Goal: Information Seeking & Learning: Learn about a topic

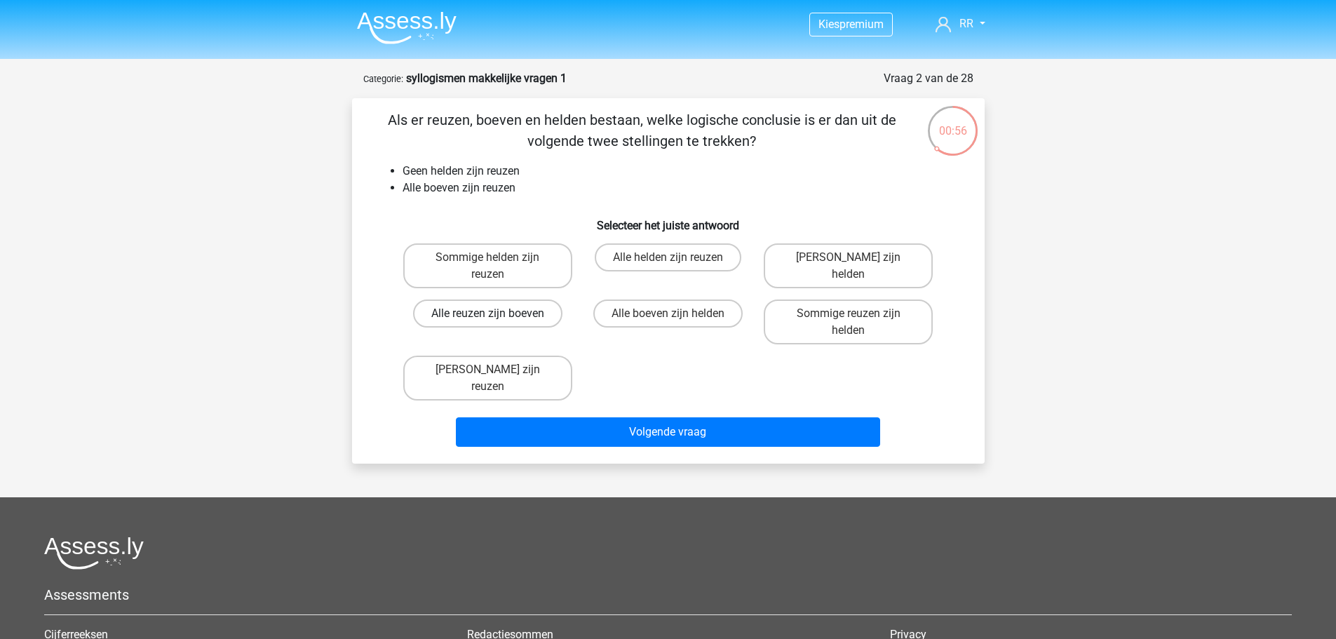
click at [547, 311] on label "Alle reuzen zijn boeven" at bounding box center [487, 313] width 149 height 28
click at [497, 313] on input "Alle reuzen zijn boeven" at bounding box center [491, 317] width 9 height 9
radio input "true"
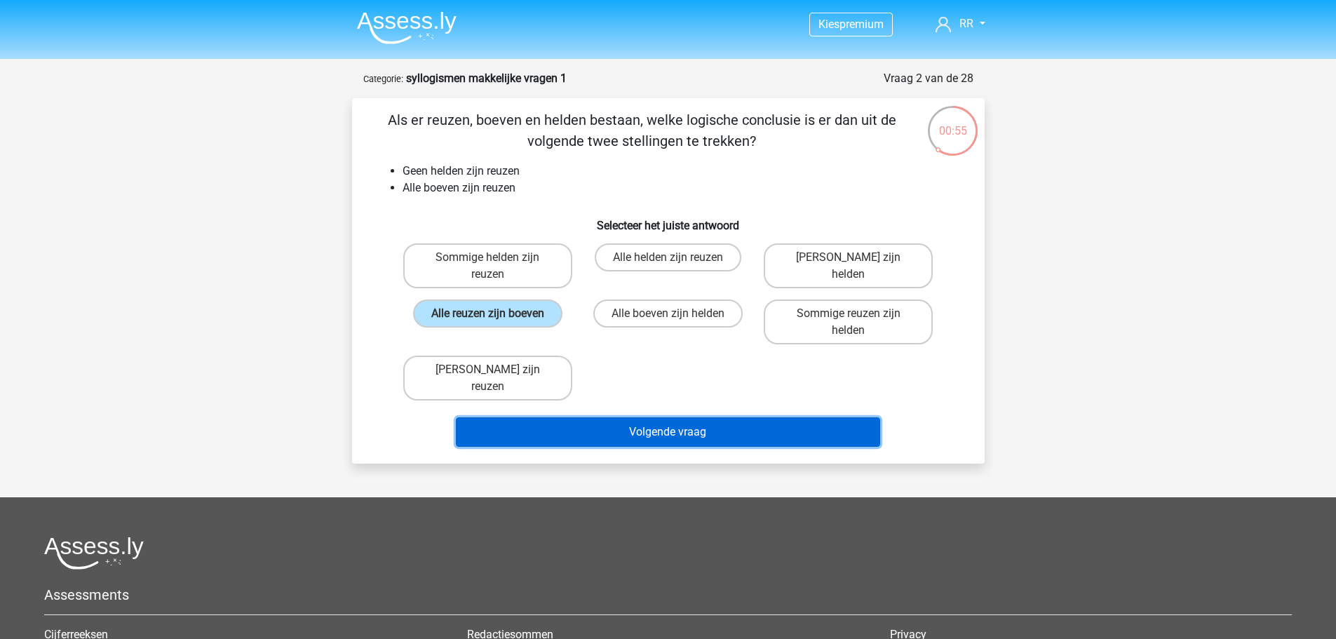
click at [564, 417] on button "Volgende vraag" at bounding box center [668, 431] width 424 height 29
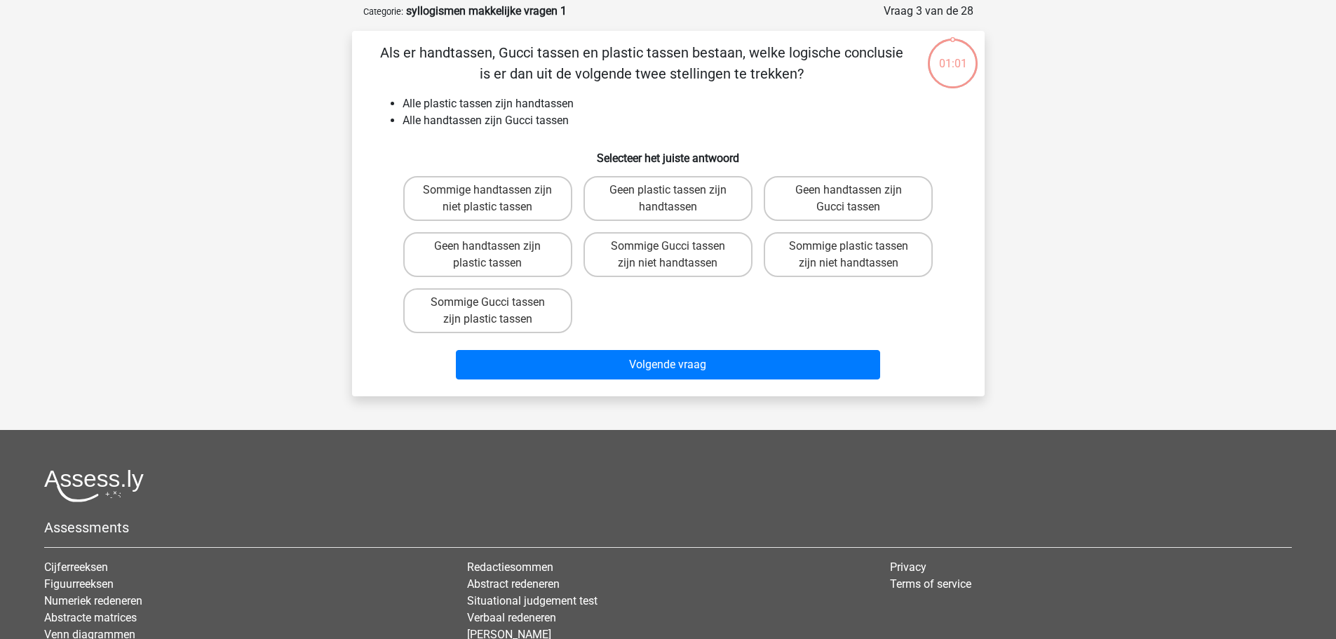
scroll to position [70, 0]
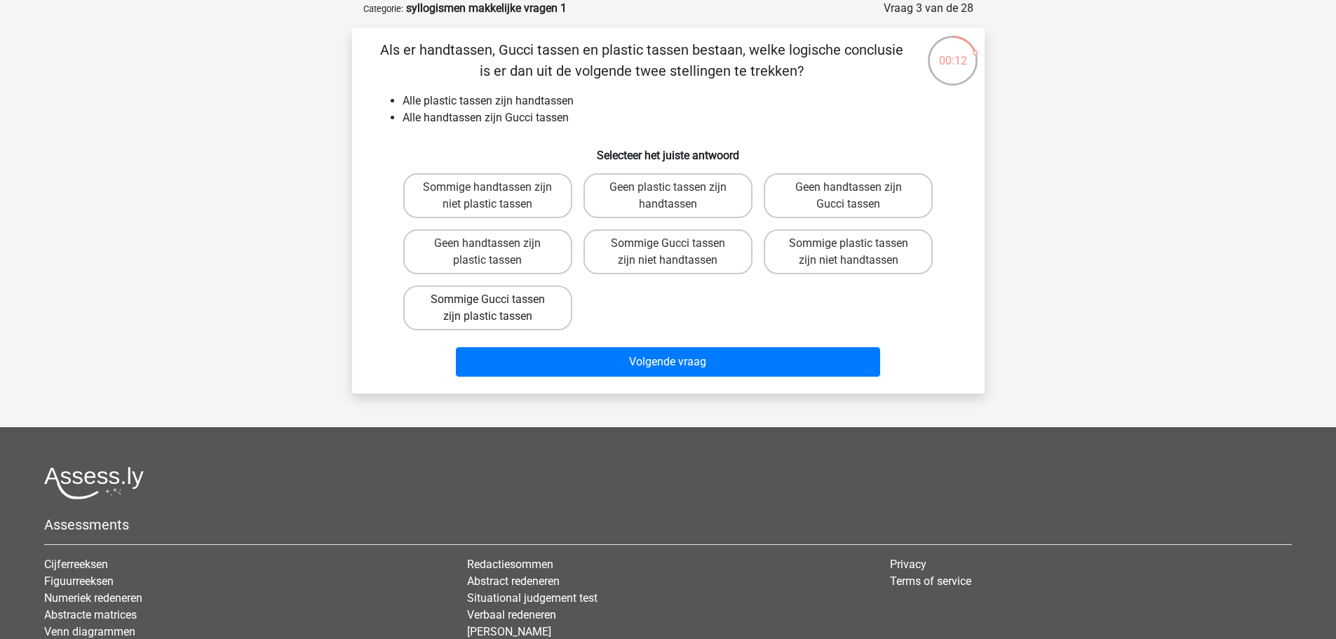
click at [454, 324] on label "Sommige Gucci tassen zijn plastic tassen" at bounding box center [487, 307] width 169 height 45
click at [487, 309] on input "Sommige Gucci tassen zijn plastic tassen" at bounding box center [491, 303] width 9 height 9
radio input "true"
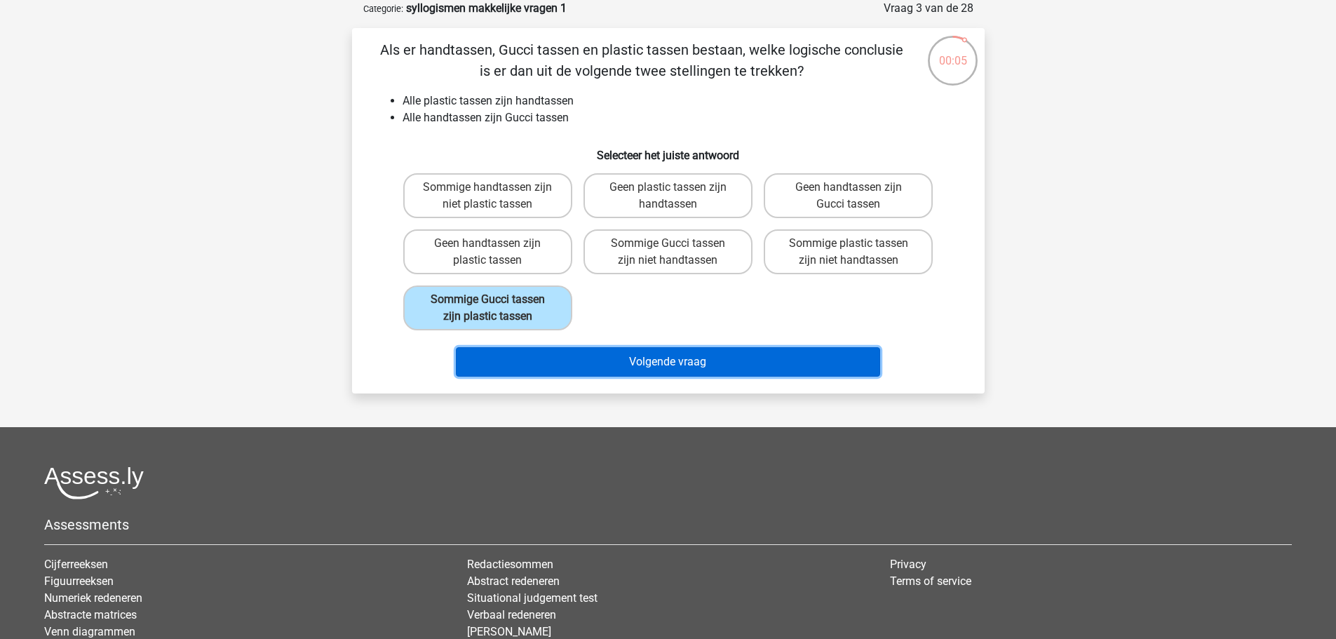
drag, startPoint x: 557, startPoint y: 354, endPoint x: 492, endPoint y: 347, distance: 64.9
click at [556, 354] on button "Volgende vraag" at bounding box center [668, 361] width 424 height 29
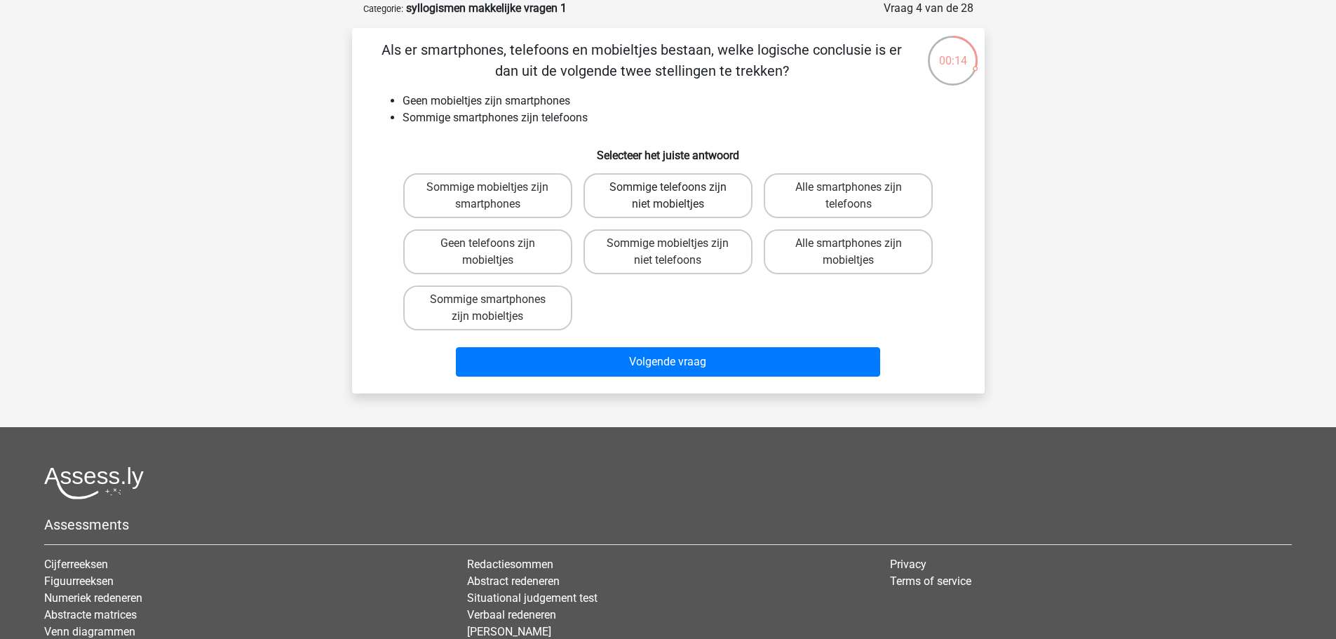
click at [630, 206] on label "Sommige telefoons zijn niet mobieltjes" at bounding box center [667, 195] width 169 height 45
click at [668, 196] on input "Sommige telefoons zijn niet mobieltjes" at bounding box center [672, 191] width 9 height 9
radio input "true"
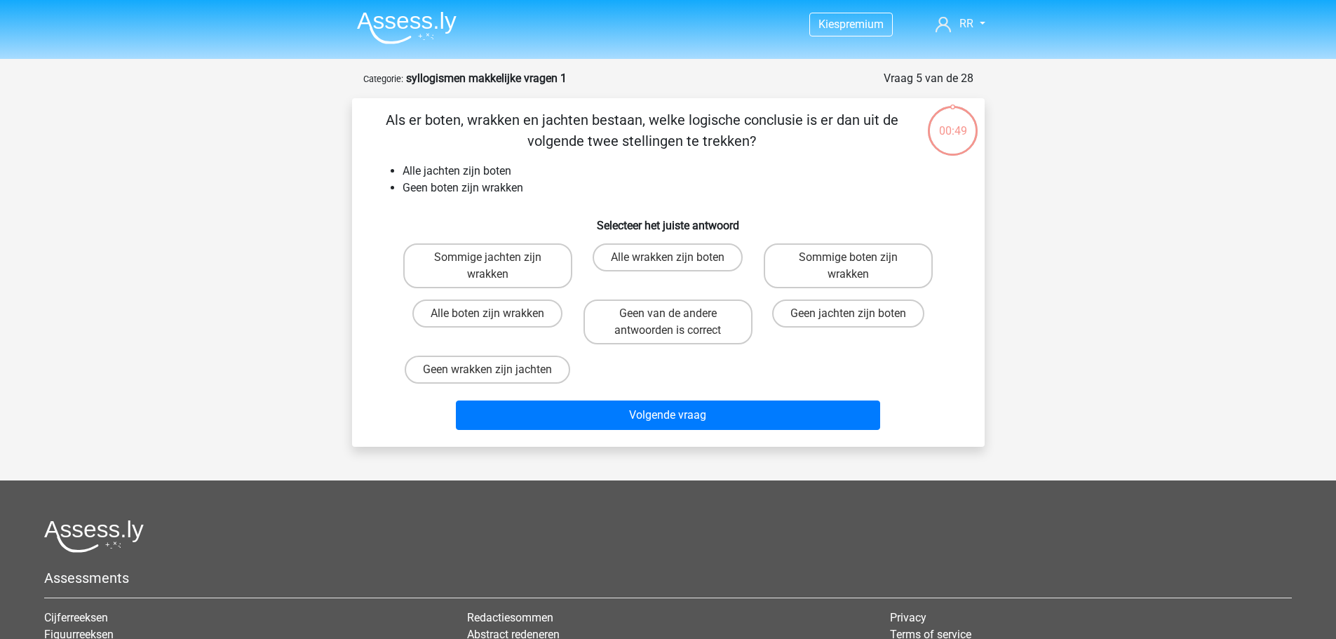
scroll to position [70, 0]
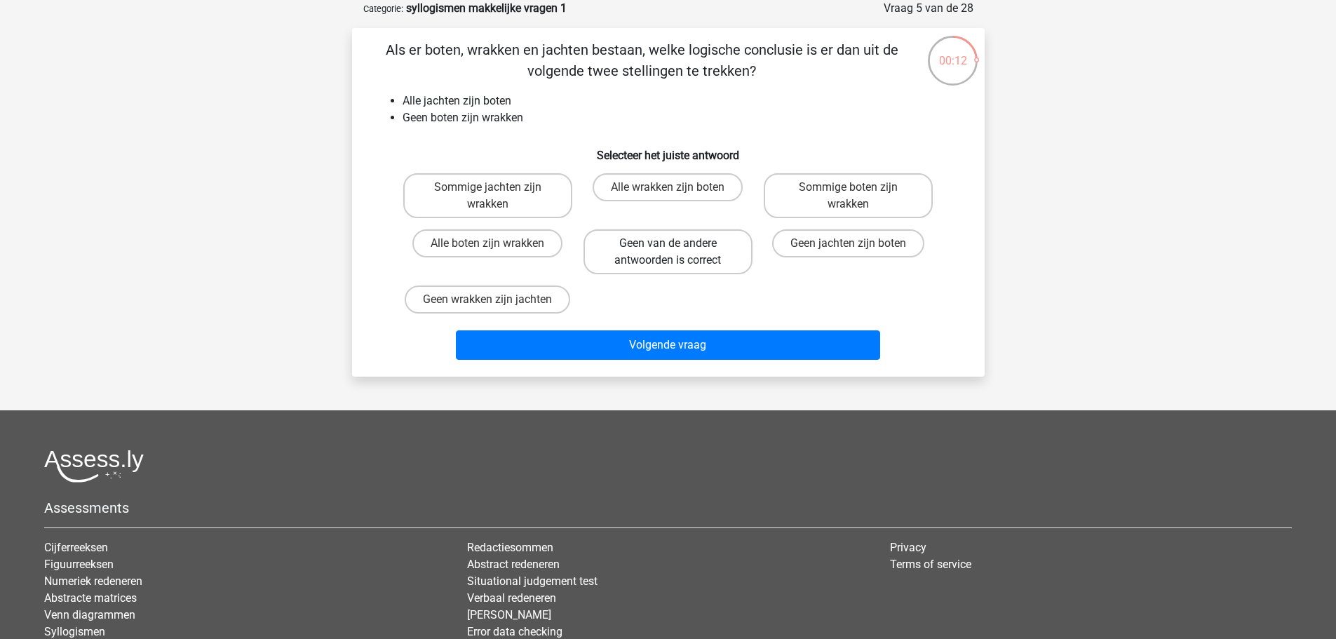
click at [635, 234] on label "Geen van de andere antwoorden is correct" at bounding box center [667, 251] width 169 height 45
click at [668, 243] on input "Geen van de andere antwoorden is correct" at bounding box center [672, 247] width 9 height 9
radio input "true"
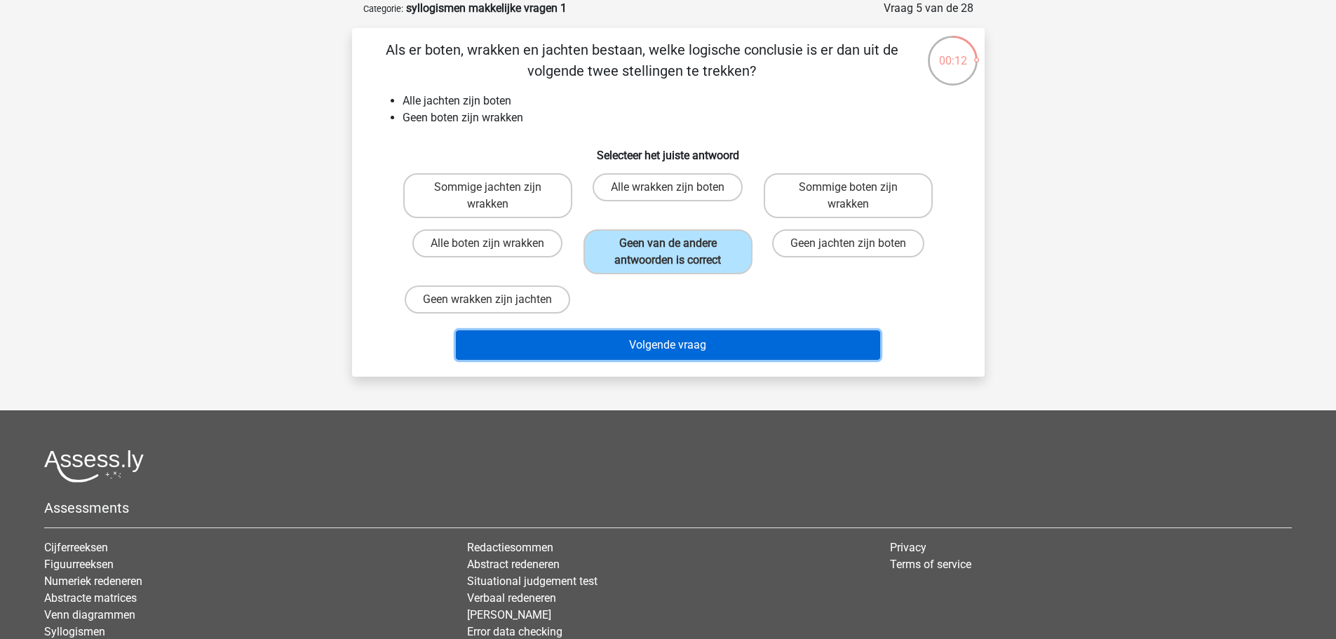
click at [651, 342] on button "Volgende vraag" at bounding box center [668, 344] width 424 height 29
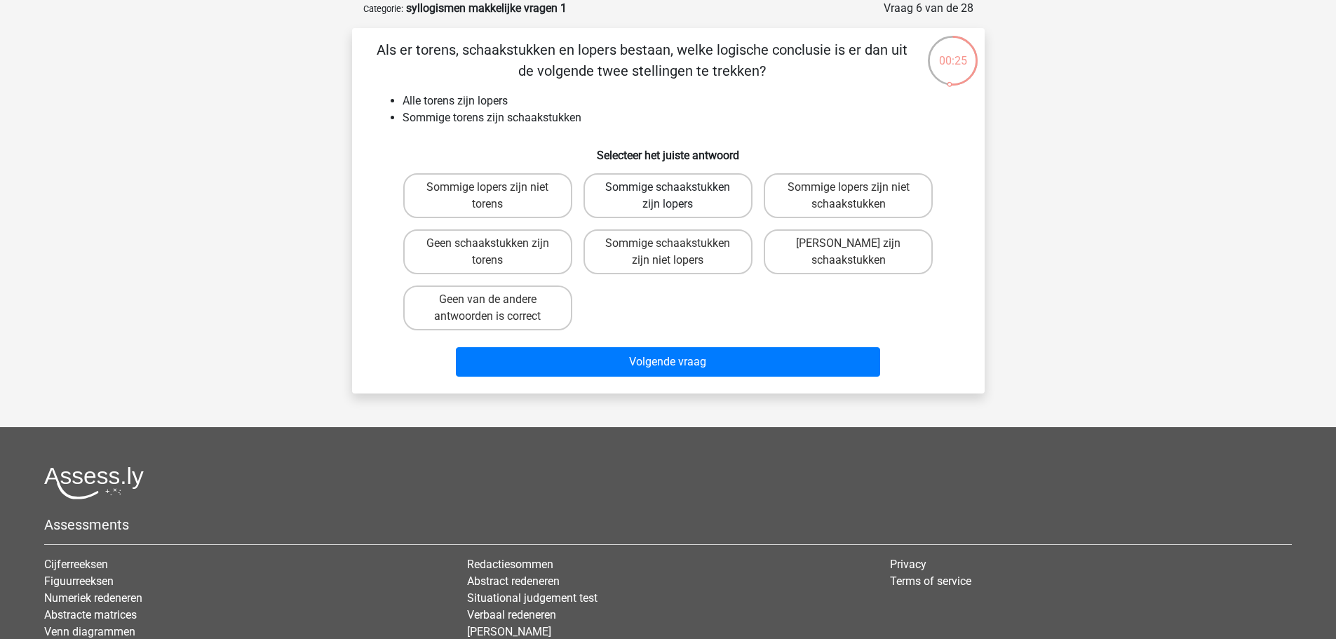
click at [640, 210] on label "Sommige schaakstukken zijn lopers" at bounding box center [667, 195] width 169 height 45
click at [668, 196] on input "Sommige schaakstukken zijn lopers" at bounding box center [672, 191] width 9 height 9
radio input "true"
click at [522, 311] on label "Geen van de andere antwoorden is correct" at bounding box center [487, 307] width 169 height 45
click at [497, 309] on input "Geen van de andere antwoorden is correct" at bounding box center [491, 303] width 9 height 9
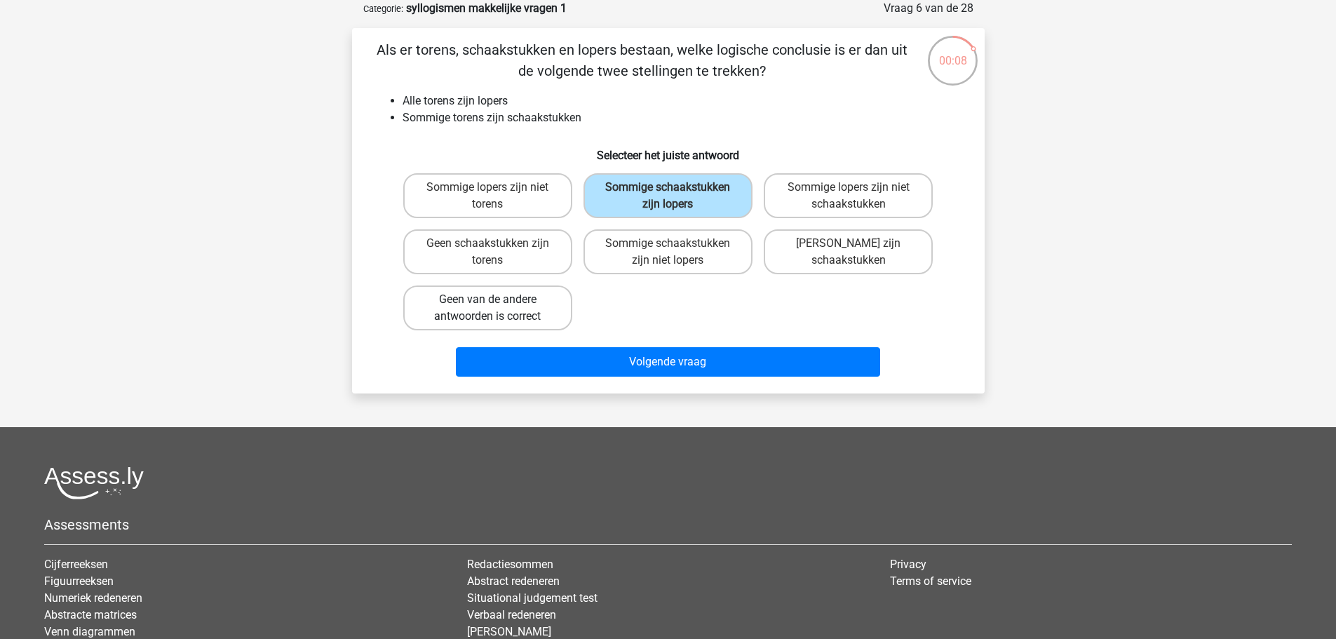
radio input "true"
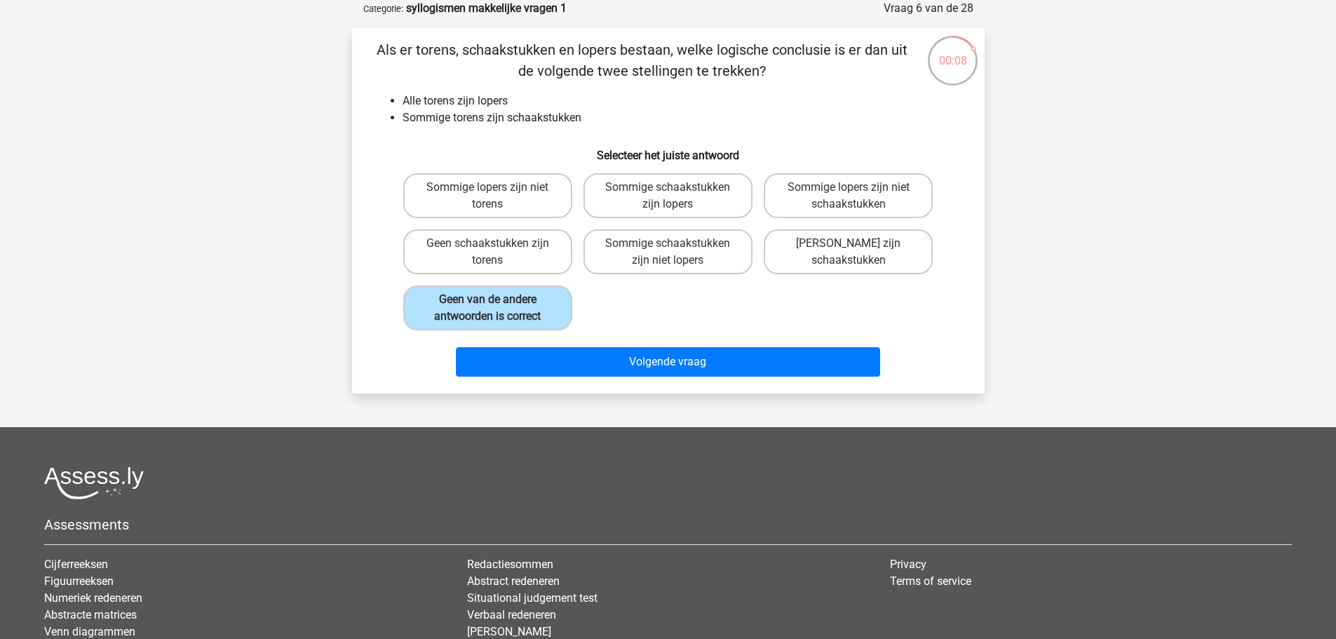
click at [531, 337] on div "Volgende vraag" at bounding box center [668, 359] width 588 height 46
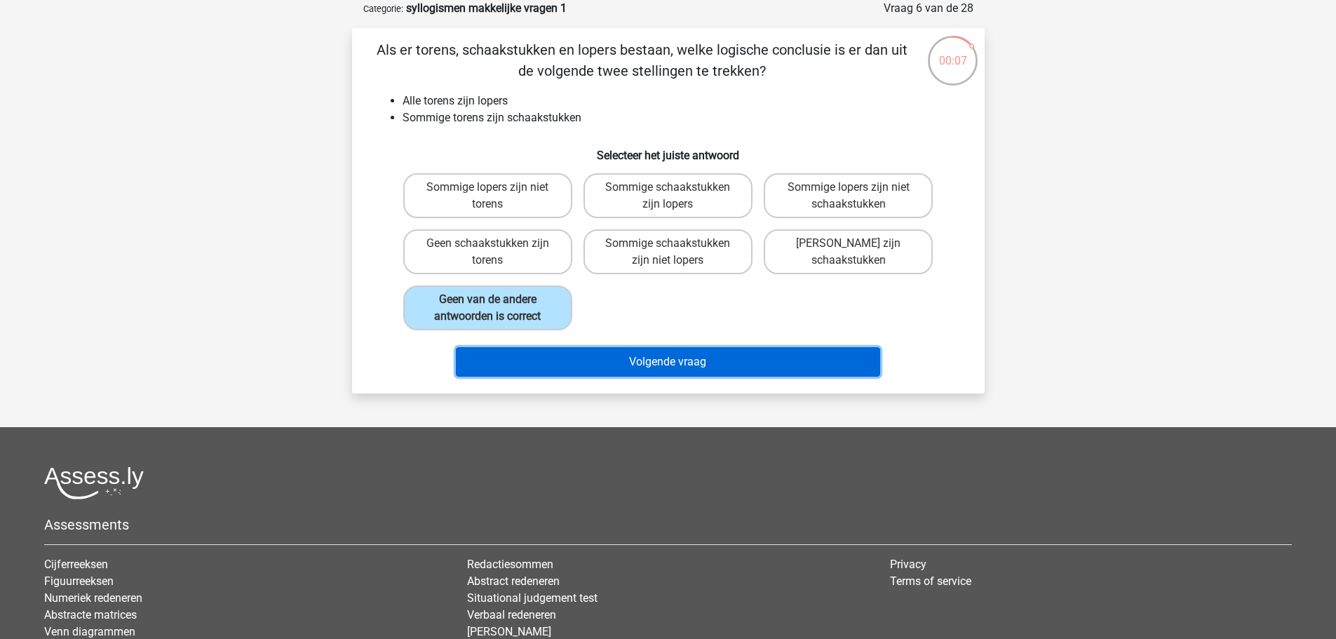
click at [531, 358] on button "Volgende vraag" at bounding box center [668, 361] width 424 height 29
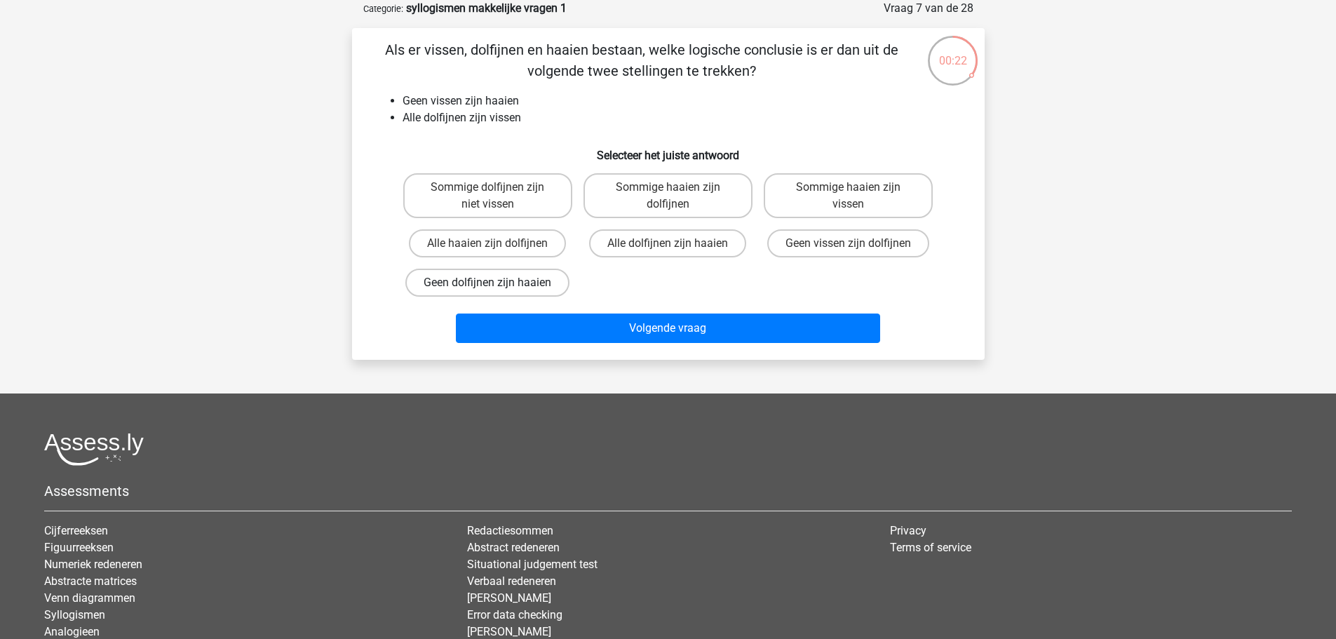
click at [462, 283] on label "Geen dolfijnen zijn haaien" at bounding box center [487, 283] width 164 height 28
click at [487, 283] on input "Geen dolfijnen zijn haaien" at bounding box center [491, 287] width 9 height 9
radio input "true"
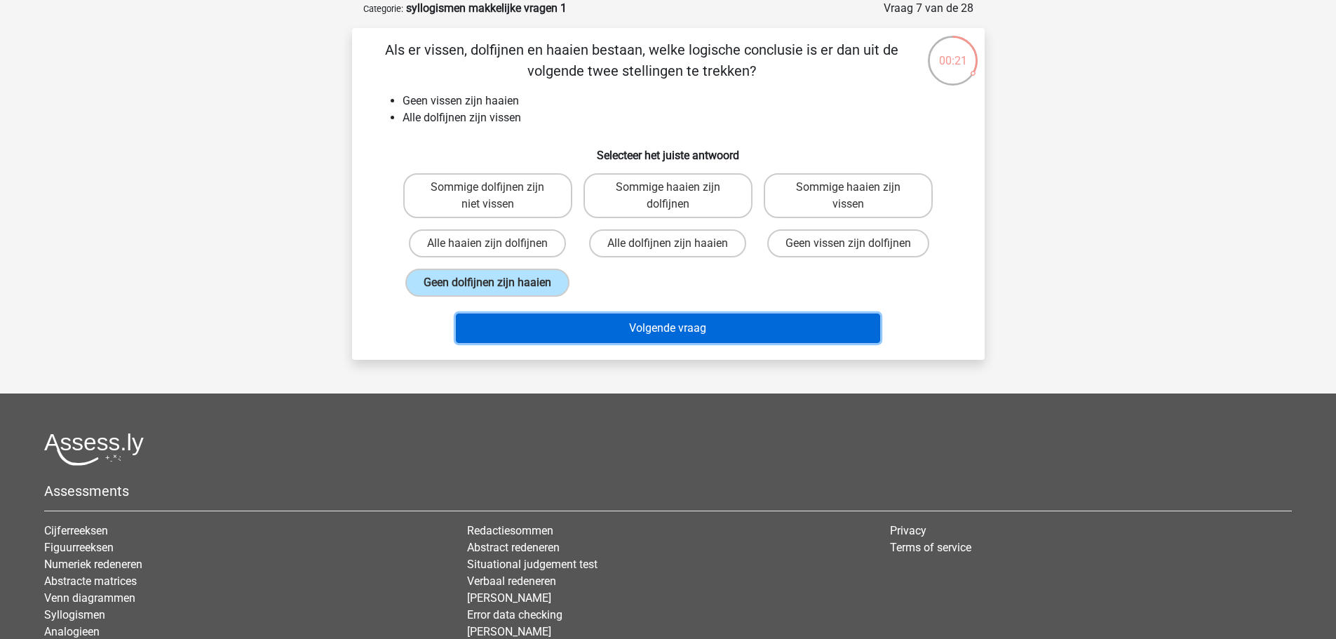
click at [497, 318] on button "Volgende vraag" at bounding box center [668, 327] width 424 height 29
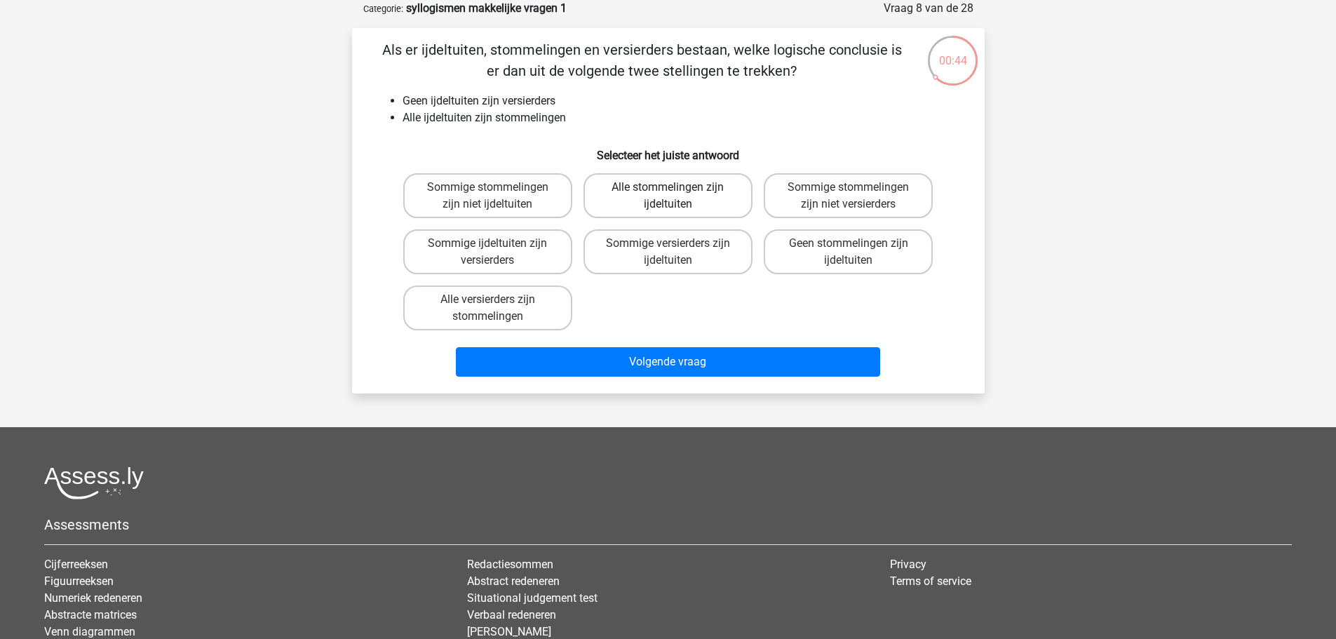
click at [705, 196] on label "Alle stommelingen zijn ijdeltuiten" at bounding box center [667, 195] width 169 height 45
click at [677, 196] on input "Alle stommelingen zijn ijdeltuiten" at bounding box center [672, 191] width 9 height 9
radio input "true"
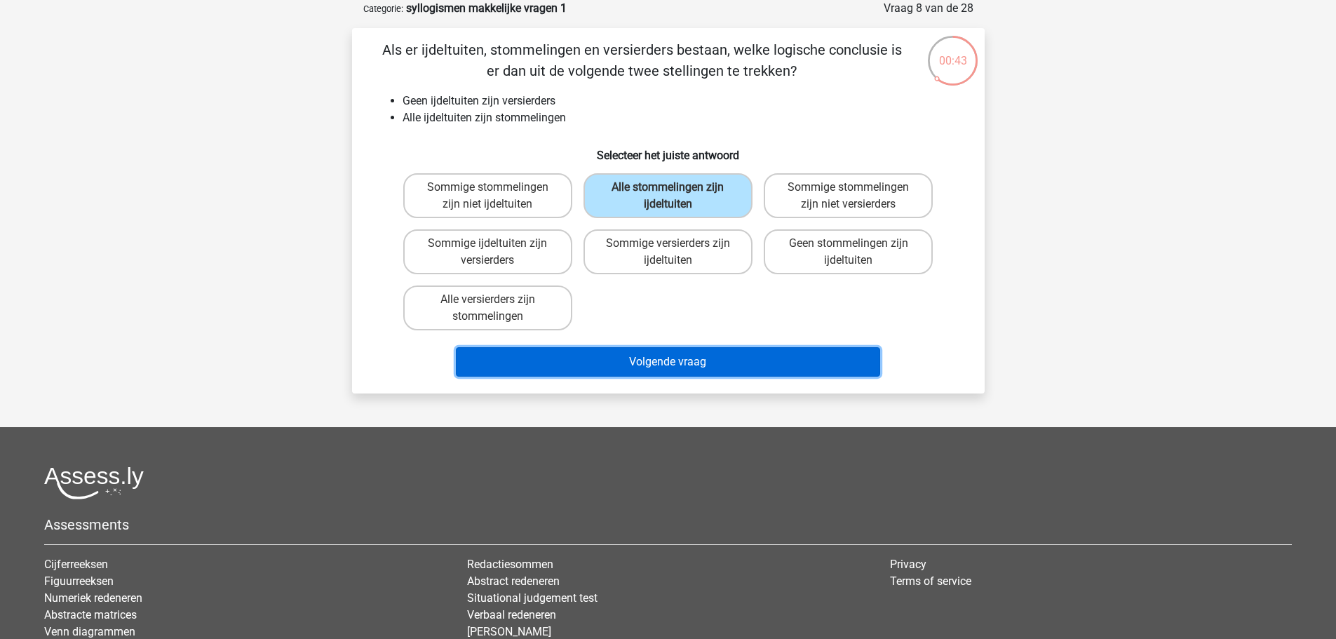
click at [706, 352] on button "Volgende vraag" at bounding box center [668, 361] width 424 height 29
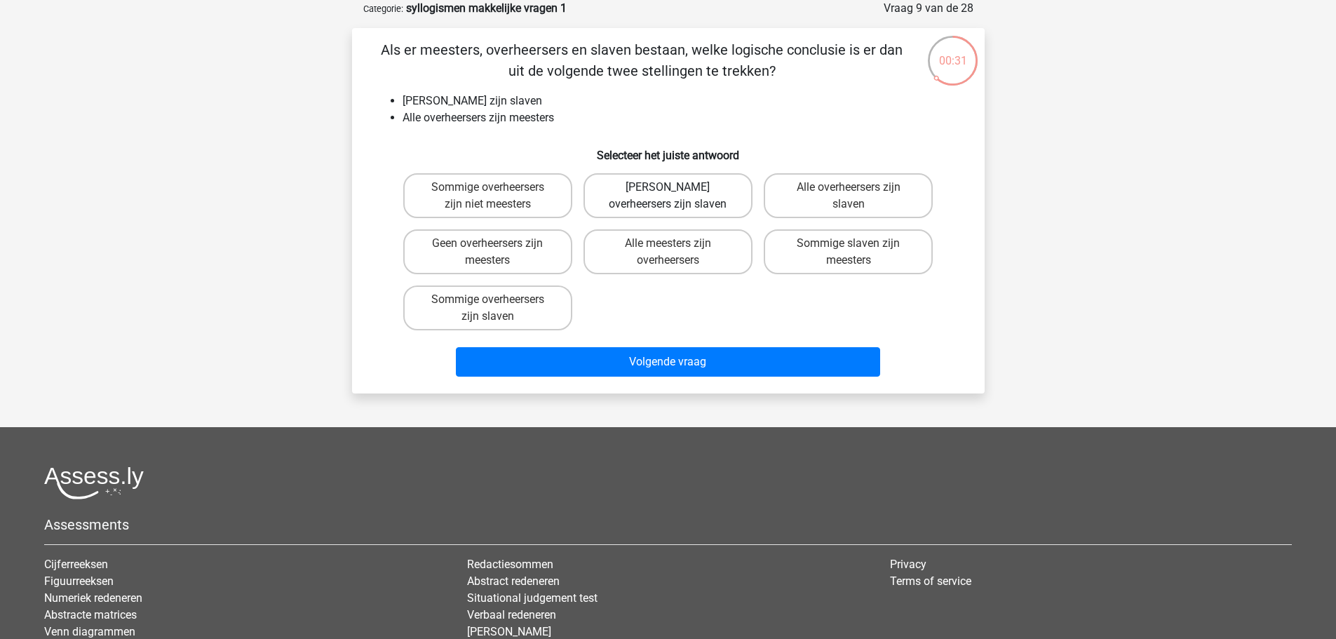
click at [649, 189] on label "Geen overheersers zijn slaven" at bounding box center [667, 195] width 169 height 45
click at [668, 189] on input "Geen overheersers zijn slaven" at bounding box center [672, 191] width 9 height 9
radio input "true"
click at [675, 257] on label "Alle meesters zijn overheersers" at bounding box center [667, 251] width 169 height 45
click at [675, 252] on input "Alle meesters zijn overheersers" at bounding box center [672, 247] width 9 height 9
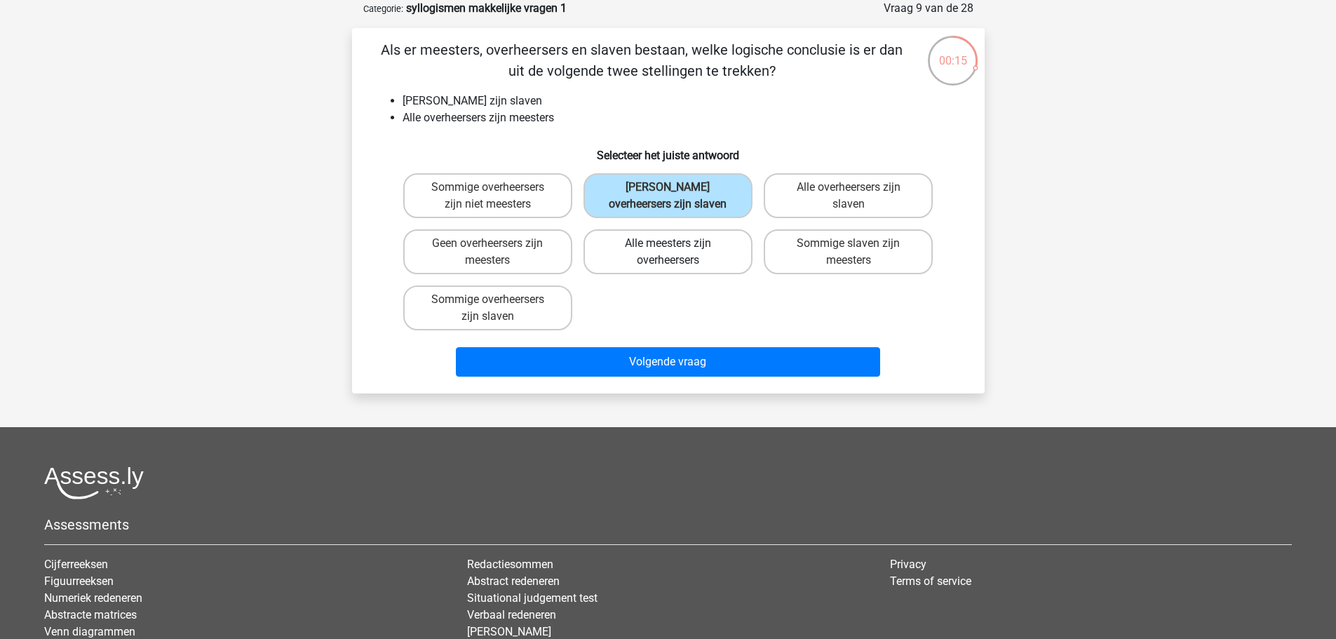
radio input "true"
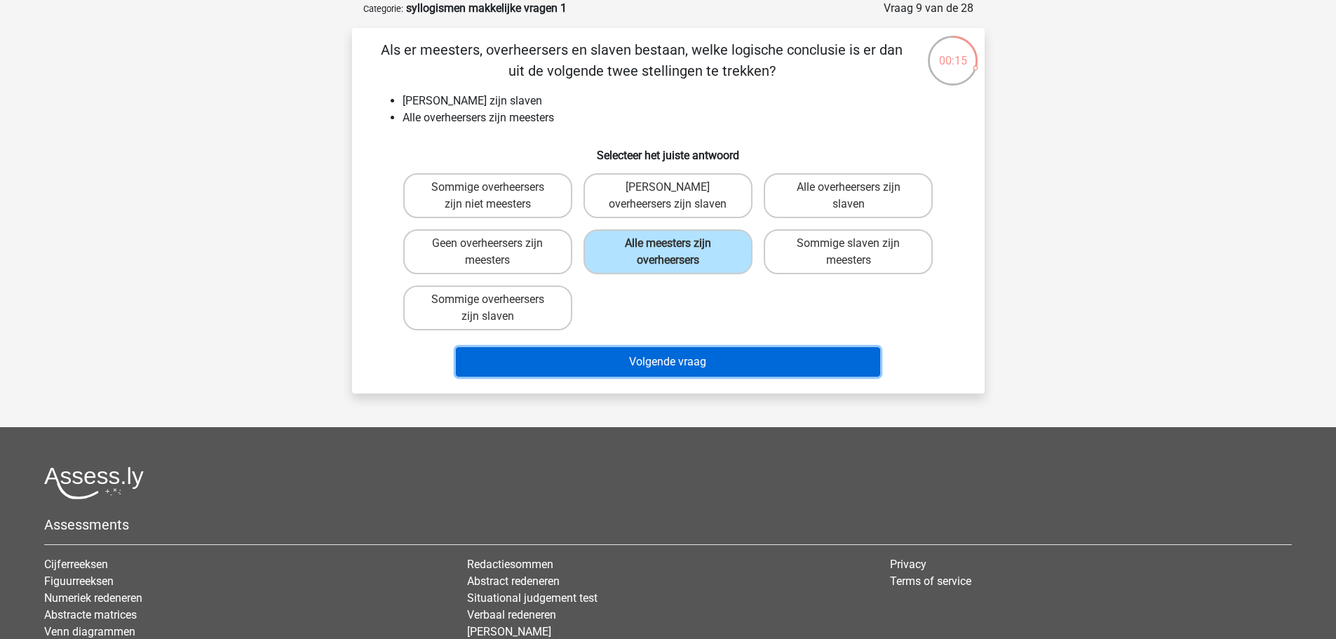
click at [658, 355] on button "Volgende vraag" at bounding box center [668, 361] width 424 height 29
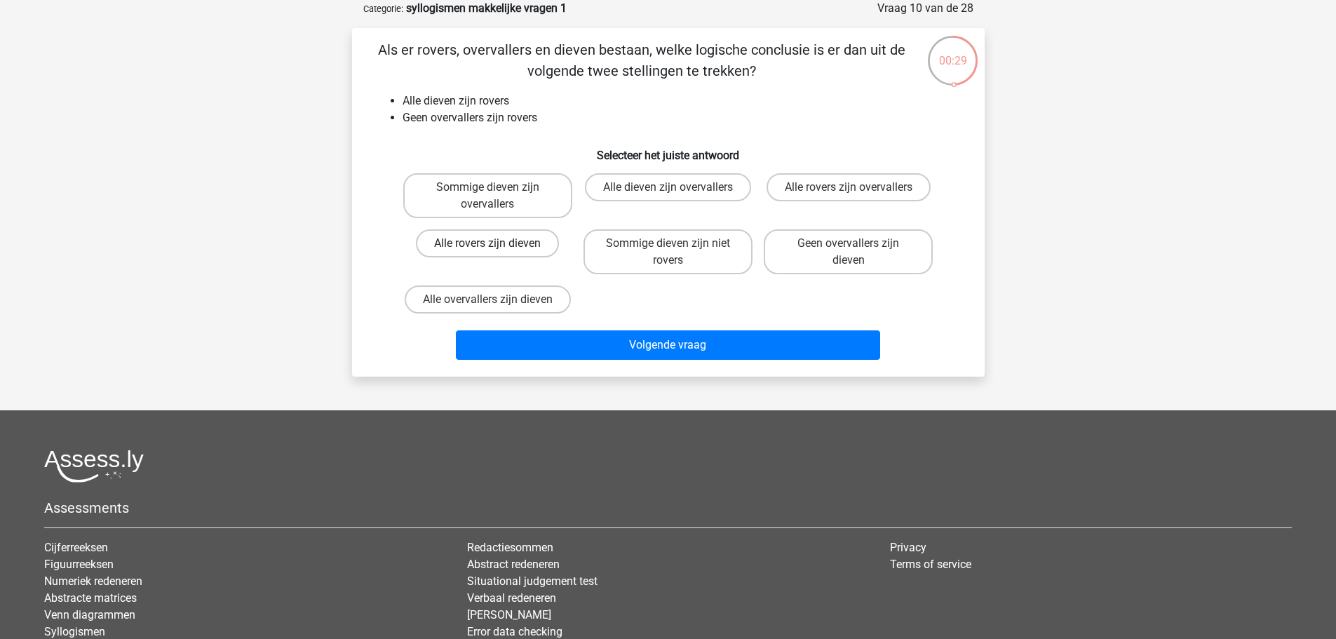
click at [487, 241] on label "Alle rovers zijn dieven" at bounding box center [487, 243] width 143 height 28
click at [487, 243] on input "Alle rovers zijn dieven" at bounding box center [491, 247] width 9 height 9
radio input "true"
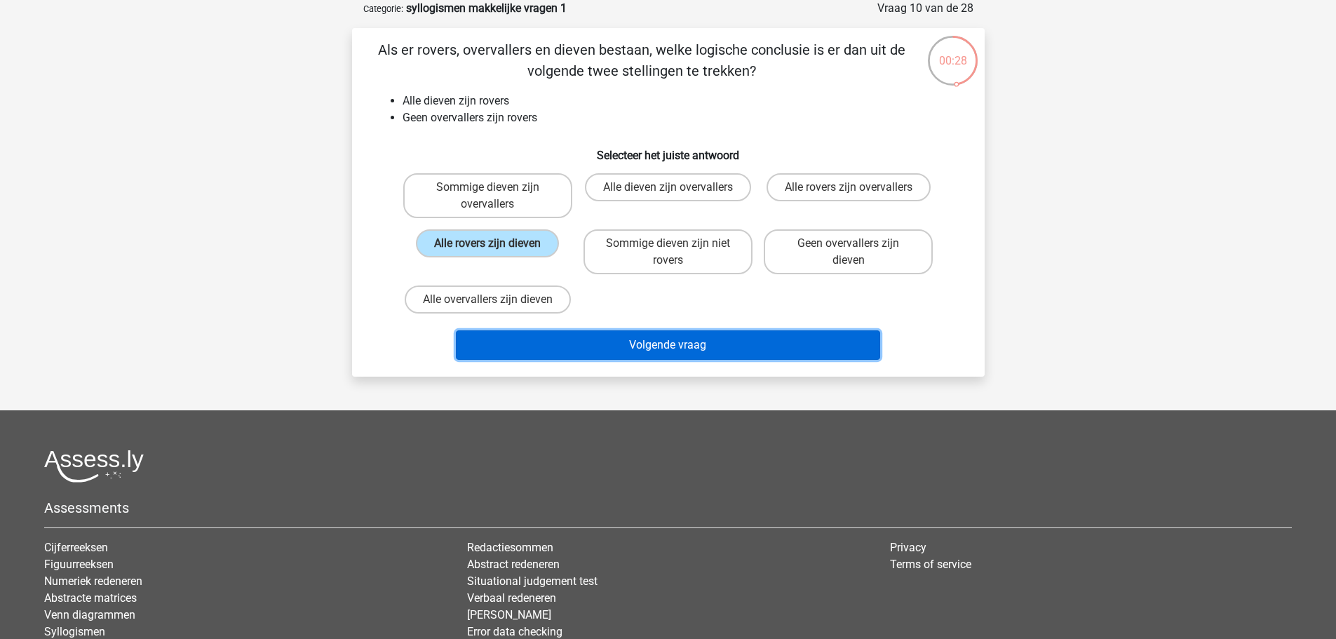
click at [561, 344] on button "Volgende vraag" at bounding box center [668, 344] width 424 height 29
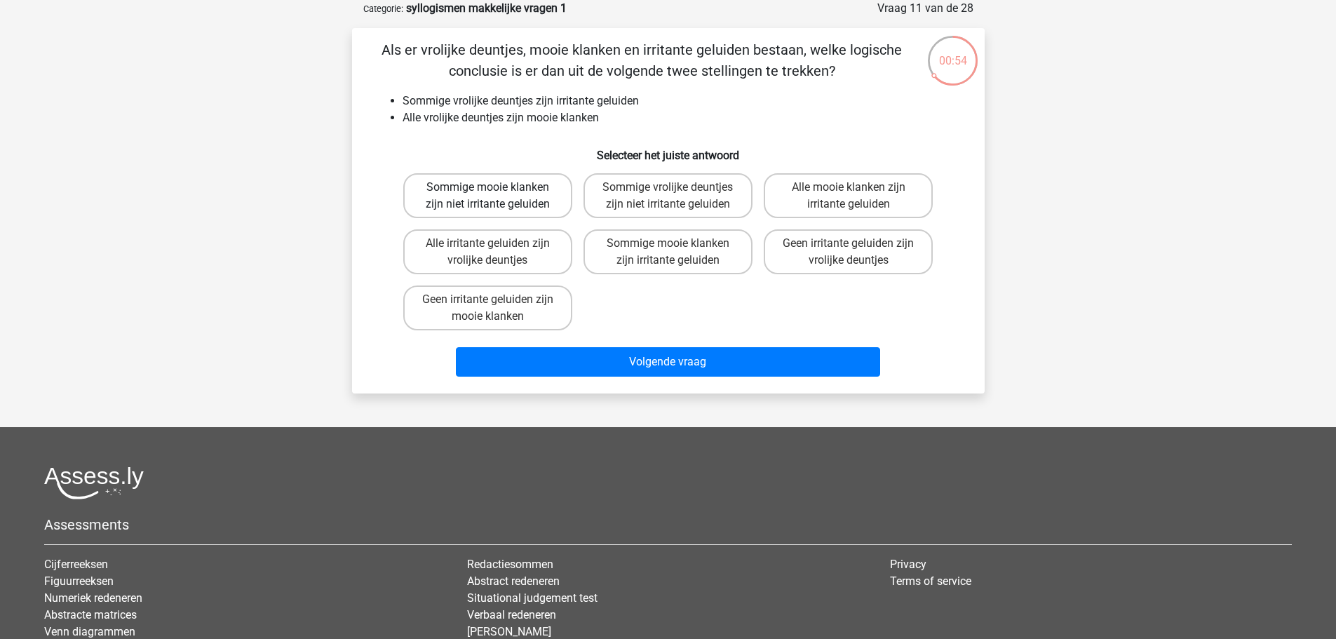
click at [434, 201] on label "Sommige mooie klanken zijn niet irritante geluiden" at bounding box center [487, 195] width 169 height 45
click at [487, 196] on input "Sommige mooie klanken zijn niet irritante geluiden" at bounding box center [491, 191] width 9 height 9
radio input "true"
click at [675, 207] on label "Sommige vrolijke deuntjes zijn niet irritante geluiden" at bounding box center [667, 195] width 169 height 45
click at [675, 196] on input "Sommige vrolijke deuntjes zijn niet irritante geluiden" at bounding box center [672, 191] width 9 height 9
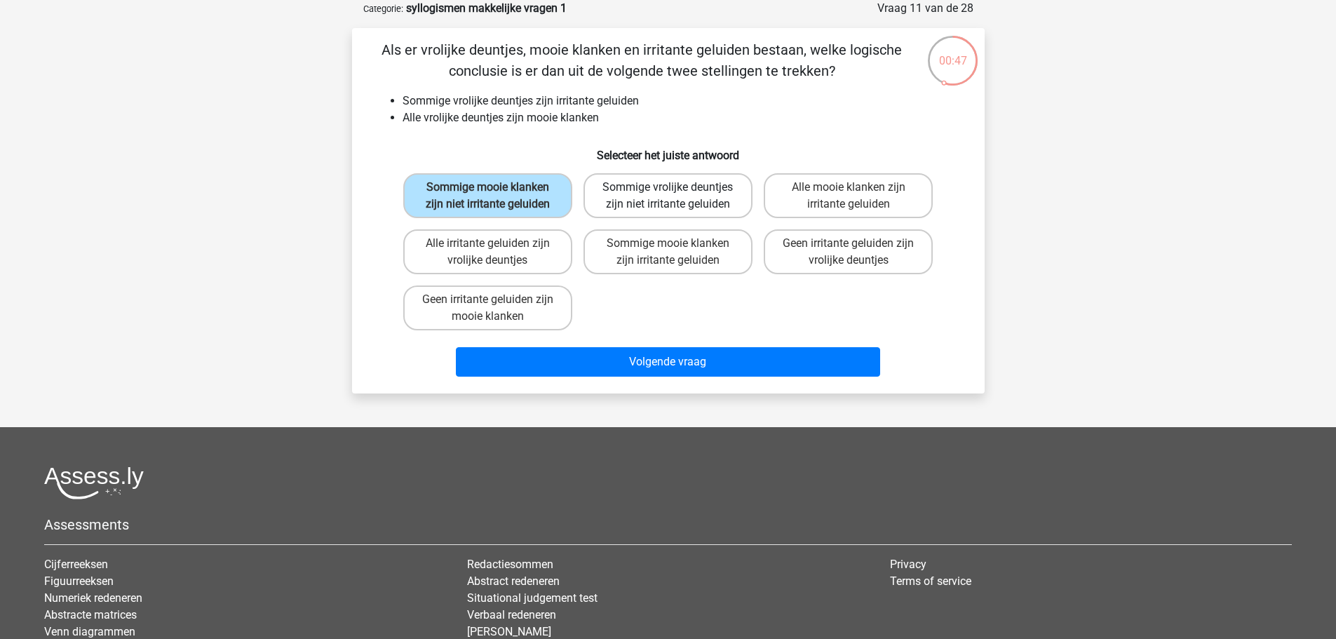
radio input "true"
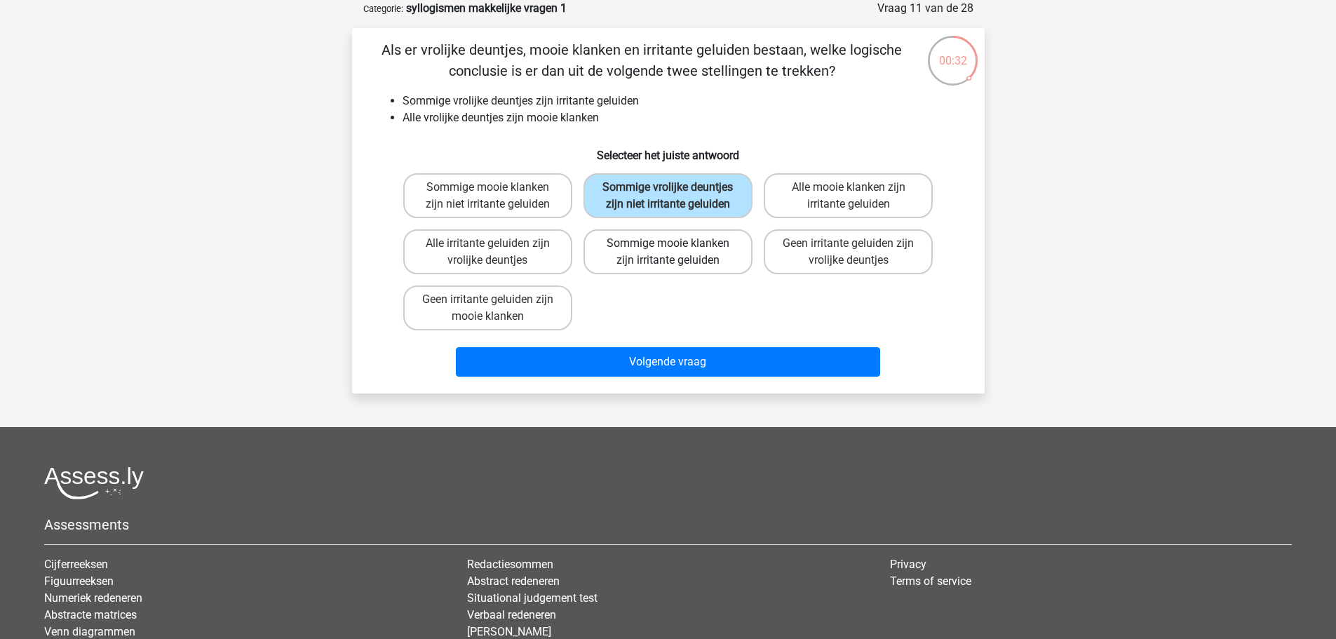
click at [707, 254] on label "Sommige mooie klanken zijn irritante geluiden" at bounding box center [667, 251] width 169 height 45
click at [677, 252] on input "Sommige mooie klanken zijn irritante geluiden" at bounding box center [672, 247] width 9 height 9
radio input "true"
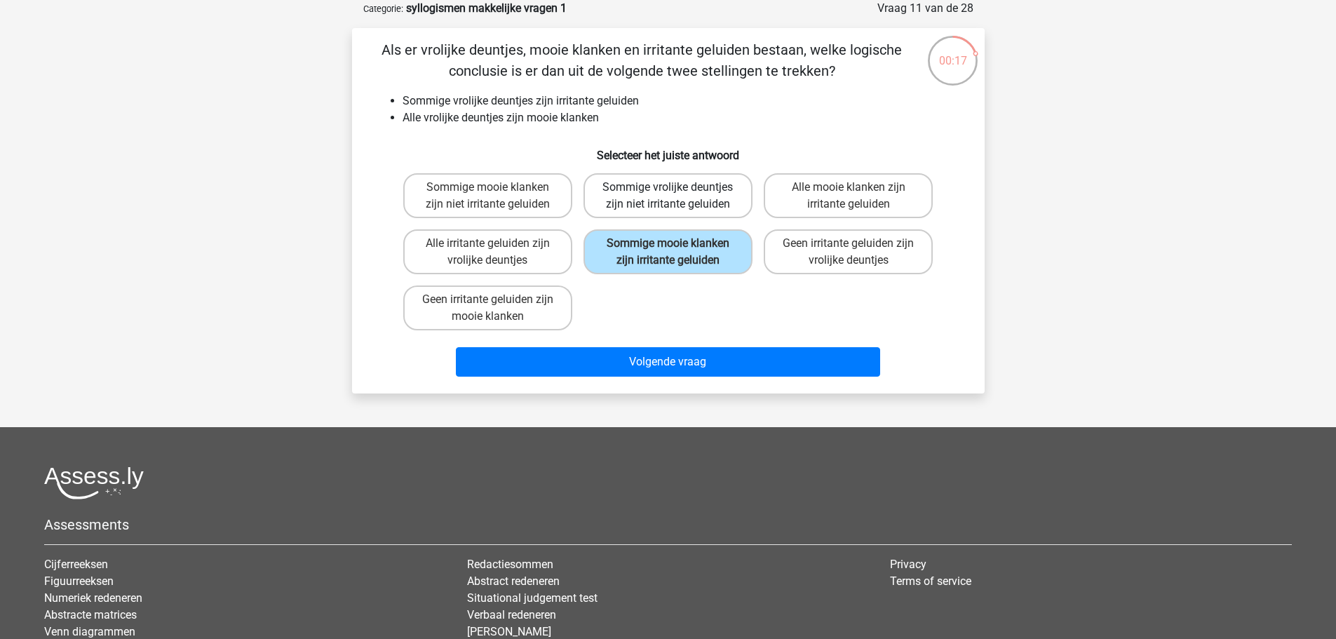
click at [650, 189] on label "Sommige vrolijke deuntjes zijn niet irritante geluiden" at bounding box center [667, 195] width 169 height 45
click at [668, 189] on input "Sommige vrolijke deuntjes zijn niet irritante geluiden" at bounding box center [672, 191] width 9 height 9
radio input "true"
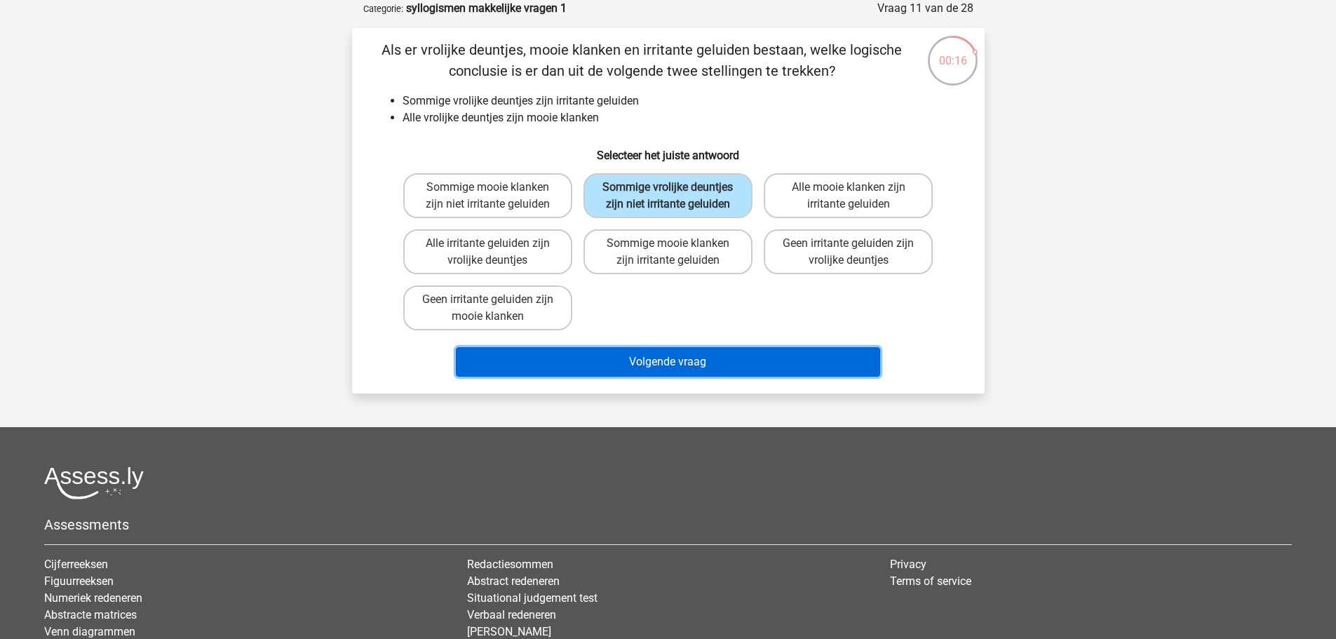
click at [659, 358] on button "Volgende vraag" at bounding box center [668, 361] width 424 height 29
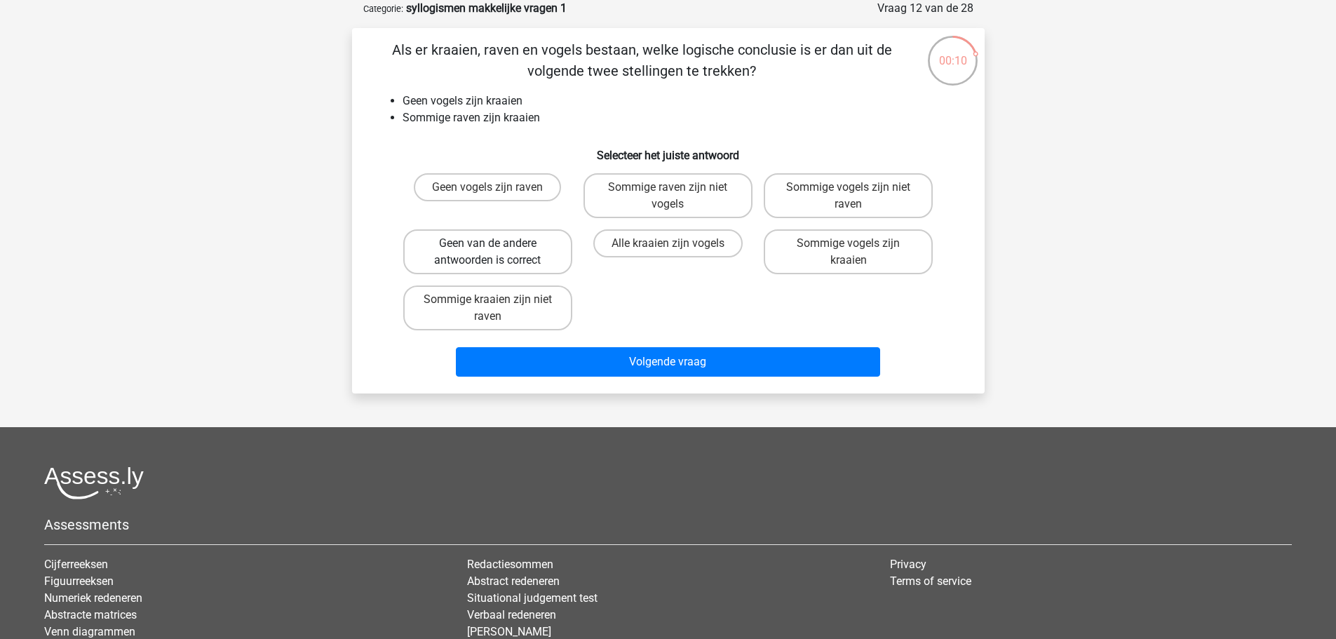
click at [443, 243] on label "Geen van de andere antwoorden is correct" at bounding box center [487, 251] width 169 height 45
click at [487, 243] on input "Geen van de andere antwoorden is correct" at bounding box center [491, 247] width 9 height 9
radio input "true"
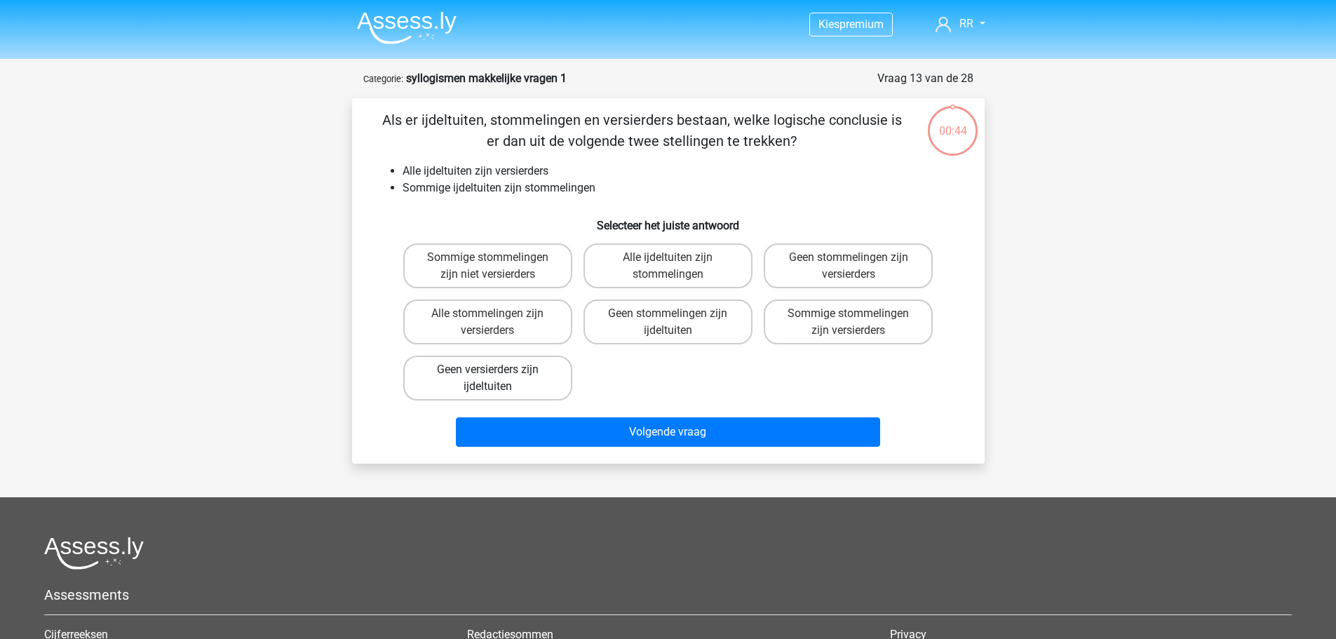
scroll to position [70, 0]
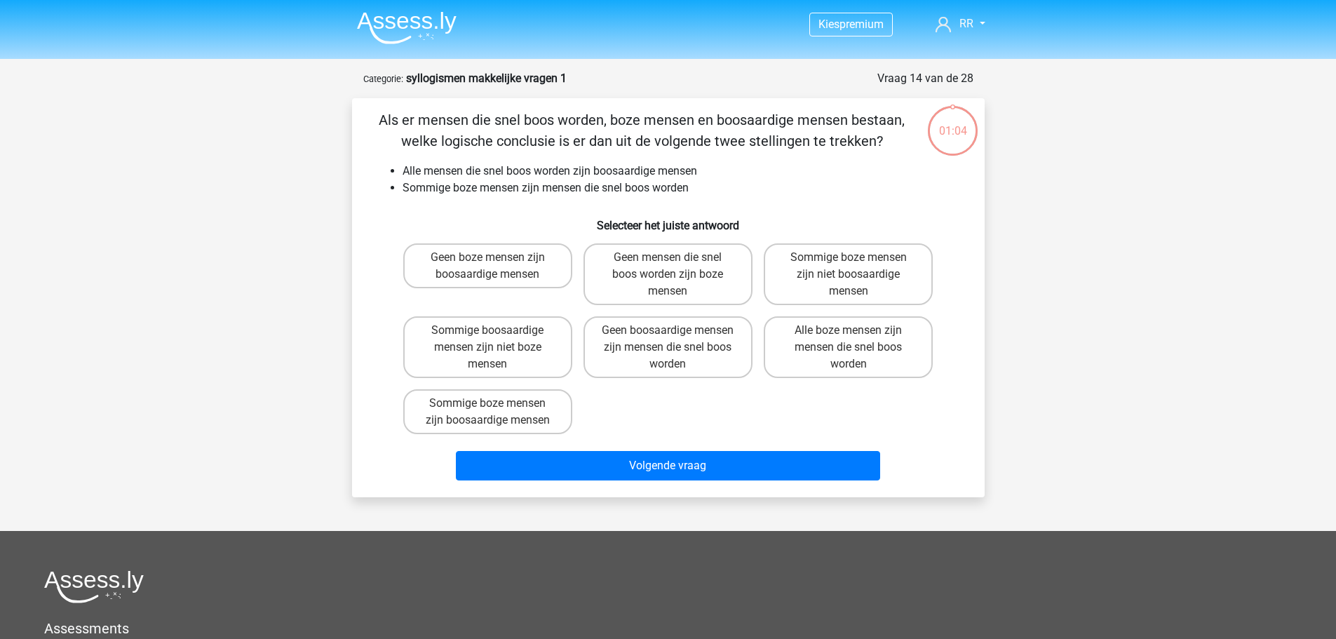
scroll to position [70, 0]
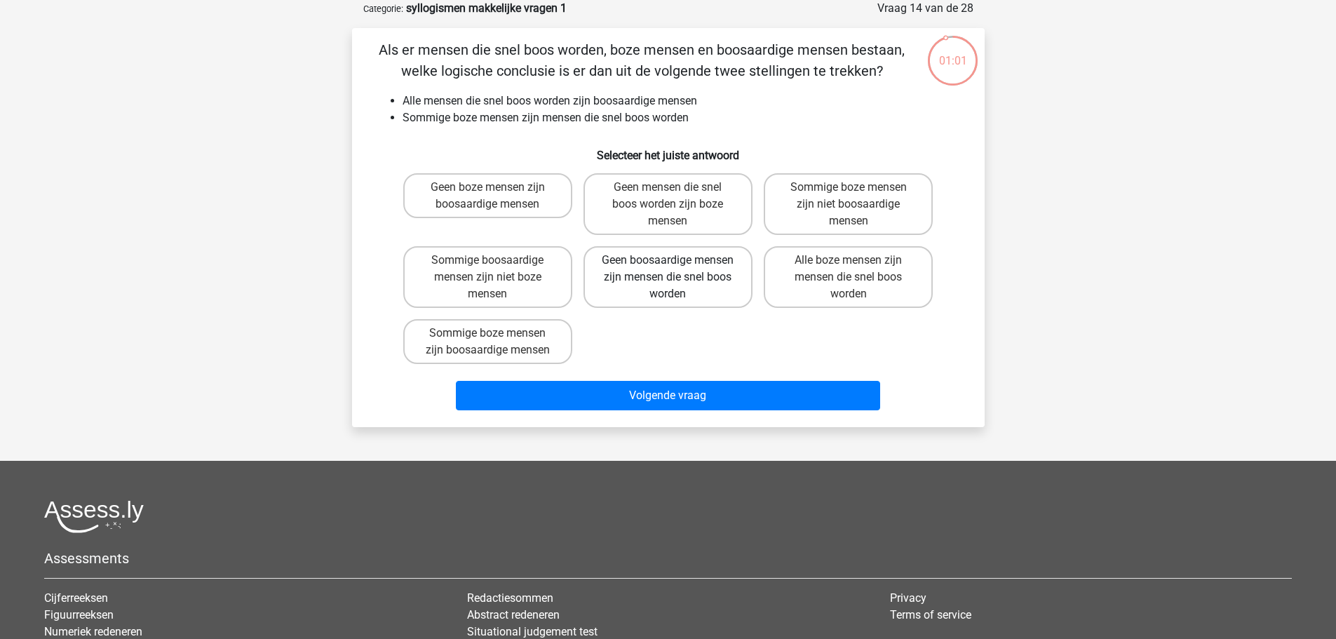
click at [665, 288] on label "Geen boosaardige mensen zijn mensen die snel boos worden" at bounding box center [667, 277] width 169 height 62
click at [668, 269] on input "Geen boosaardige mensen zijn mensen die snel boos worden" at bounding box center [672, 264] width 9 height 9
radio input "true"
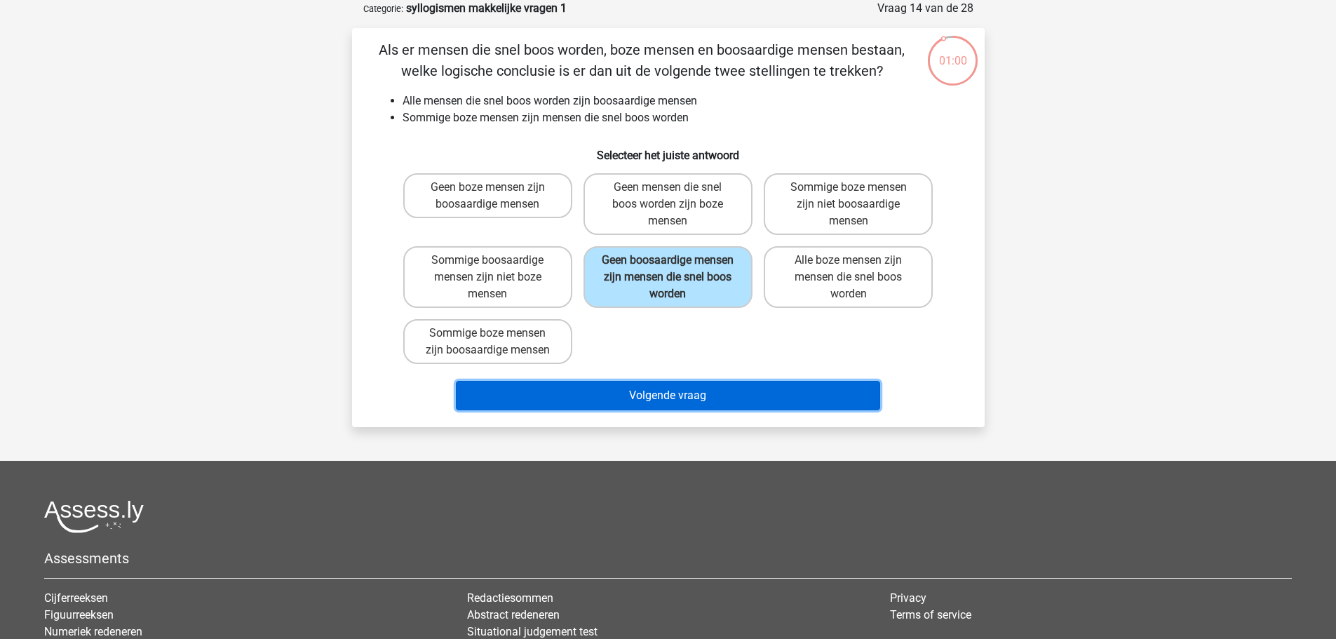
click at [668, 404] on button "Volgende vraag" at bounding box center [668, 395] width 424 height 29
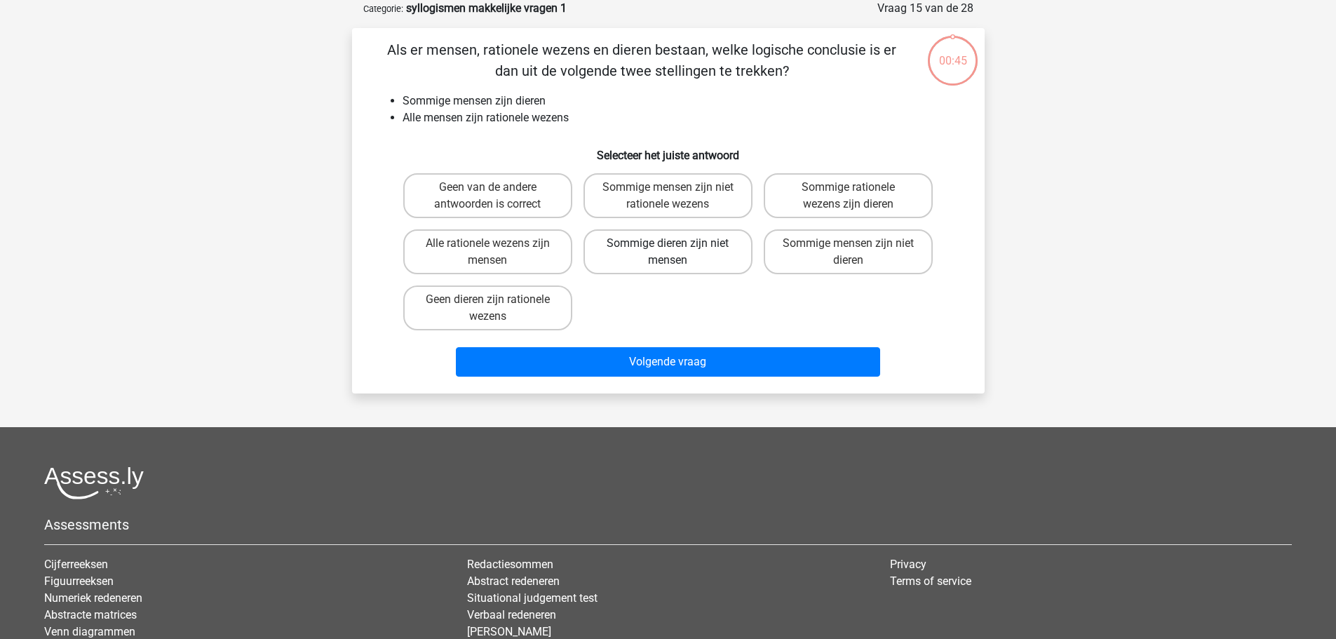
click at [724, 262] on label "Sommige dieren zijn niet mensen" at bounding box center [667, 251] width 169 height 45
click at [677, 252] on input "Sommige dieren zijn niet mensen" at bounding box center [672, 247] width 9 height 9
radio input "true"
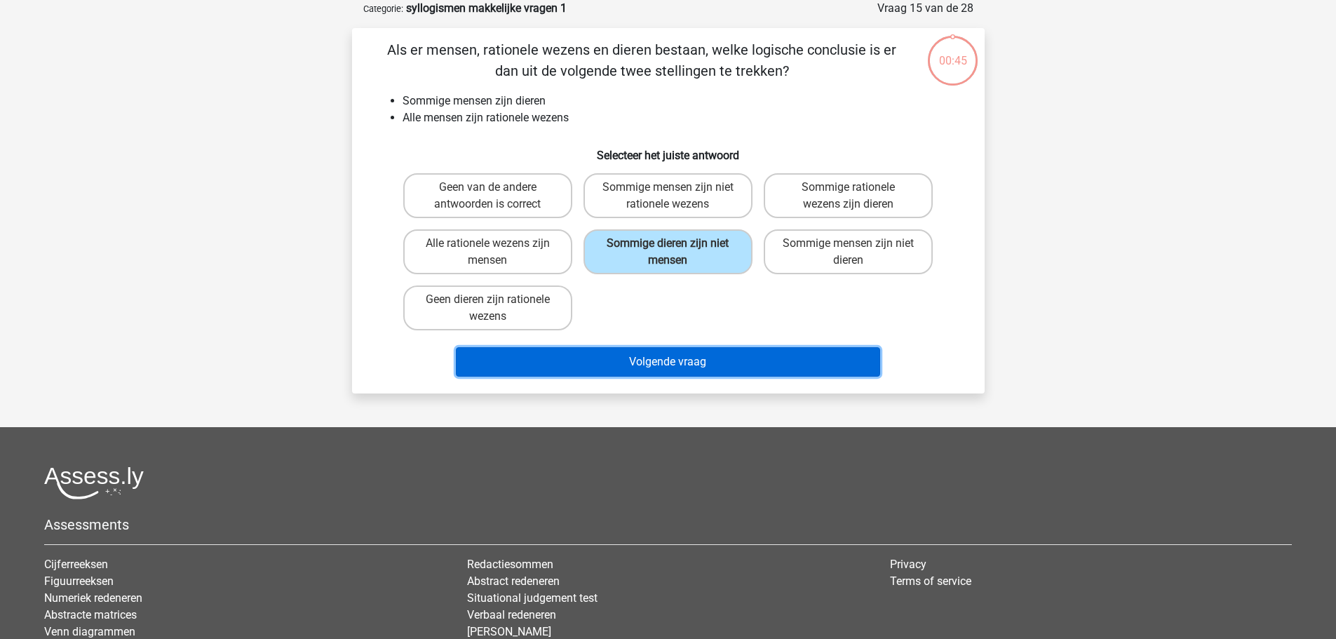
drag, startPoint x: 689, startPoint y: 355, endPoint x: 591, endPoint y: 299, distance: 112.5
click at [688, 355] on button "Volgende vraag" at bounding box center [668, 361] width 424 height 29
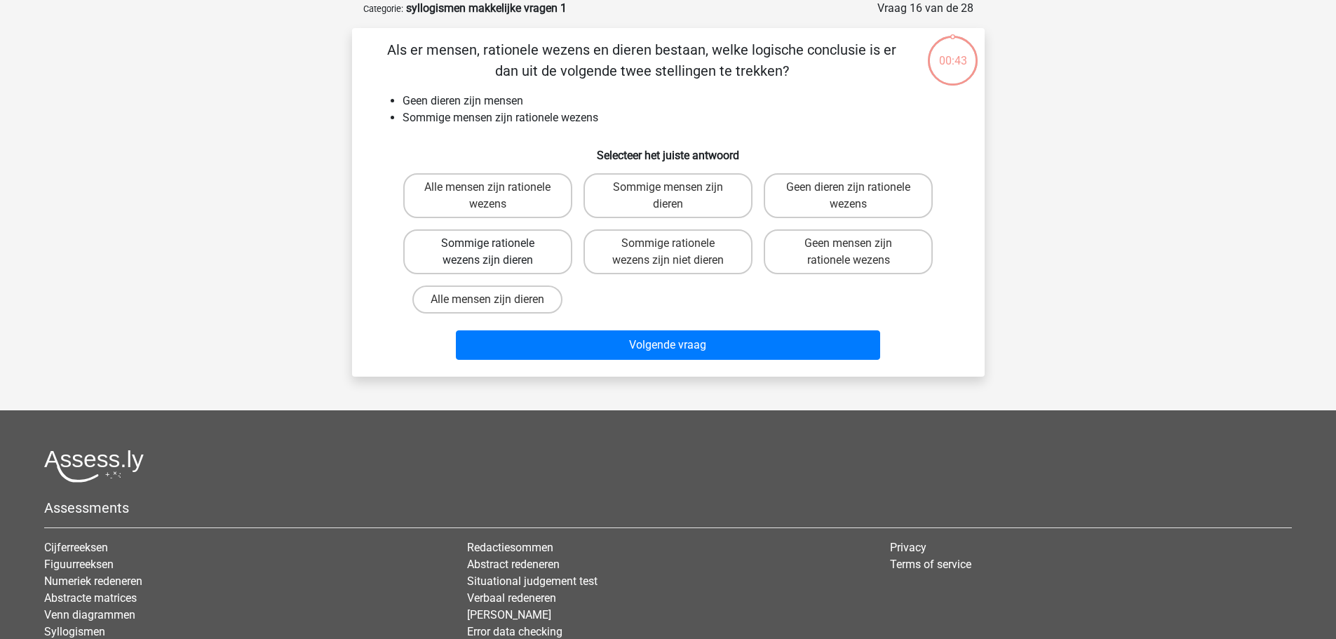
click at [512, 254] on label "Sommige rationele wezens zijn dieren" at bounding box center [487, 251] width 169 height 45
click at [497, 252] on input "Sommige rationele wezens zijn dieren" at bounding box center [491, 247] width 9 height 9
radio input "true"
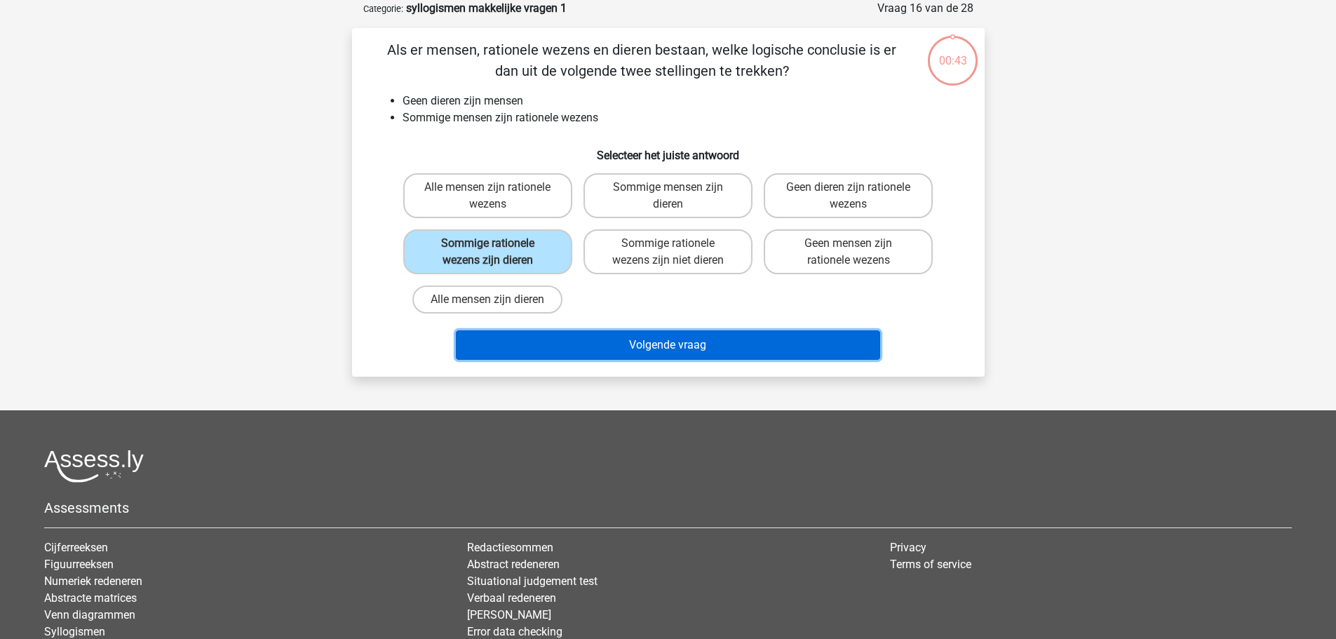
click at [589, 338] on button "Volgende vraag" at bounding box center [668, 344] width 424 height 29
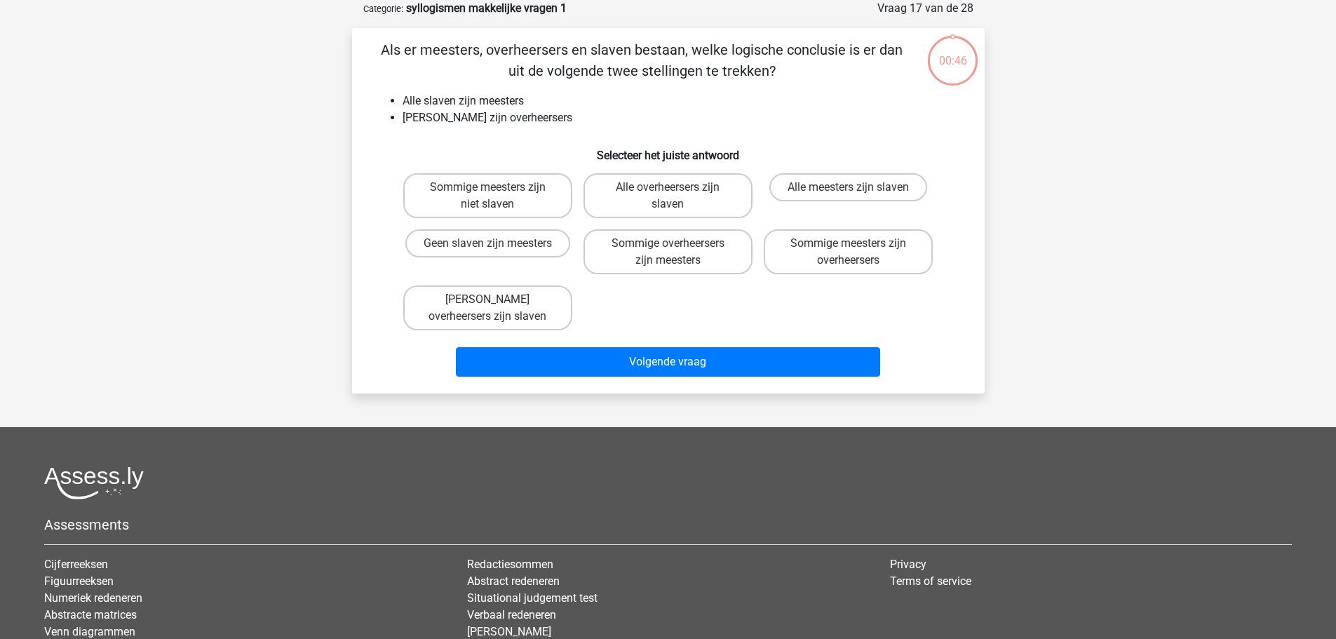
click at [850, 243] on input "Sommige meesters zijn overheersers" at bounding box center [853, 247] width 9 height 9
radio input "true"
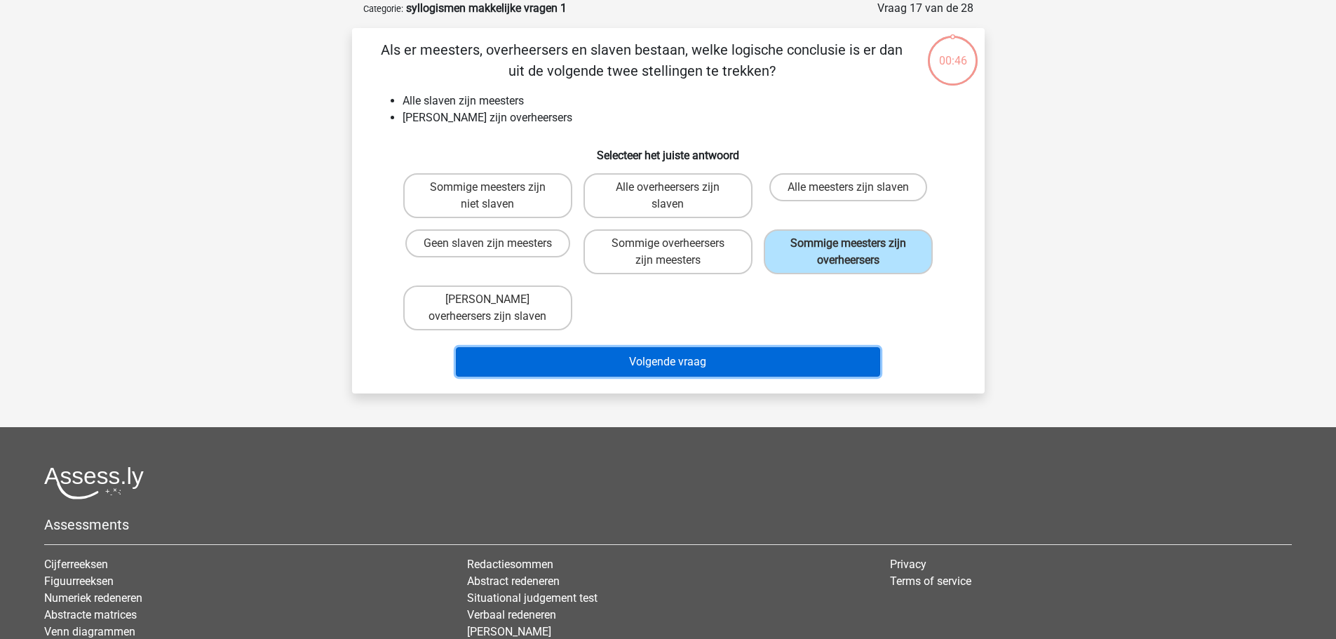
click at [741, 360] on button "Volgende vraag" at bounding box center [668, 361] width 424 height 29
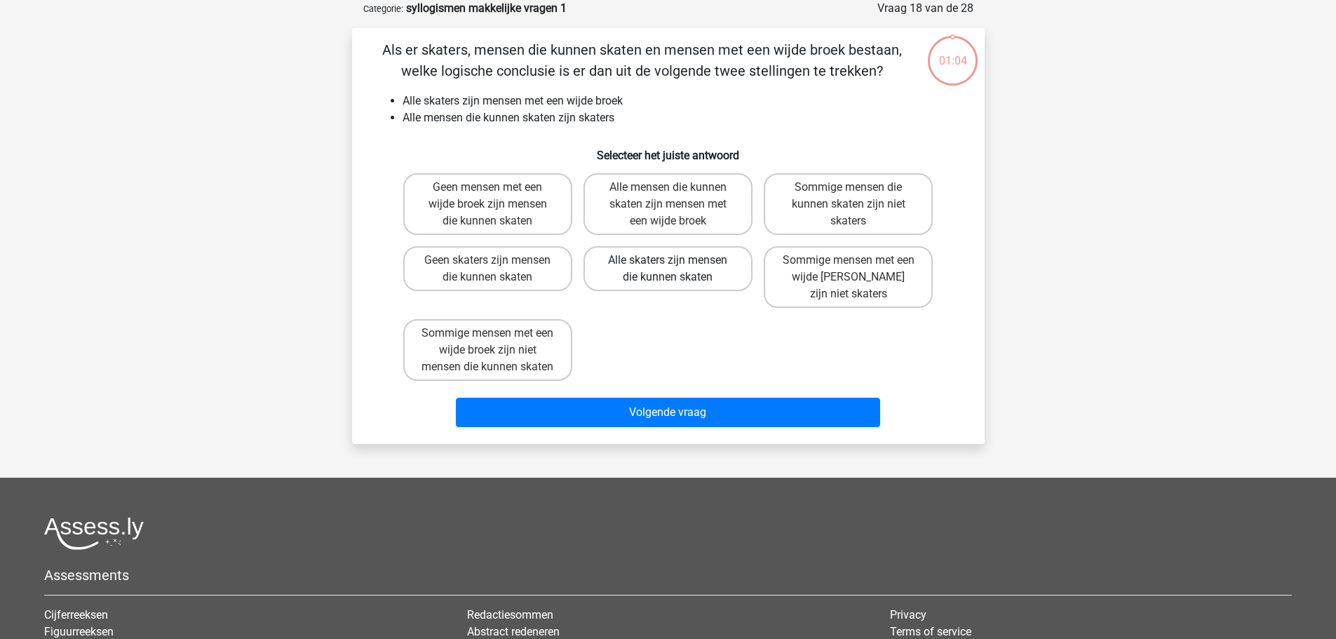
click at [691, 254] on label "Alle skaters zijn mensen die kunnen skaten" at bounding box center [667, 268] width 169 height 45
click at [677, 260] on input "Alle skaters zijn mensen die kunnen skaten" at bounding box center [672, 264] width 9 height 9
radio input "true"
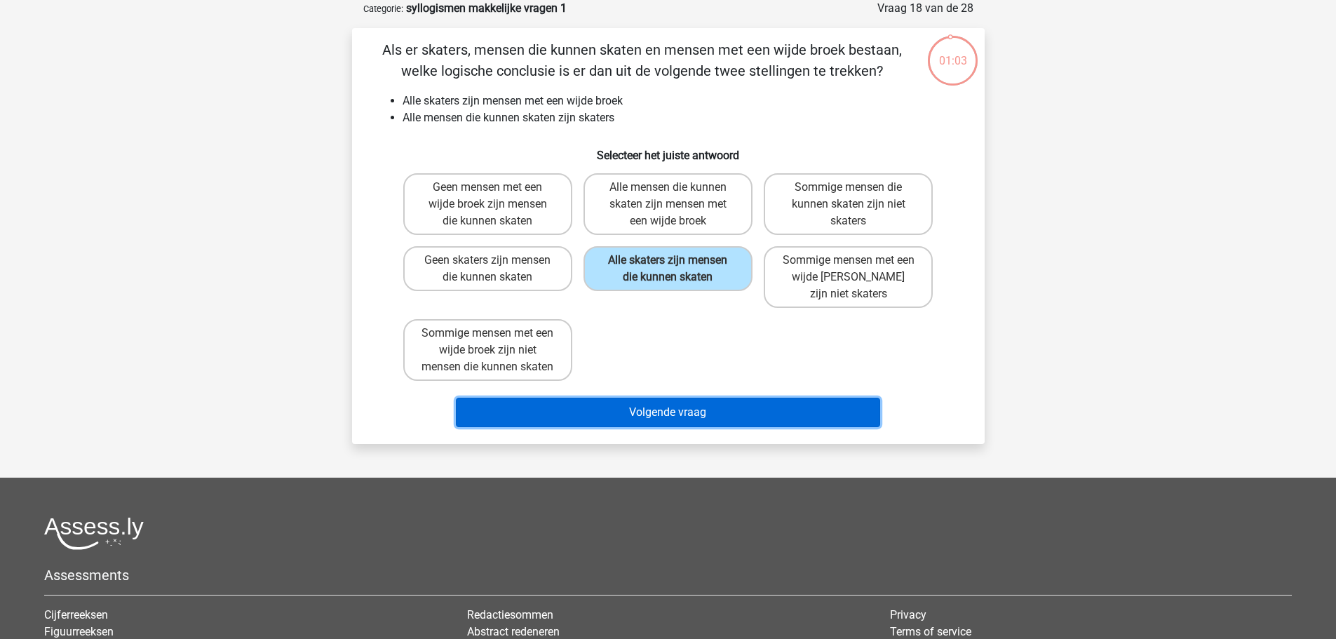
click at [684, 423] on button "Volgende vraag" at bounding box center [668, 412] width 424 height 29
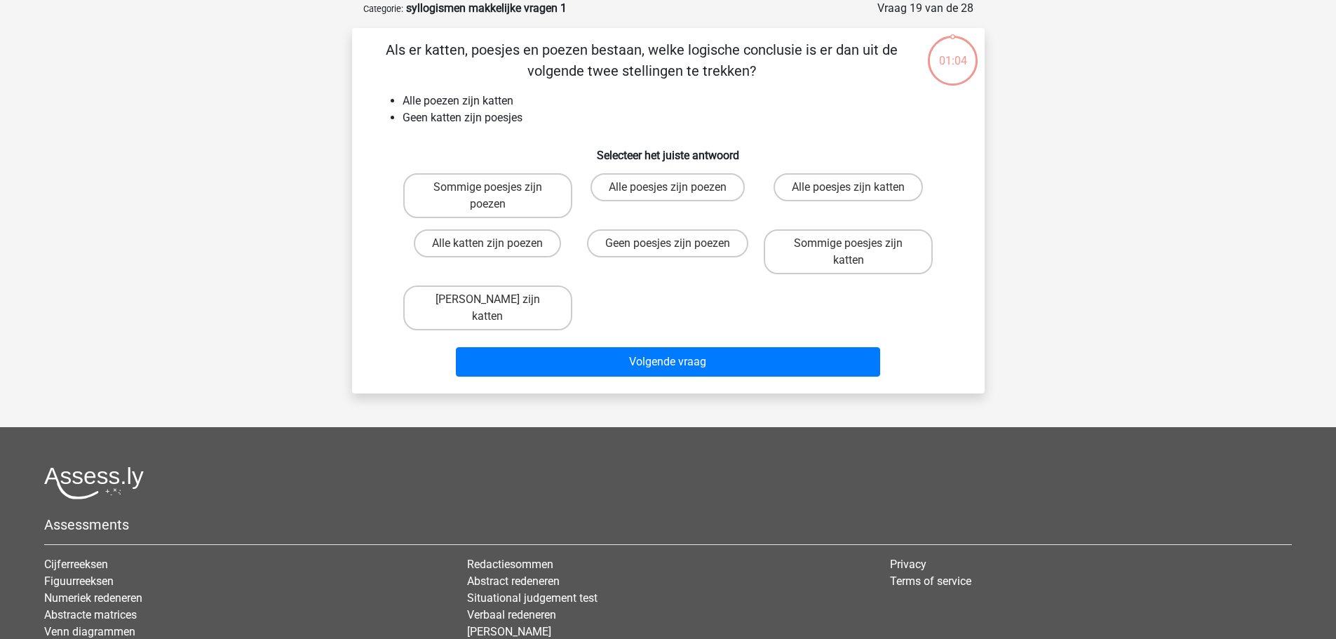
click at [673, 189] on input "Alle poesjes zijn poezen" at bounding box center [672, 191] width 9 height 9
radio input "true"
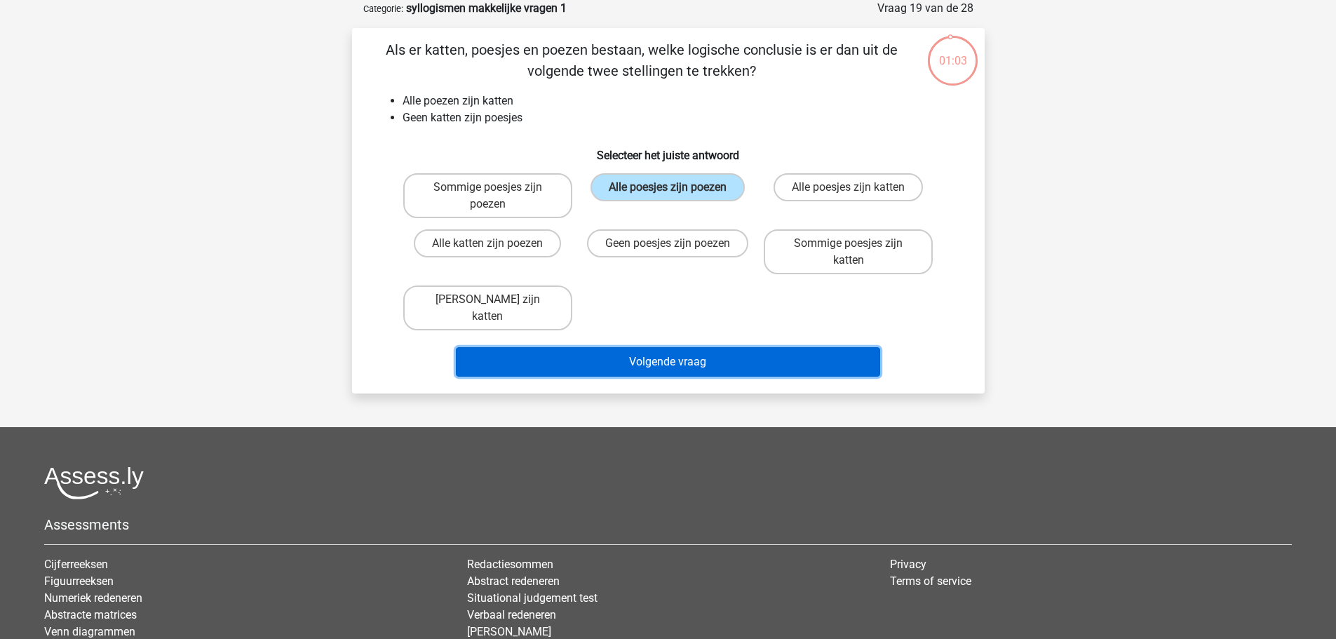
click at [680, 347] on button "Volgende vraag" at bounding box center [668, 361] width 424 height 29
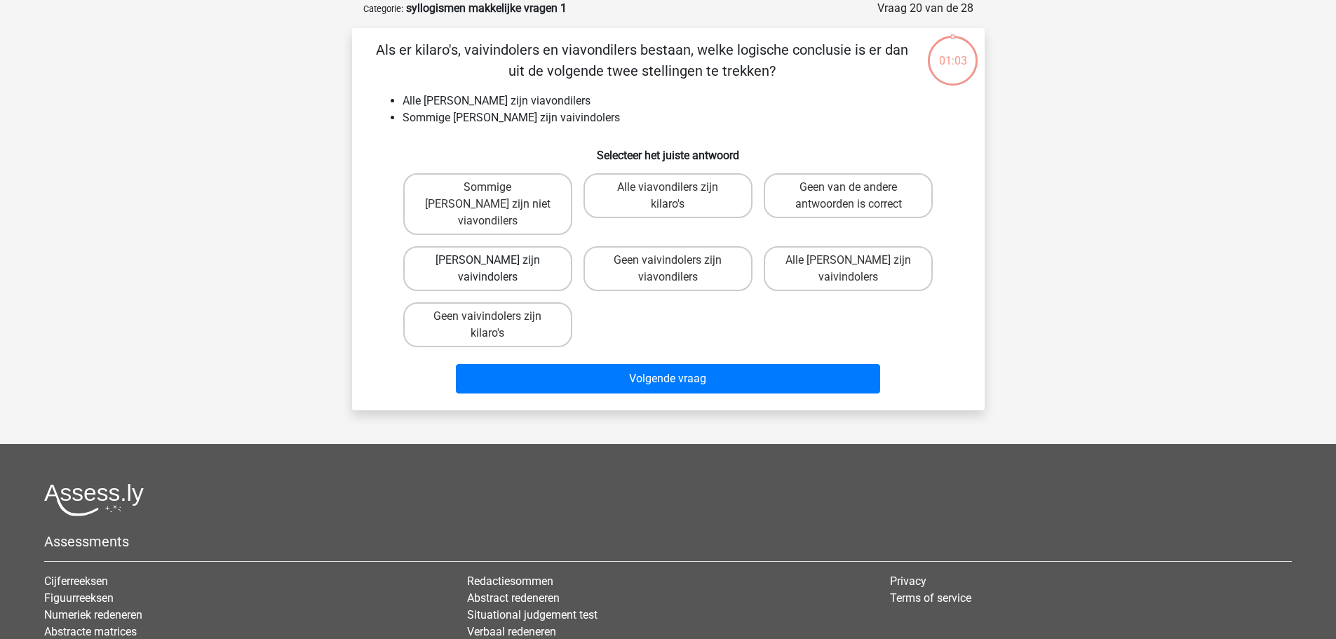
click at [482, 248] on label "Geen kilaro's zijn vaivindolers" at bounding box center [487, 268] width 169 height 45
click at [487, 260] on input "Geen kilaro's zijn vaivindolers" at bounding box center [491, 264] width 9 height 9
radio input "true"
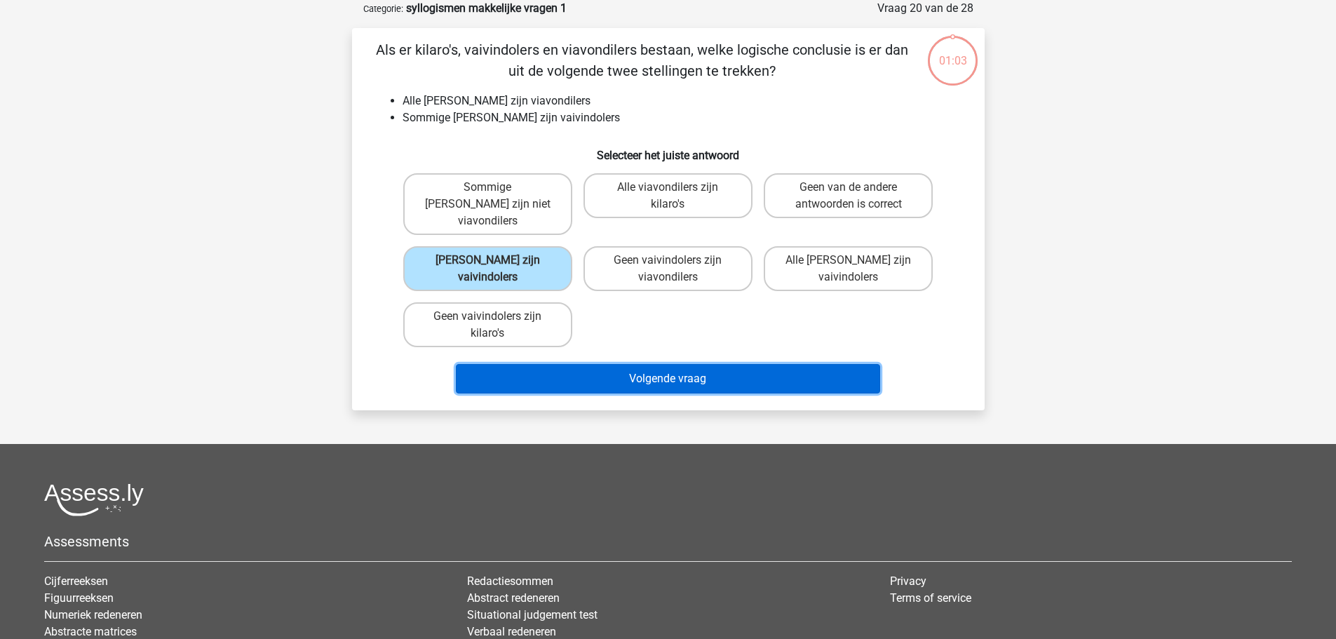
click at [606, 364] on button "Volgende vraag" at bounding box center [668, 378] width 424 height 29
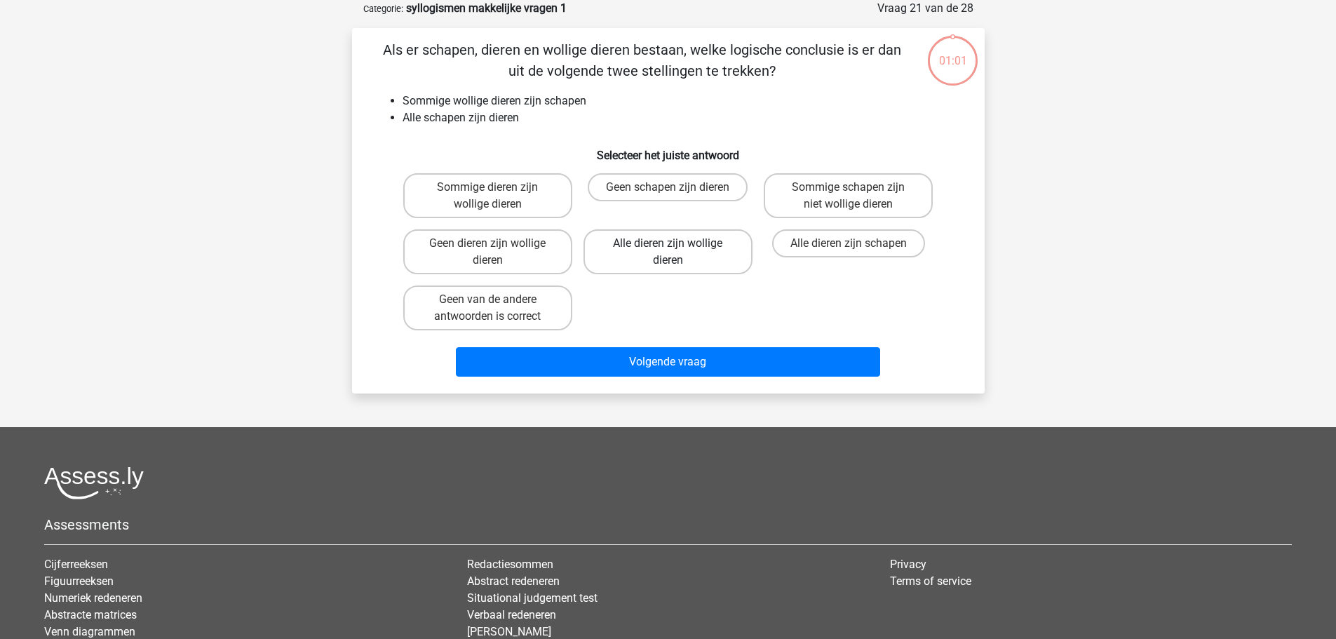
click at [661, 245] on label "Alle dieren zijn wollige dieren" at bounding box center [667, 251] width 169 height 45
click at [668, 245] on input "Alle dieren zijn wollige dieren" at bounding box center [672, 247] width 9 height 9
radio input "true"
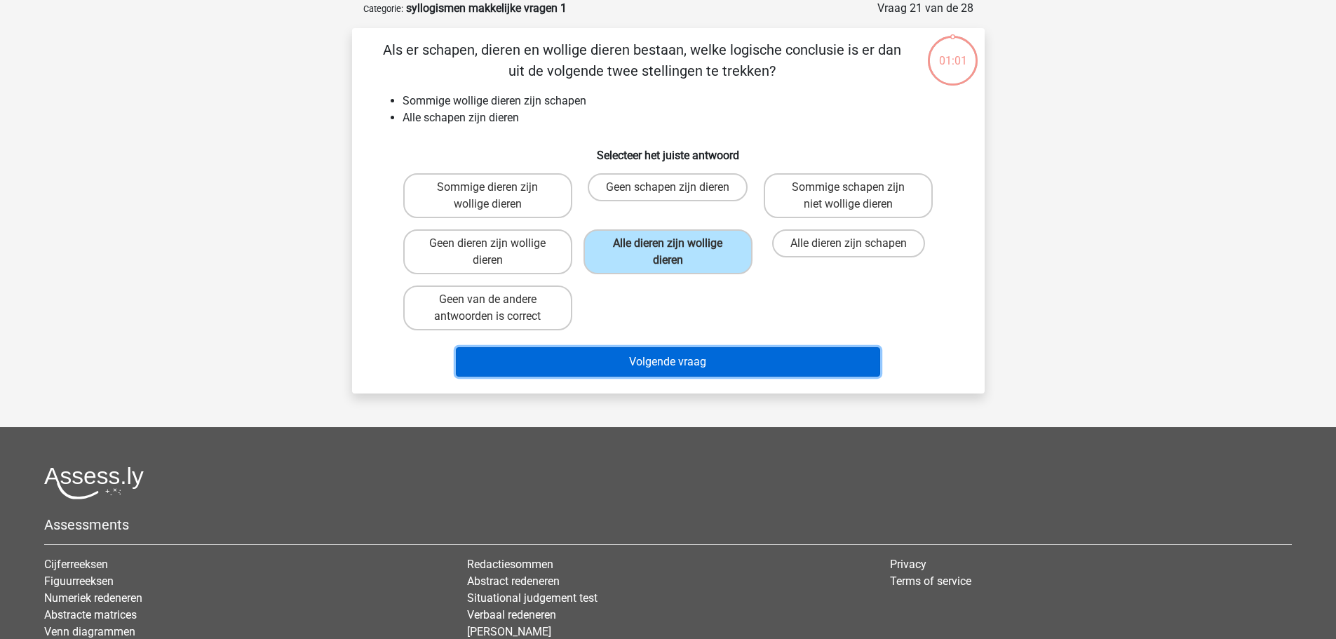
click at [679, 363] on button "Volgende vraag" at bounding box center [668, 361] width 424 height 29
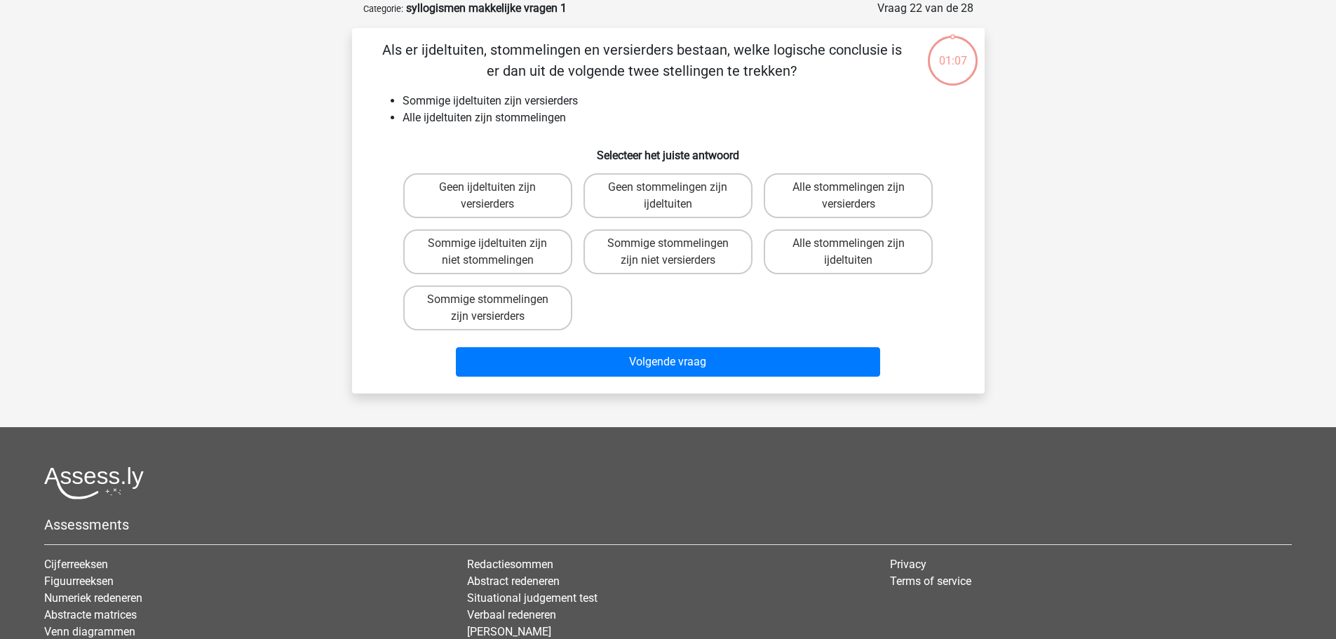
click at [825, 245] on label "Alle stommelingen zijn ijdeltuiten" at bounding box center [848, 251] width 169 height 45
click at [849, 245] on input "Alle stommelingen zijn ijdeltuiten" at bounding box center [853, 247] width 9 height 9
radio input "true"
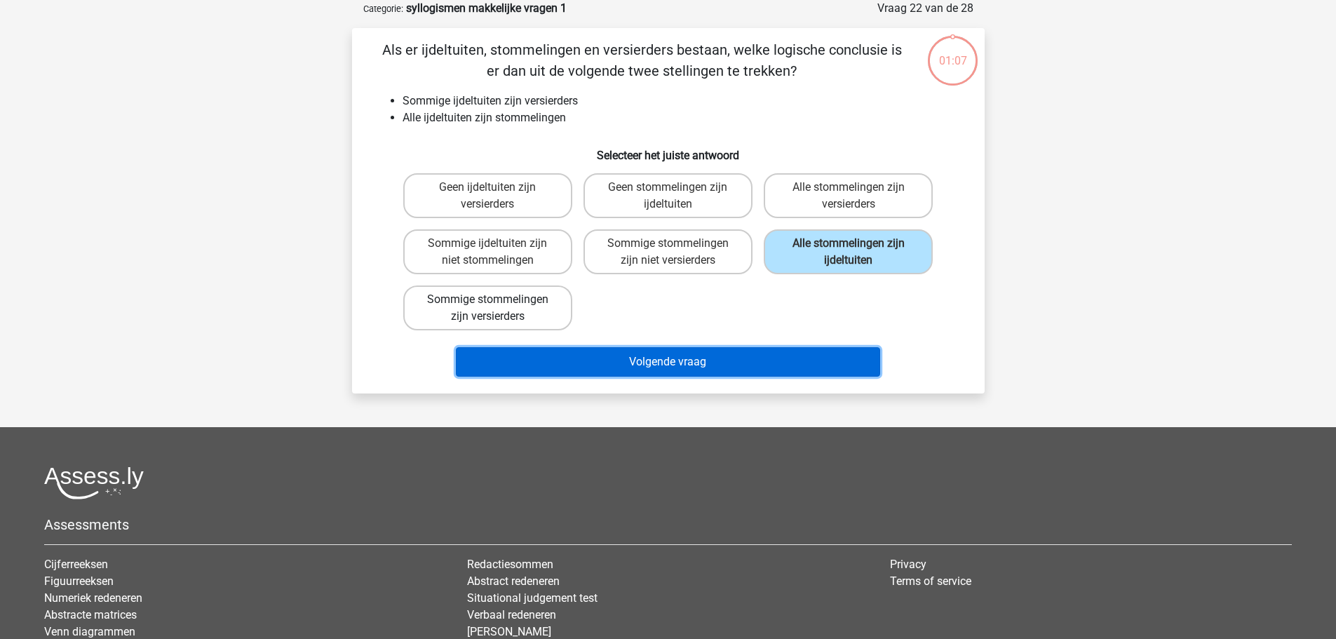
drag, startPoint x: 738, startPoint y: 372, endPoint x: 535, endPoint y: 290, distance: 218.4
click at [735, 372] on button "Volgende vraag" at bounding box center [668, 361] width 424 height 29
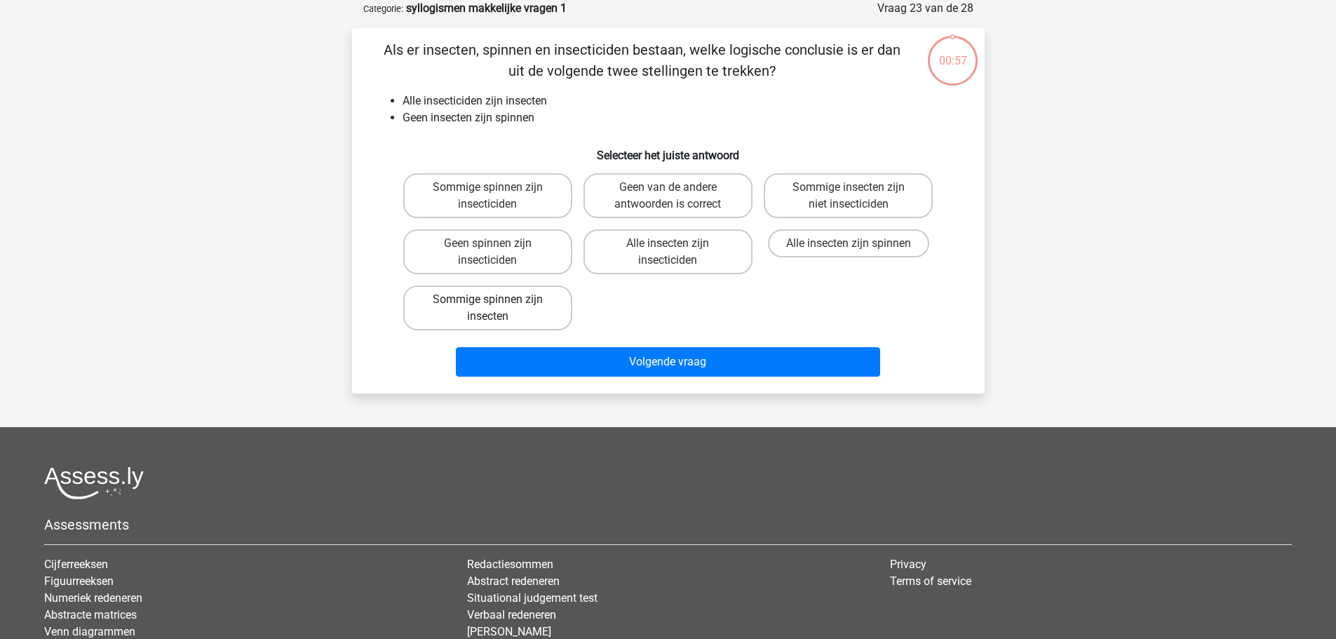
click at [485, 299] on label "Sommige spinnen zijn insecten" at bounding box center [487, 307] width 169 height 45
click at [487, 299] on input "Sommige spinnen zijn insecten" at bounding box center [491, 303] width 9 height 9
radio input "true"
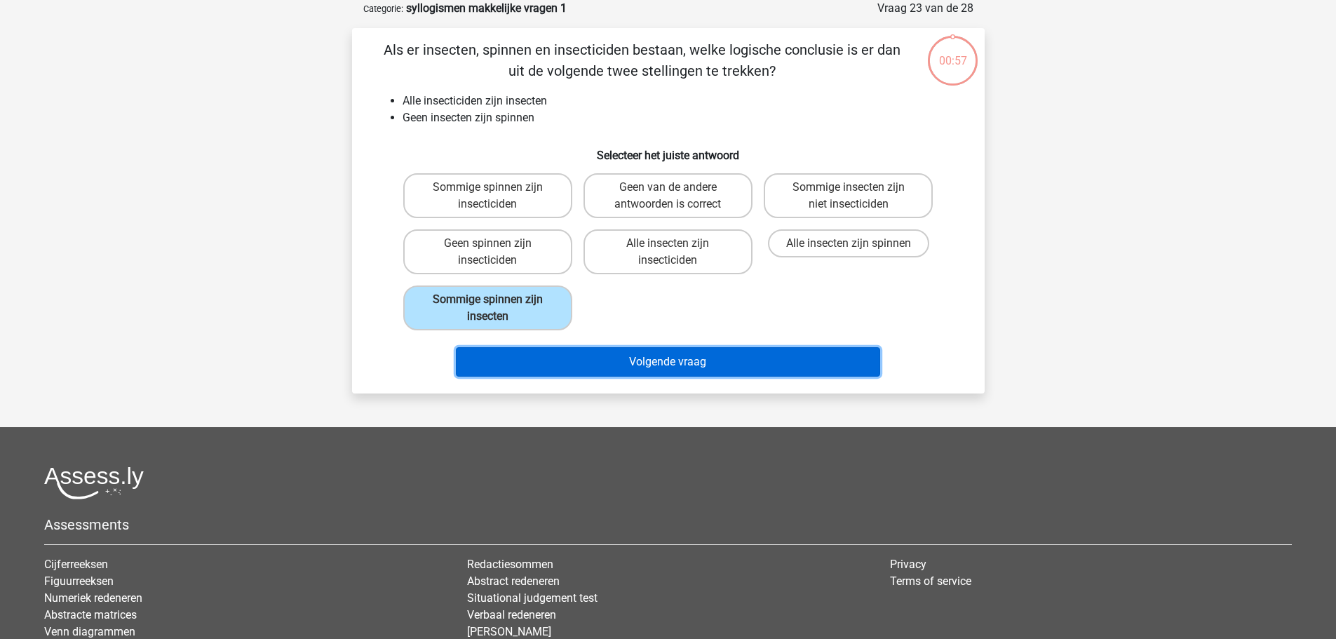
click at [628, 356] on button "Volgende vraag" at bounding box center [668, 361] width 424 height 29
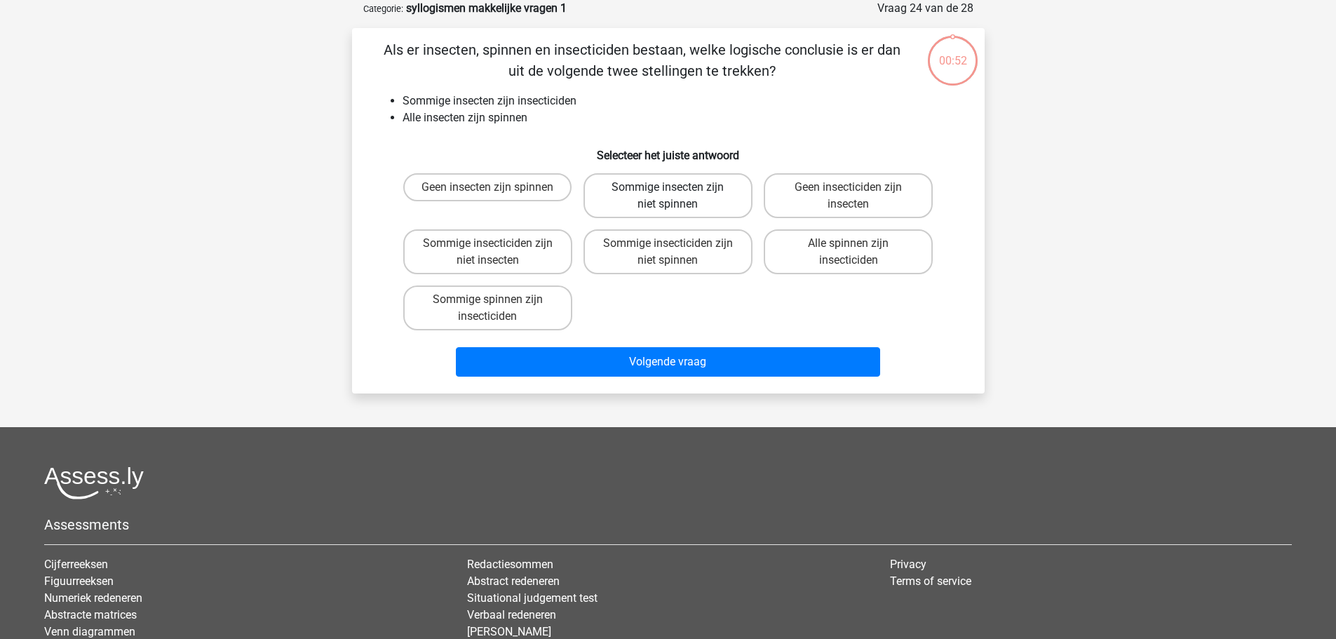
click at [673, 199] on label "Sommige insecten zijn niet spinnen" at bounding box center [667, 195] width 169 height 45
click at [673, 196] on input "Sommige insecten zijn niet spinnen" at bounding box center [672, 191] width 9 height 9
radio input "true"
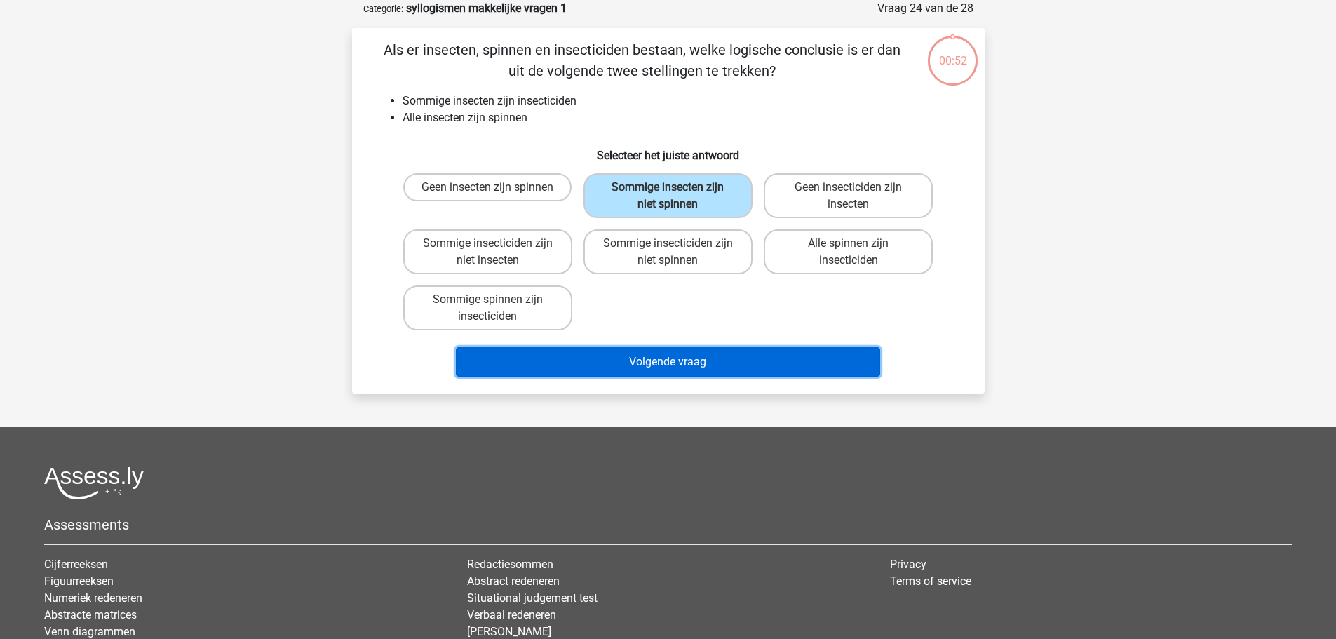
click at [693, 353] on button "Volgende vraag" at bounding box center [668, 361] width 424 height 29
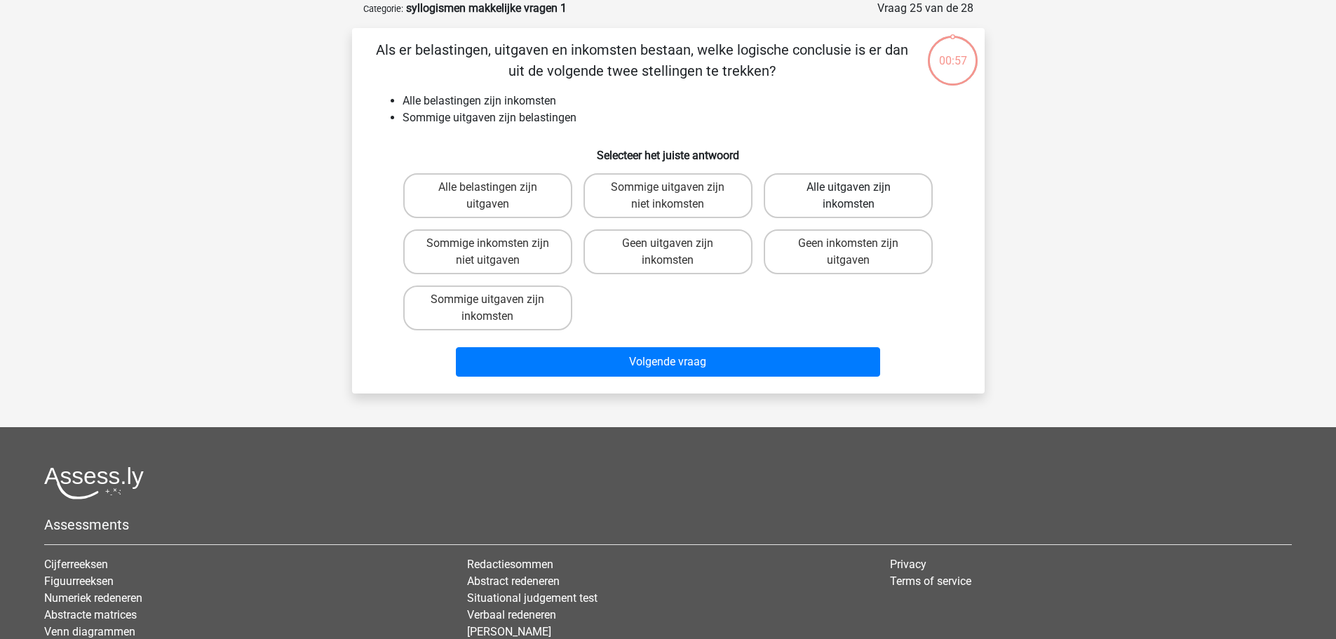
click at [833, 189] on label "Alle uitgaven zijn inkomsten" at bounding box center [848, 195] width 169 height 45
click at [849, 189] on input "Alle uitgaven zijn inkomsten" at bounding box center [853, 191] width 9 height 9
radio input "true"
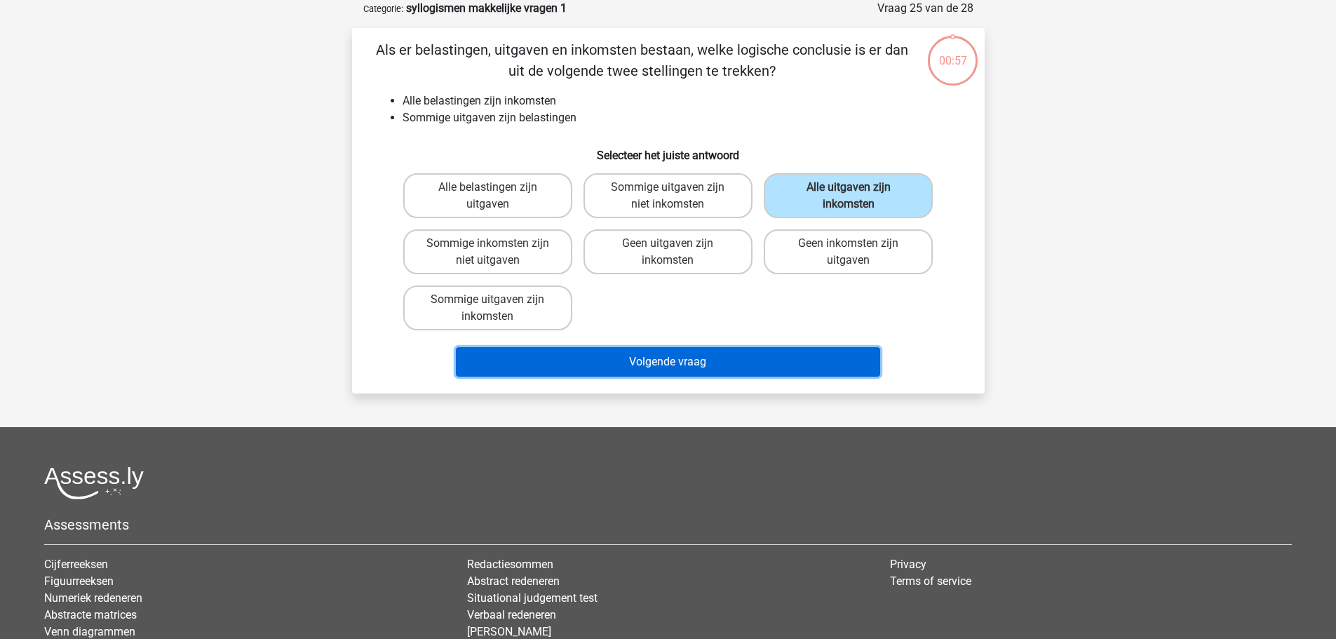
drag, startPoint x: 730, startPoint y: 359, endPoint x: 702, endPoint y: 337, distance: 35.5
click at [730, 360] on button "Volgende vraag" at bounding box center [668, 361] width 424 height 29
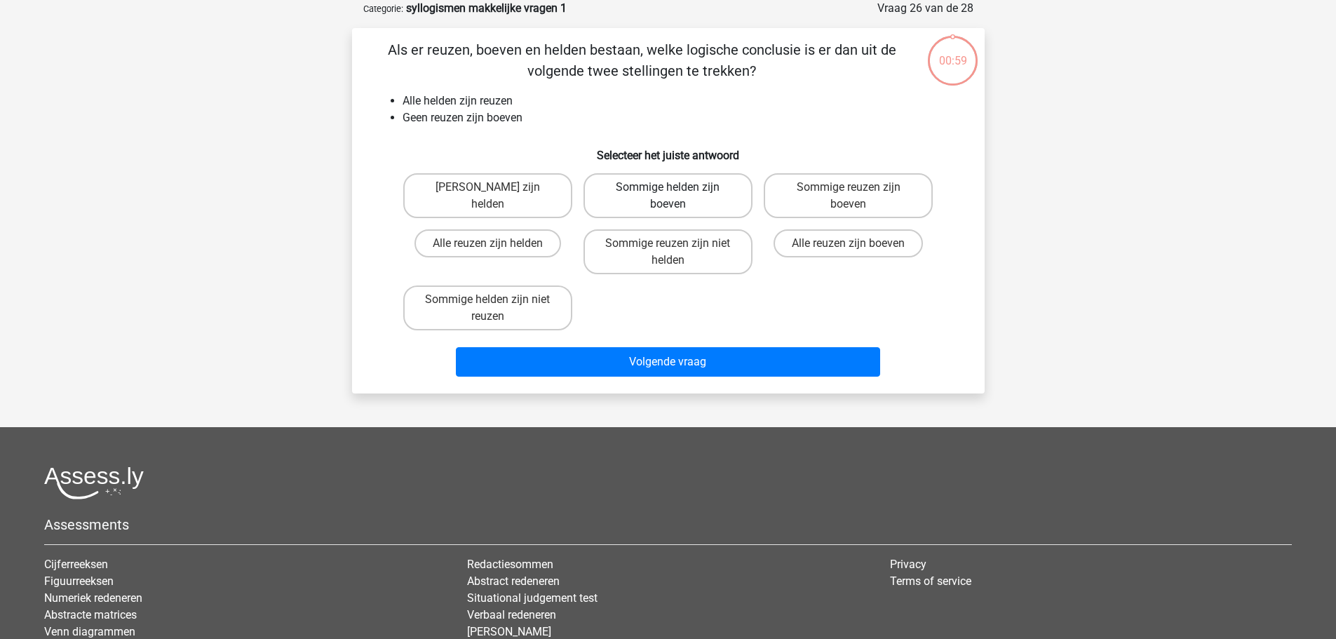
click at [665, 200] on label "Sommige helden zijn boeven" at bounding box center [667, 195] width 169 height 45
click at [668, 196] on input "Sommige helden zijn boeven" at bounding box center [672, 191] width 9 height 9
radio input "true"
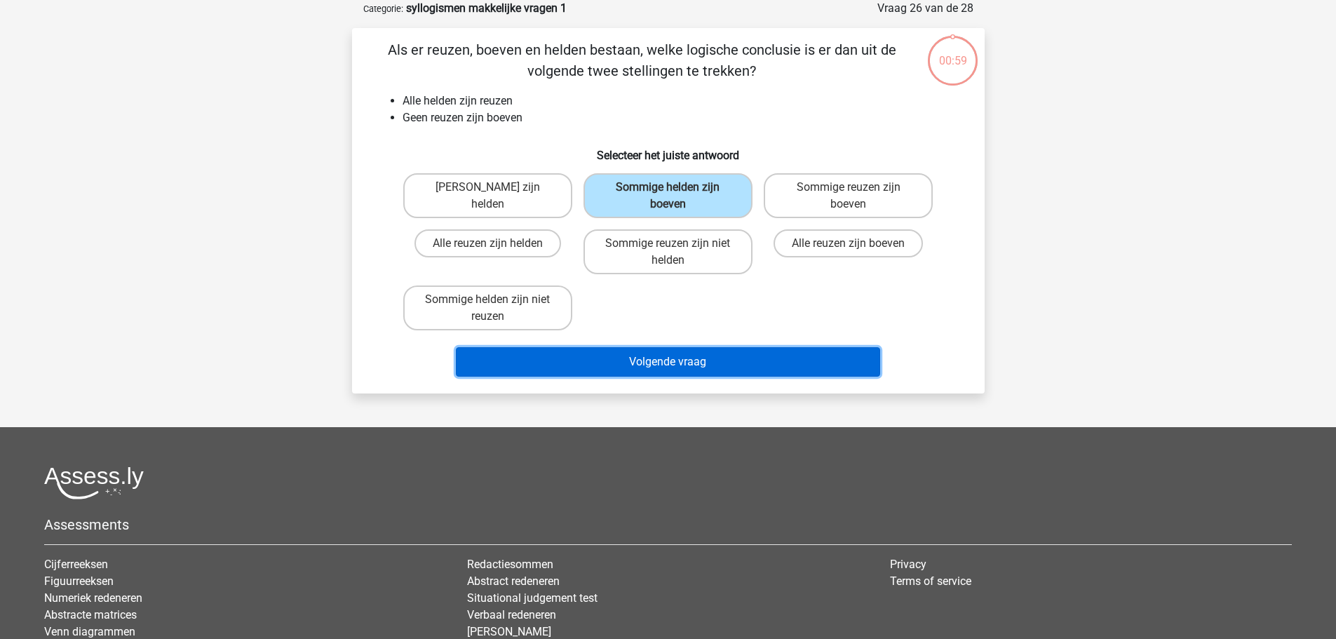
click at [662, 353] on button "Volgende vraag" at bounding box center [668, 361] width 424 height 29
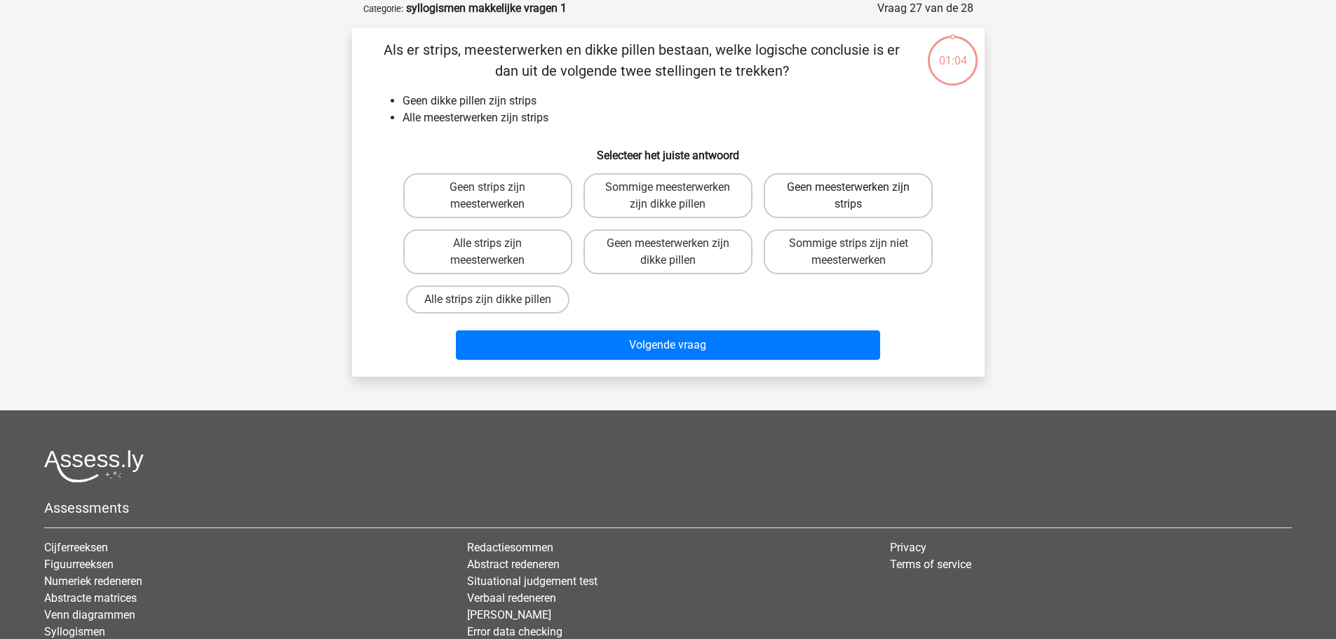
click at [831, 190] on label "Geen meesterwerken zijn strips" at bounding box center [848, 195] width 169 height 45
click at [849, 190] on input "Geen meesterwerken zijn strips" at bounding box center [853, 191] width 9 height 9
radio input "true"
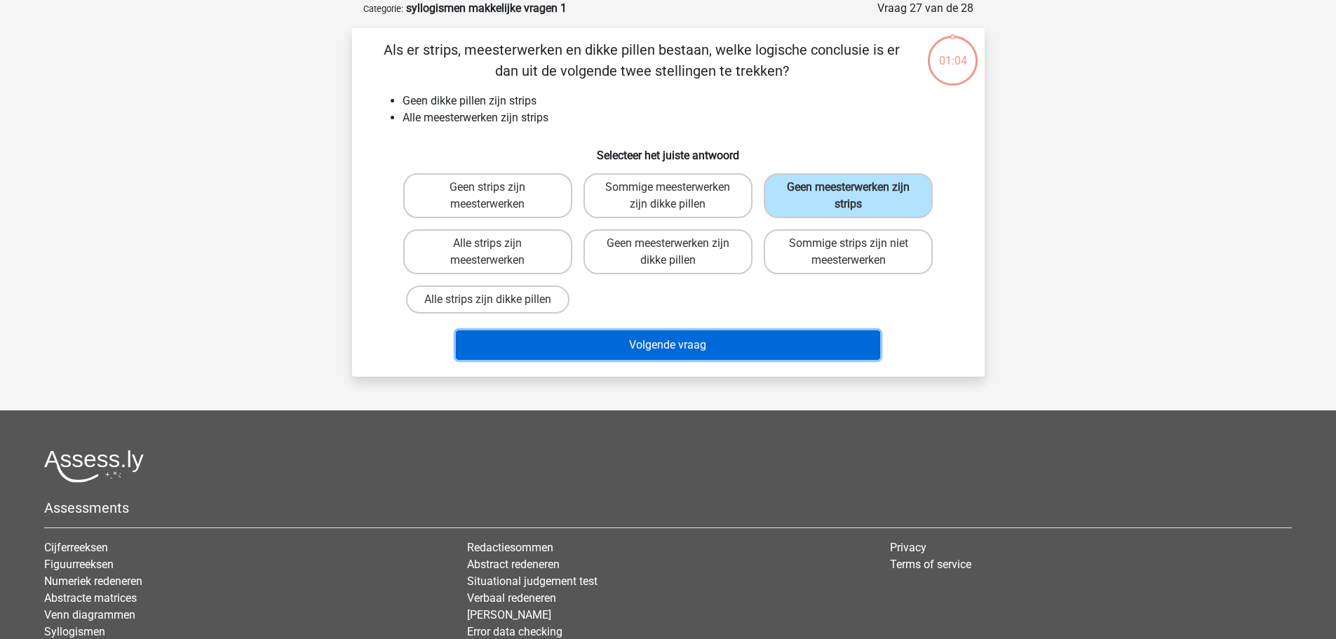
click at [720, 339] on button "Volgende vraag" at bounding box center [668, 344] width 424 height 29
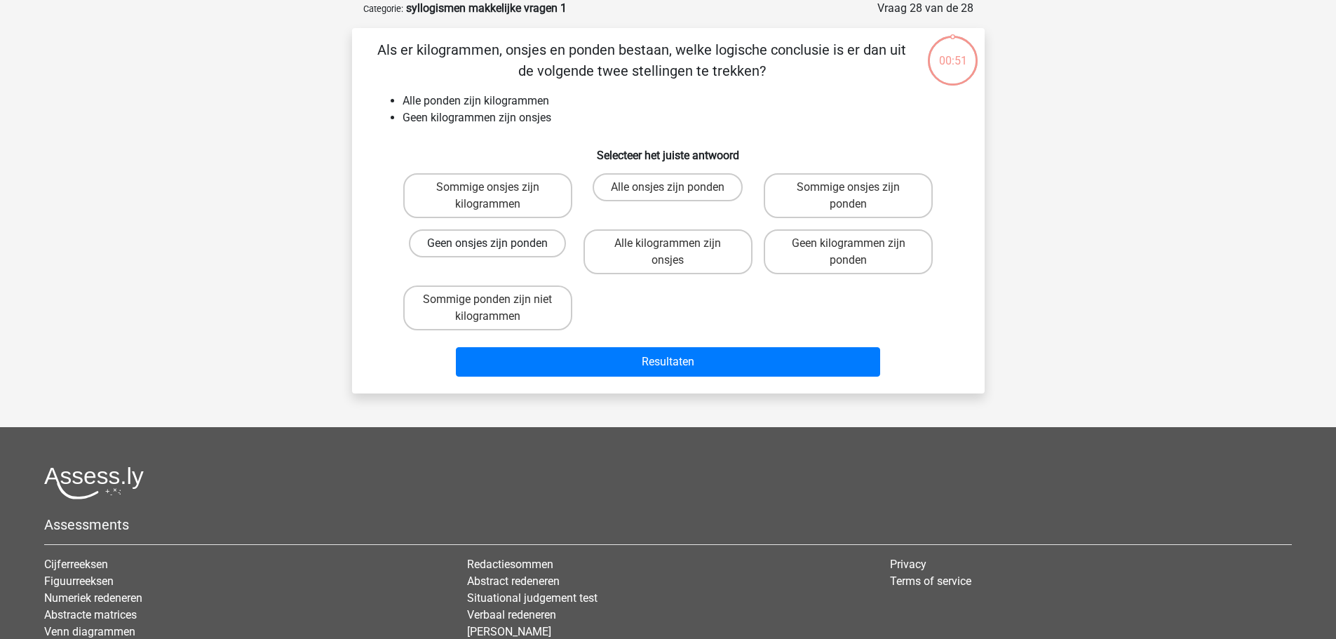
click at [489, 237] on label "Geen onsjes zijn ponden" at bounding box center [487, 243] width 157 height 28
click at [489, 243] on input "Geen onsjes zijn ponden" at bounding box center [491, 247] width 9 height 9
radio input "true"
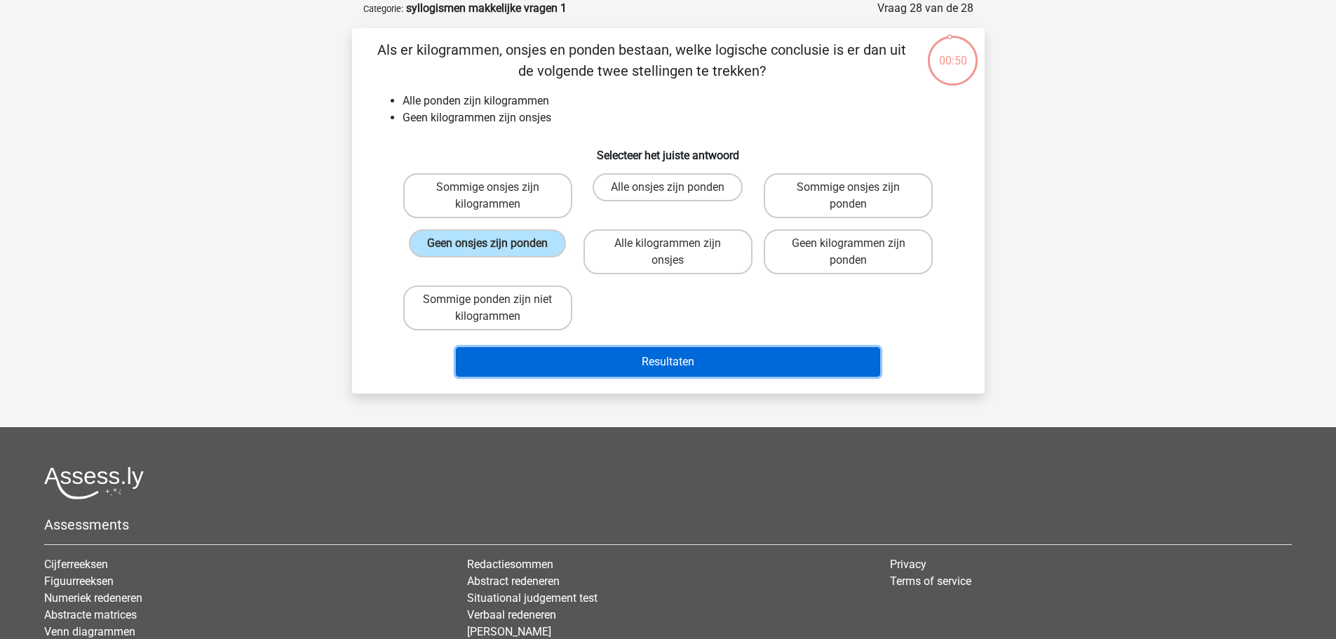
click at [577, 362] on button "Resultaten" at bounding box center [668, 361] width 424 height 29
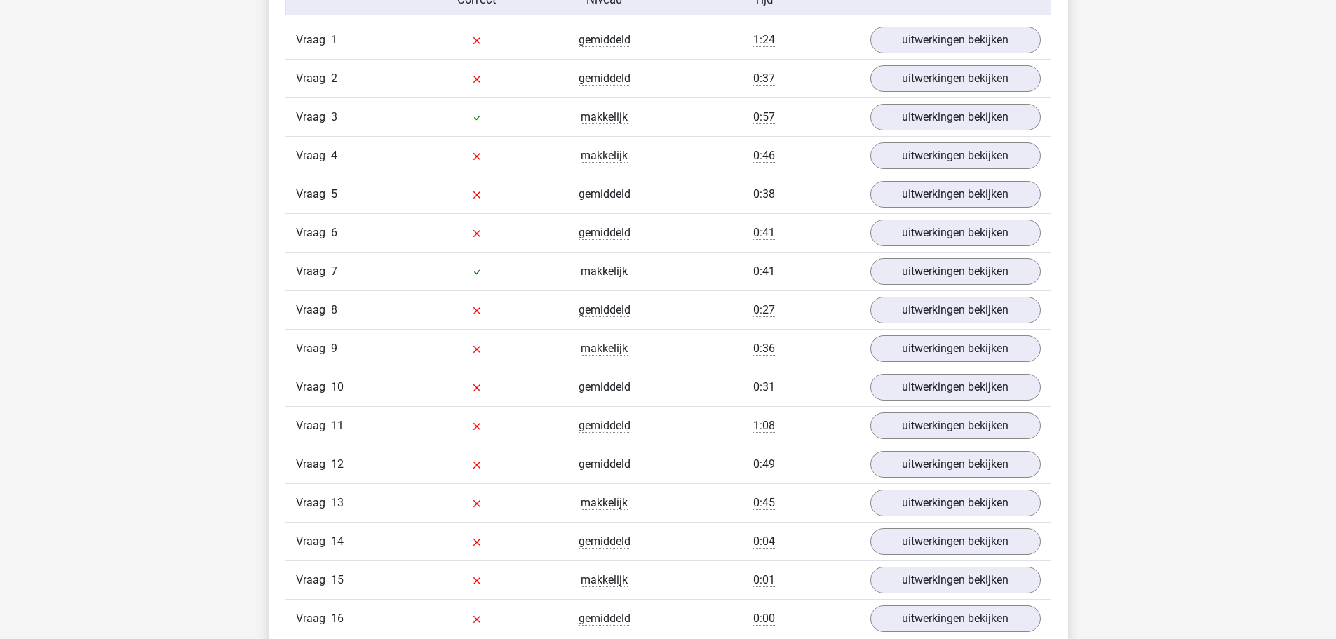
scroll to position [842, 0]
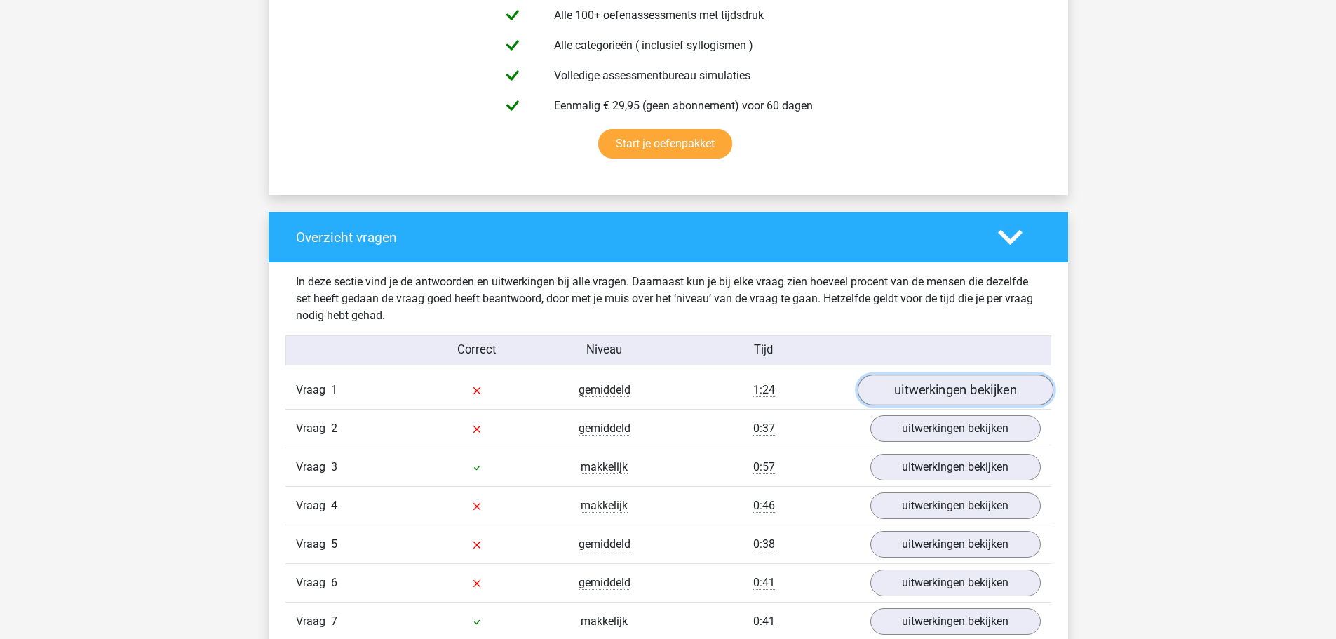
click at [912, 385] on link "uitwerkingen bekijken" at bounding box center [955, 390] width 196 height 31
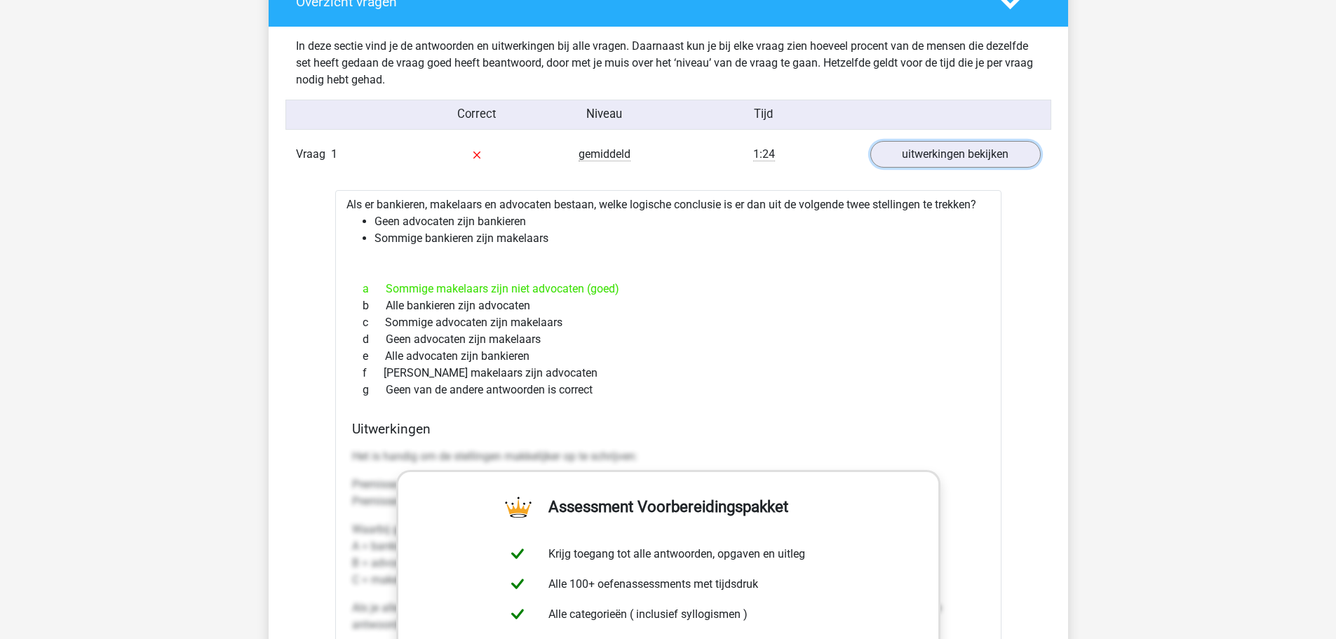
scroll to position [1052, 0]
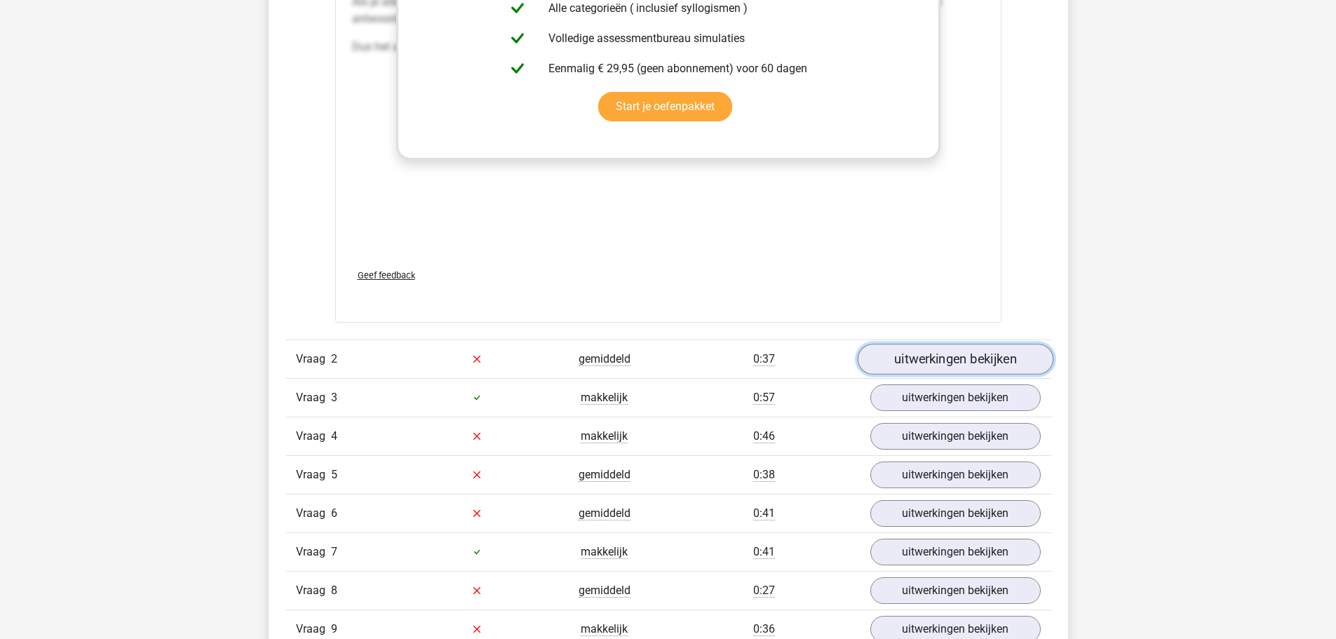
click at [995, 361] on link "uitwerkingen bekijken" at bounding box center [955, 359] width 196 height 31
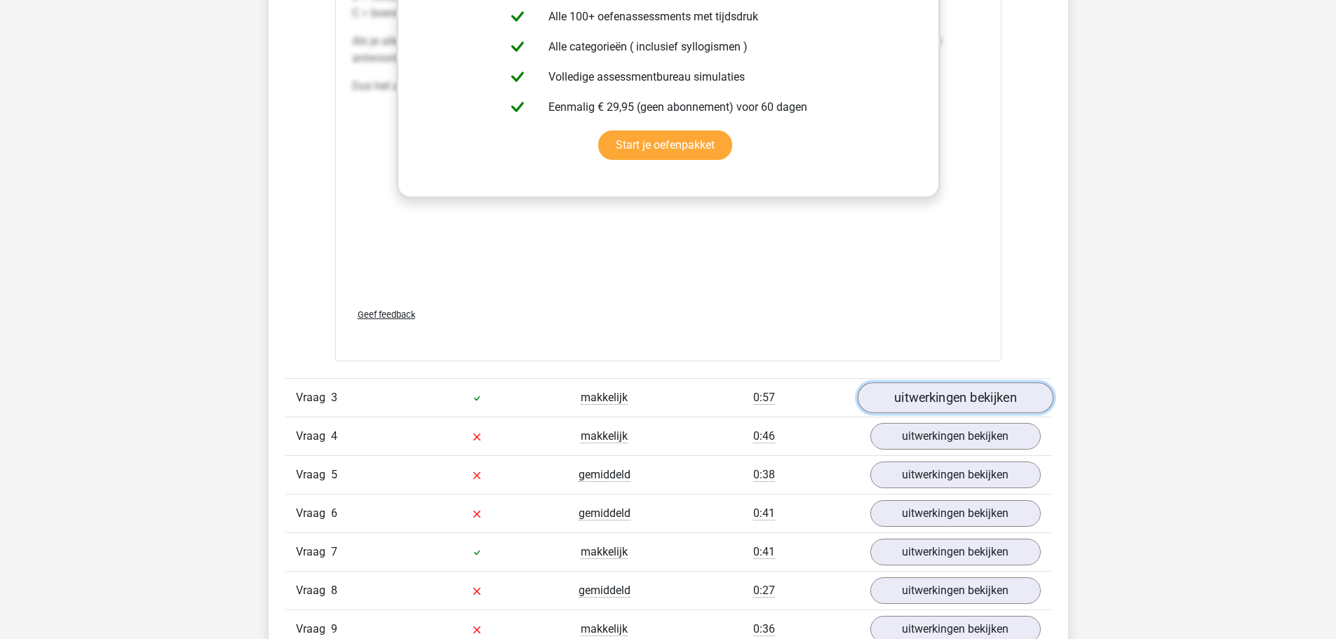
click at [956, 407] on link "uitwerkingen bekijken" at bounding box center [955, 397] width 196 height 31
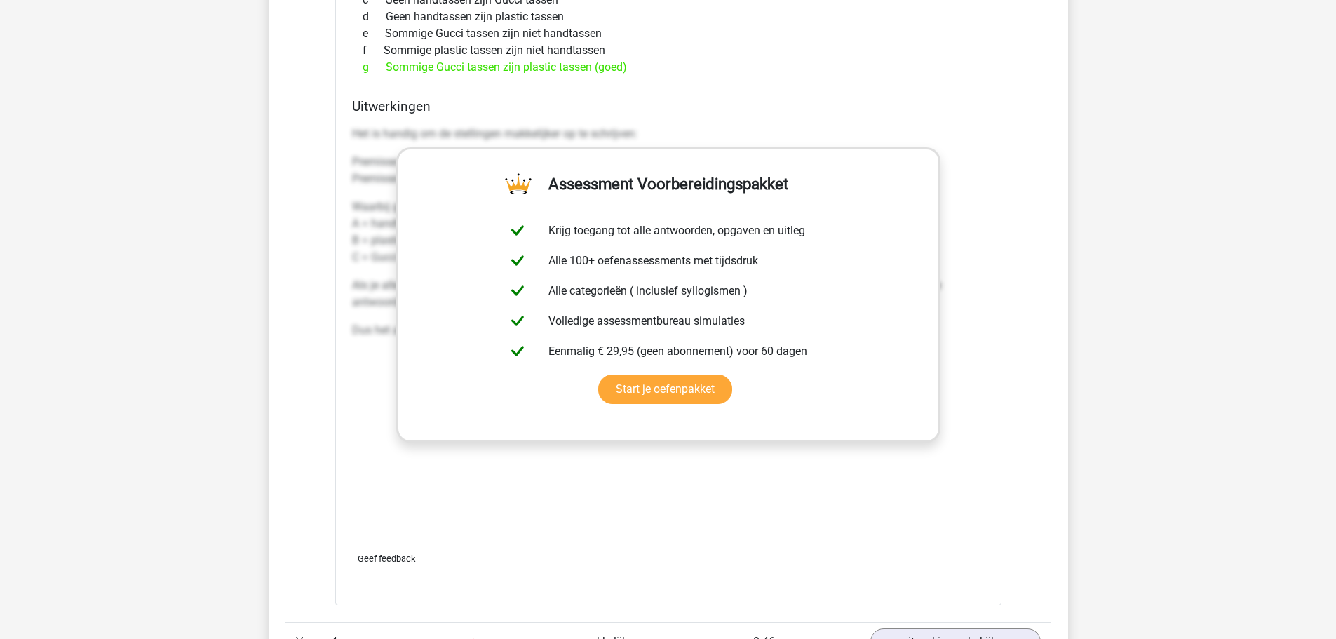
scroll to position [3156, 0]
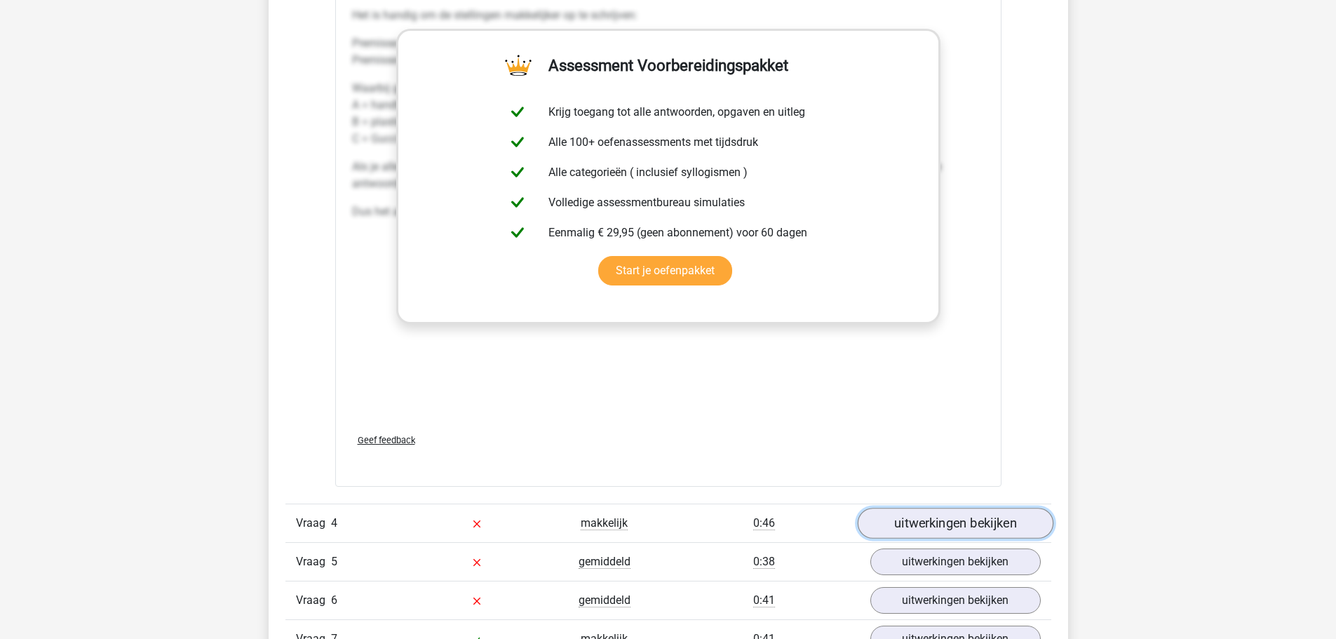
click at [952, 511] on link "uitwerkingen bekijken" at bounding box center [955, 523] width 196 height 31
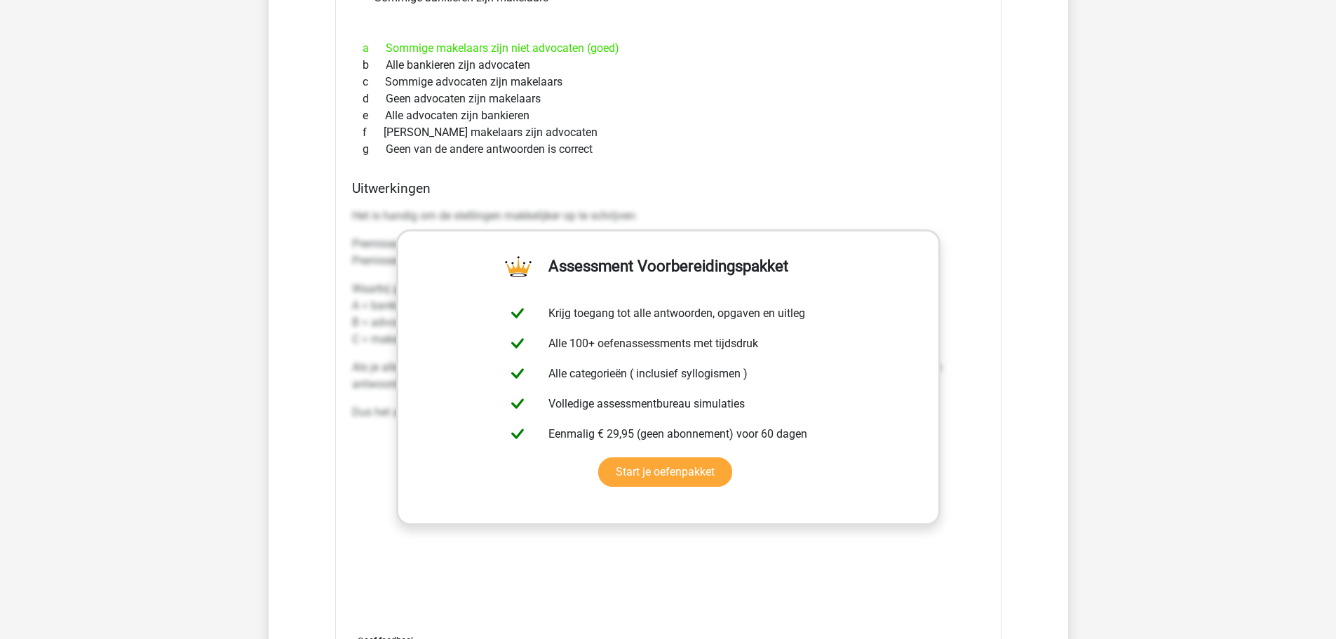
scroll to position [0, 0]
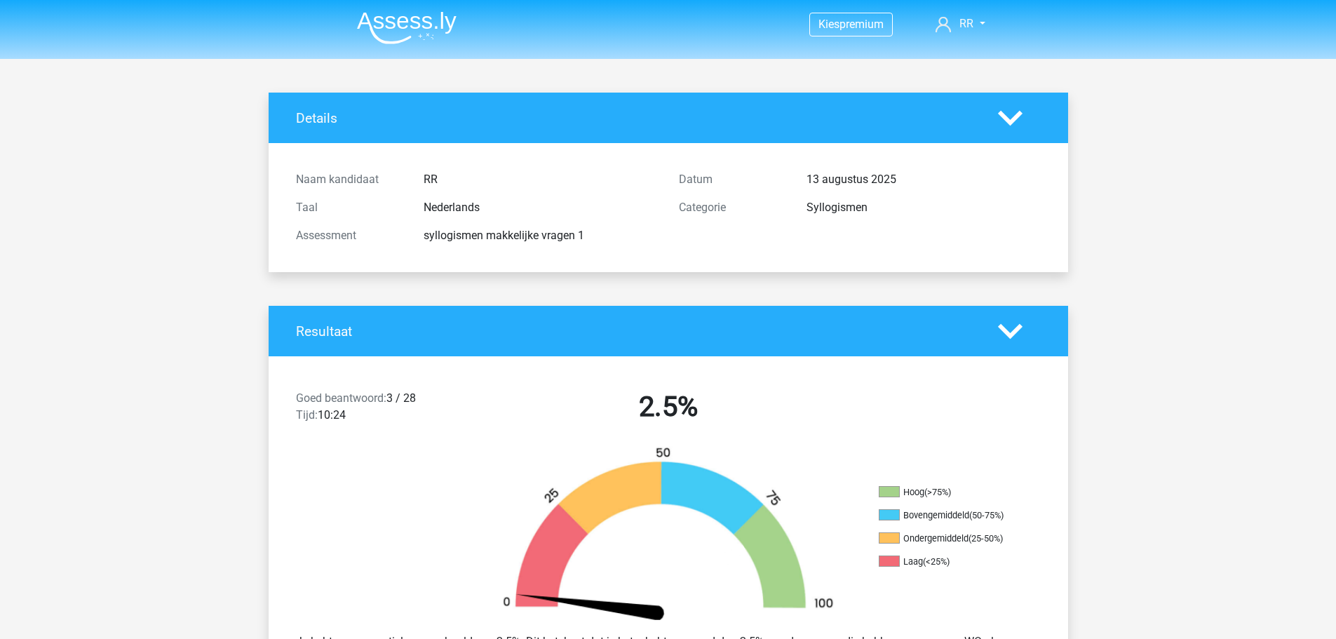
drag, startPoint x: 372, startPoint y: 367, endPoint x: 266, endPoint y: 81, distance: 304.2
click at [447, 231] on div "syllogismen makkelijke vragen 1" at bounding box center [540, 235] width 255 height 17
click at [447, 230] on div "syllogismen makkelijke vragen 1" at bounding box center [540, 235] width 255 height 17
click at [456, 236] on div "syllogismen makkelijke vragen 1" at bounding box center [540, 235] width 255 height 17
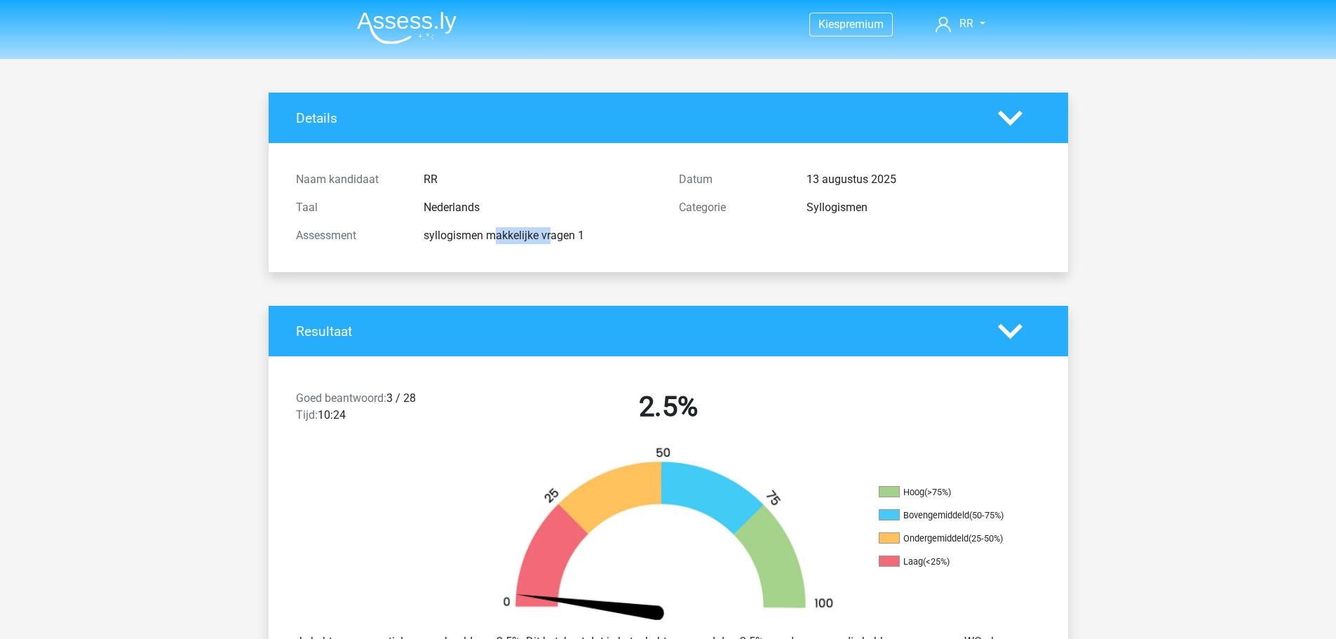
copy div "syllogismen"
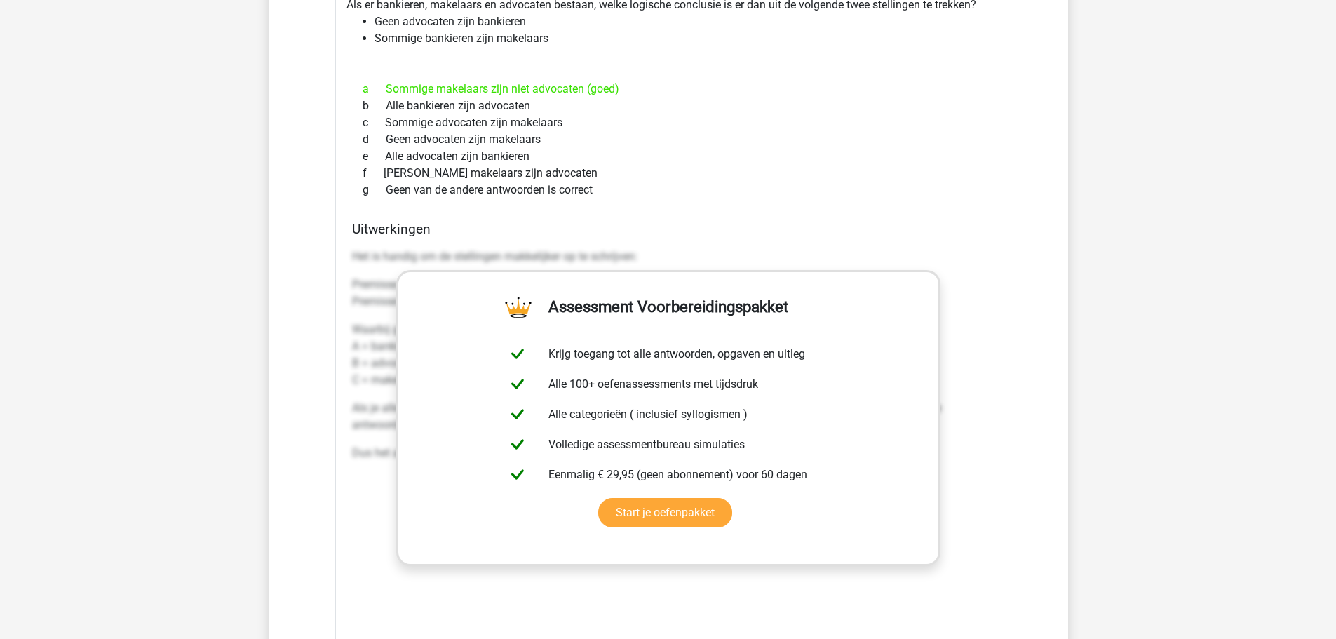
scroll to position [1122, 0]
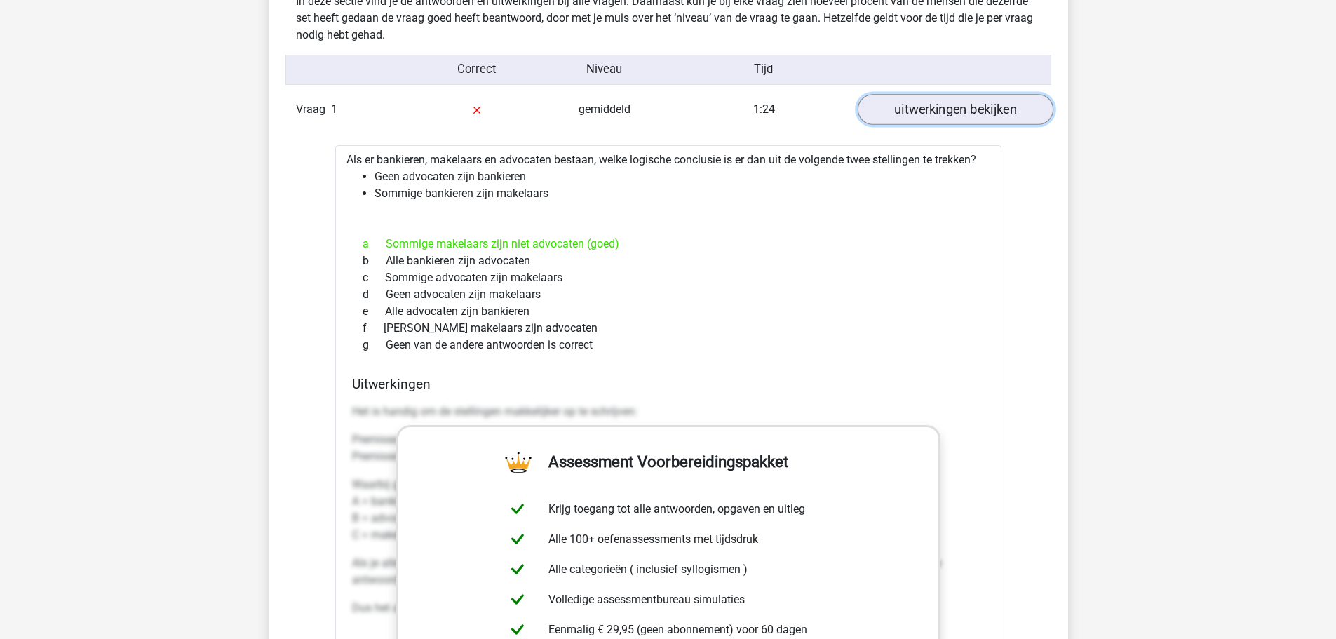
click at [964, 107] on link "uitwerkingen bekijken" at bounding box center [955, 110] width 196 height 31
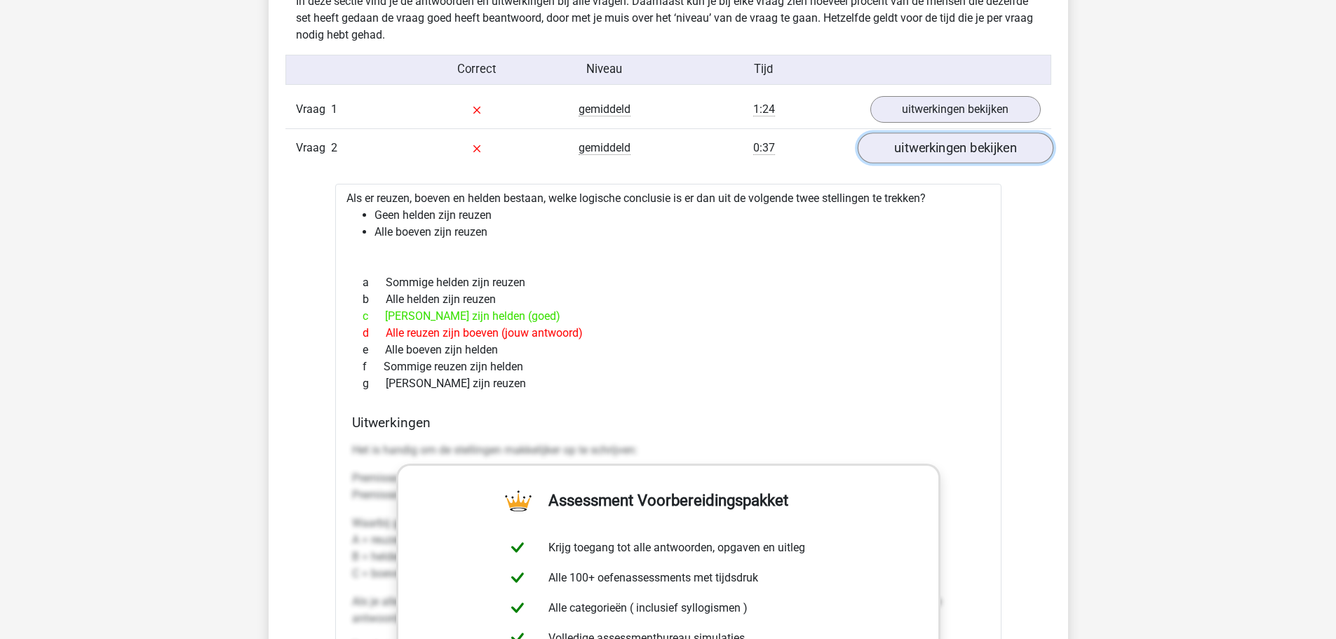
click at [960, 146] on link "uitwerkingen bekijken" at bounding box center [955, 148] width 196 height 31
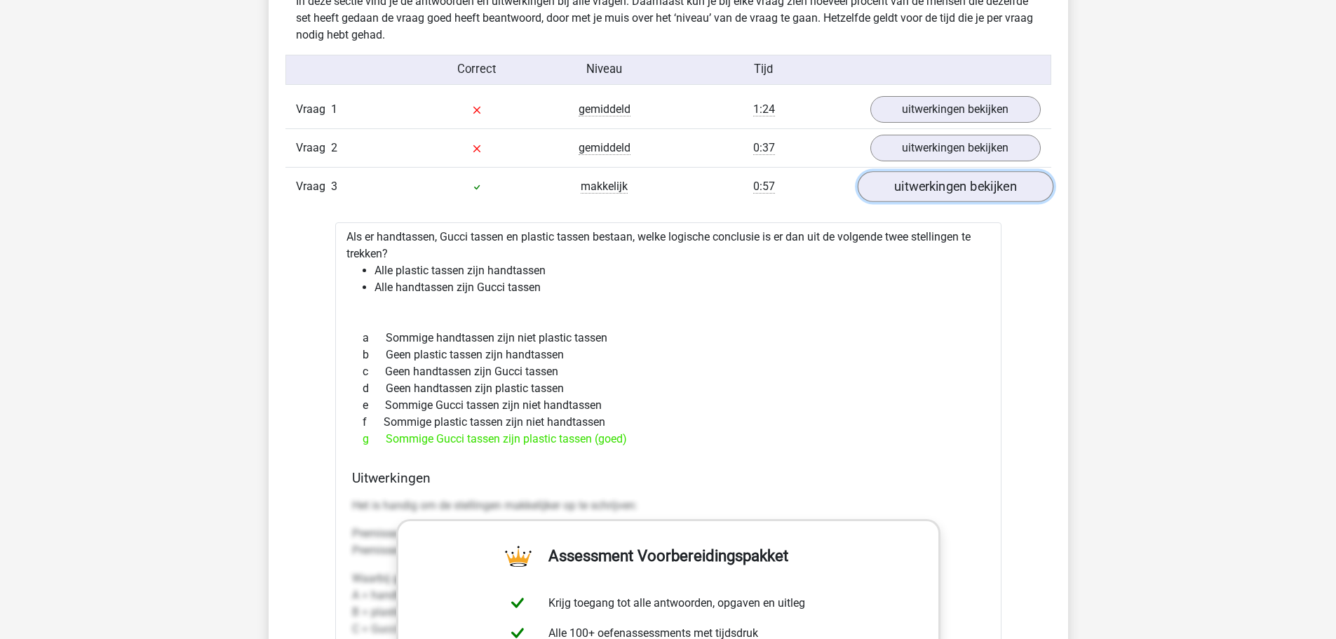
click at [951, 193] on link "uitwerkingen bekijken" at bounding box center [955, 187] width 196 height 31
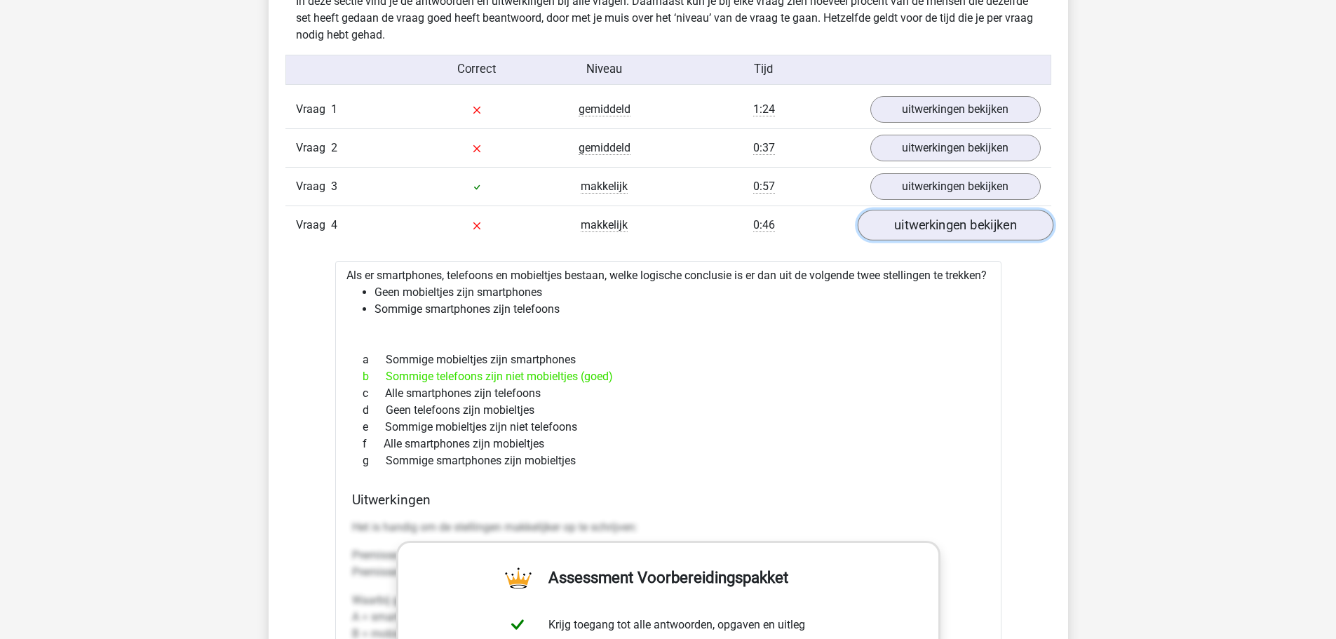
click at [944, 236] on link "uitwerkingen bekijken" at bounding box center [955, 225] width 196 height 31
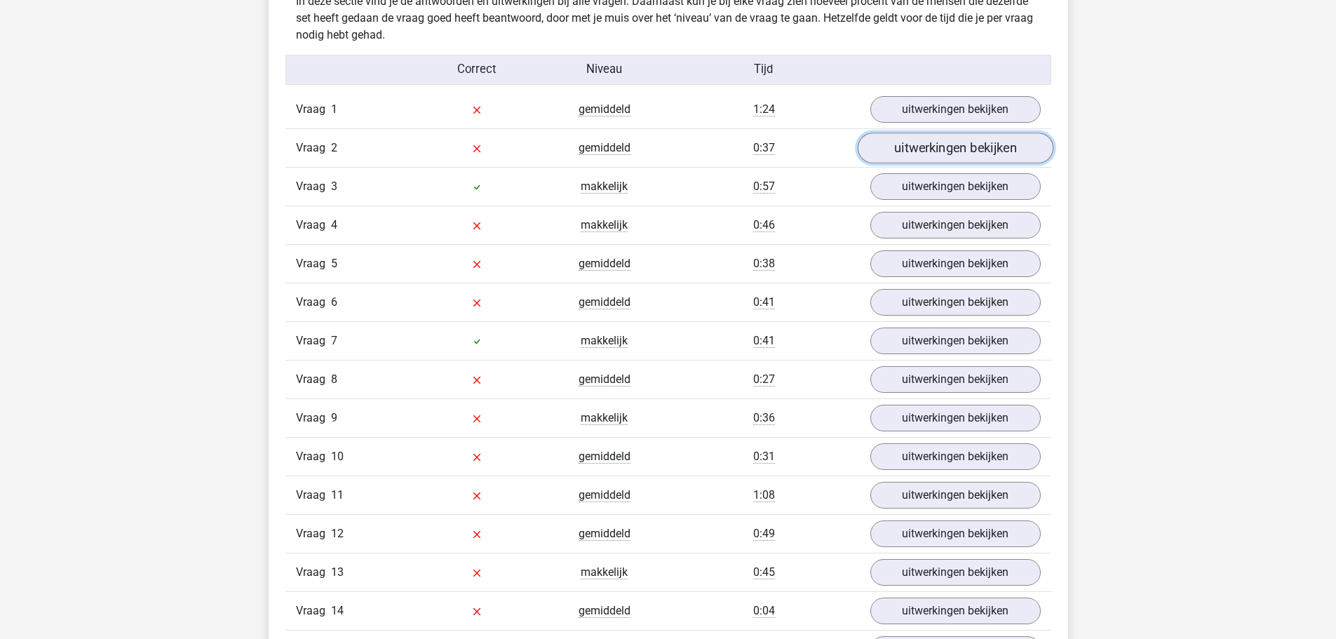
click at [938, 149] on link "uitwerkingen bekijken" at bounding box center [955, 148] width 196 height 31
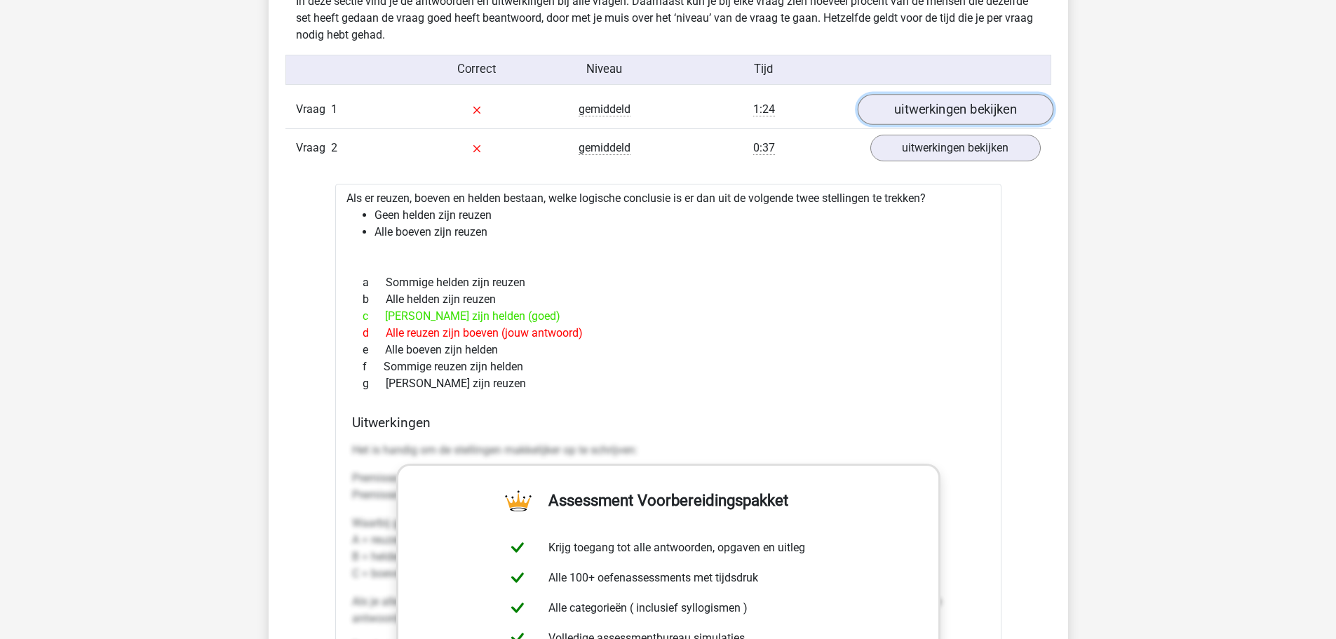
click at [1030, 114] on link "uitwerkingen bekijken" at bounding box center [955, 110] width 196 height 31
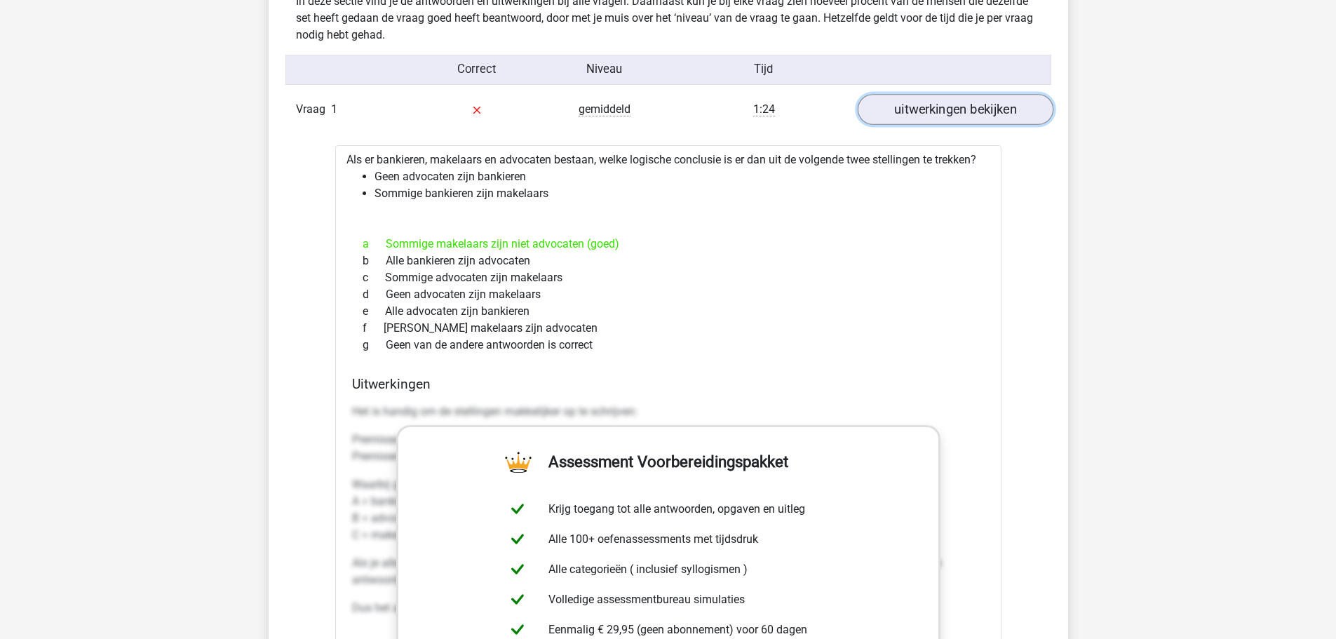
click at [1018, 119] on link "uitwerkingen bekijken" at bounding box center [955, 110] width 196 height 31
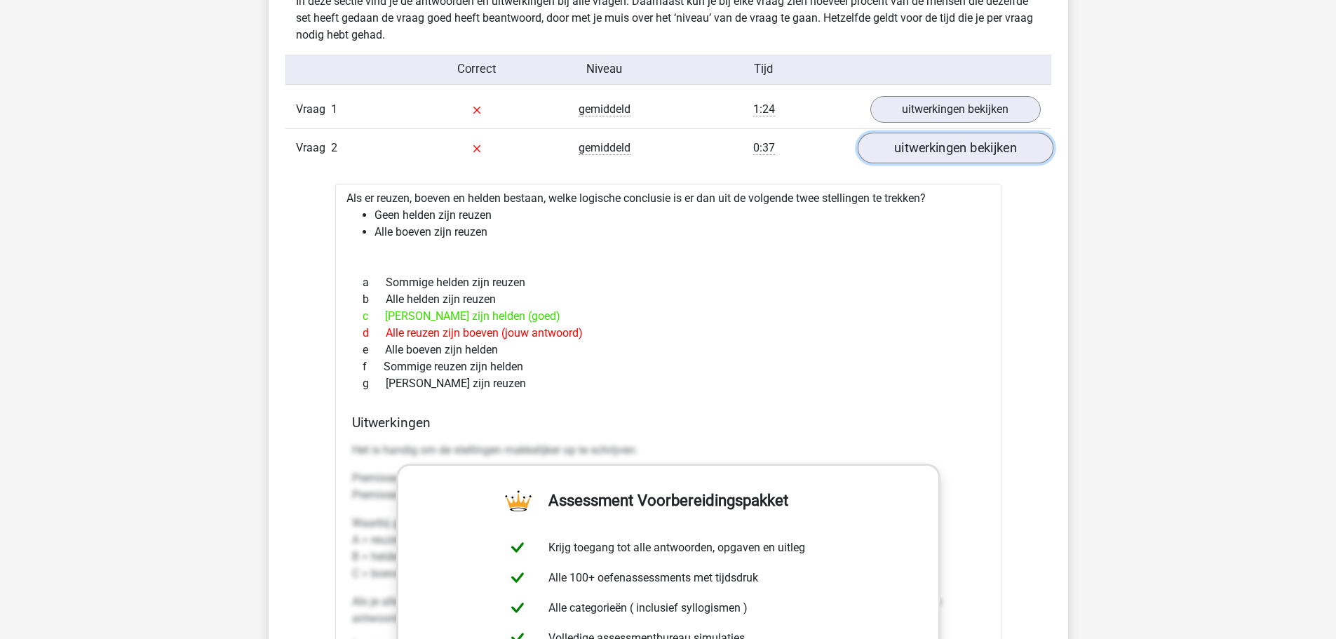
click at [998, 145] on link "uitwerkingen bekijken" at bounding box center [955, 148] width 196 height 31
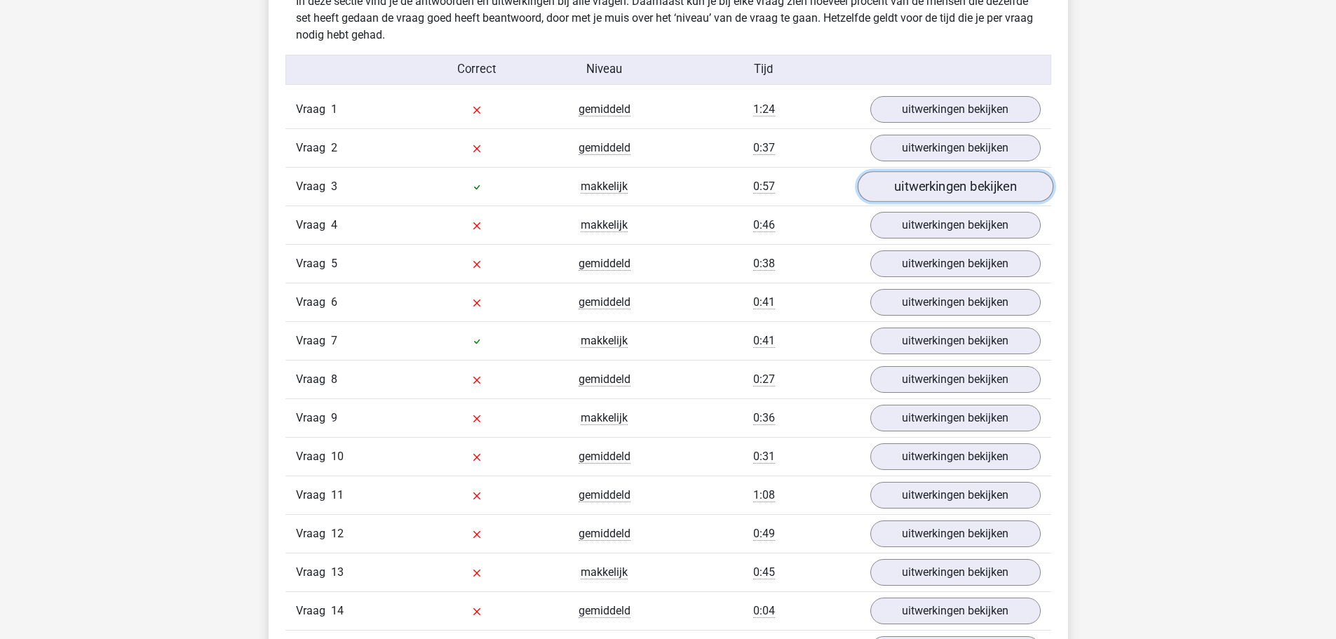
click at [989, 178] on link "uitwerkingen bekijken" at bounding box center [955, 187] width 196 height 31
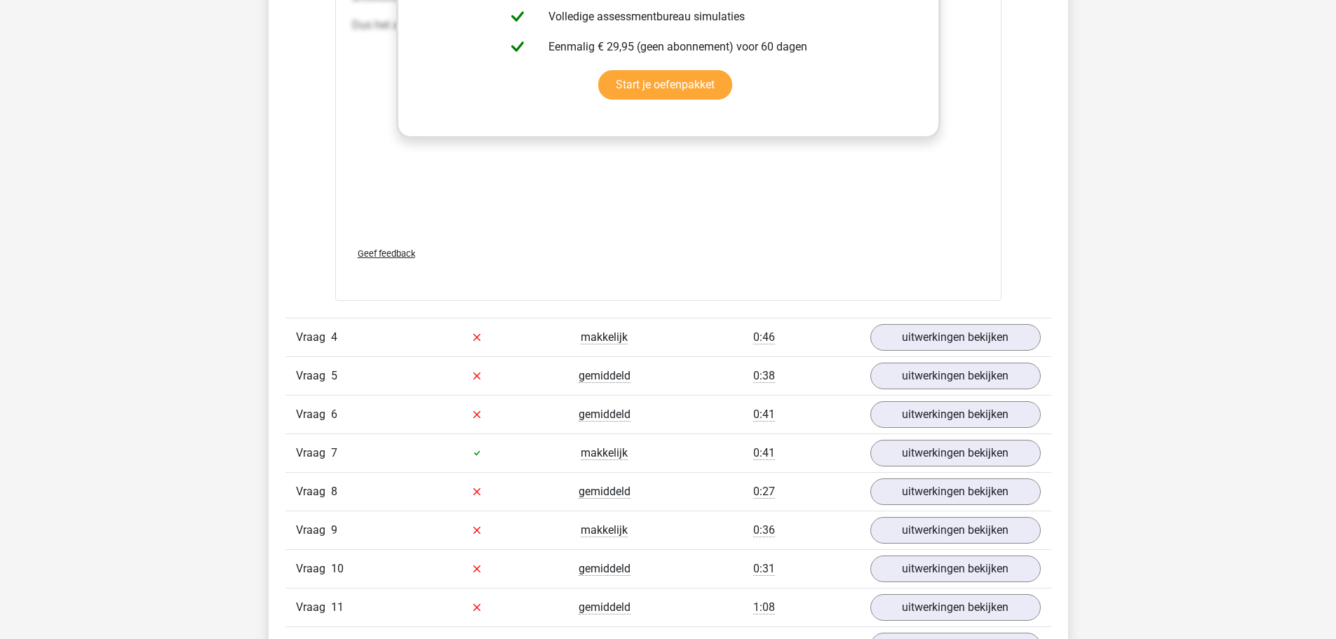
scroll to position [1823, 0]
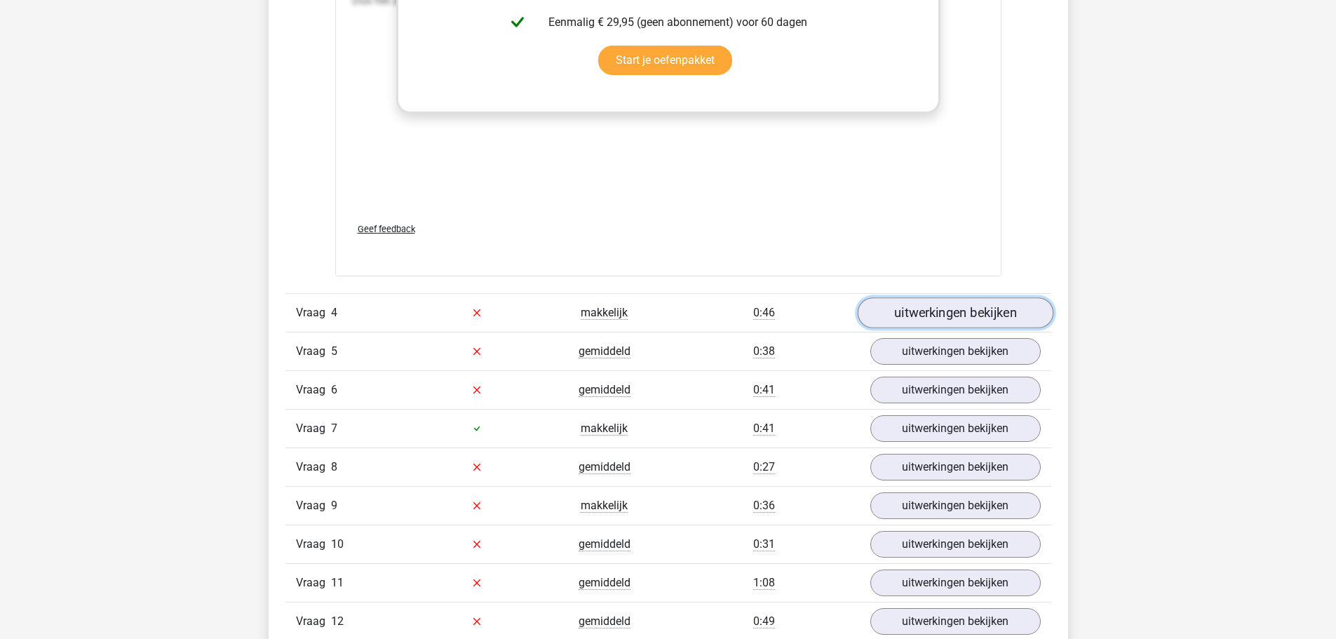
click at [975, 310] on link "uitwerkingen bekijken" at bounding box center [955, 312] width 196 height 31
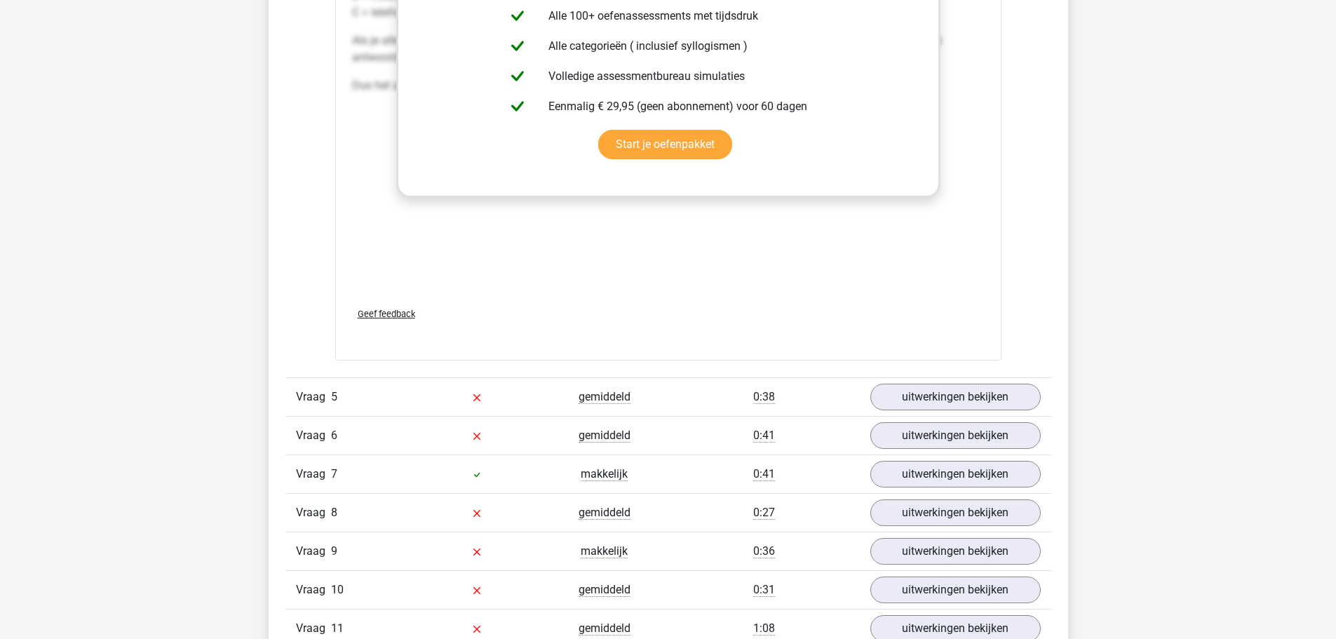
scroll to position [2595, 0]
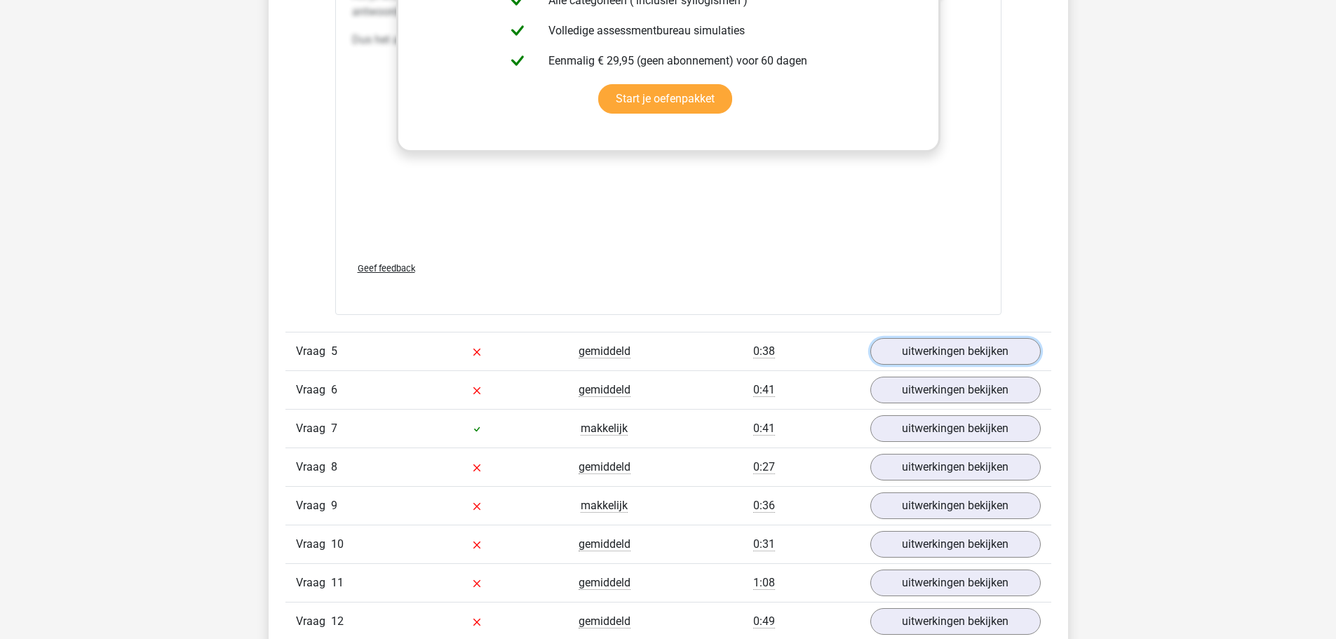
drag, startPoint x: 922, startPoint y: 374, endPoint x: 731, endPoint y: 379, distance: 190.8
click at [922, 365] on link "uitwerkingen bekijken" at bounding box center [955, 351] width 170 height 27
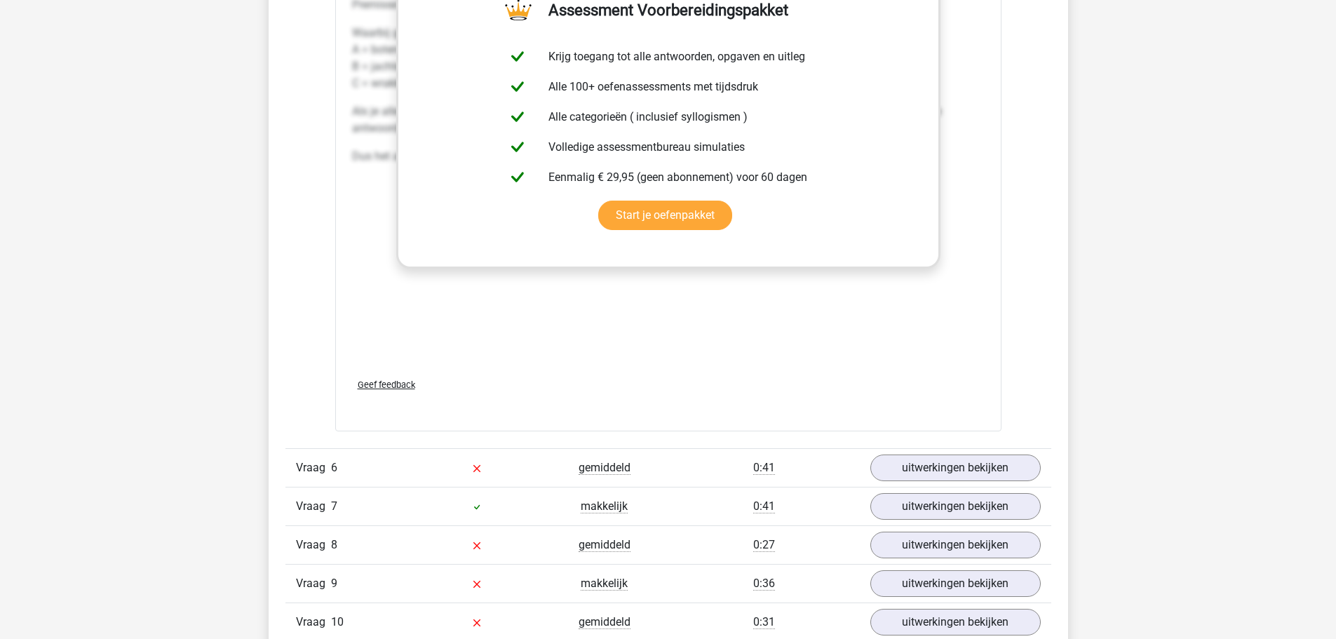
scroll to position [3436, 0]
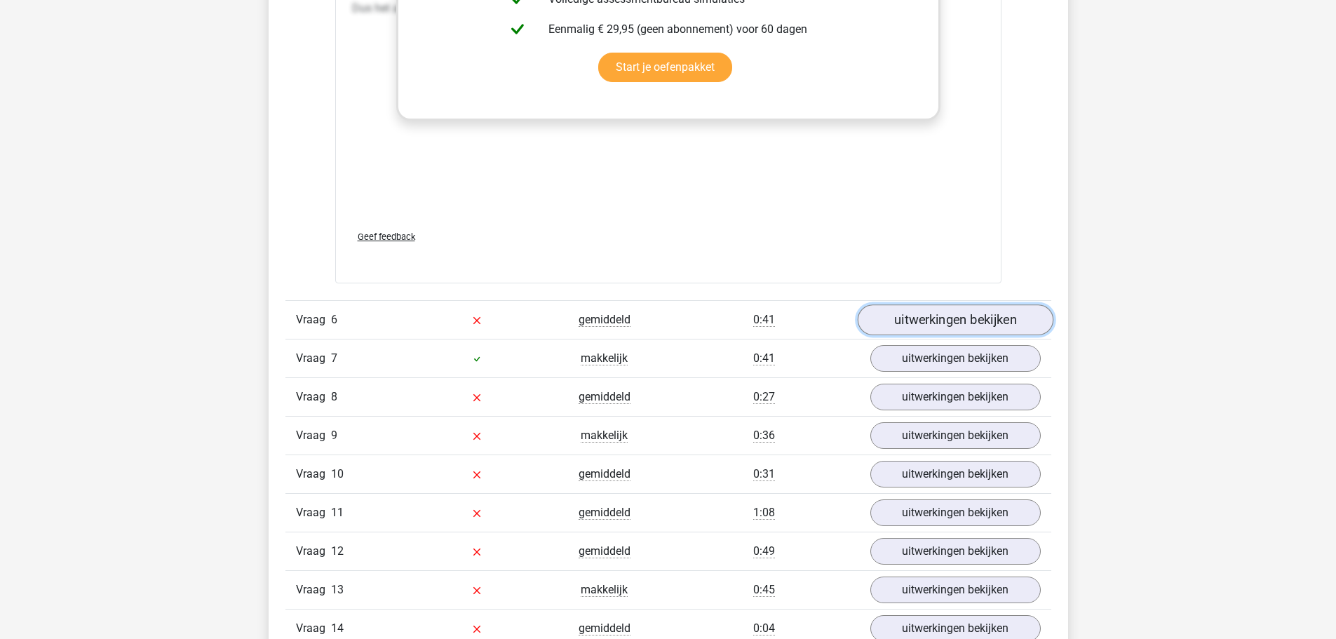
click at [964, 335] on link "uitwerkingen bekijken" at bounding box center [955, 319] width 196 height 31
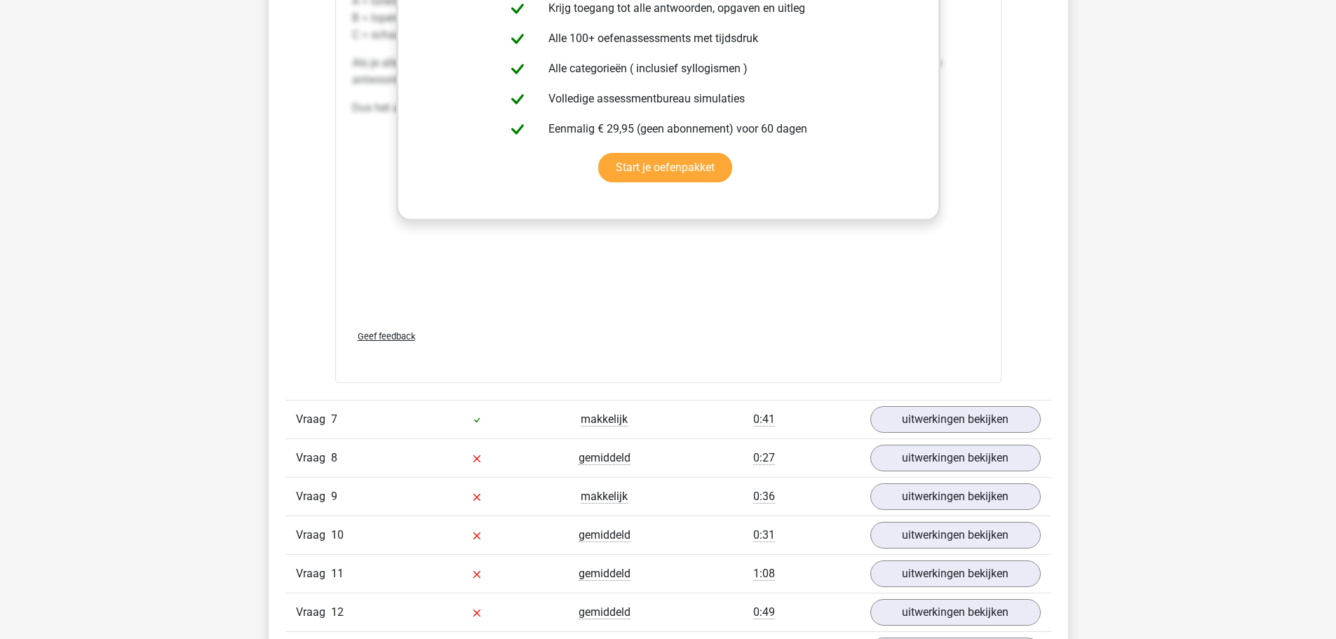
scroll to position [4208, 0]
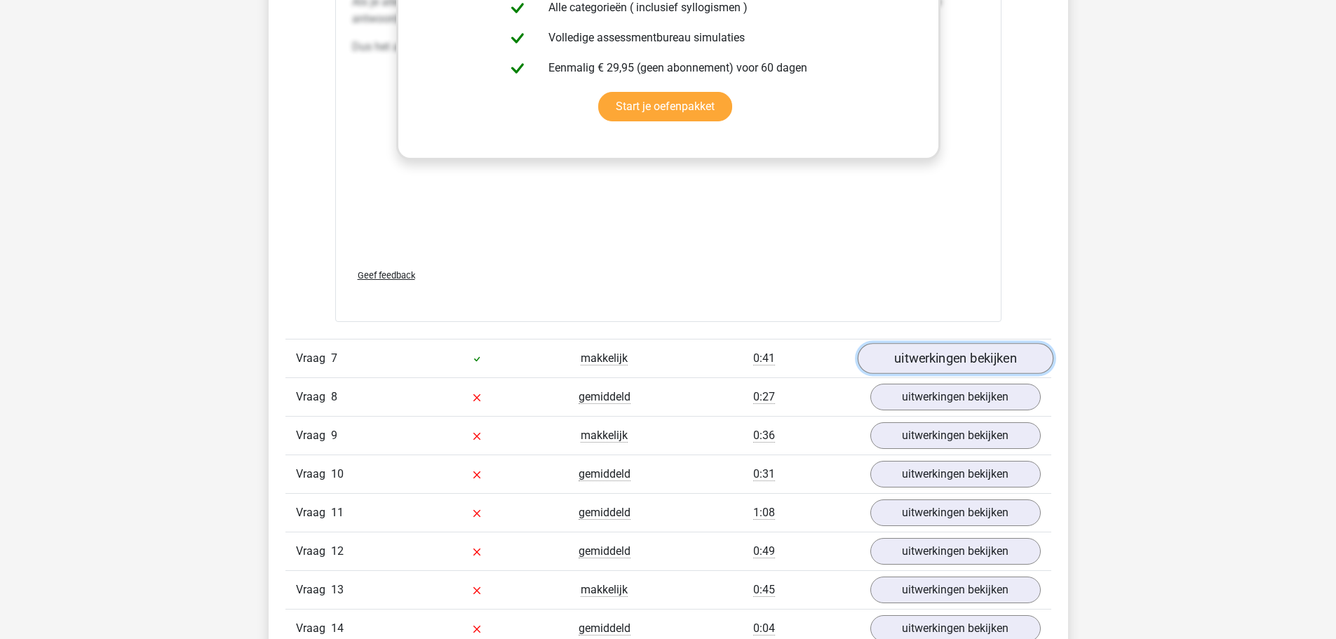
click at [1008, 374] on link "uitwerkingen bekijken" at bounding box center [955, 358] width 196 height 31
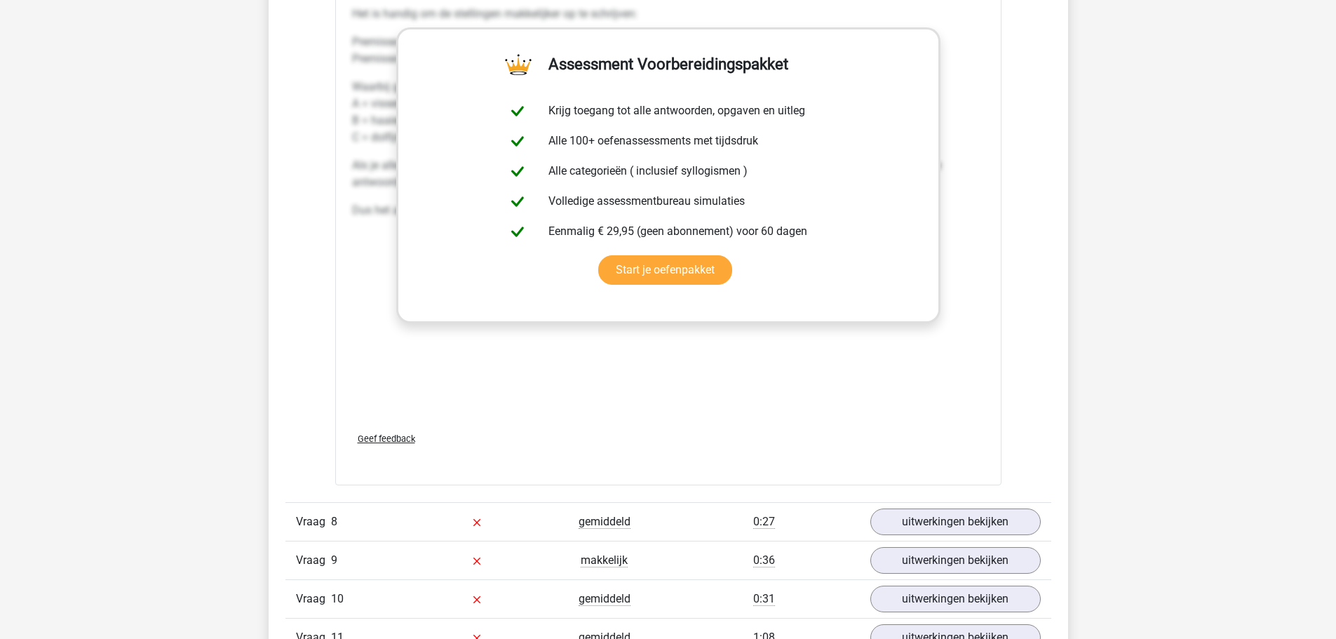
scroll to position [5049, 0]
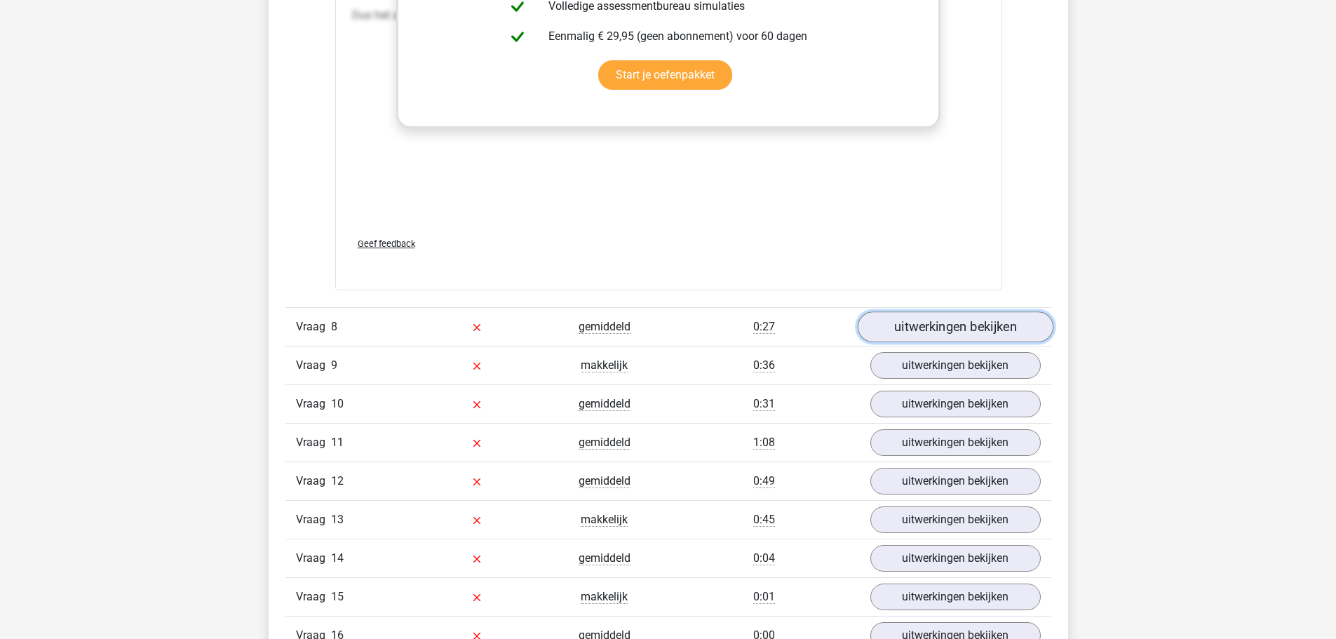
click at [918, 343] on link "uitwerkingen bekijken" at bounding box center [955, 327] width 196 height 31
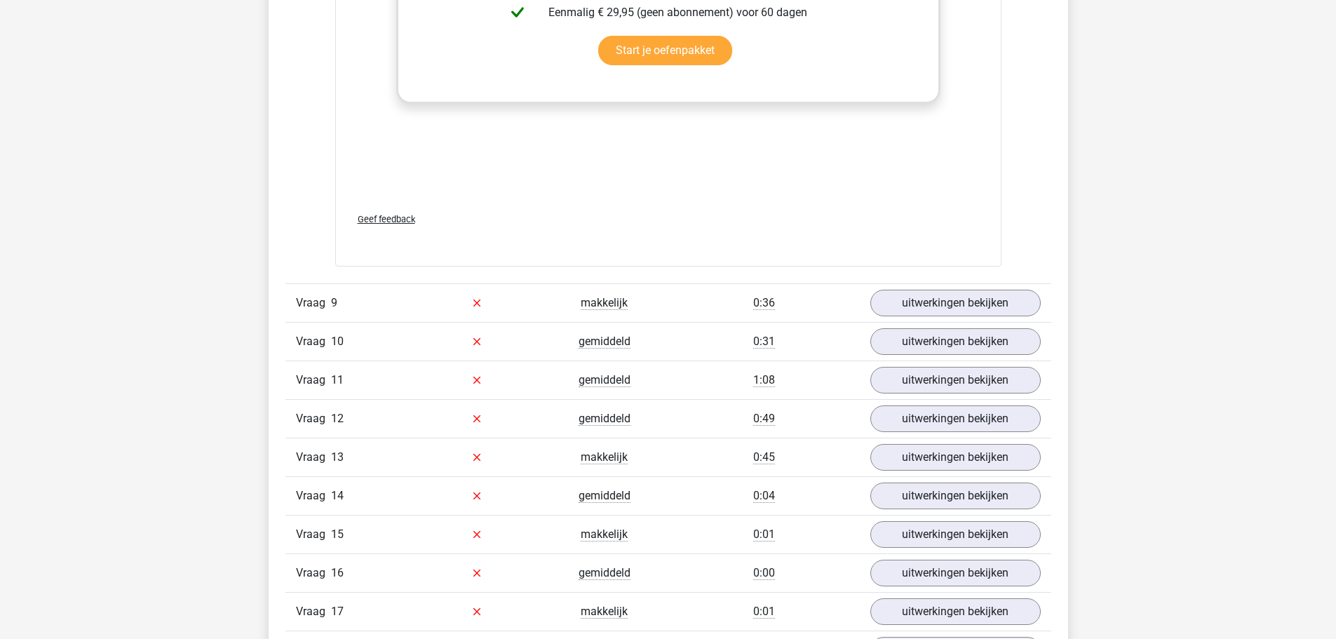
scroll to position [5961, 0]
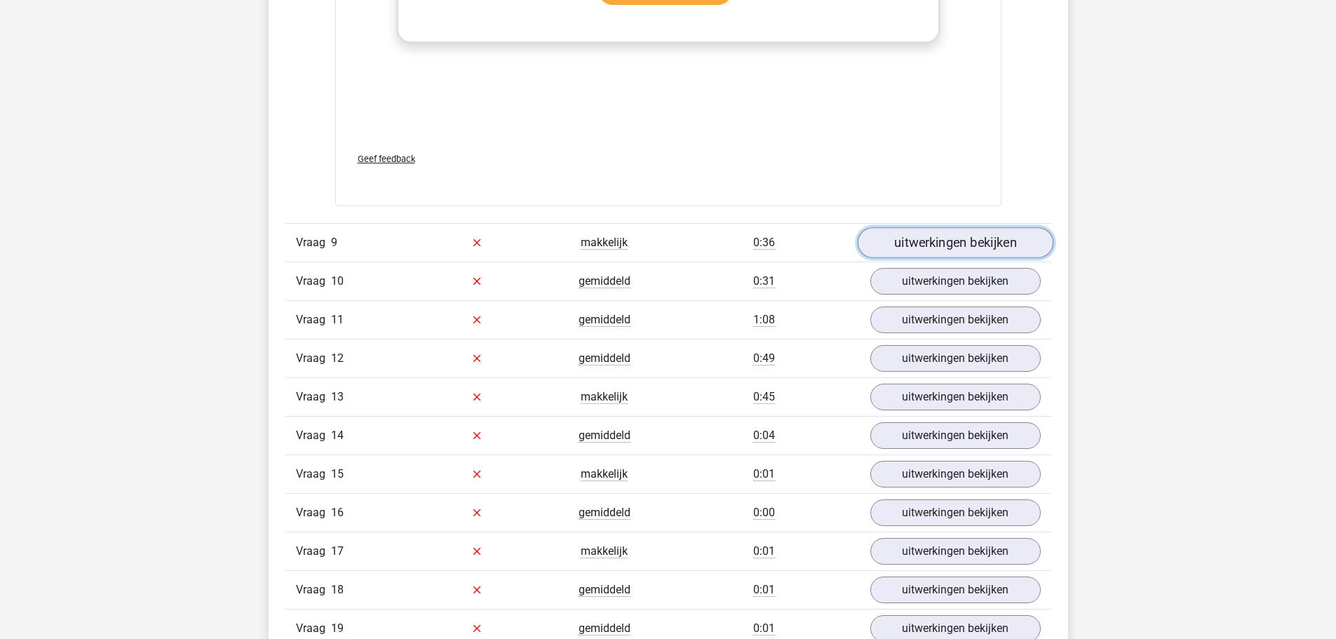
click at [921, 252] on link "uitwerkingen bekijken" at bounding box center [955, 242] width 196 height 31
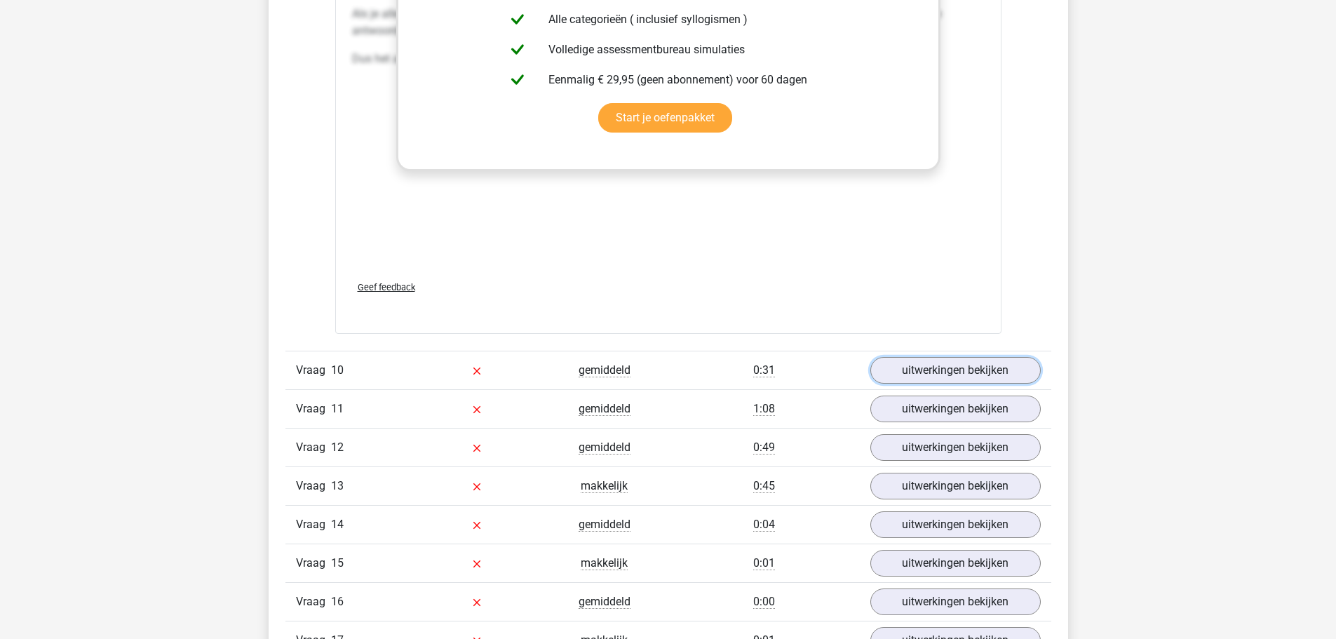
scroll to position [6662, 0]
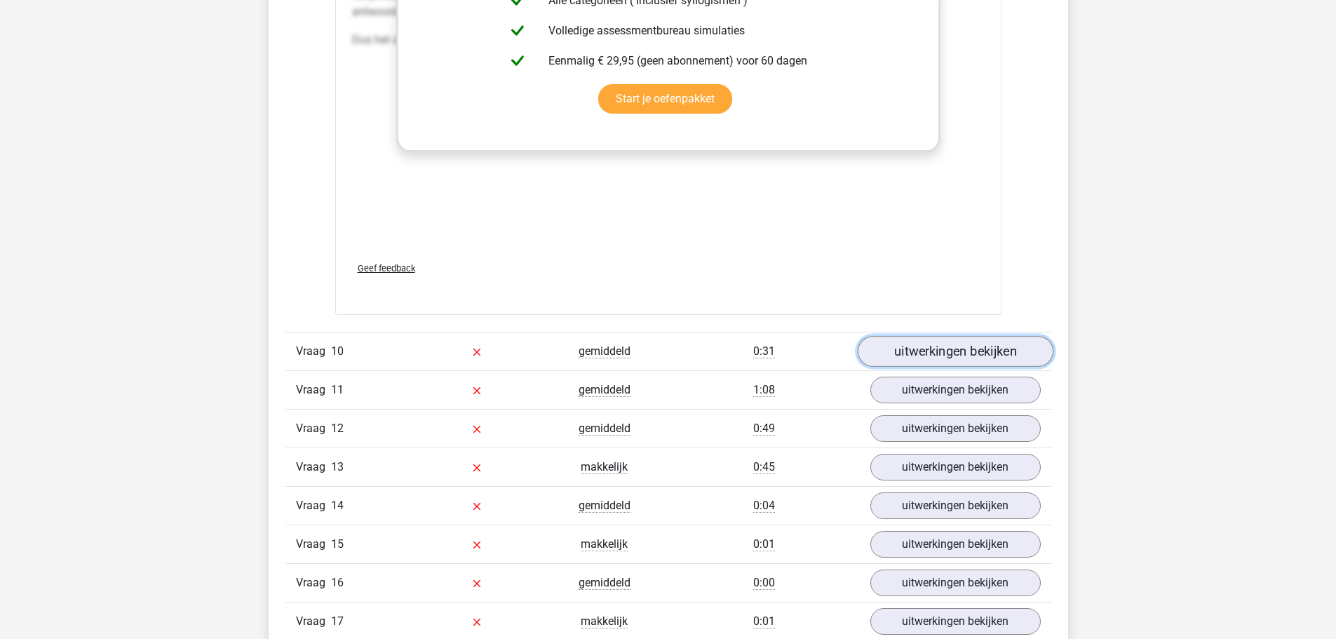
click at [983, 363] on link "uitwerkingen bekijken" at bounding box center [955, 351] width 196 height 31
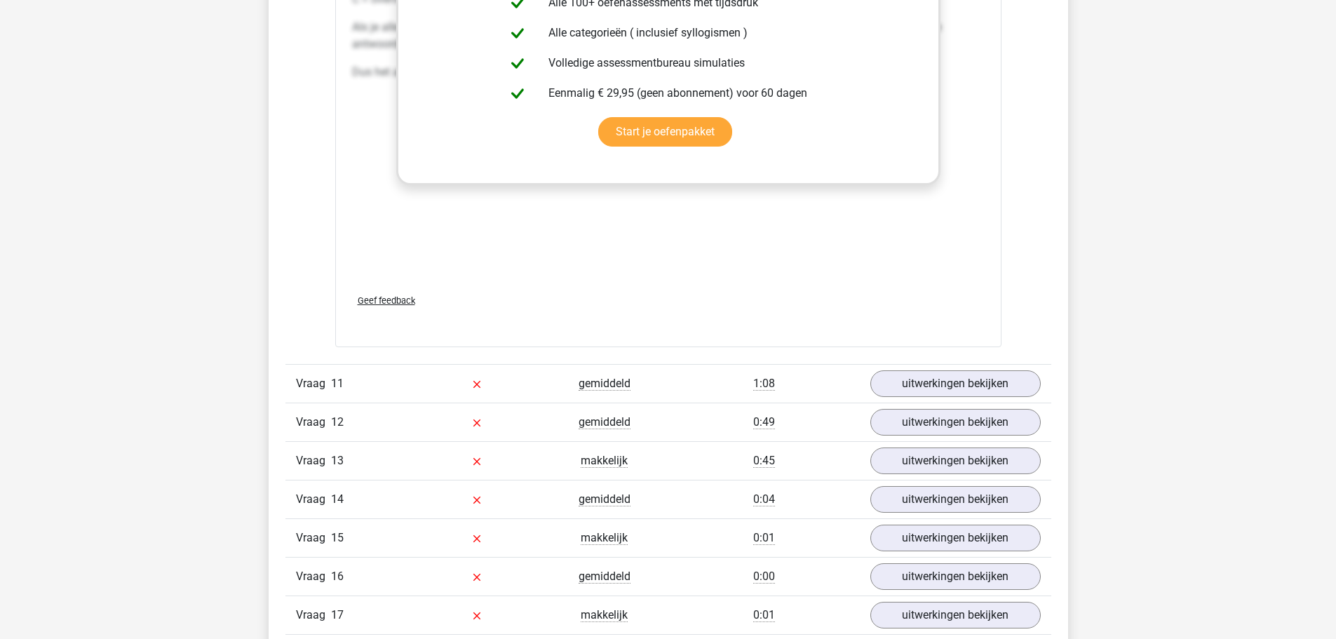
scroll to position [7504, 0]
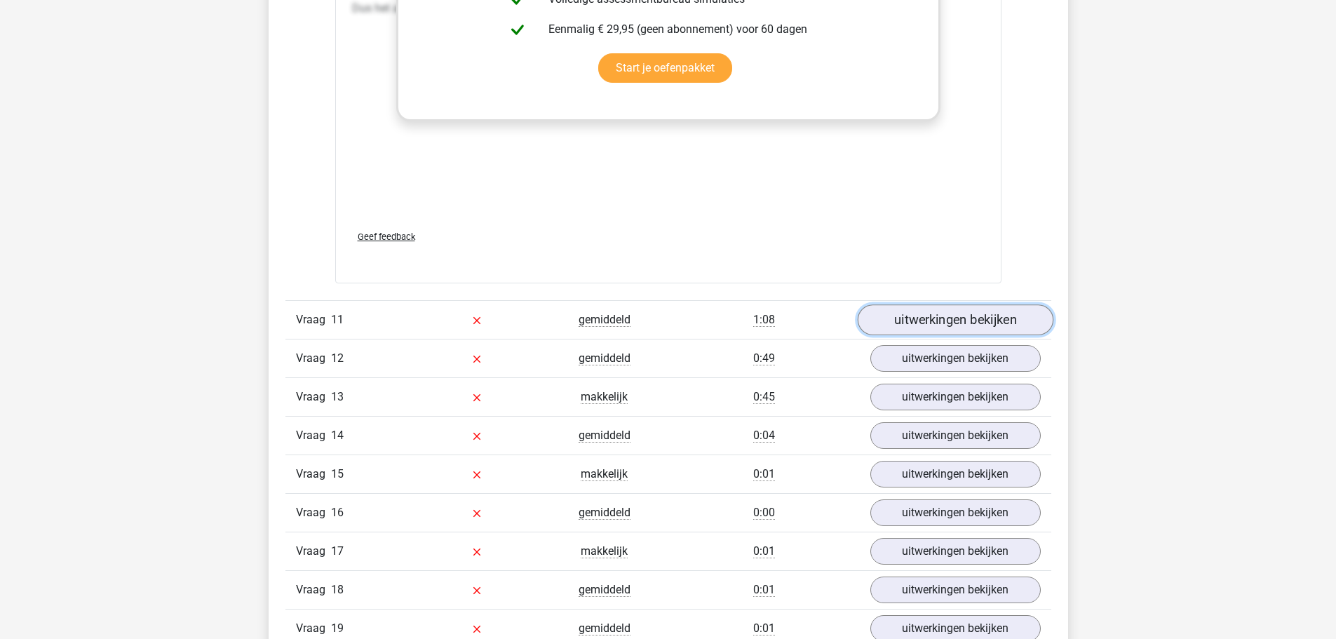
click at [1007, 325] on link "uitwerkingen bekijken" at bounding box center [955, 319] width 196 height 31
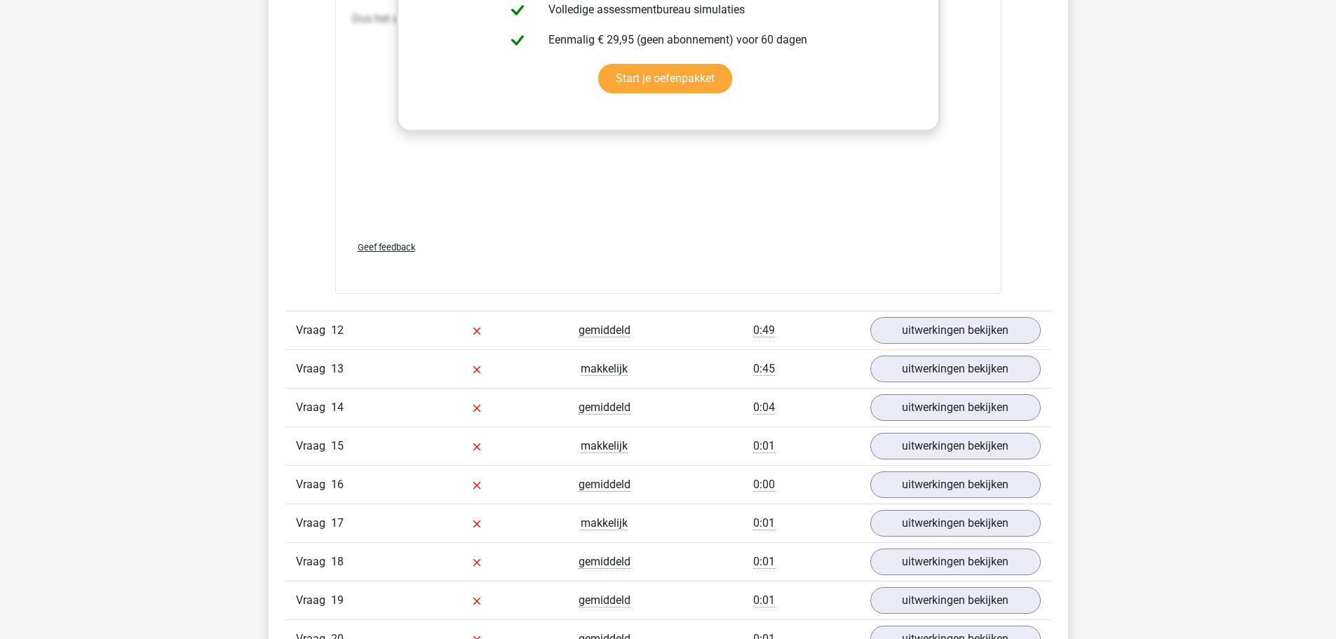
scroll to position [8345, 0]
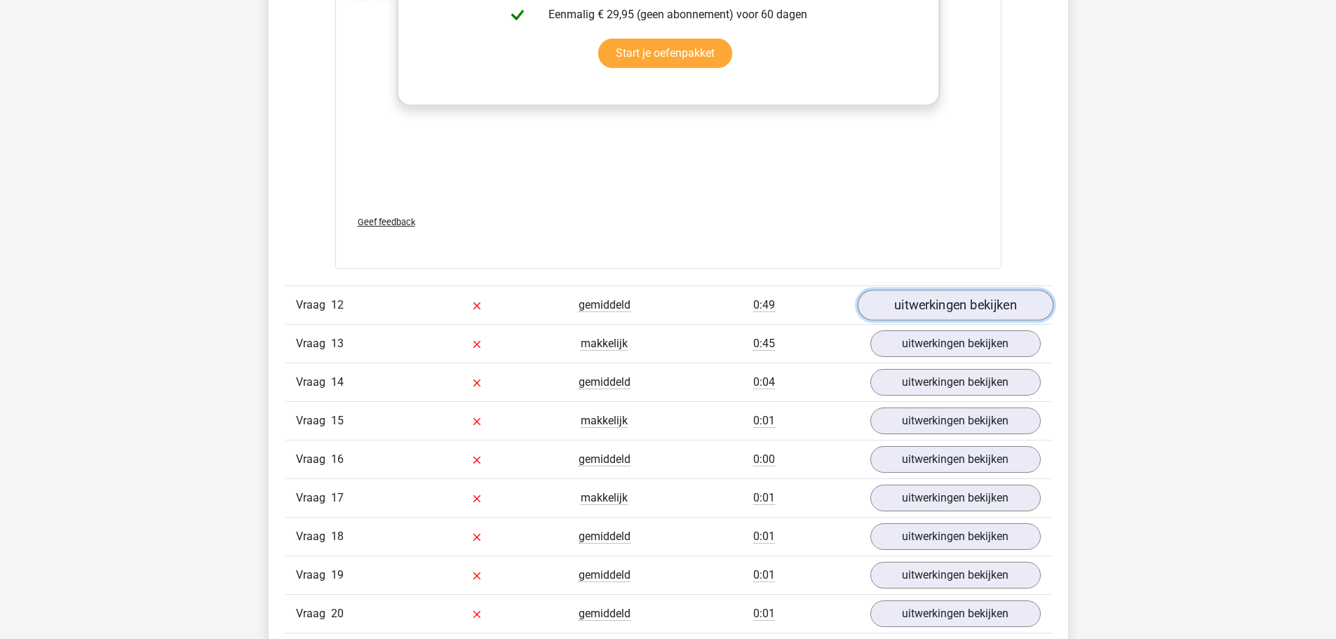
click at [973, 319] on link "uitwerkingen bekijken" at bounding box center [955, 305] width 196 height 31
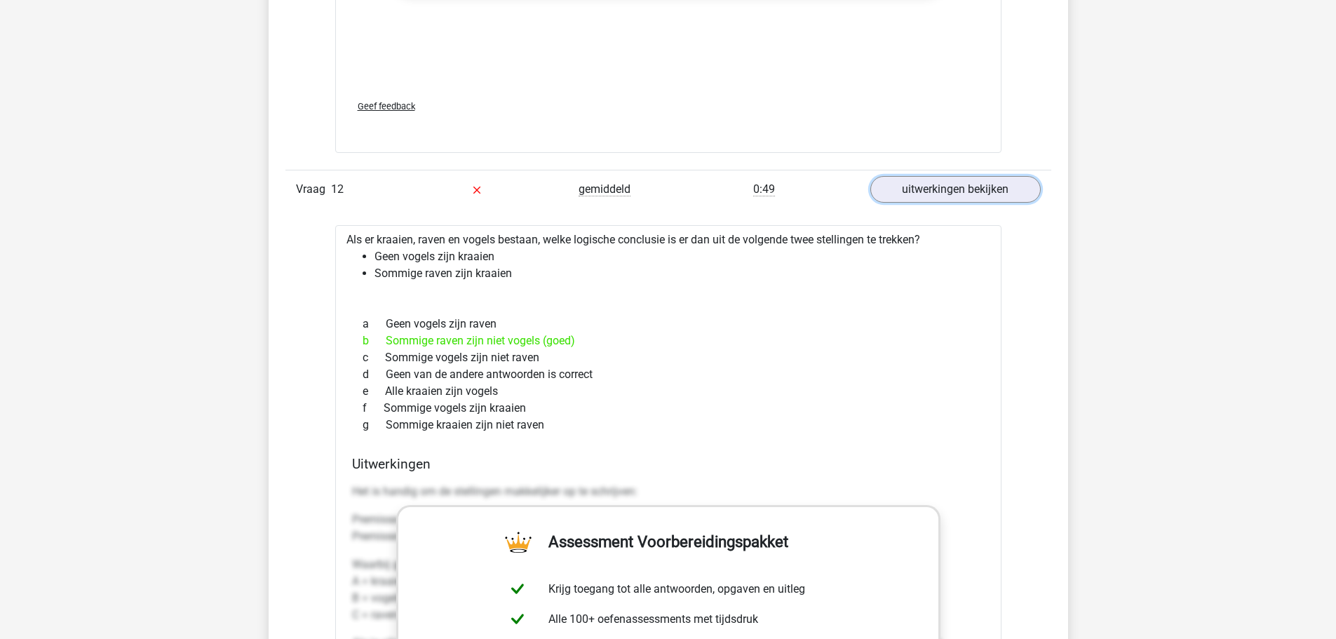
scroll to position [8485, 0]
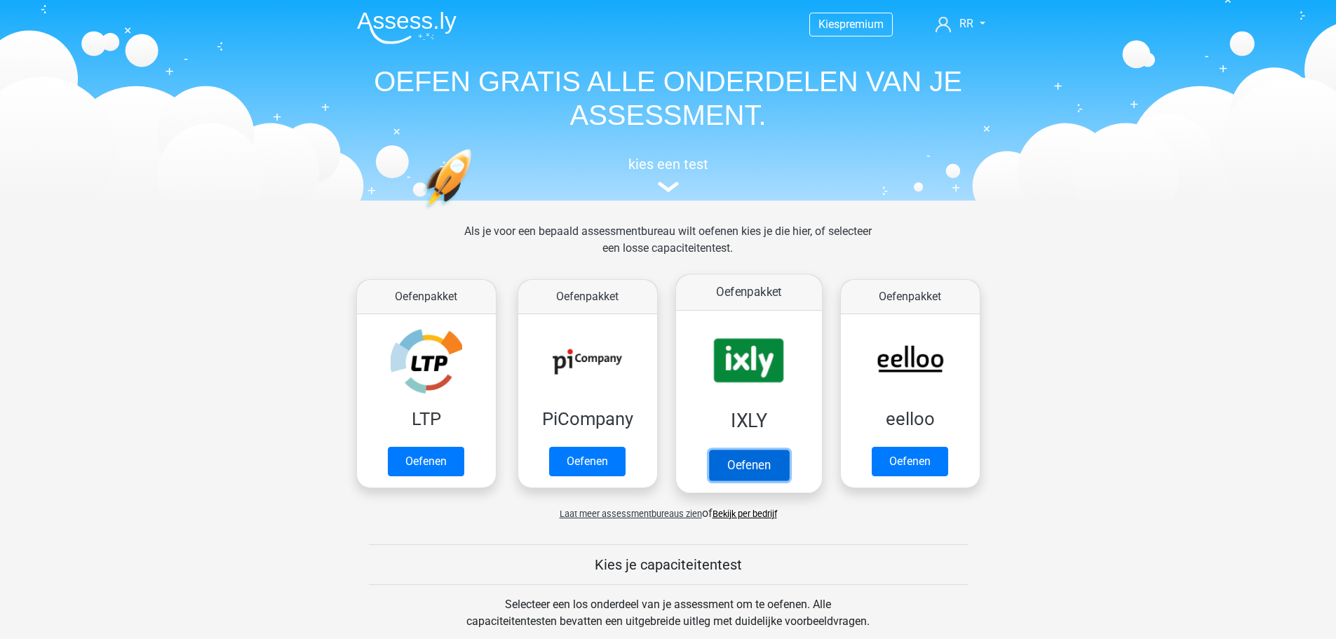
click at [766, 454] on link "Oefenen" at bounding box center [748, 465] width 80 height 31
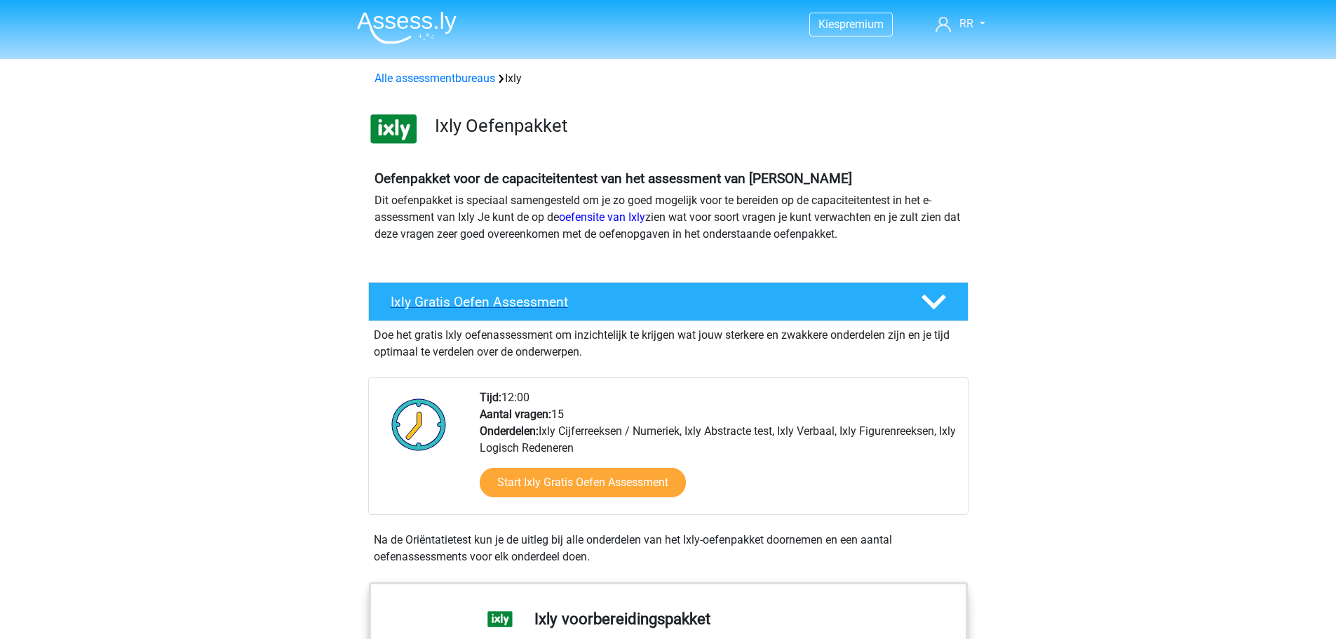
click at [933, 295] on icon at bounding box center [933, 302] width 25 height 25
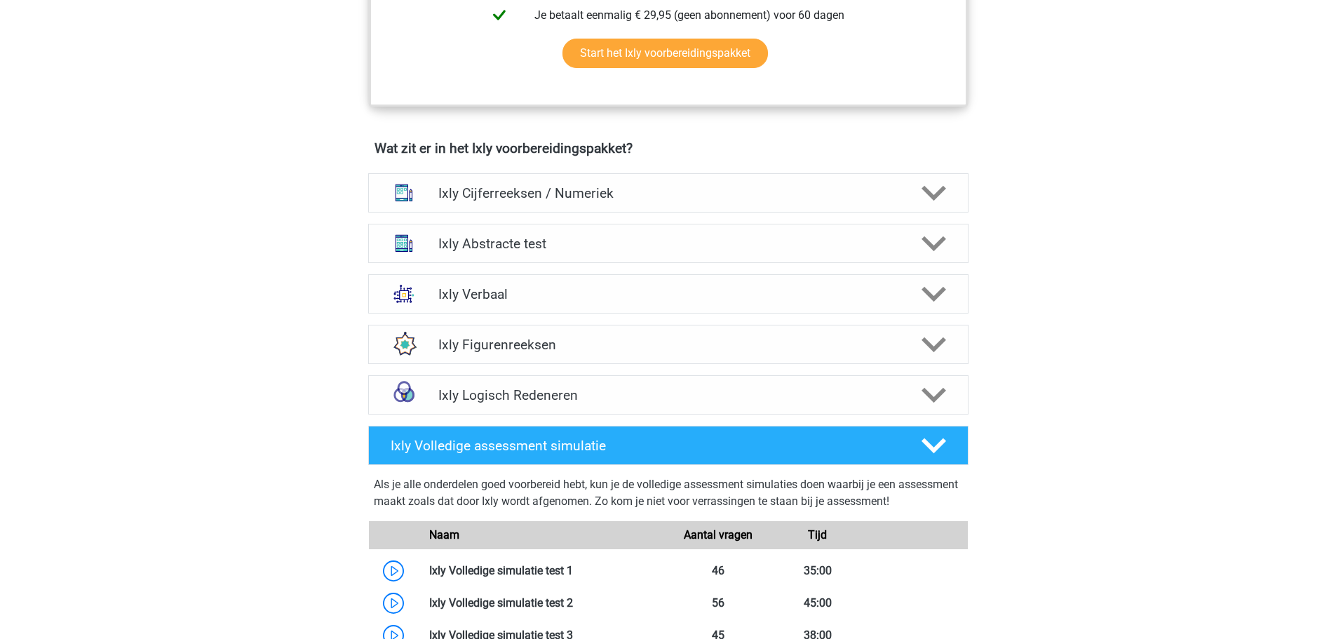
scroll to position [491, 0]
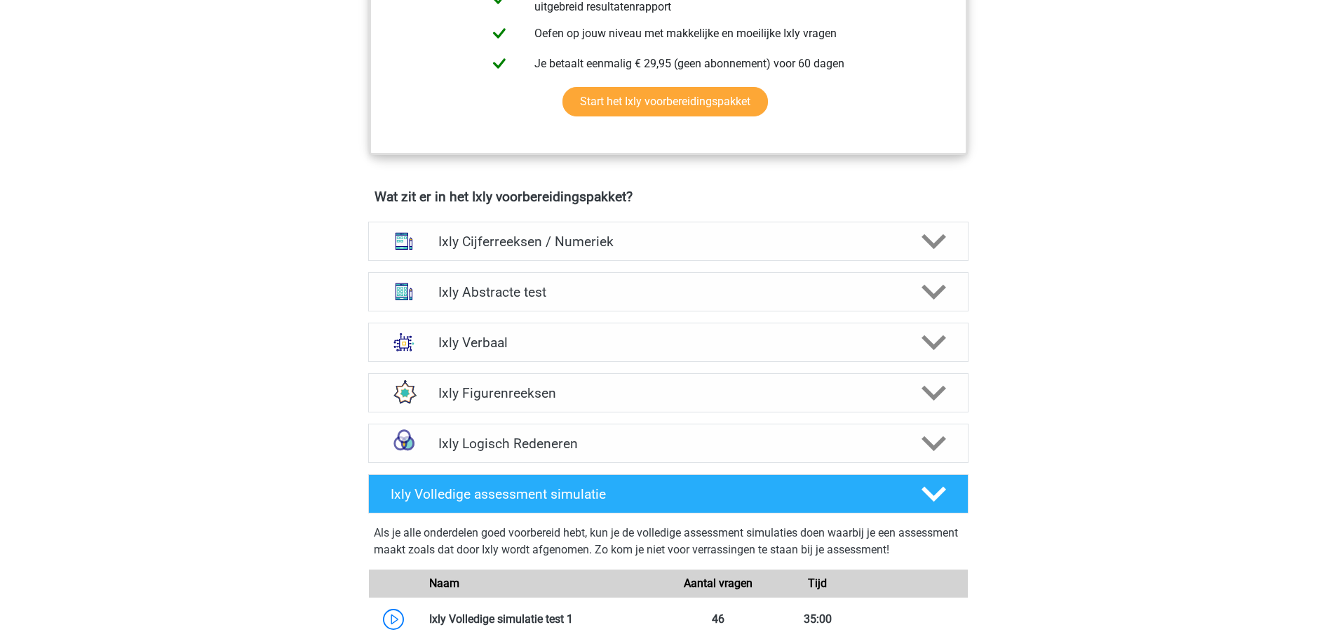
click at [214, 257] on div "Kies premium RR [EMAIL_ADDRESS][DOMAIN_NAME]" at bounding box center [668, 576] width 1336 height 2134
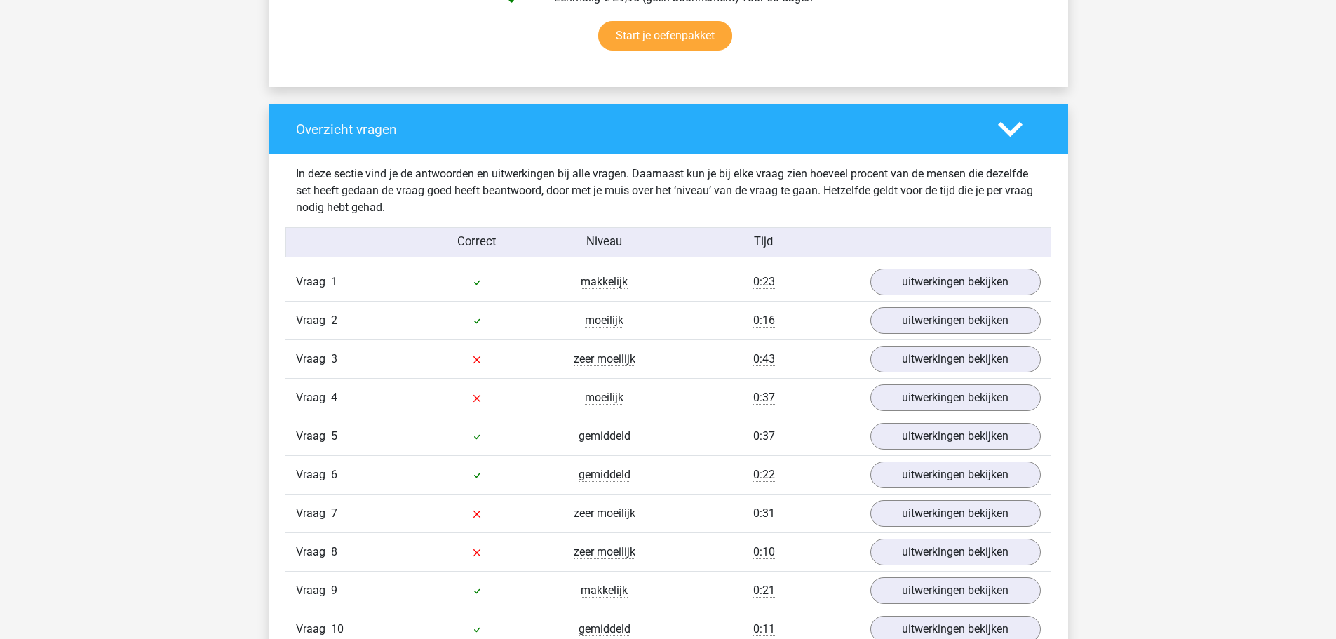
scroll to position [982, 0]
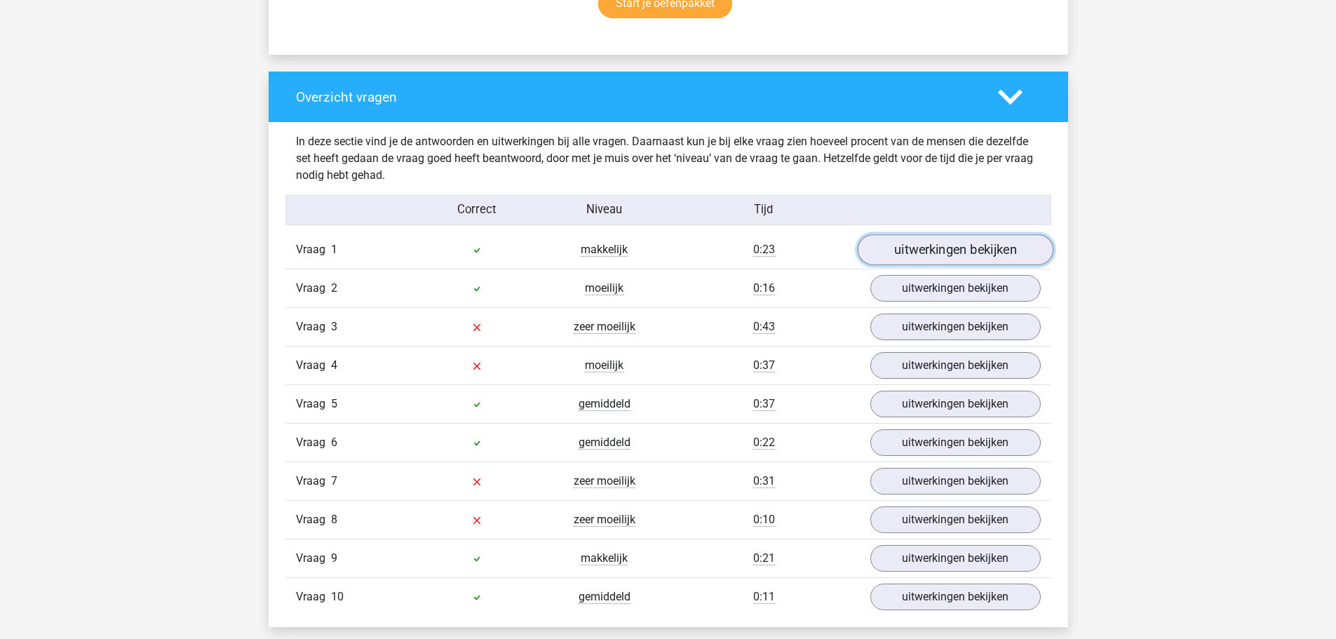
click at [961, 253] on link "uitwerkingen bekijken" at bounding box center [955, 250] width 196 height 31
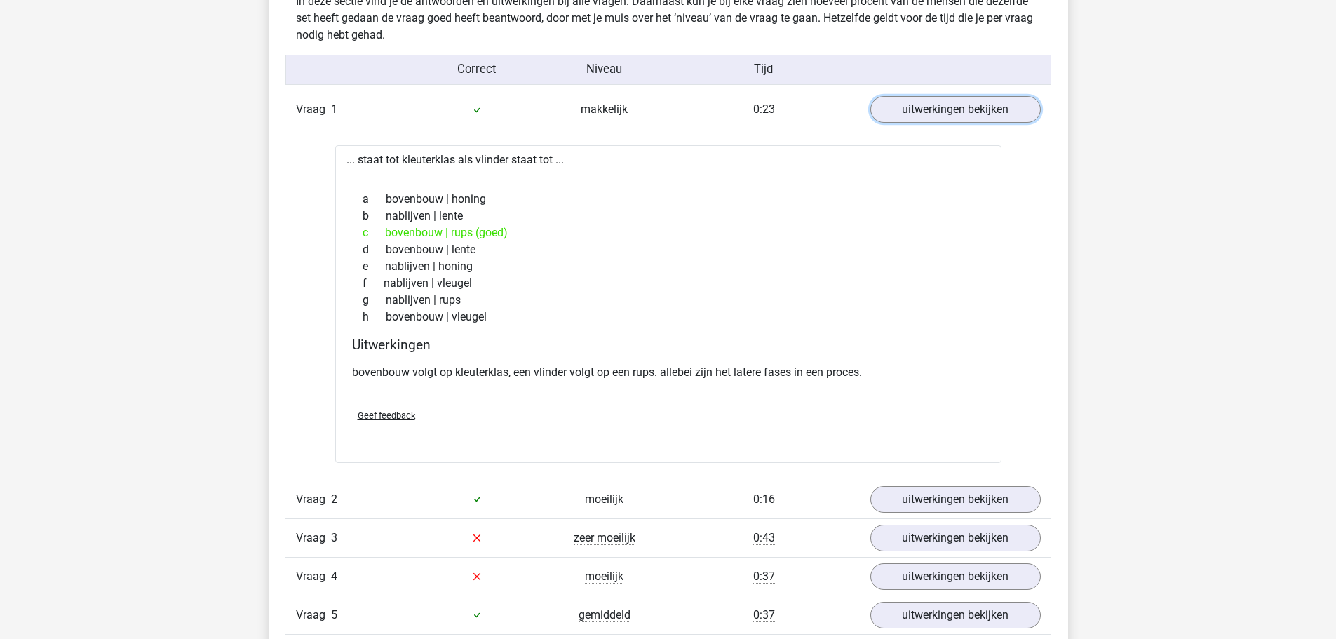
scroll to position [1192, 0]
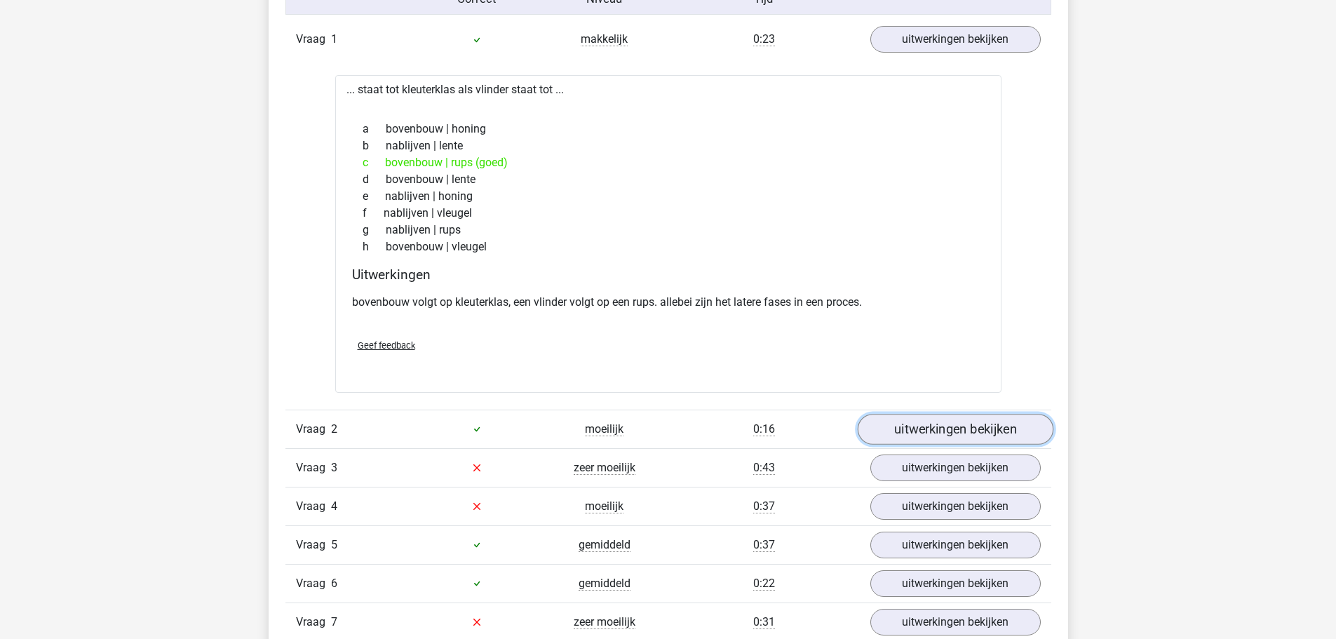
click at [964, 441] on link "uitwerkingen bekijken" at bounding box center [955, 429] width 196 height 31
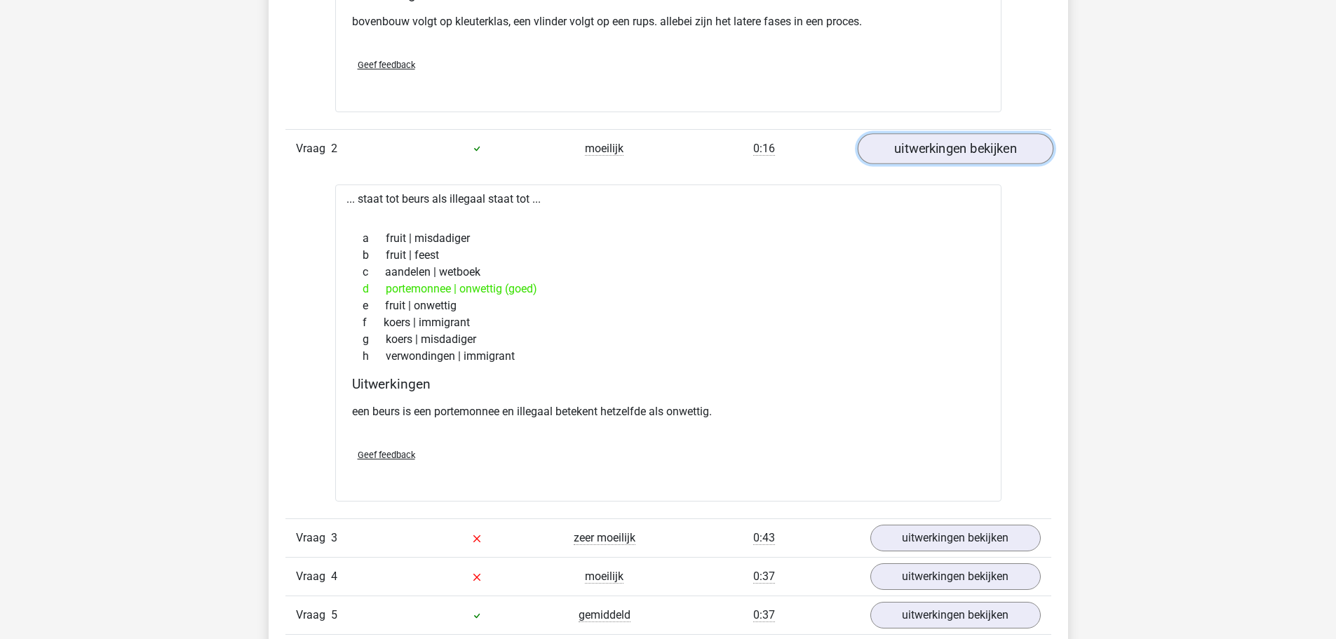
scroll to position [1543, 0]
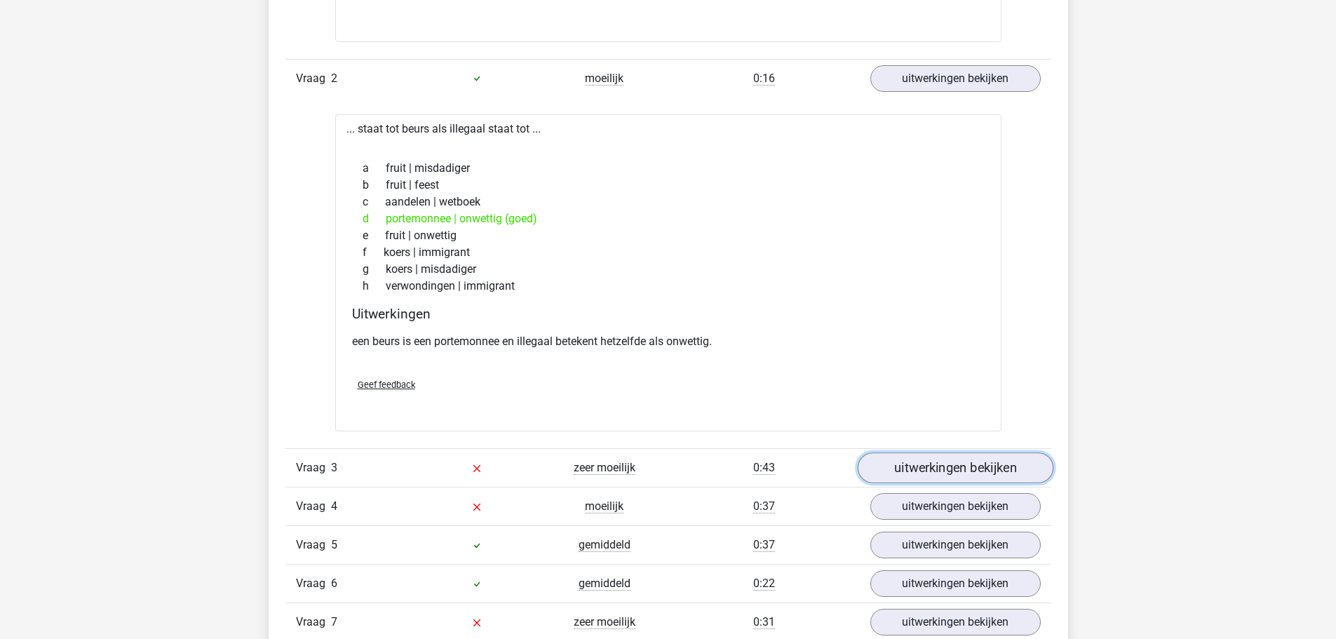
click at [952, 464] on link "uitwerkingen bekijken" at bounding box center [955, 467] width 196 height 31
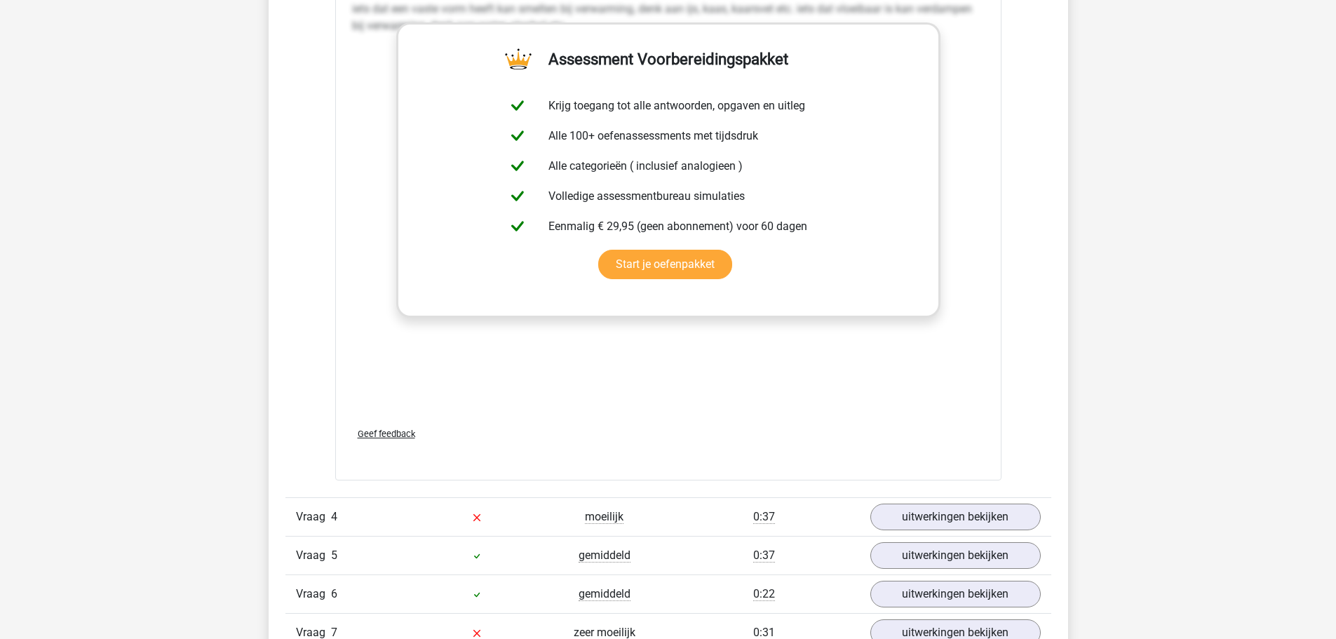
scroll to position [2384, 0]
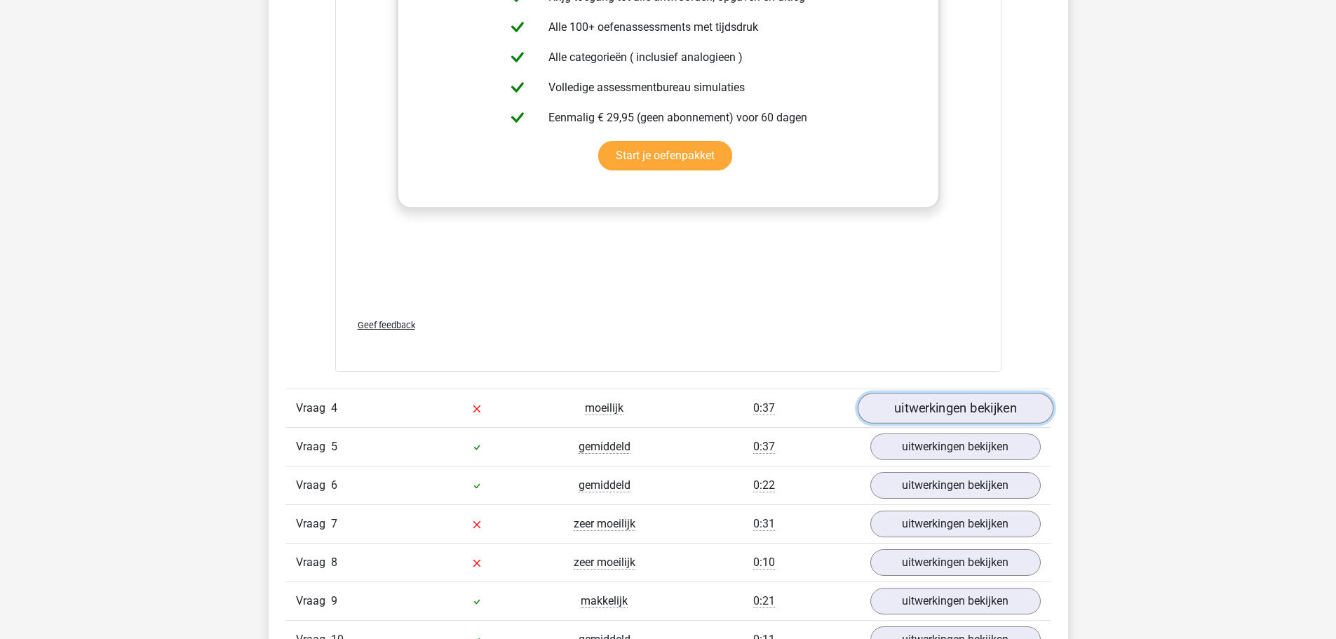
click at [969, 410] on link "uitwerkingen bekijken" at bounding box center [955, 408] width 196 height 31
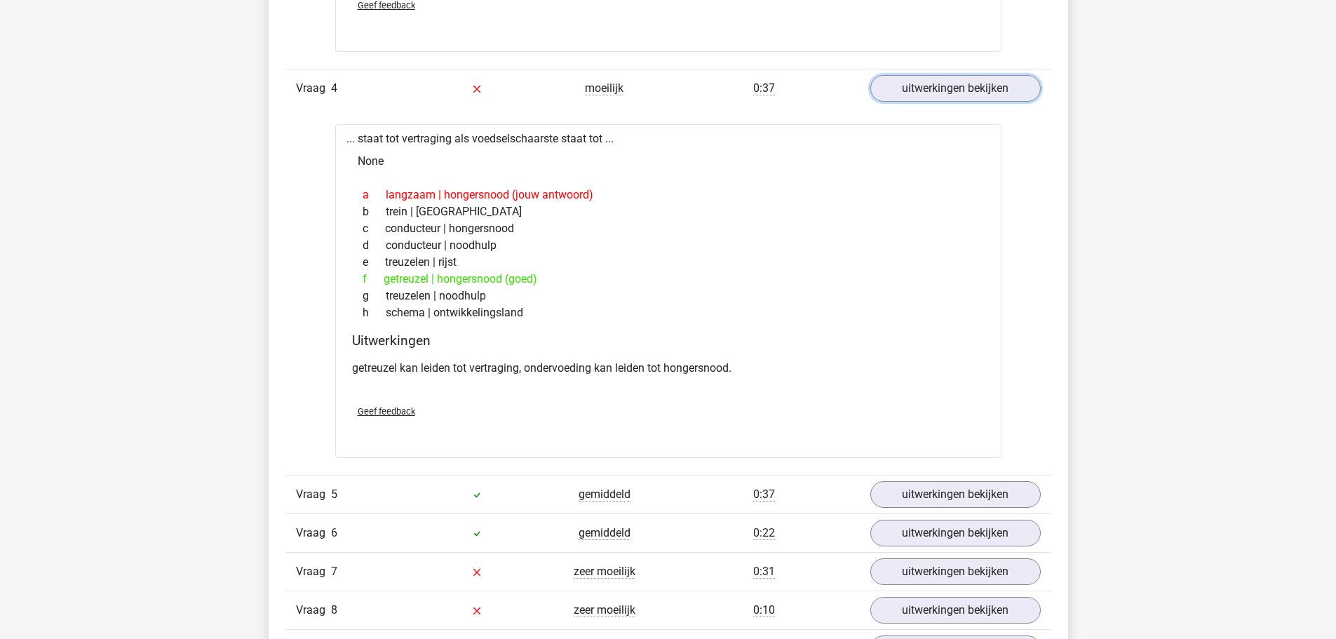
scroll to position [2735, 0]
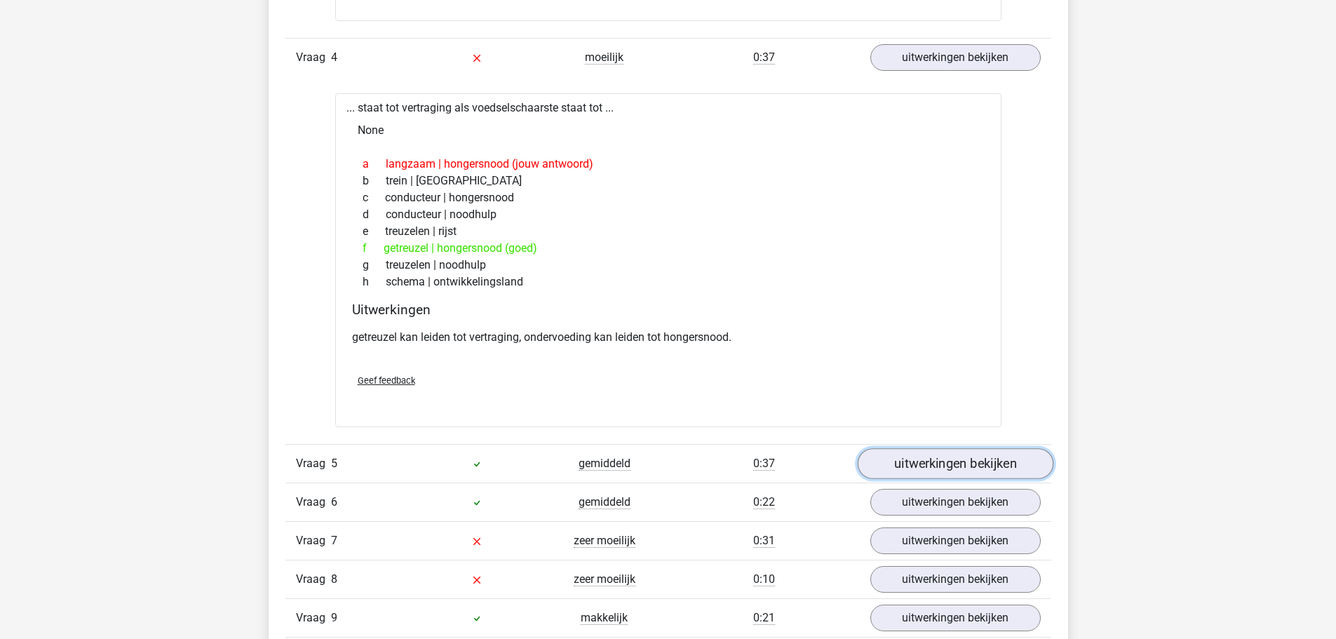
click at [944, 460] on link "uitwerkingen bekijken" at bounding box center [955, 463] width 196 height 31
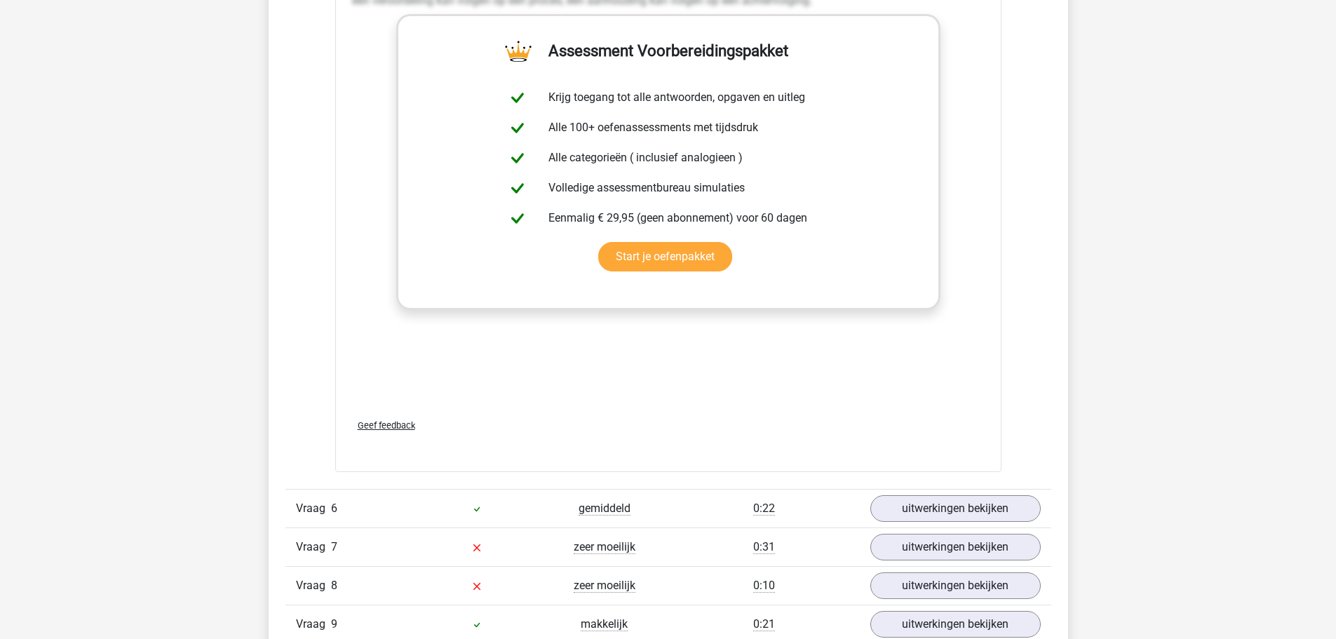
scroll to position [3647, 0]
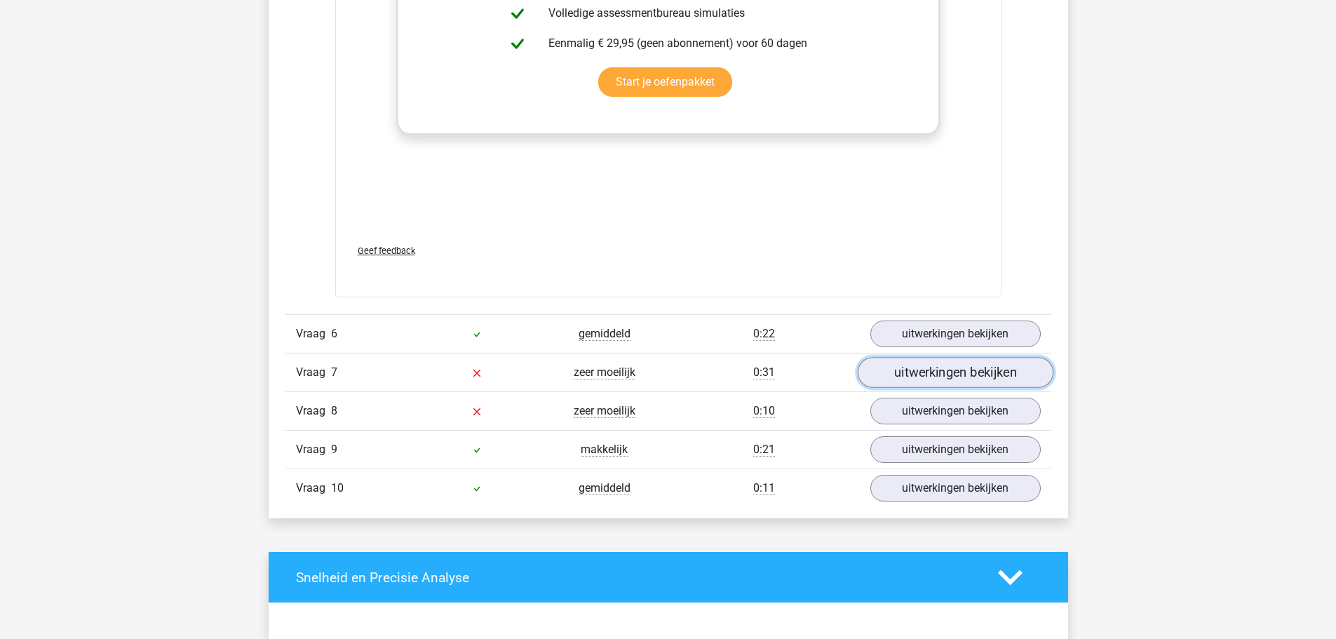
click at [898, 377] on link "uitwerkingen bekijken" at bounding box center [955, 373] width 196 height 31
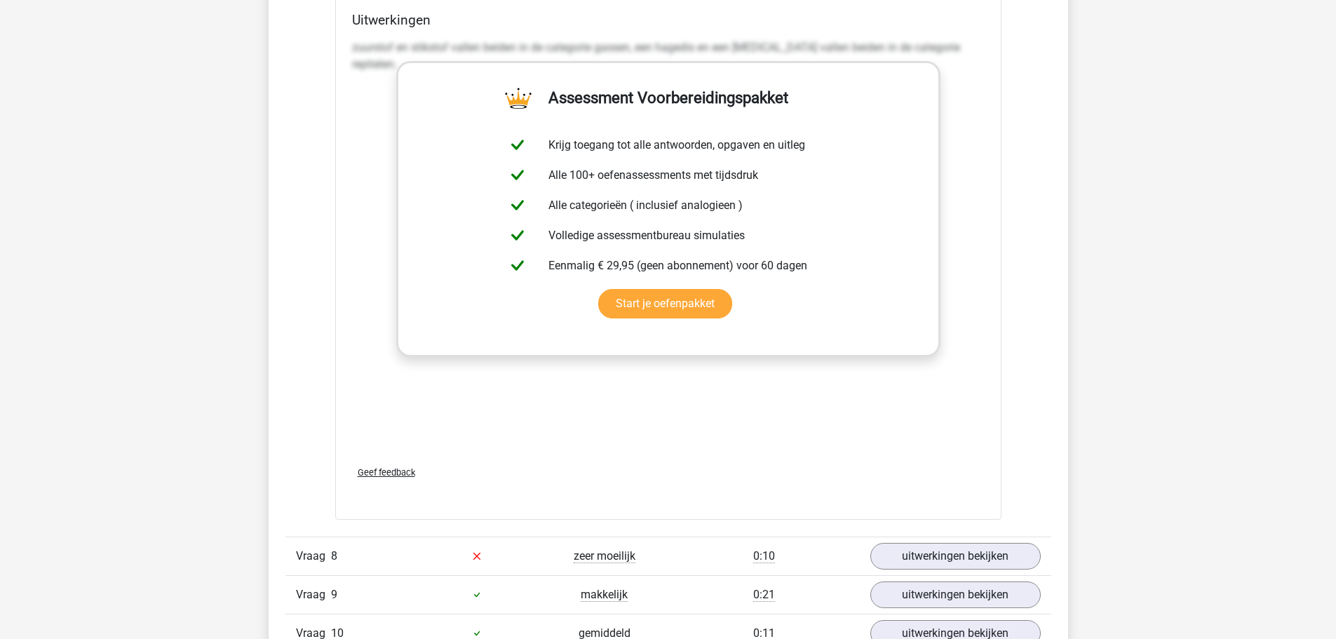
scroll to position [4348, 0]
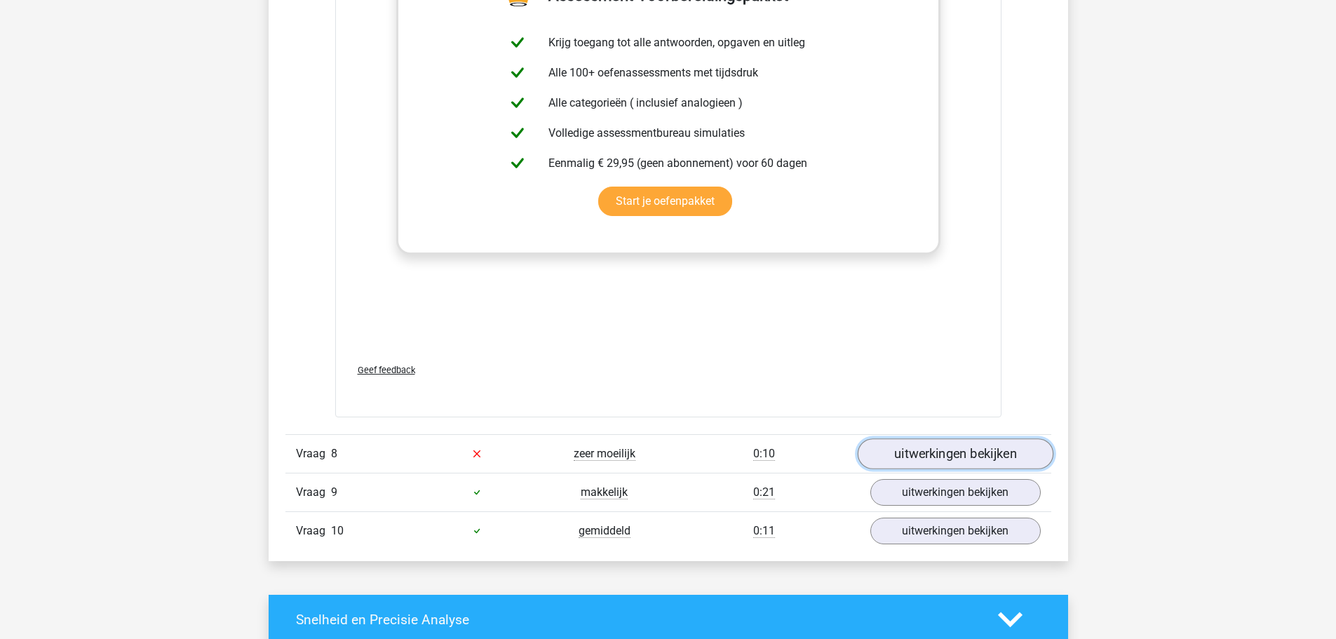
click at [909, 450] on link "uitwerkingen bekijken" at bounding box center [955, 453] width 196 height 31
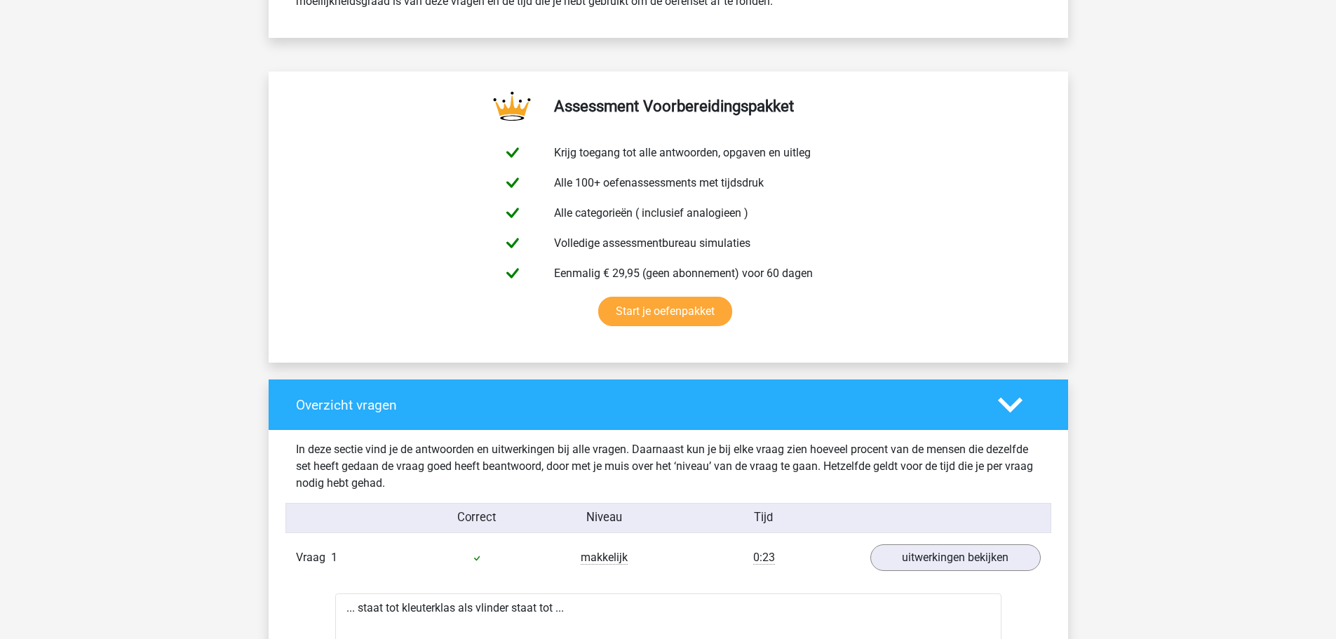
scroll to position [304, 0]
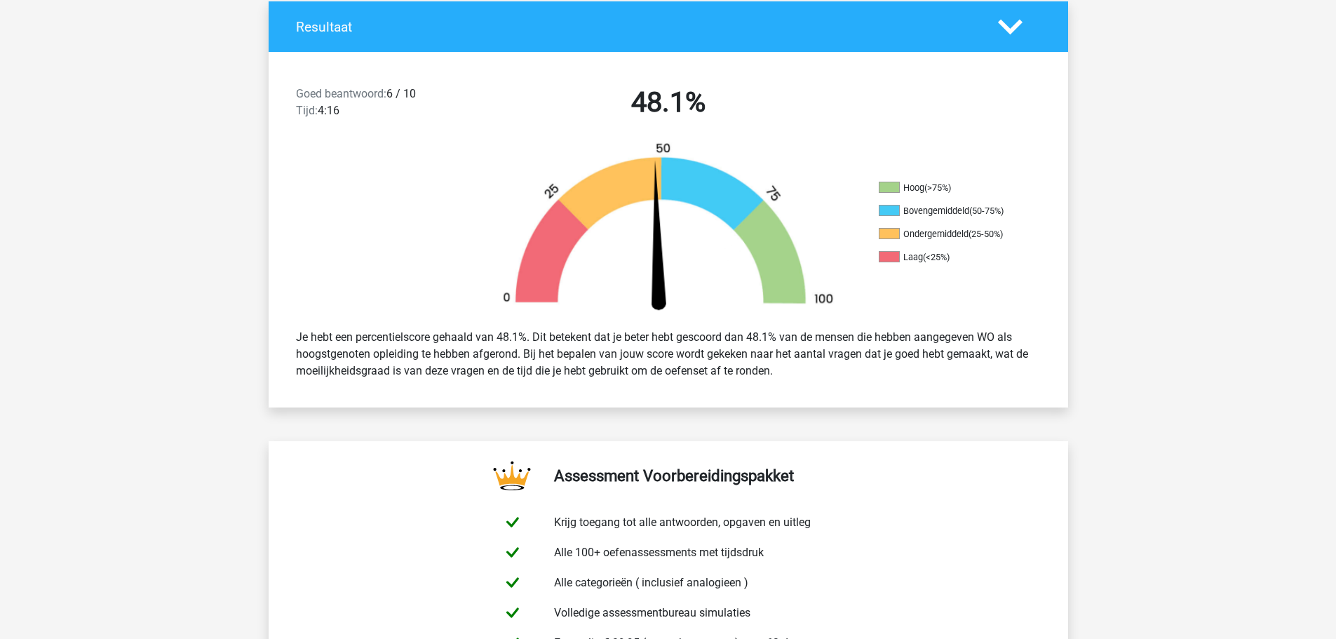
drag, startPoint x: 224, startPoint y: 184, endPoint x: 229, endPoint y: 45, distance: 139.0
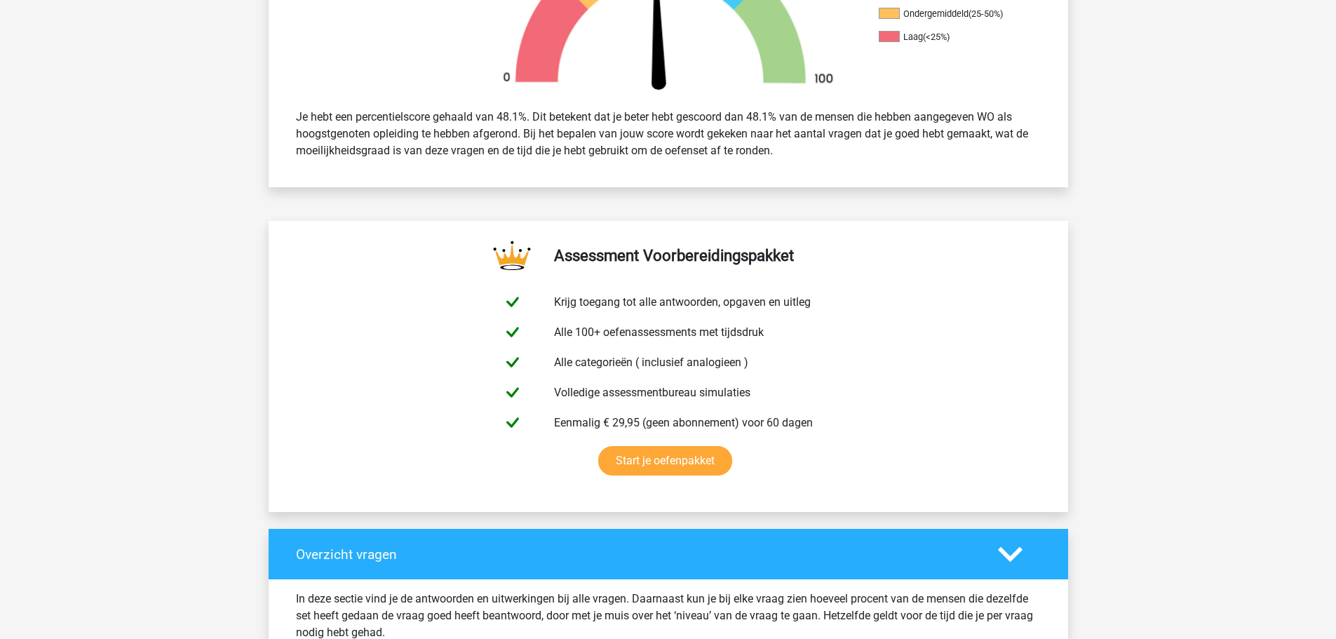
scroll to position [421, 0]
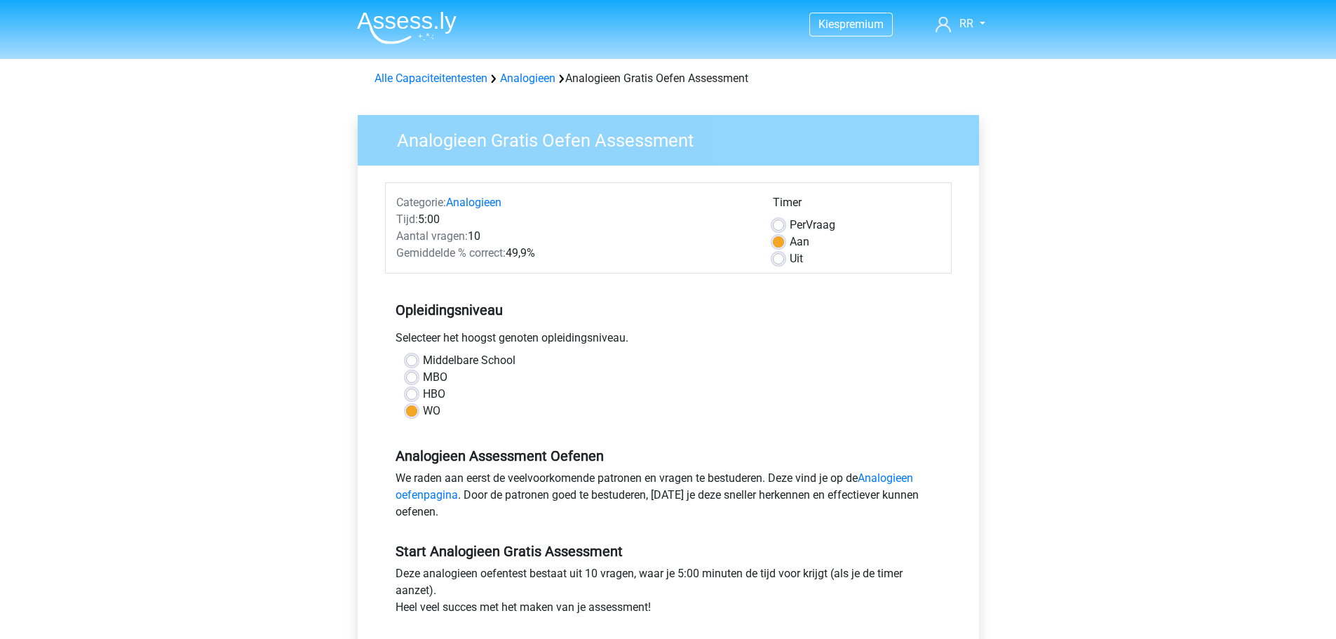
scroll to position [210, 0]
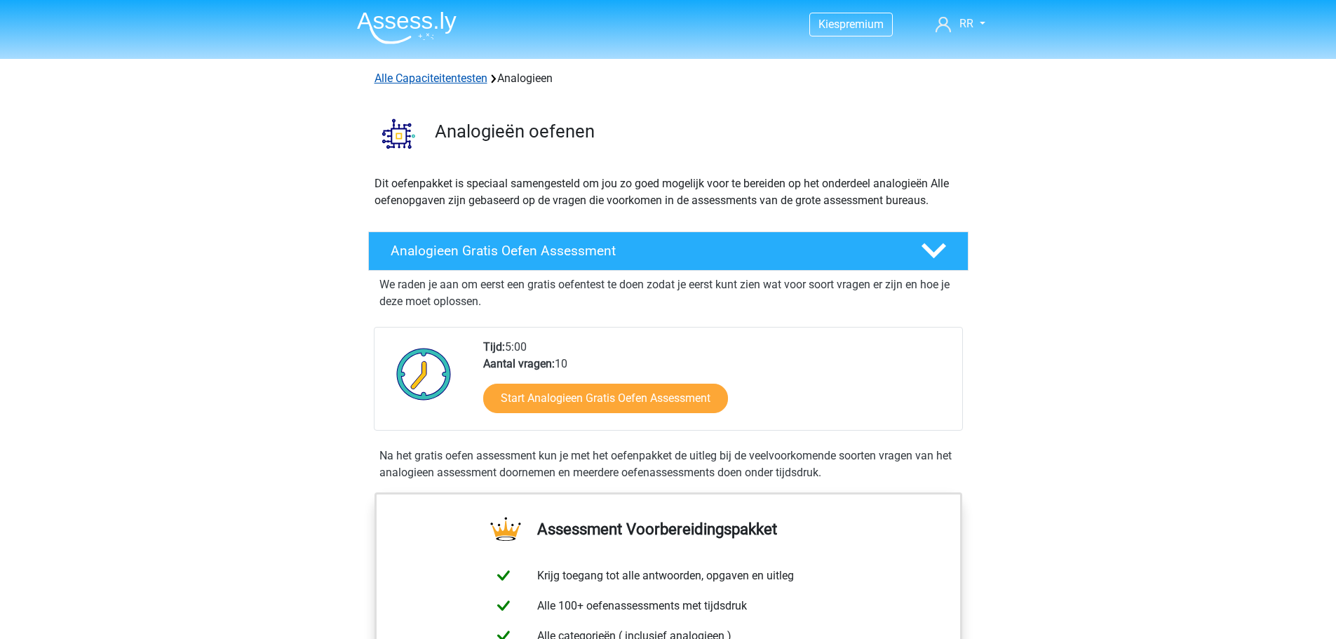
drag, startPoint x: 456, startPoint y: 67, endPoint x: 454, endPoint y: 75, distance: 7.8
click at [456, 67] on div "Alle Capaciteitentesten Analogieen" at bounding box center [668, 76] width 666 height 22
click at [454, 76] on link "Alle Capaciteitentesten" at bounding box center [430, 78] width 113 height 13
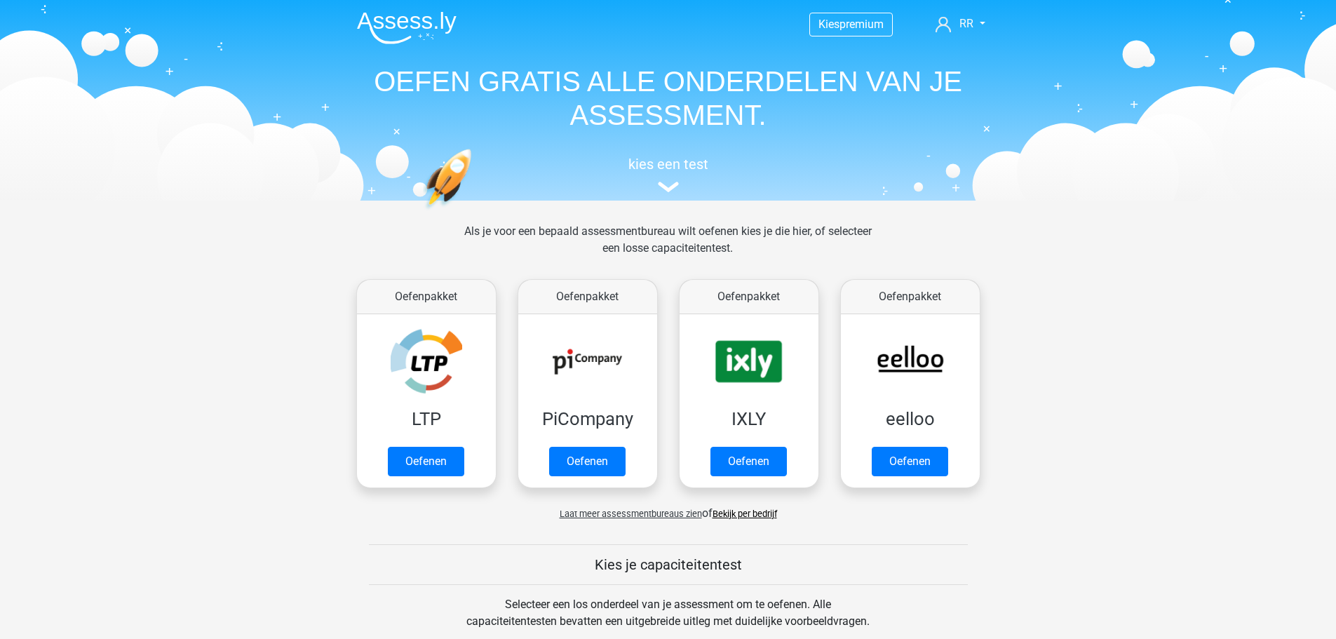
scroll to position [596, 0]
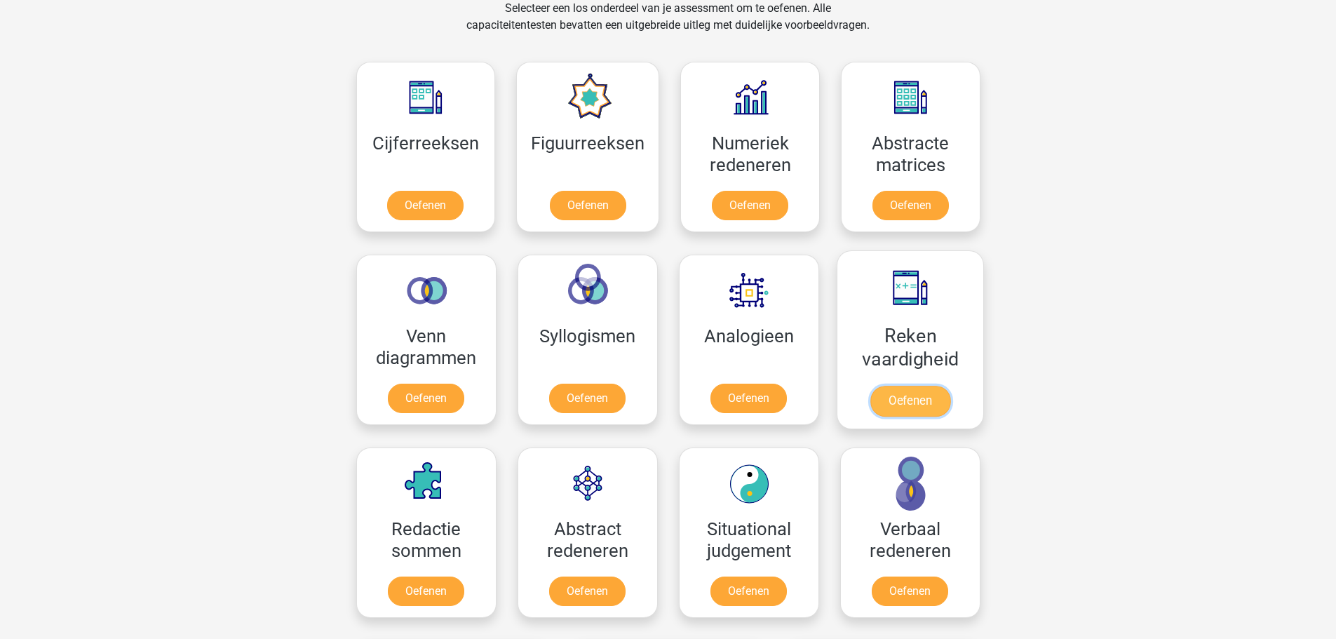
click at [950, 386] on link "Oefenen" at bounding box center [910, 401] width 80 height 31
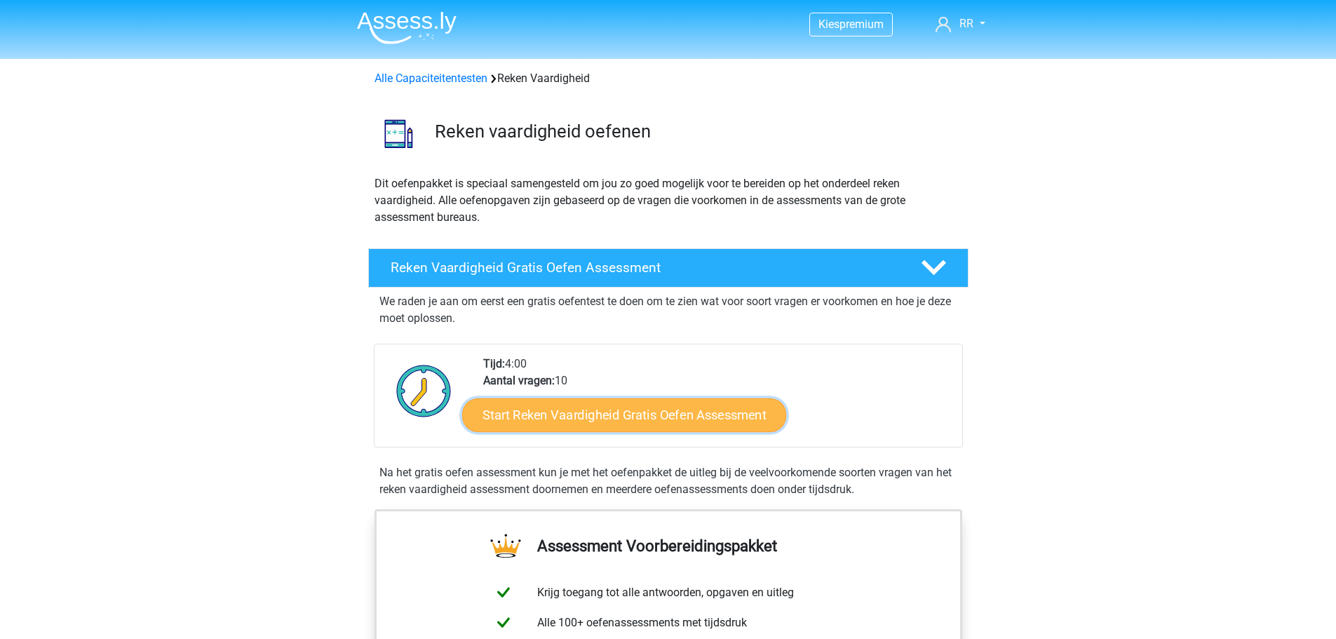
click at [565, 414] on link "Start Reken Vaardigheid Gratis Oefen Assessment" at bounding box center [624, 415] width 324 height 34
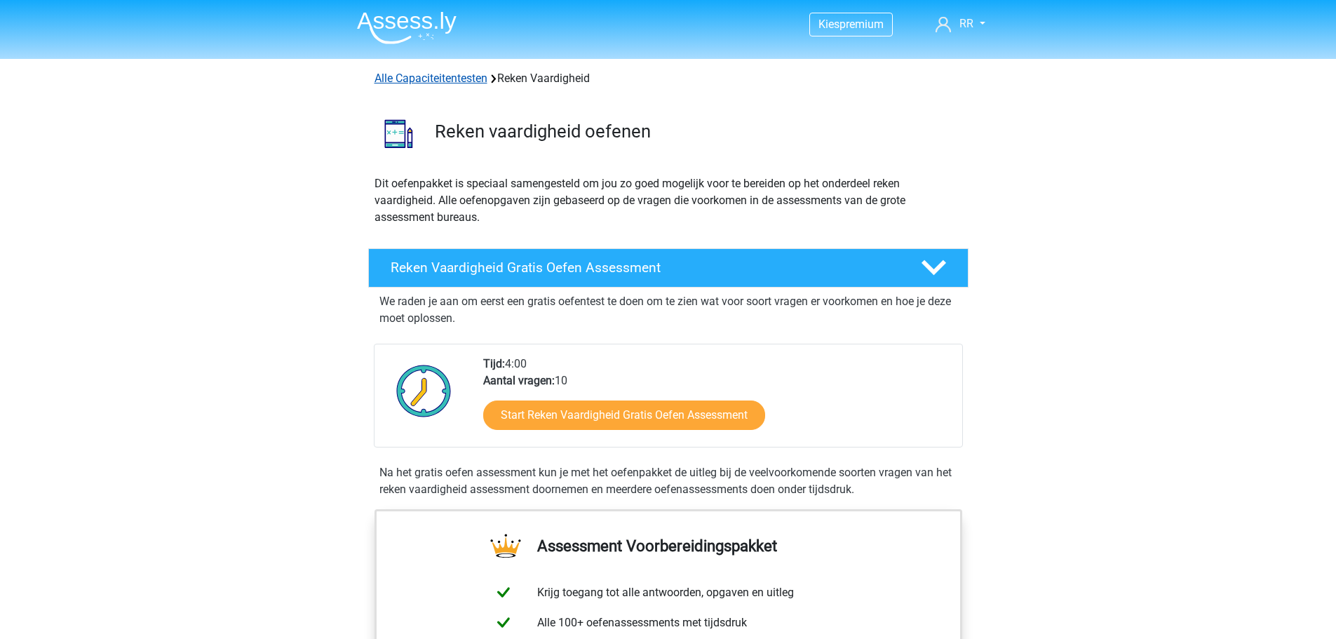
click at [441, 75] on link "Alle Capaciteitentesten" at bounding box center [430, 78] width 113 height 13
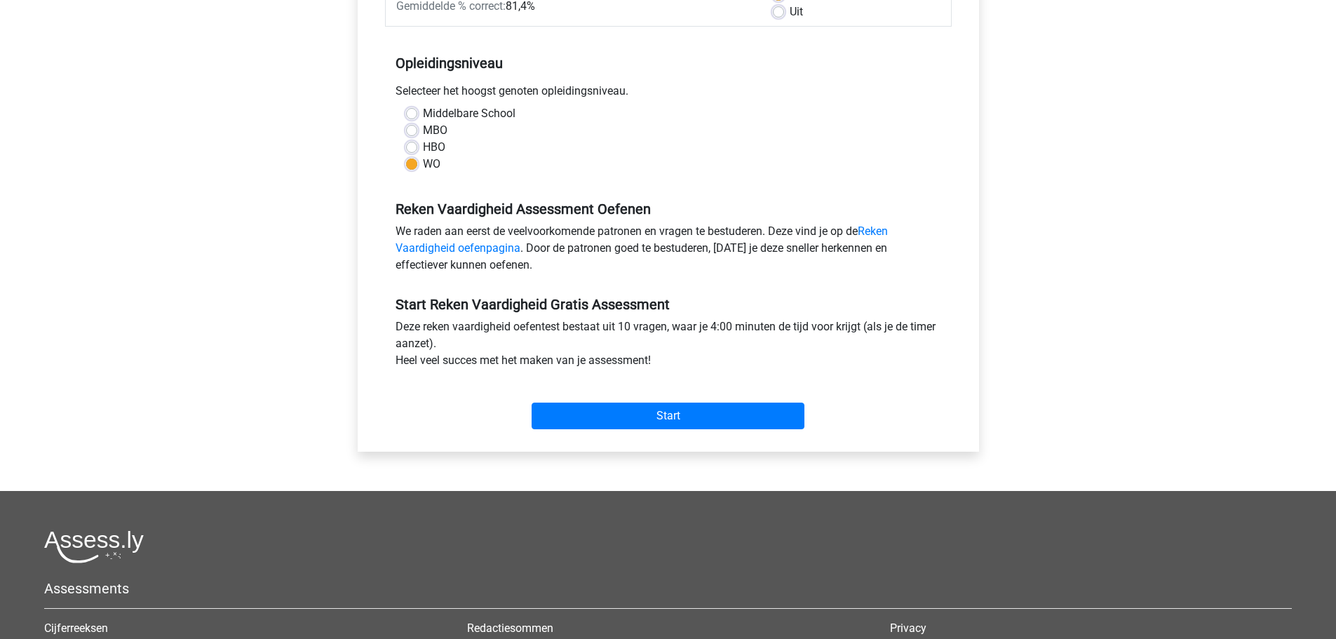
scroll to position [281, 0]
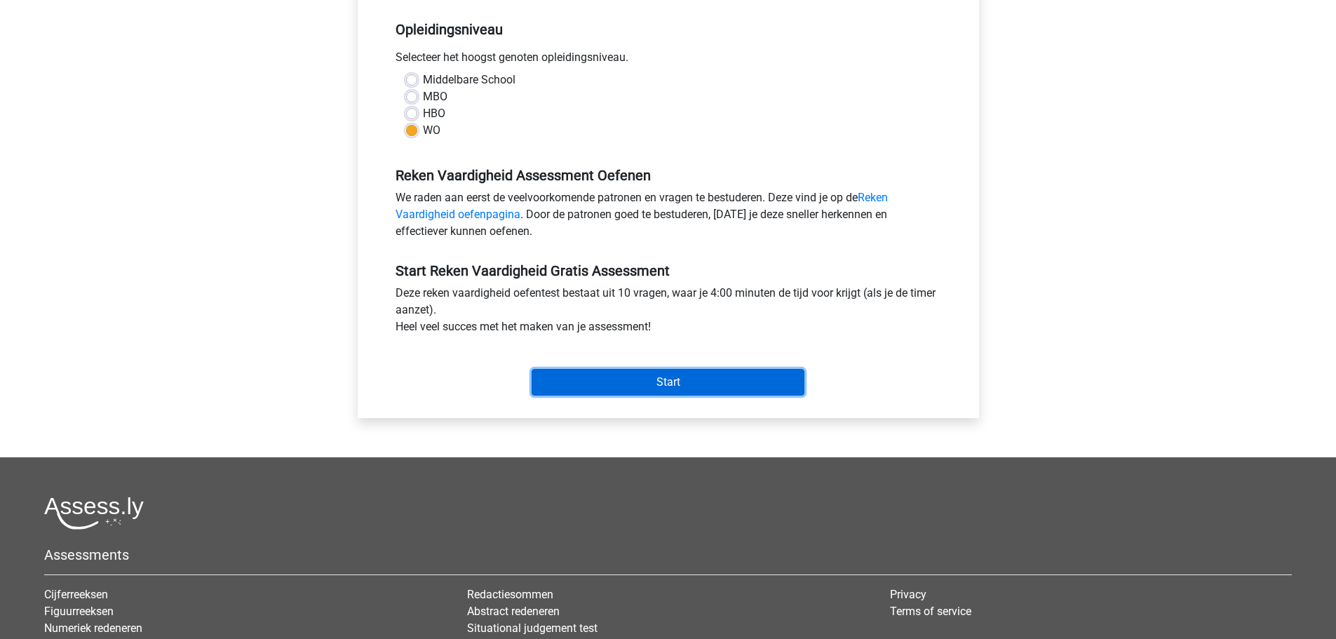
click at [613, 386] on input "Start" at bounding box center [668, 382] width 273 height 27
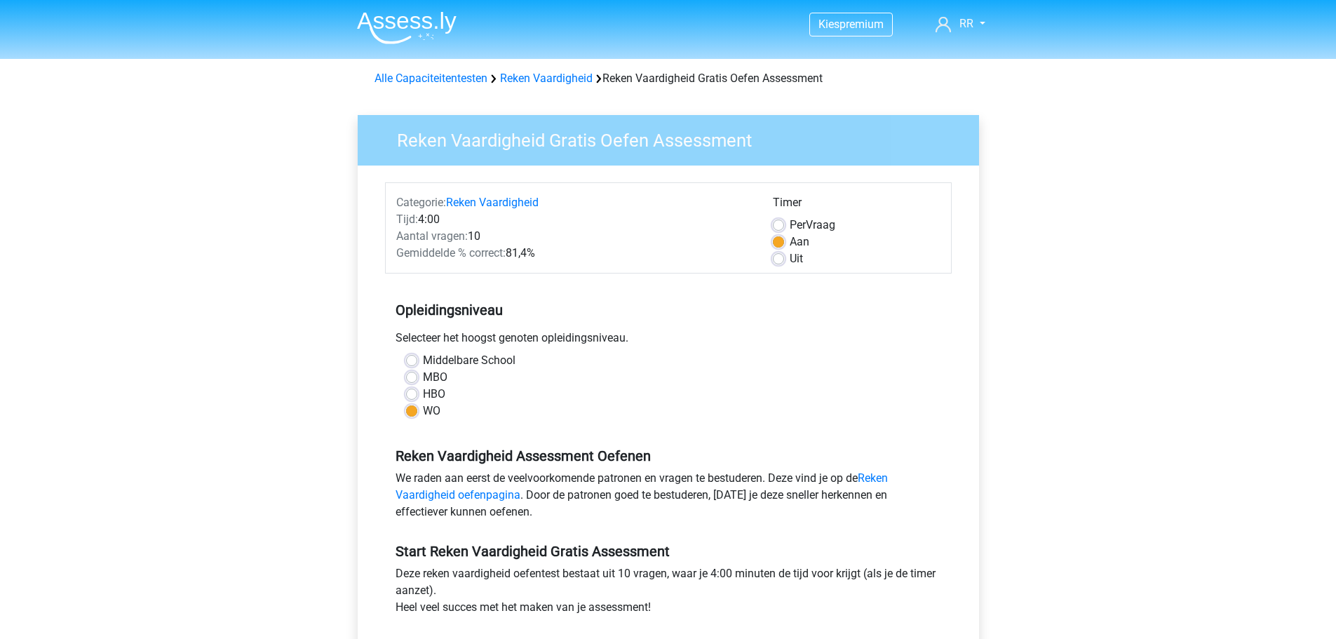
click at [799, 227] on span "Per" at bounding box center [798, 224] width 16 height 13
click at [784, 227] on input "Per Vraag" at bounding box center [778, 224] width 11 height 14
radio input "true"
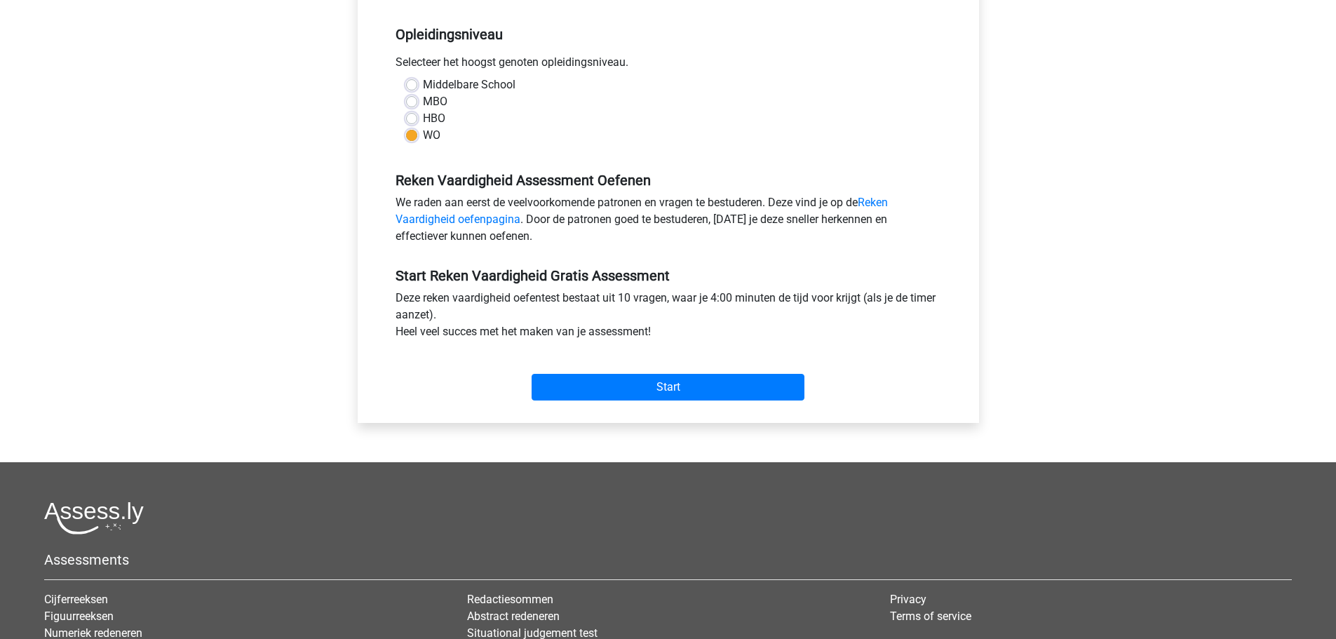
scroll to position [281, 0]
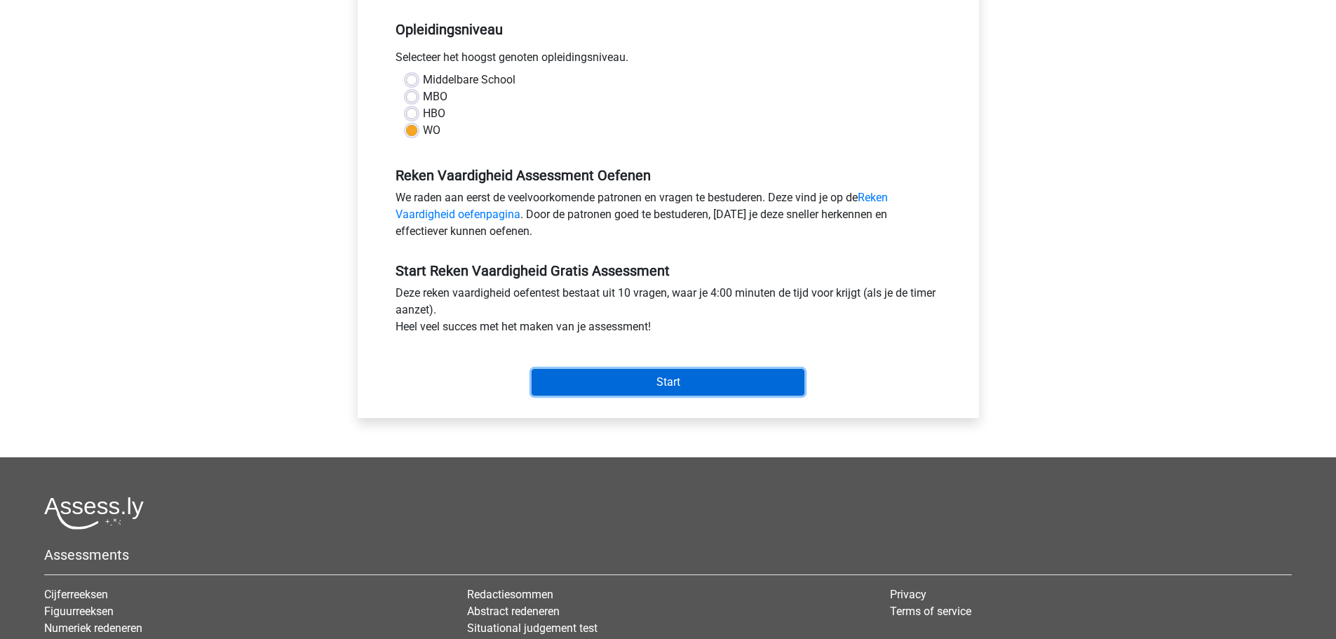
click at [694, 386] on input "Start" at bounding box center [668, 382] width 273 height 27
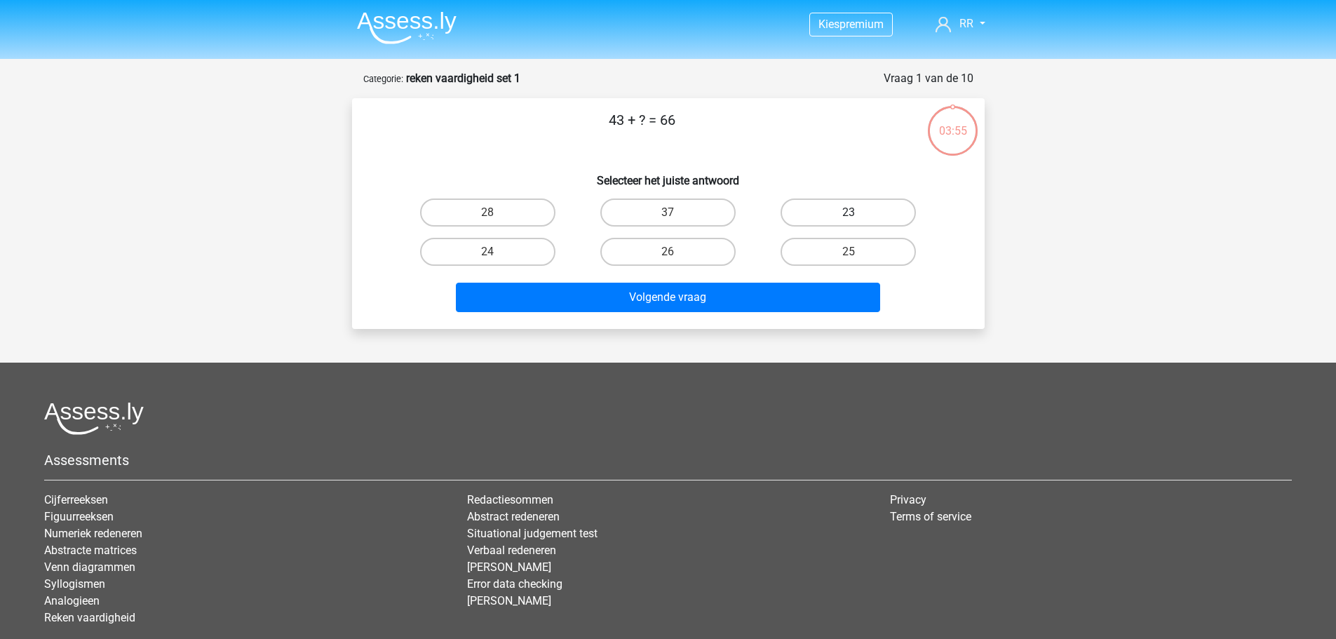
click at [838, 215] on label "23" at bounding box center [848, 212] width 135 height 28
click at [849, 215] on input "23" at bounding box center [853, 216] width 9 height 9
radio input "true"
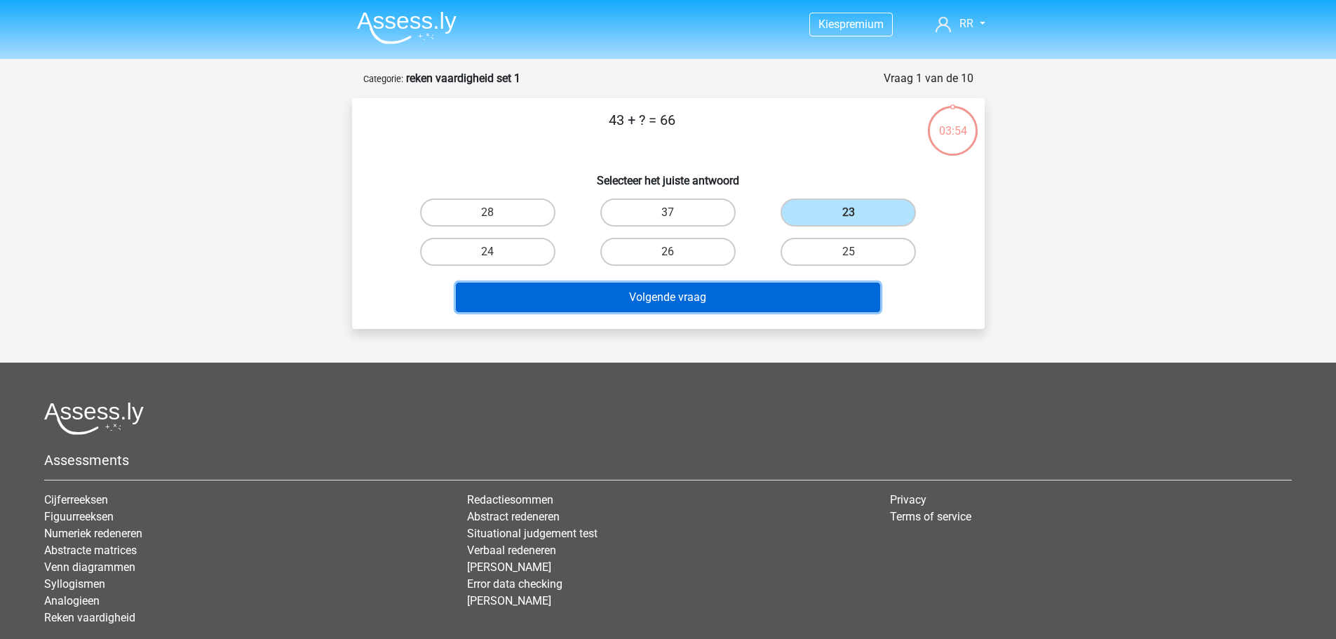
click at [763, 287] on button "Volgende vraag" at bounding box center [668, 297] width 424 height 29
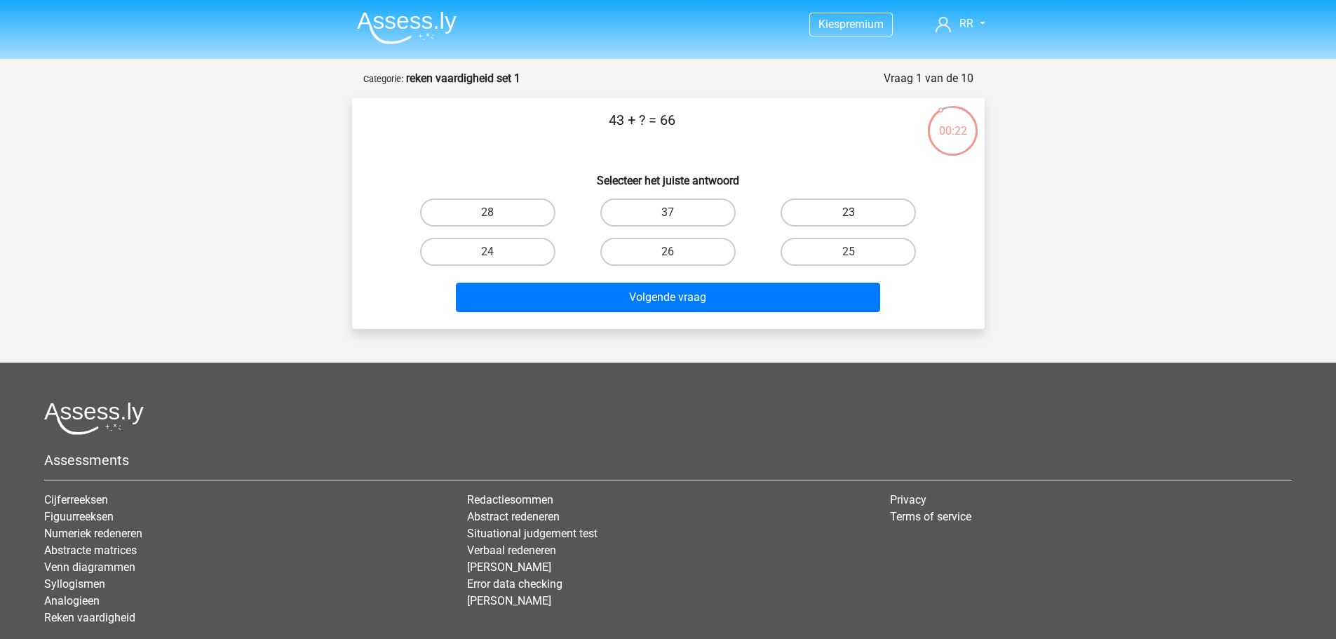
click at [813, 220] on label "23" at bounding box center [848, 212] width 135 height 28
click at [849, 220] on input "23" at bounding box center [853, 216] width 9 height 9
radio input "true"
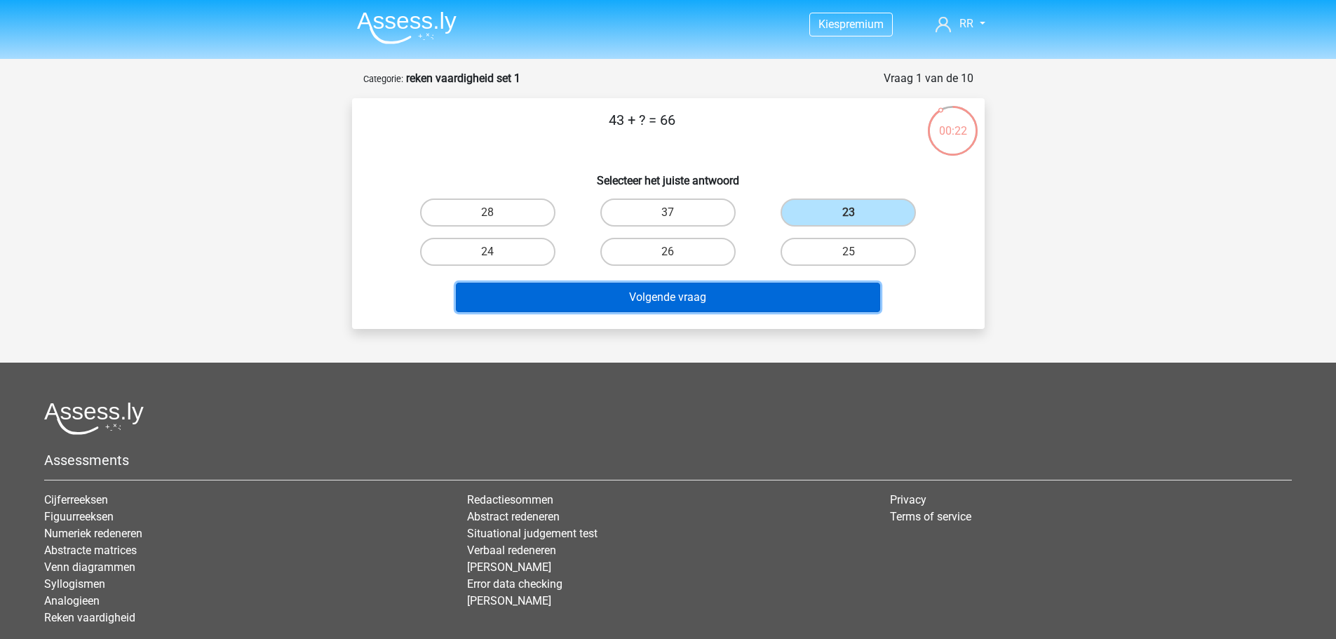
click at [703, 292] on button "Volgende vraag" at bounding box center [668, 297] width 424 height 29
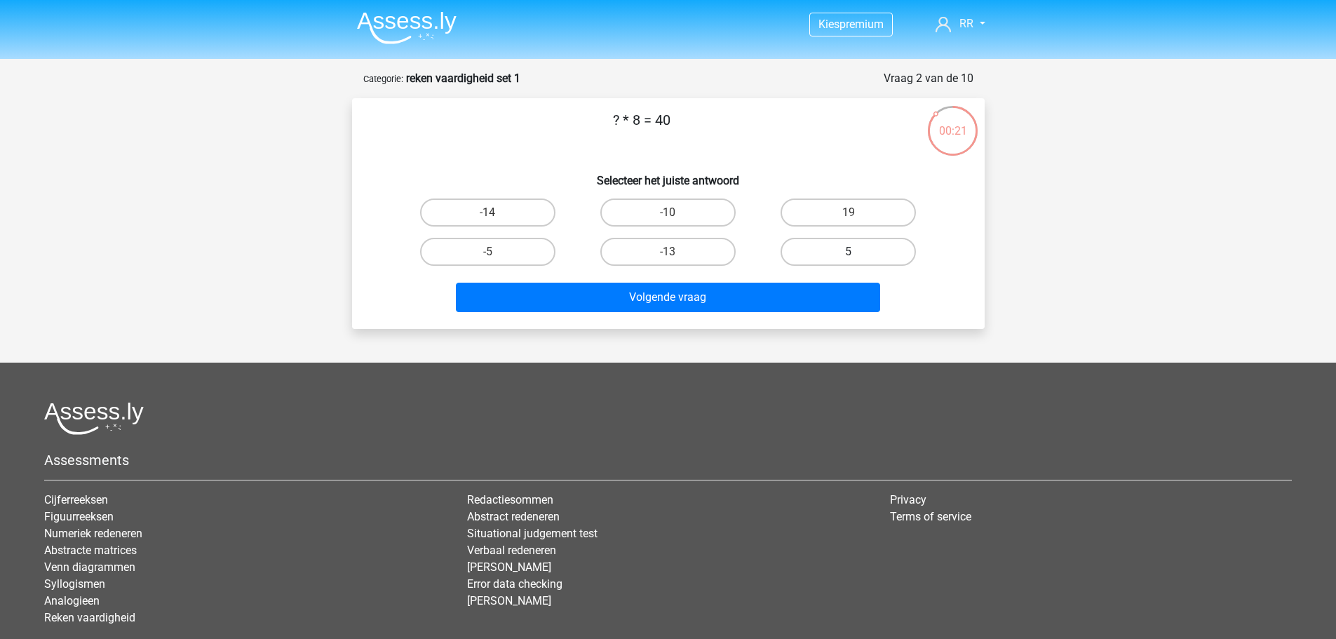
click at [877, 259] on label "5" at bounding box center [848, 252] width 135 height 28
click at [858, 259] on input "5" at bounding box center [853, 256] width 9 height 9
radio input "true"
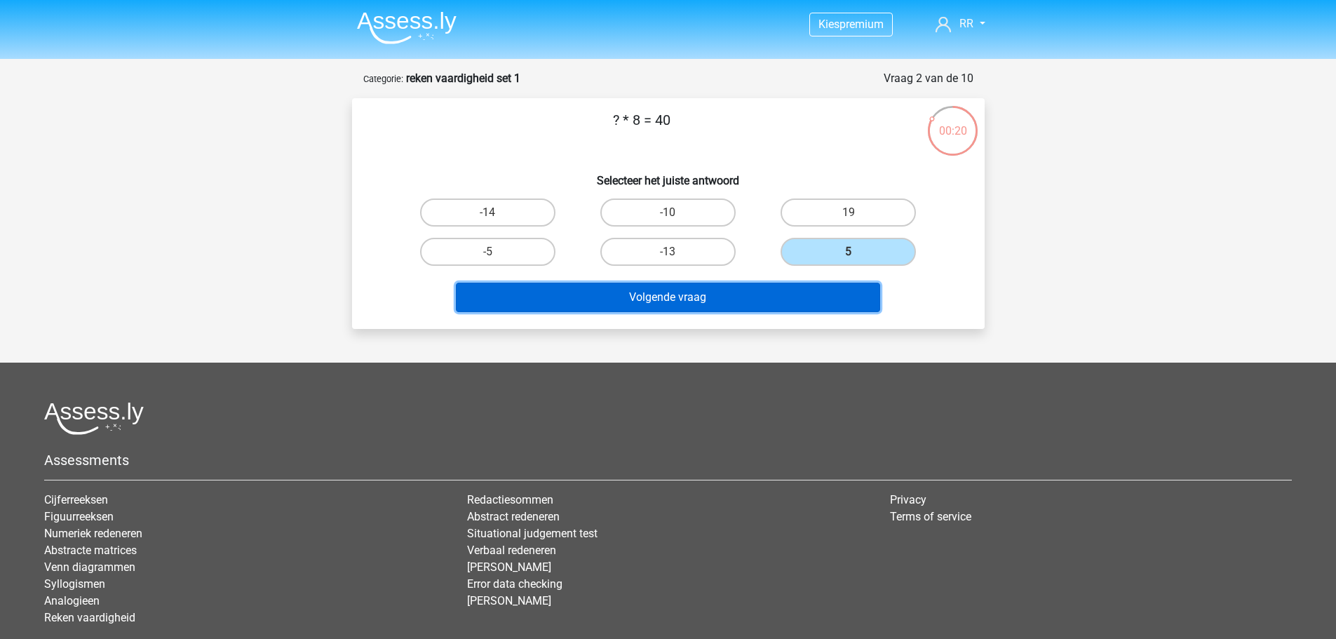
click at [811, 292] on button "Volgende vraag" at bounding box center [668, 297] width 424 height 29
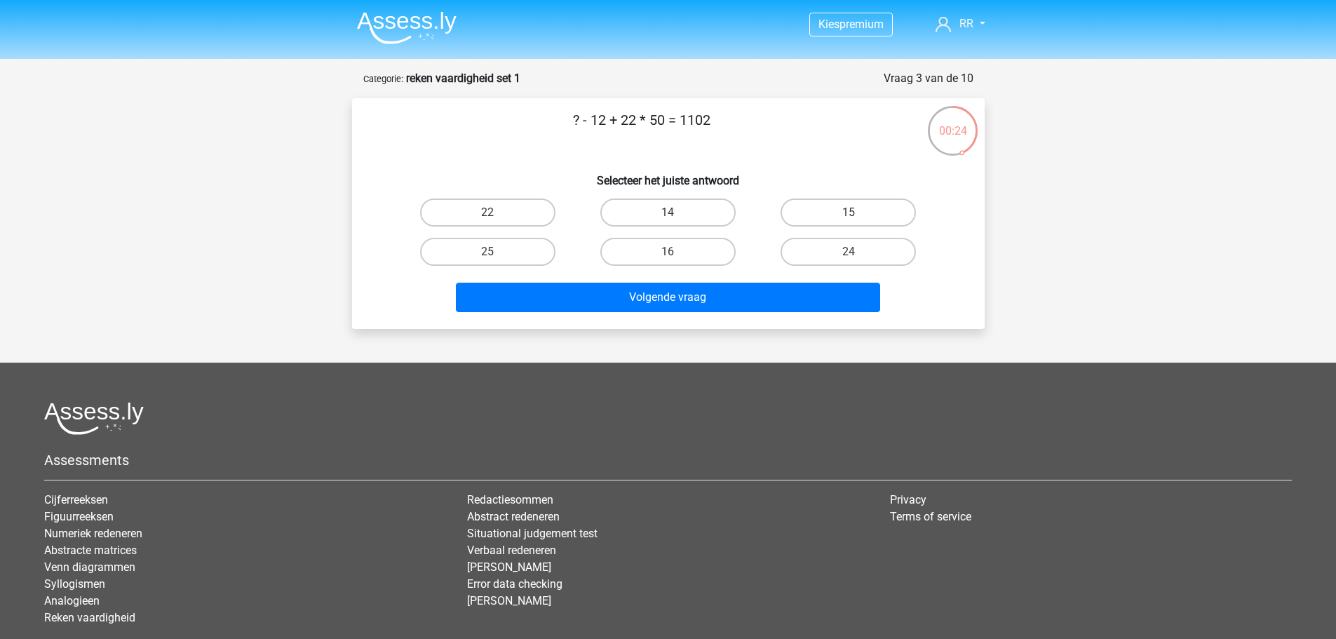
click at [673, 212] on input "14" at bounding box center [672, 216] width 9 height 9
radio input "true"
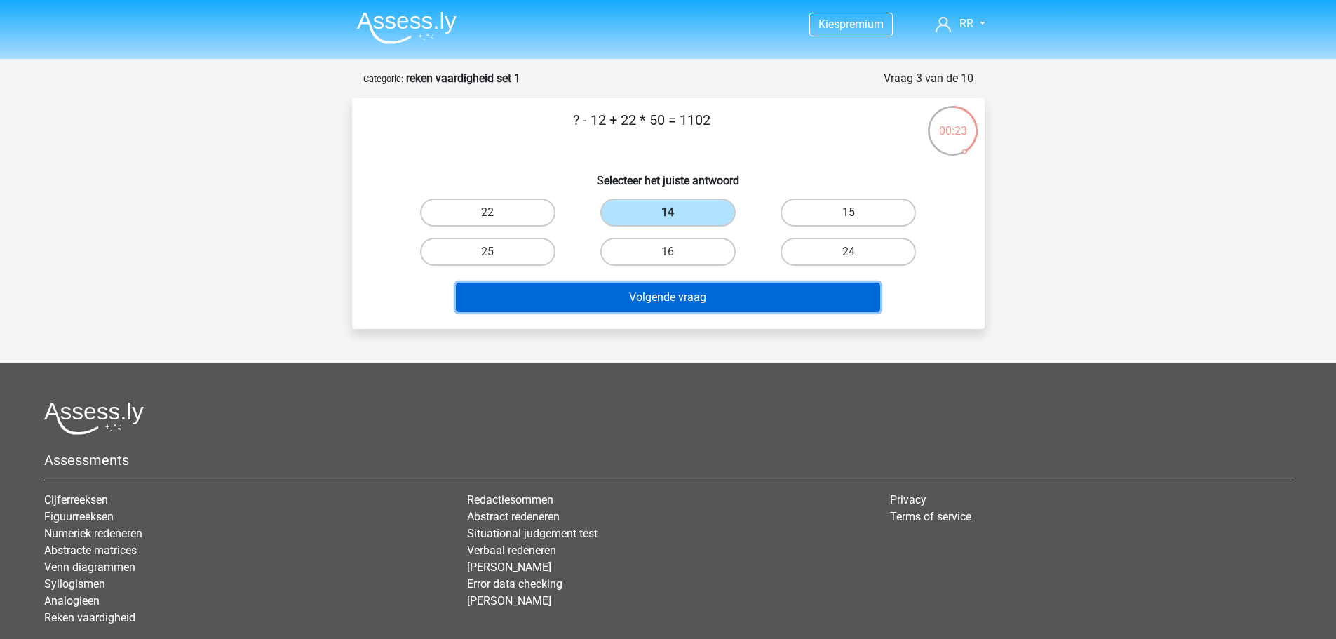
click at [637, 292] on button "Volgende vraag" at bounding box center [668, 297] width 424 height 29
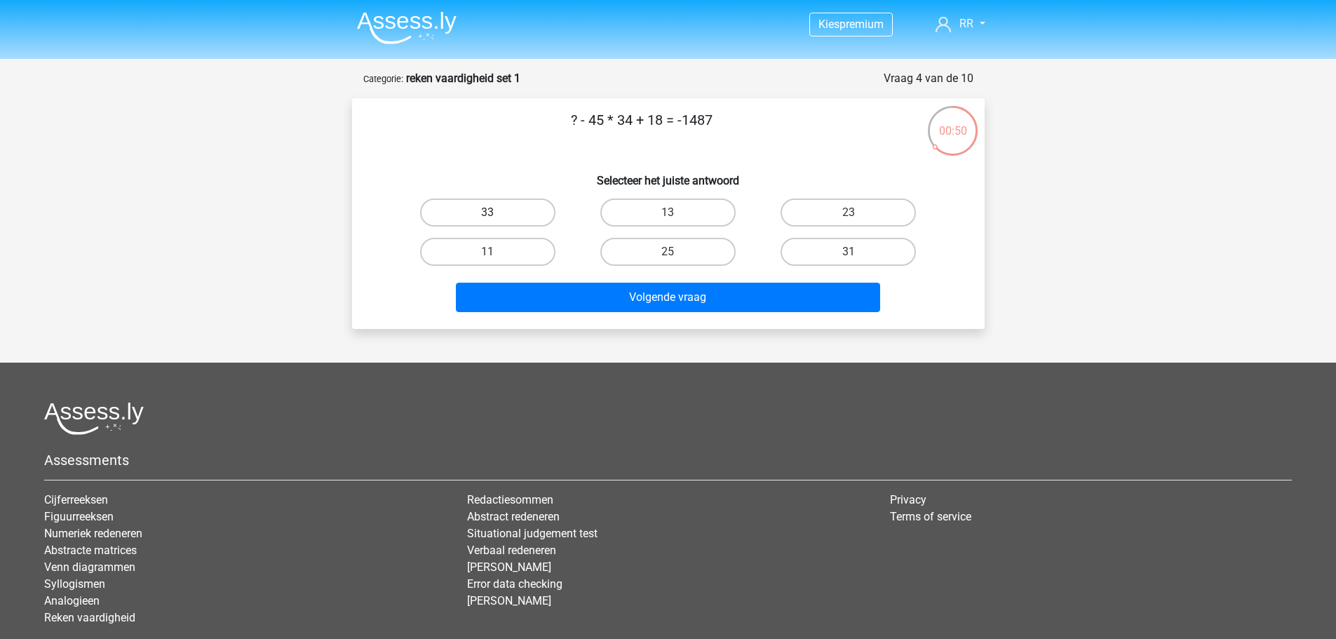
click at [527, 214] on label "33" at bounding box center [487, 212] width 135 height 28
click at [497, 214] on input "33" at bounding box center [491, 216] width 9 height 9
radio input "true"
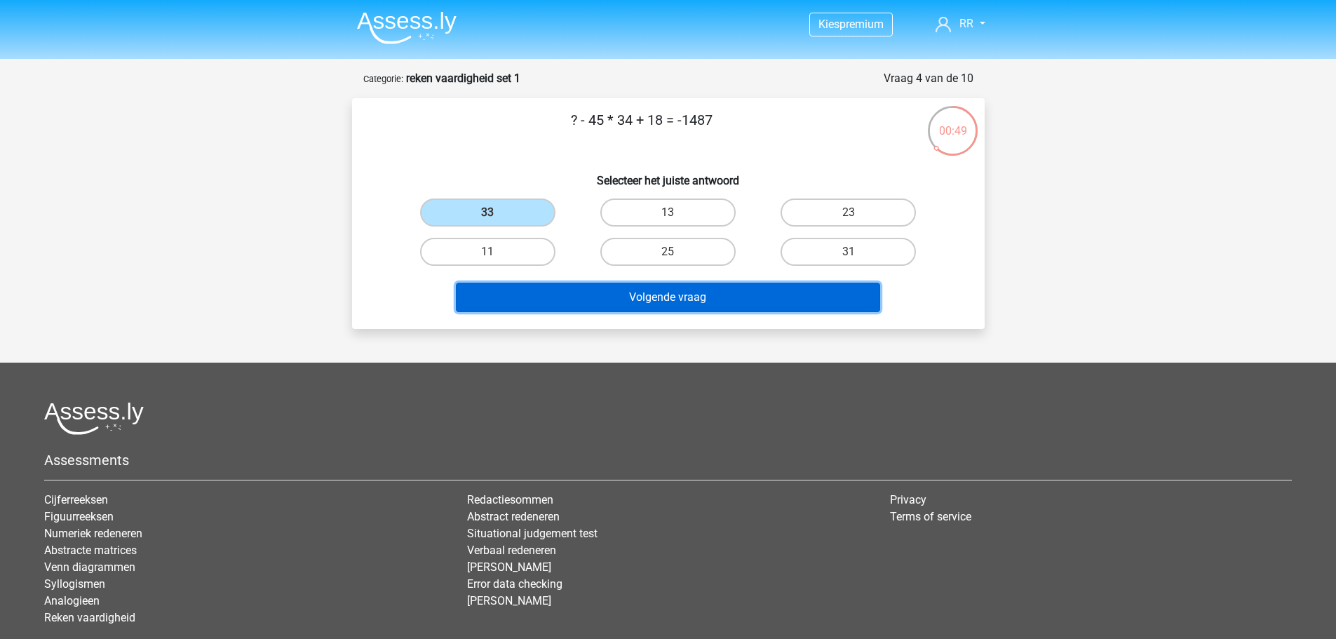
click at [586, 299] on button "Volgende vraag" at bounding box center [668, 297] width 424 height 29
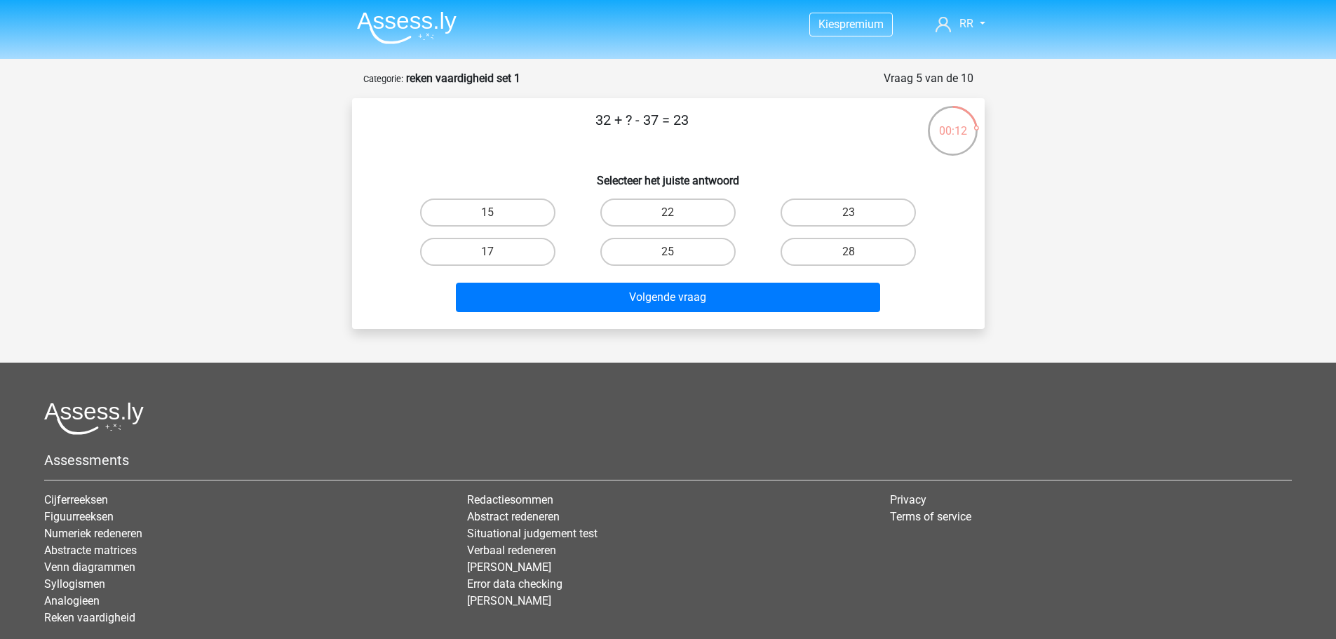
drag, startPoint x: 863, startPoint y: 250, endPoint x: 803, endPoint y: 276, distance: 65.3
click at [863, 250] on label "28" at bounding box center [848, 252] width 135 height 28
click at [858, 252] on input "28" at bounding box center [853, 256] width 9 height 9
radio input "true"
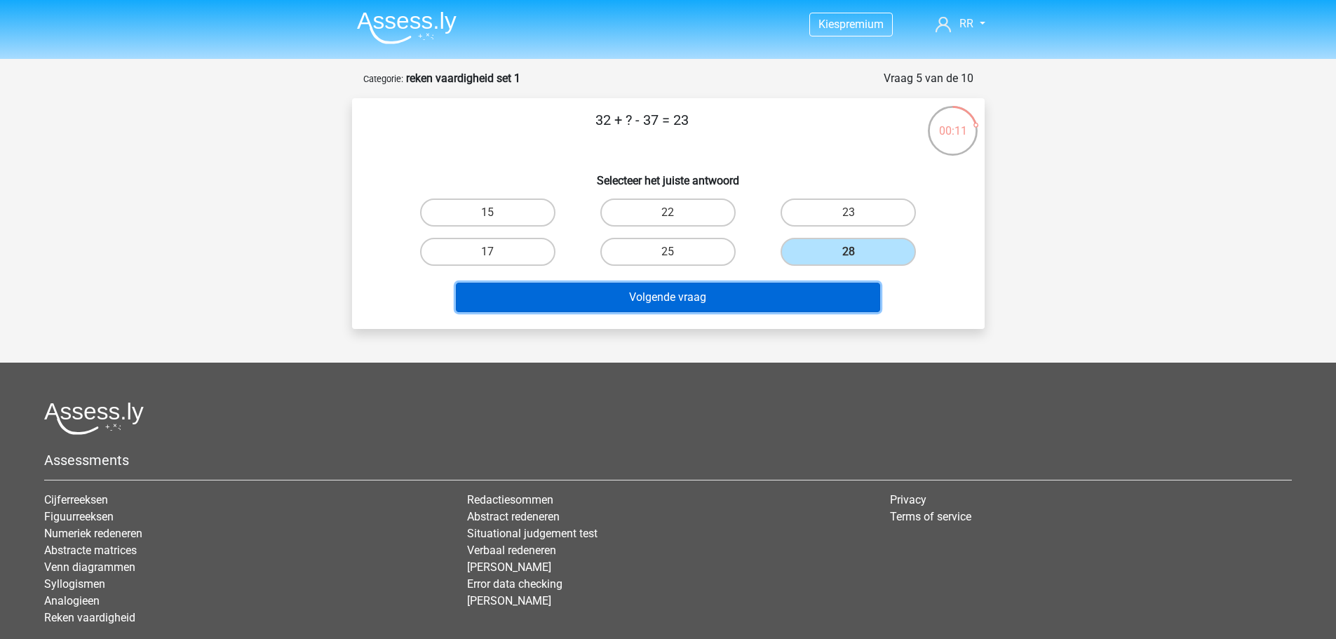
drag, startPoint x: 750, startPoint y: 297, endPoint x: 488, endPoint y: 270, distance: 263.7
click at [742, 297] on button "Volgende vraag" at bounding box center [668, 297] width 424 height 29
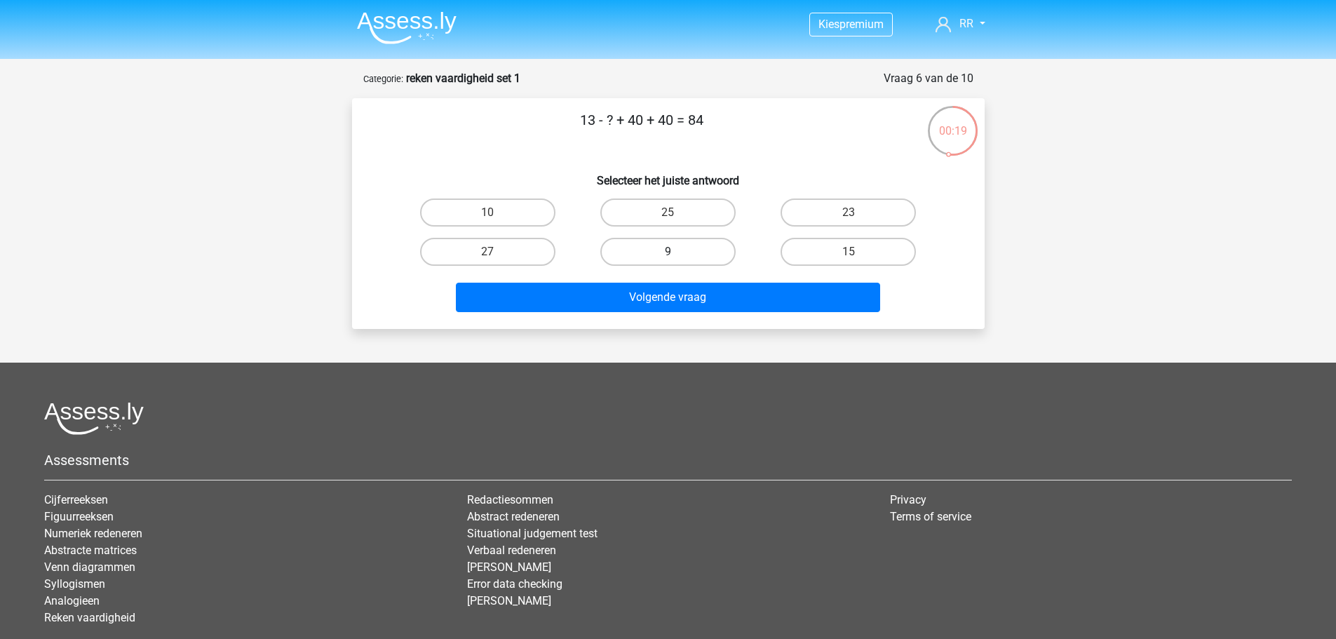
click at [706, 259] on label "9" at bounding box center [667, 252] width 135 height 28
click at [677, 259] on input "9" at bounding box center [672, 256] width 9 height 9
radio input "true"
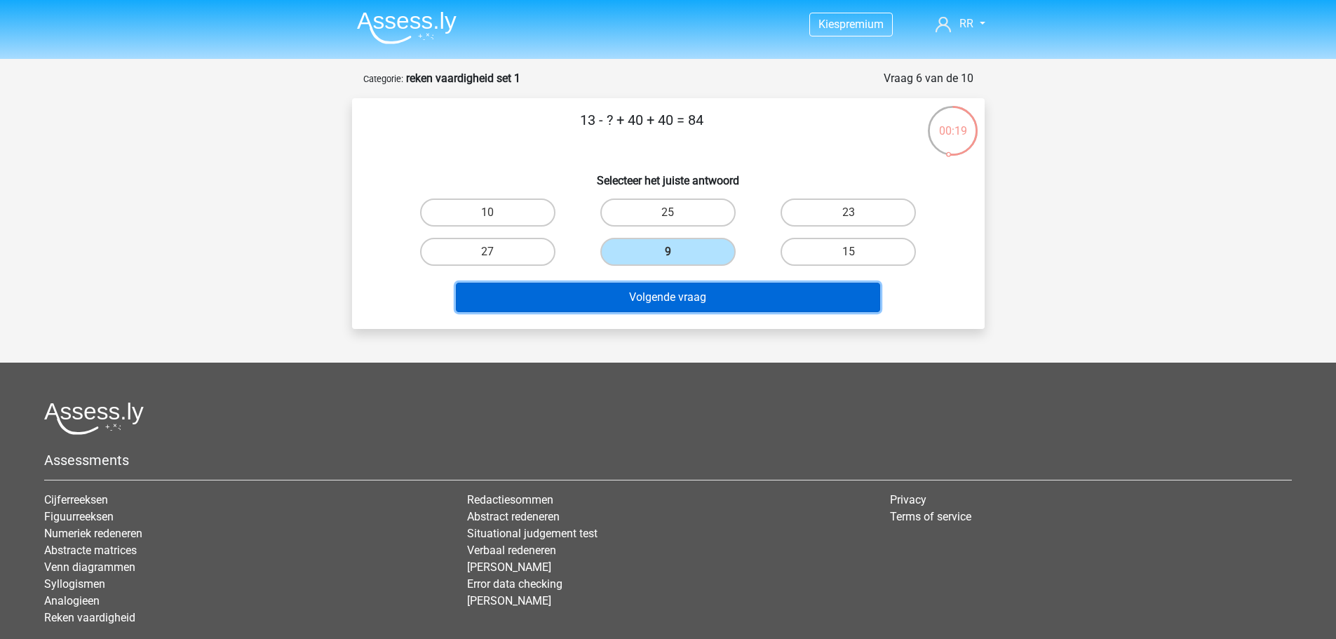
click at [689, 293] on button "Volgende vraag" at bounding box center [668, 297] width 424 height 29
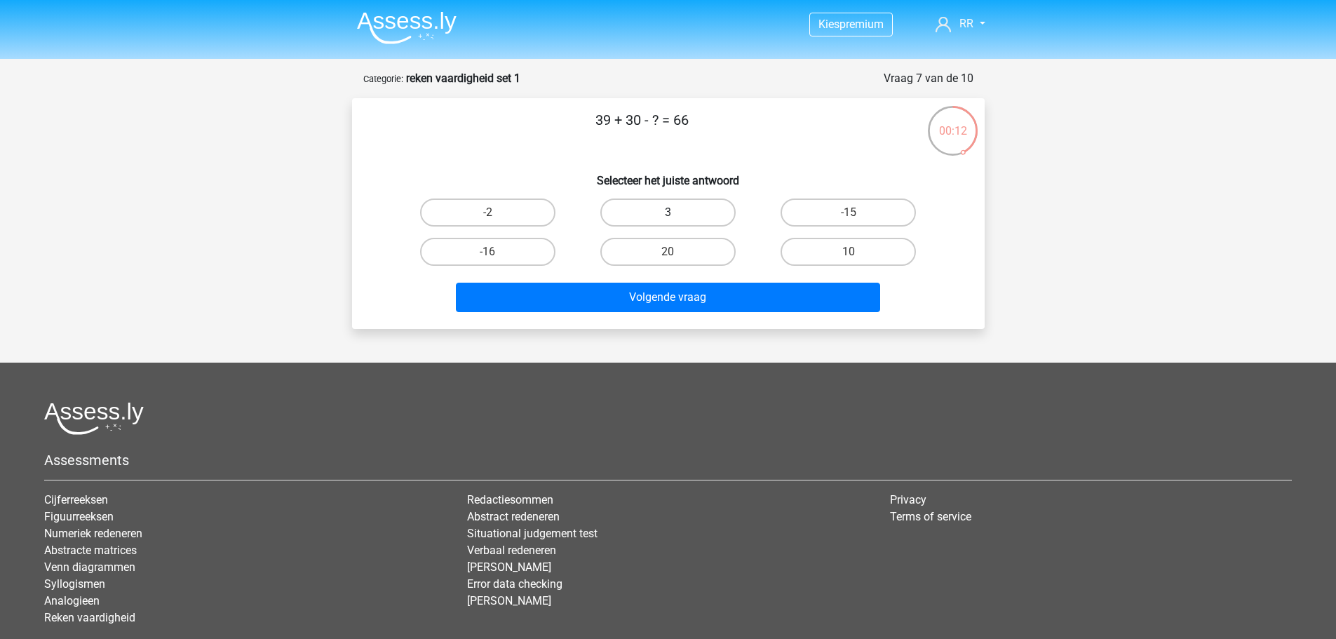
click at [678, 213] on label "3" at bounding box center [667, 212] width 135 height 28
click at [677, 213] on input "3" at bounding box center [672, 216] width 9 height 9
radio input "true"
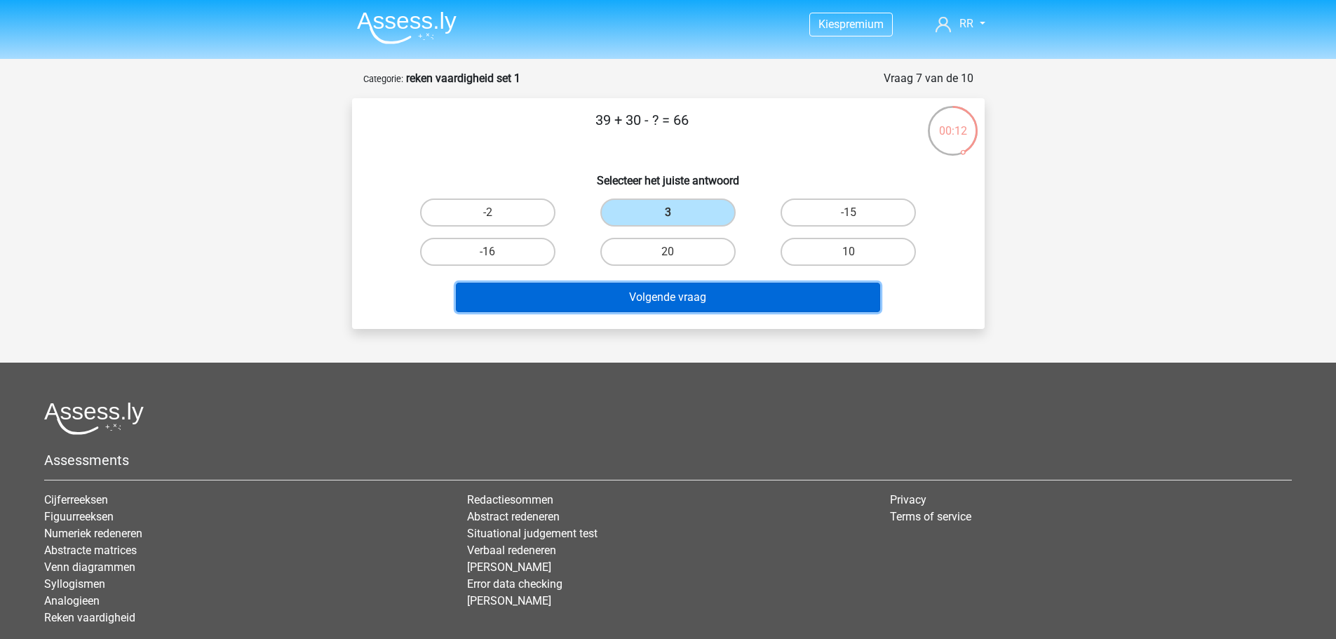
click at [631, 297] on button "Volgende vraag" at bounding box center [668, 297] width 424 height 29
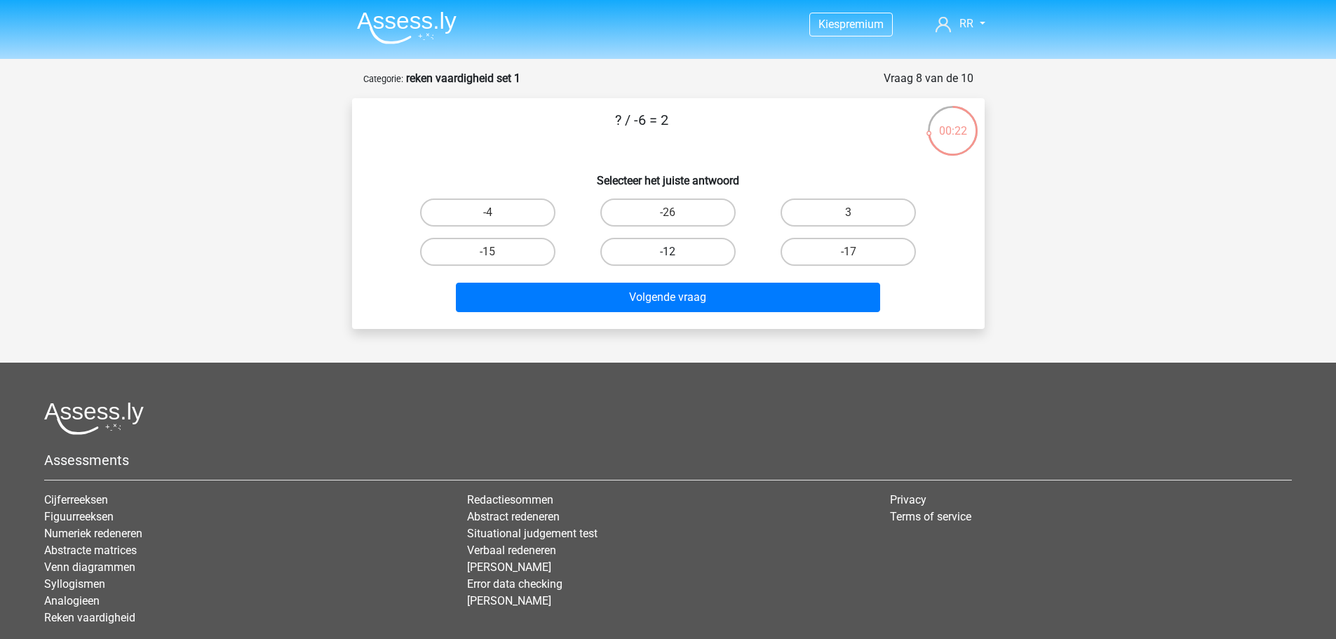
click at [710, 255] on label "-12" at bounding box center [667, 252] width 135 height 28
click at [677, 255] on input "-12" at bounding box center [672, 256] width 9 height 9
radio input "true"
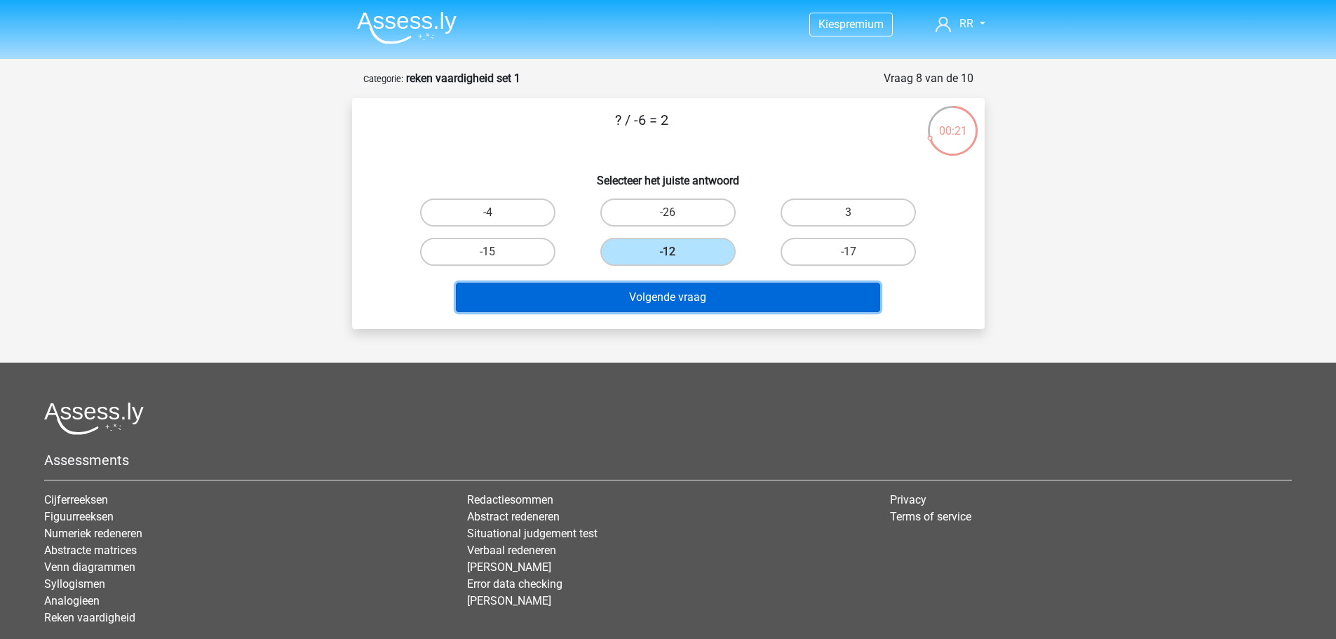
click at [684, 296] on button "Volgende vraag" at bounding box center [668, 297] width 424 height 29
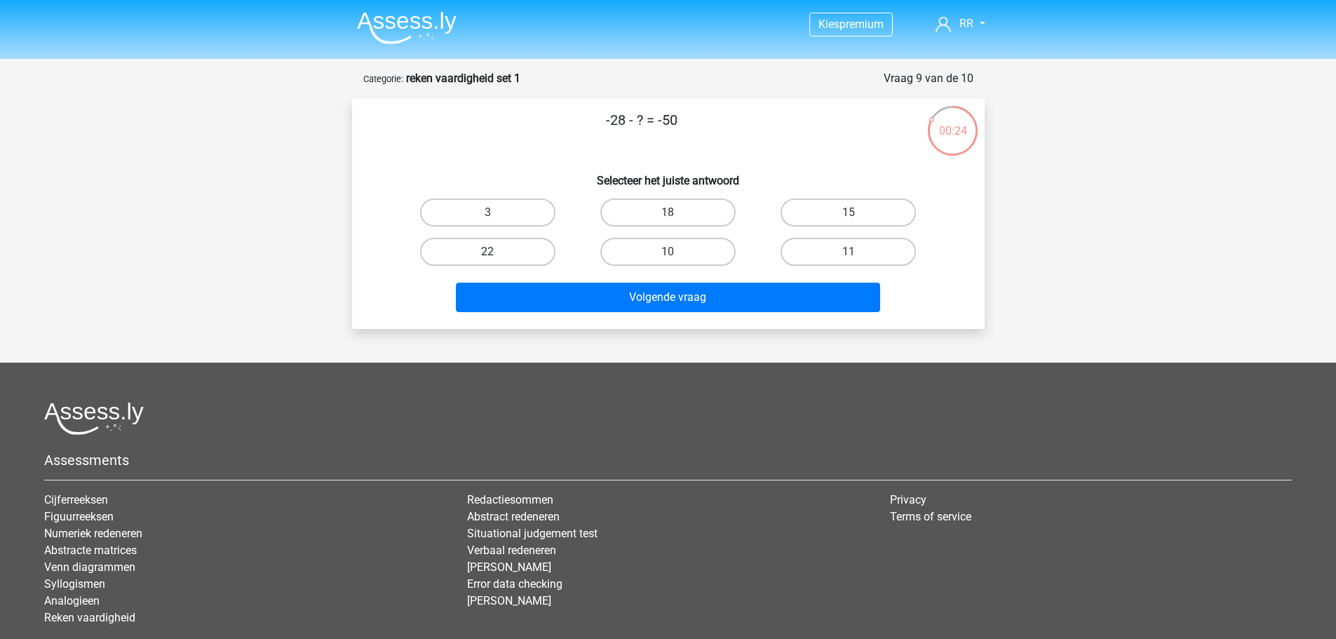
click at [508, 252] on label "22" at bounding box center [487, 252] width 135 height 28
click at [497, 252] on input "22" at bounding box center [491, 256] width 9 height 9
radio input "true"
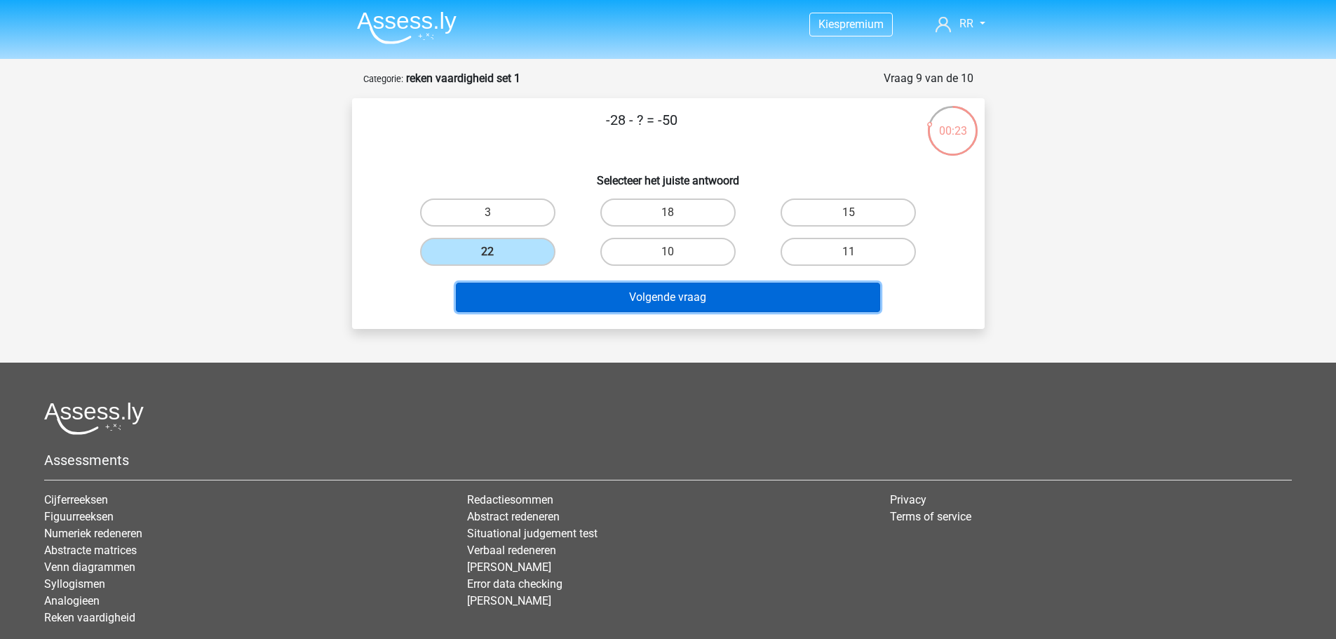
click at [529, 293] on button "Volgende vraag" at bounding box center [668, 297] width 424 height 29
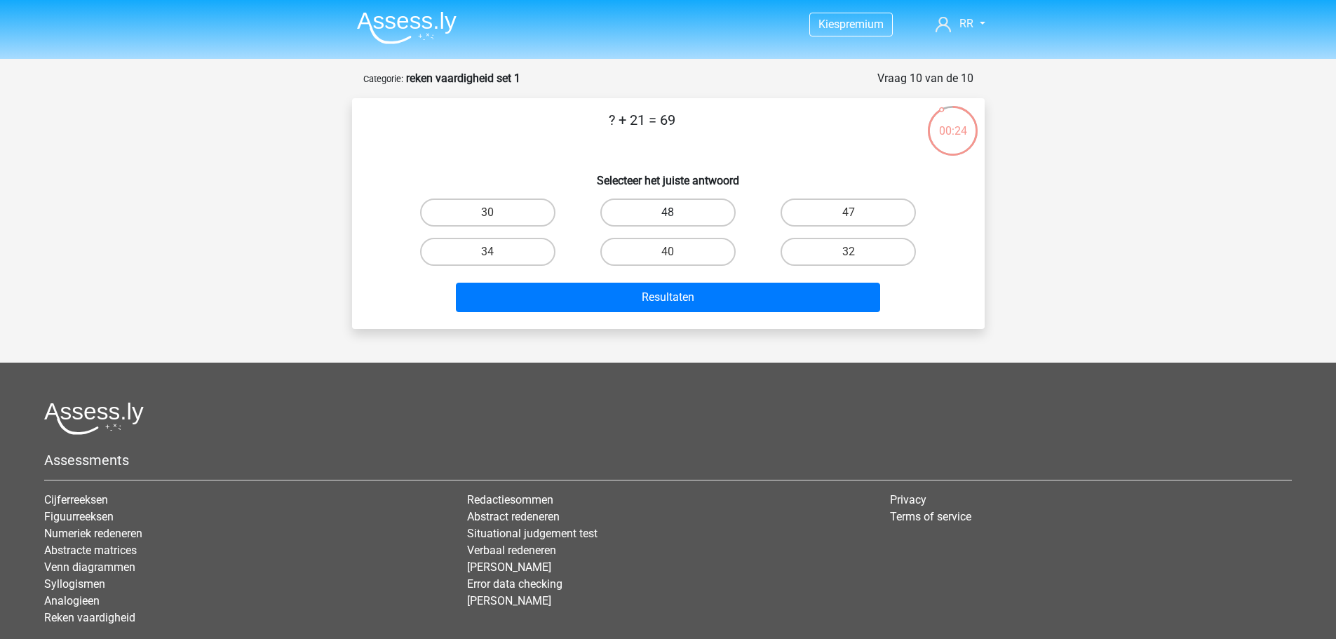
click at [683, 214] on label "48" at bounding box center [667, 212] width 135 height 28
click at [677, 214] on input "48" at bounding box center [672, 216] width 9 height 9
radio input "true"
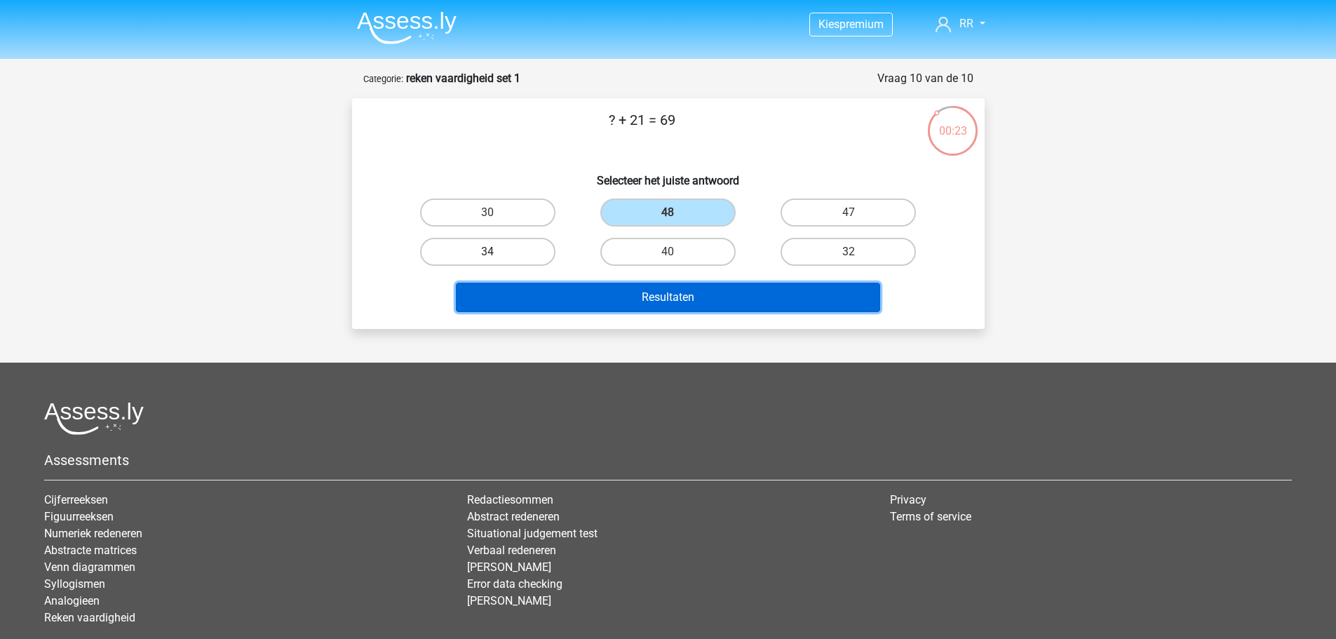
drag, startPoint x: 633, startPoint y: 286, endPoint x: 431, endPoint y: 264, distance: 203.1
click at [632, 286] on button "Resultaten" at bounding box center [668, 297] width 424 height 29
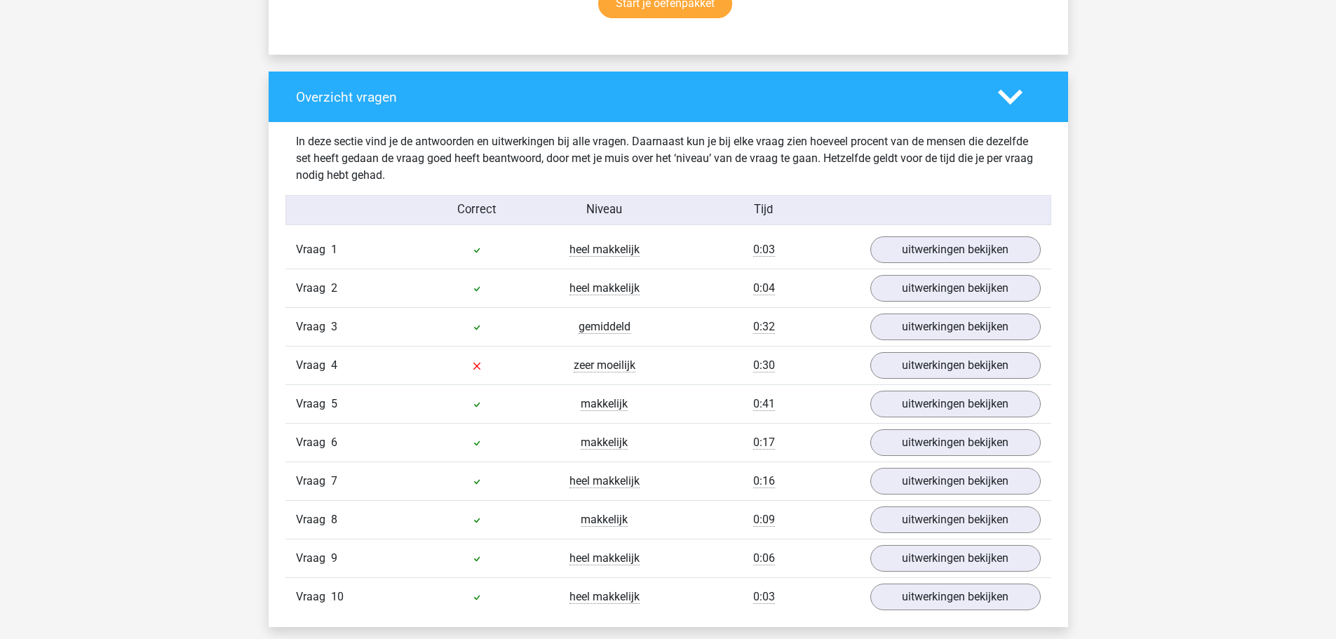
scroll to position [1052, 0]
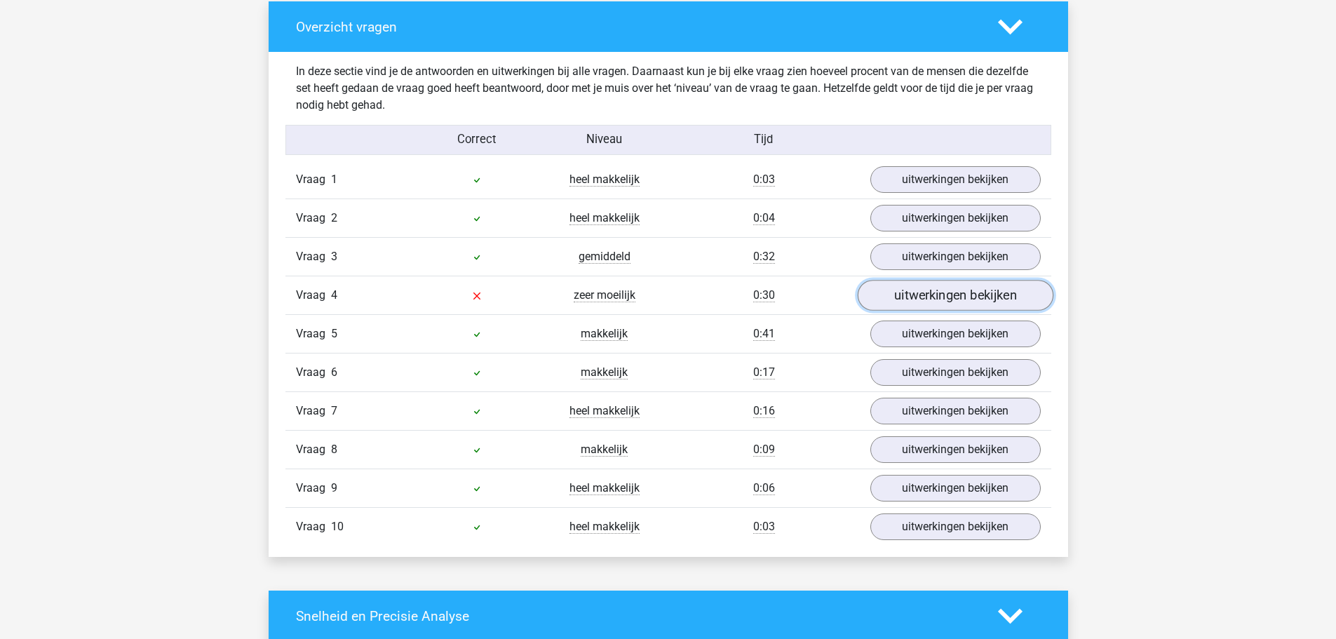
click at [895, 298] on link "uitwerkingen bekijken" at bounding box center [955, 296] width 196 height 31
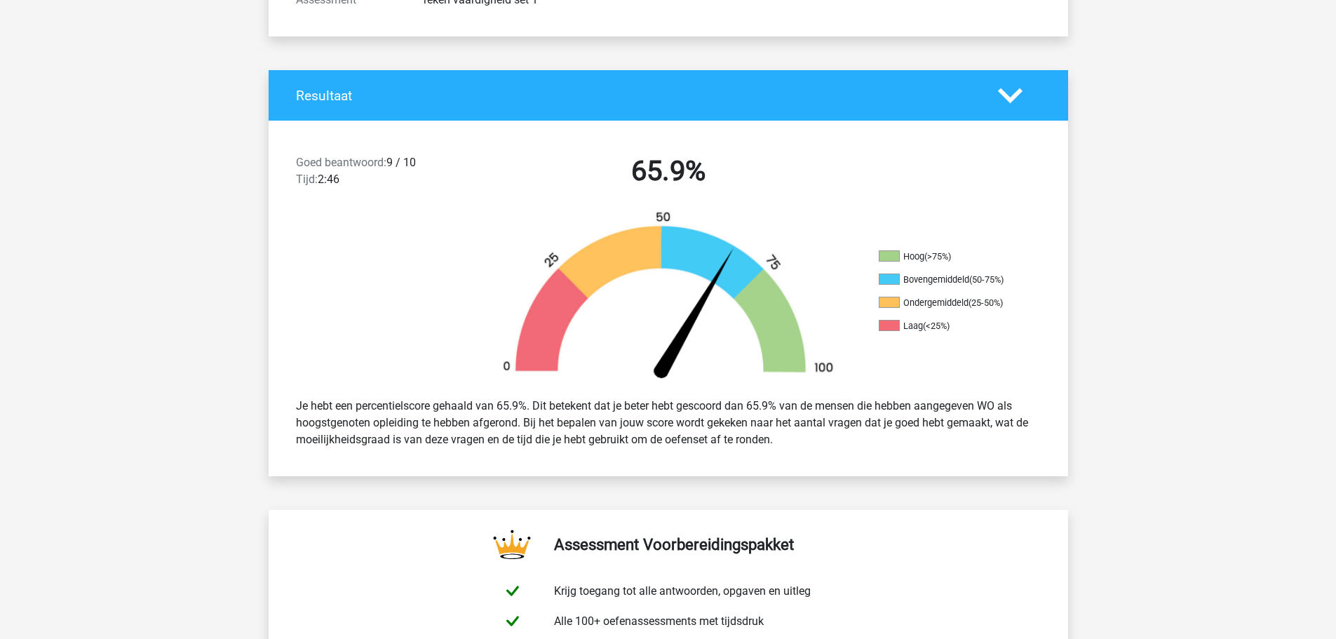
scroll to position [0, 0]
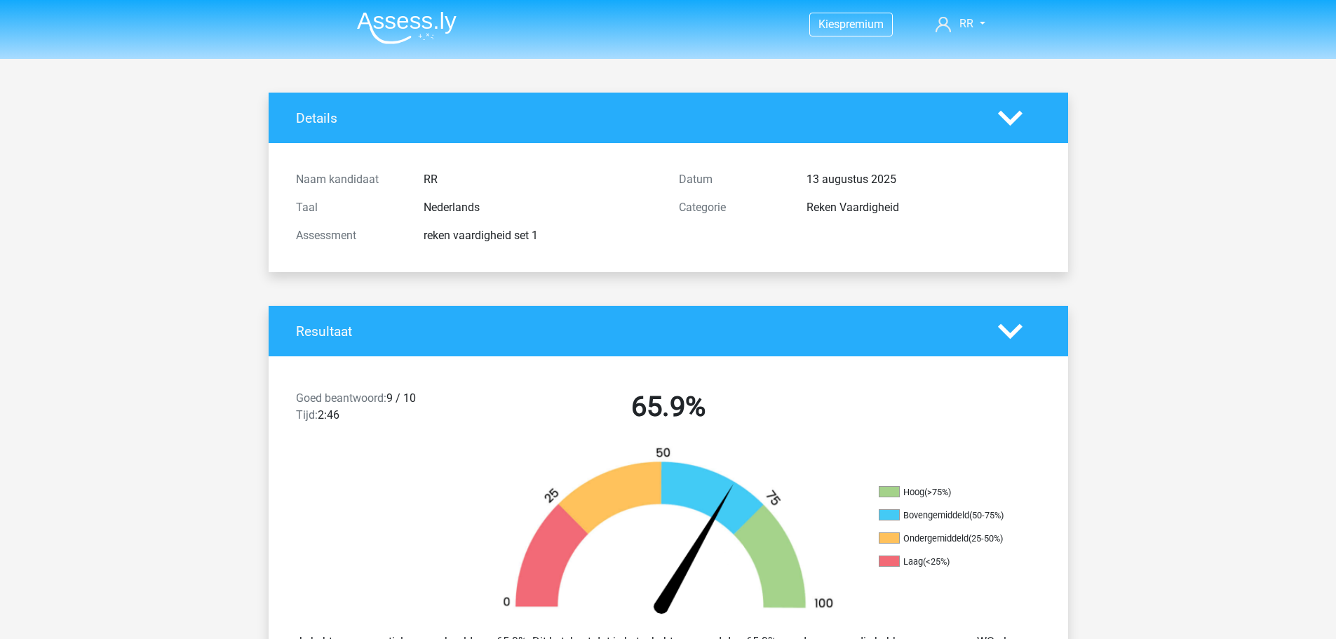
drag, startPoint x: 204, startPoint y: 272, endPoint x: 173, endPoint y: 117, distance: 158.0
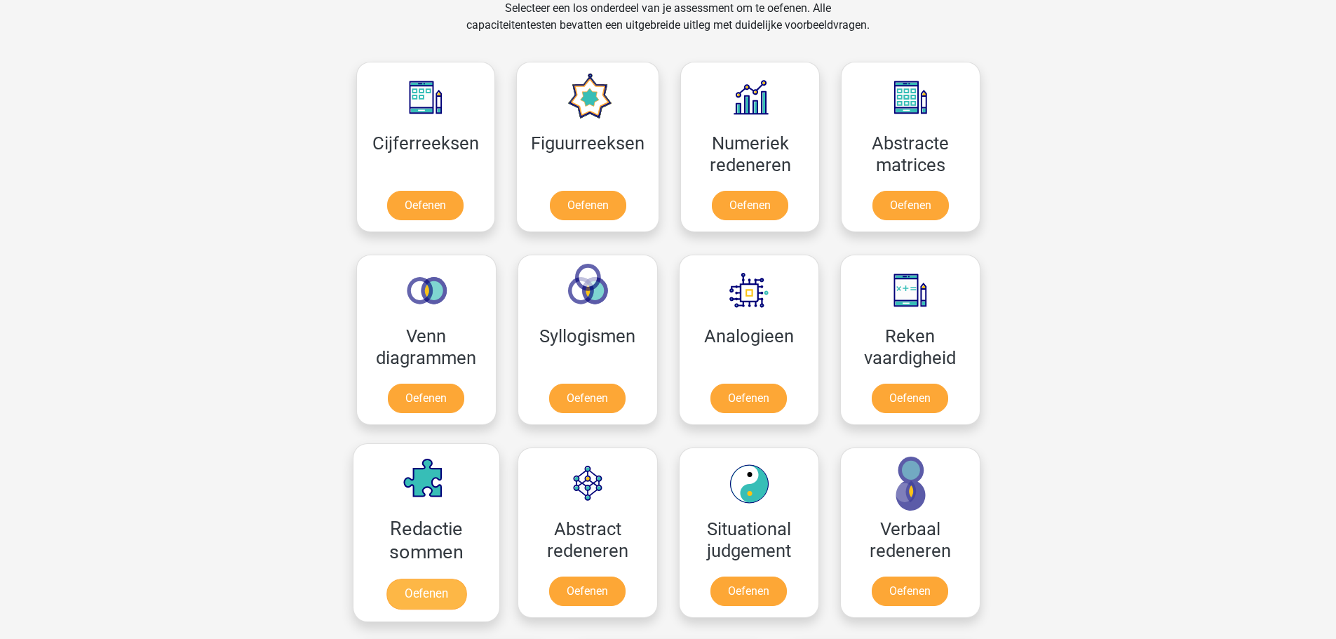
scroll to position [666, 0]
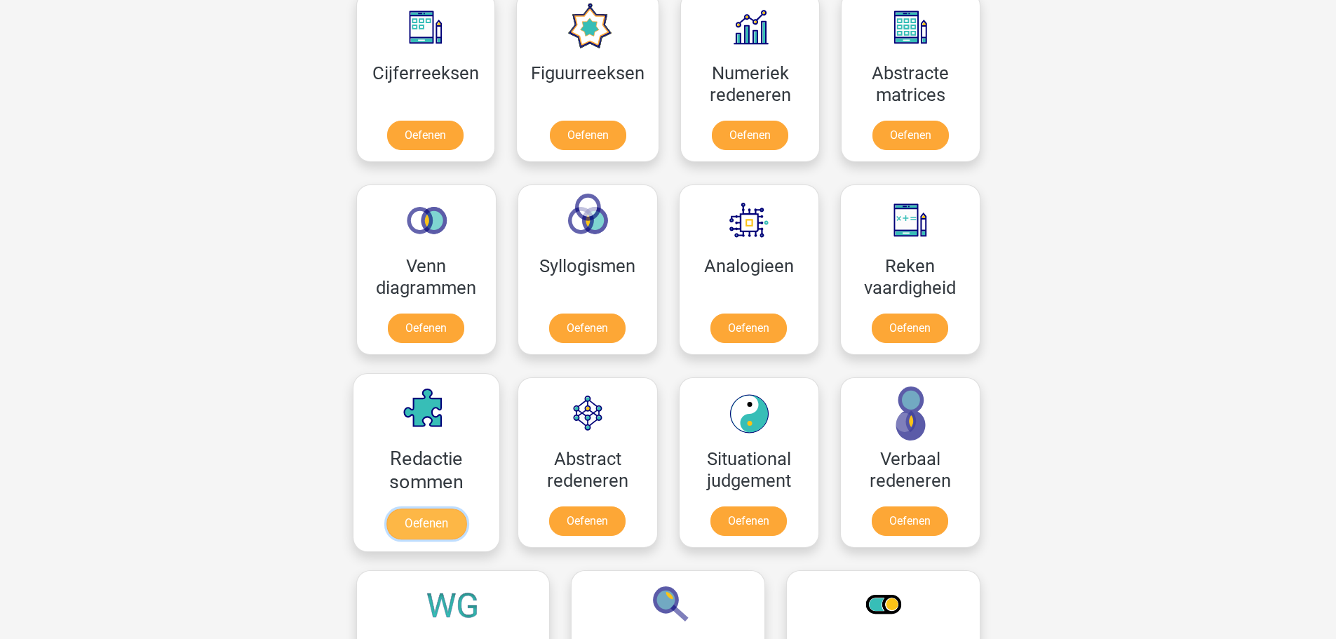
click at [418, 508] on link "Oefenen" at bounding box center [426, 523] width 80 height 31
click at [567, 524] on link "Oefenen" at bounding box center [587, 523] width 80 height 31
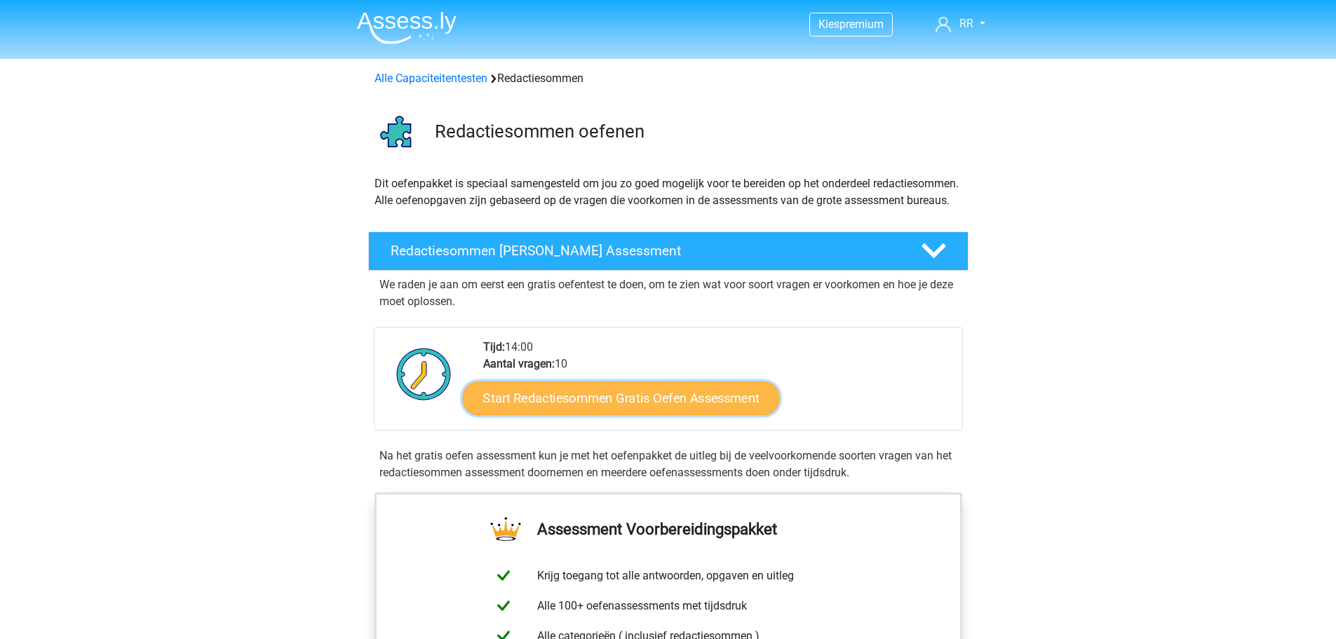
click at [611, 412] on link "Start Redactiesommen Gratis Oefen Assessment" at bounding box center [620, 398] width 317 height 34
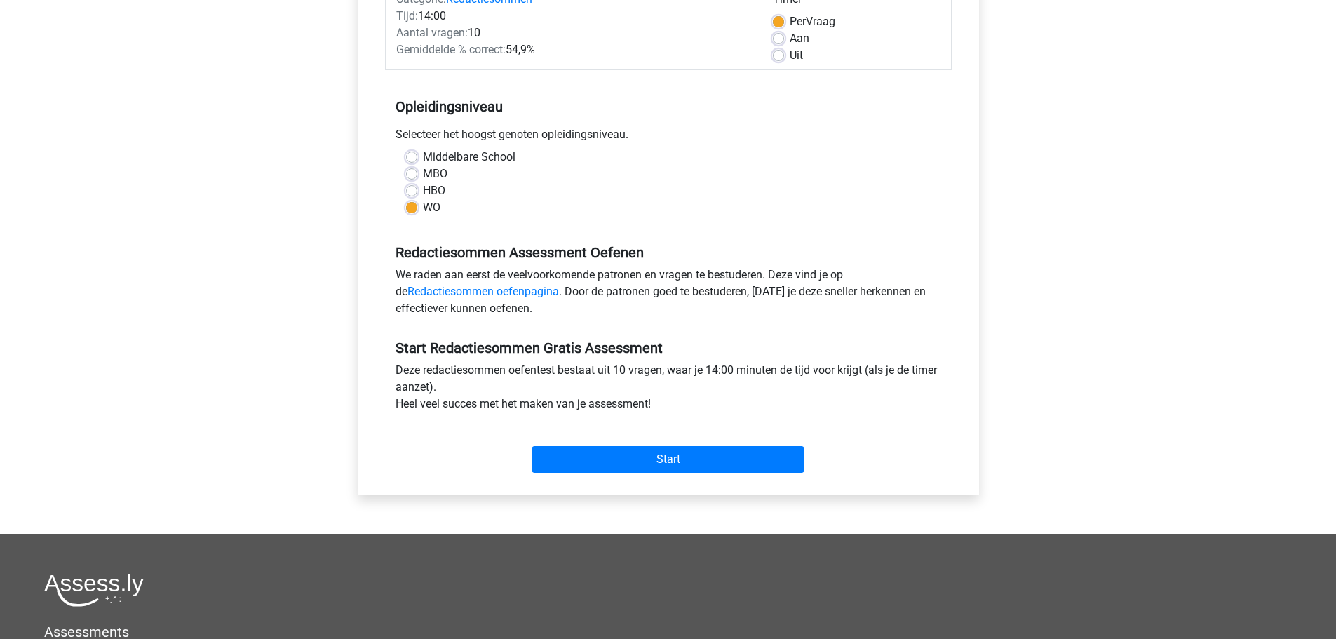
scroll to position [70, 0]
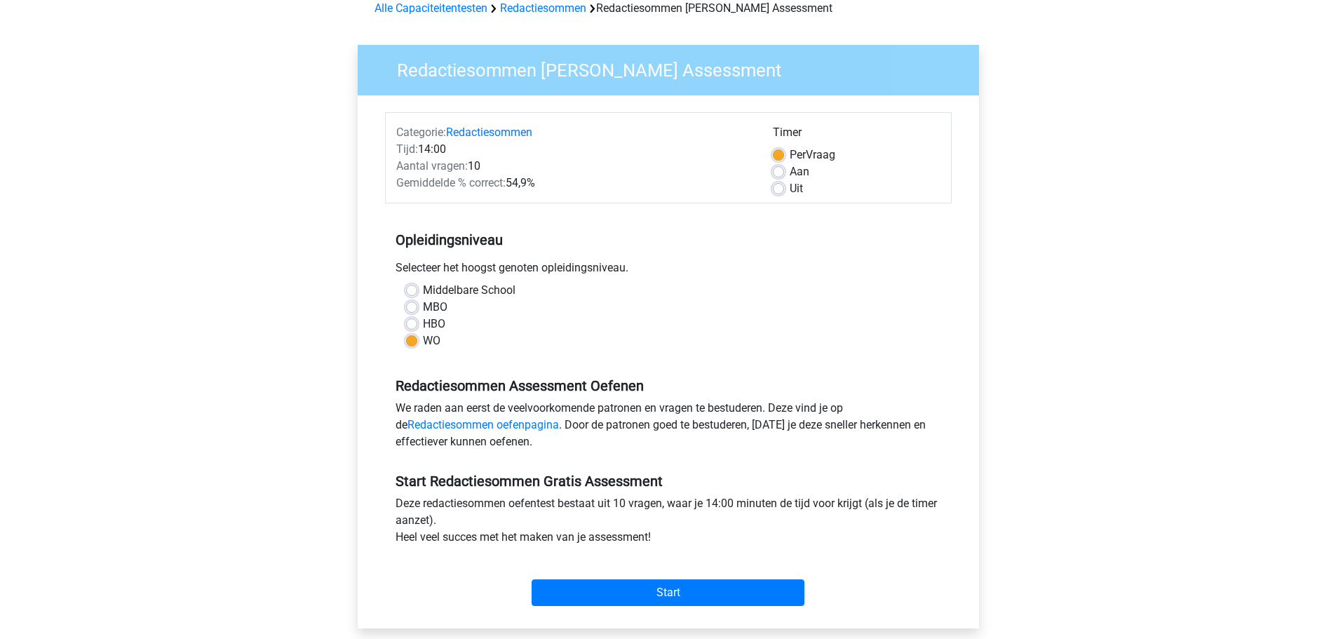
click at [791, 170] on label "Aan" at bounding box center [800, 171] width 20 height 17
click at [784, 170] on input "Aan" at bounding box center [778, 170] width 11 height 14
radio input "true"
click at [794, 153] on span "Per" at bounding box center [798, 154] width 16 height 13
click at [784, 153] on input "Per Vraag" at bounding box center [778, 154] width 11 height 14
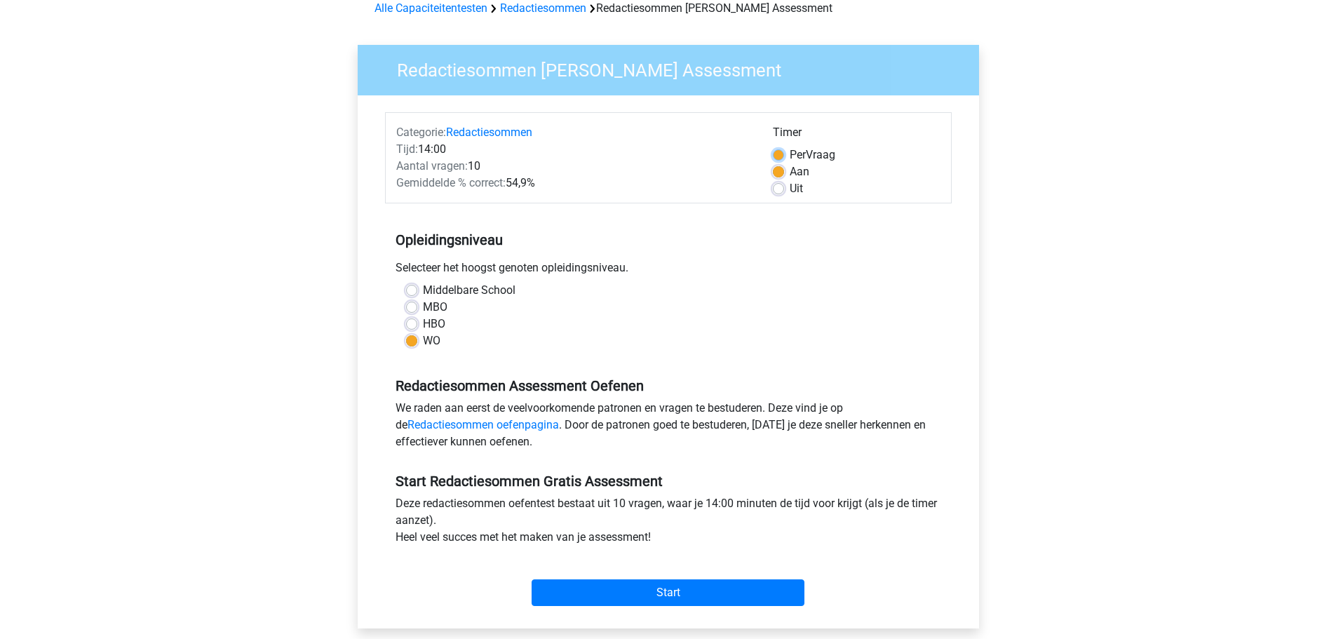
radio input "true"
click at [614, 594] on input "Start" at bounding box center [668, 592] width 273 height 27
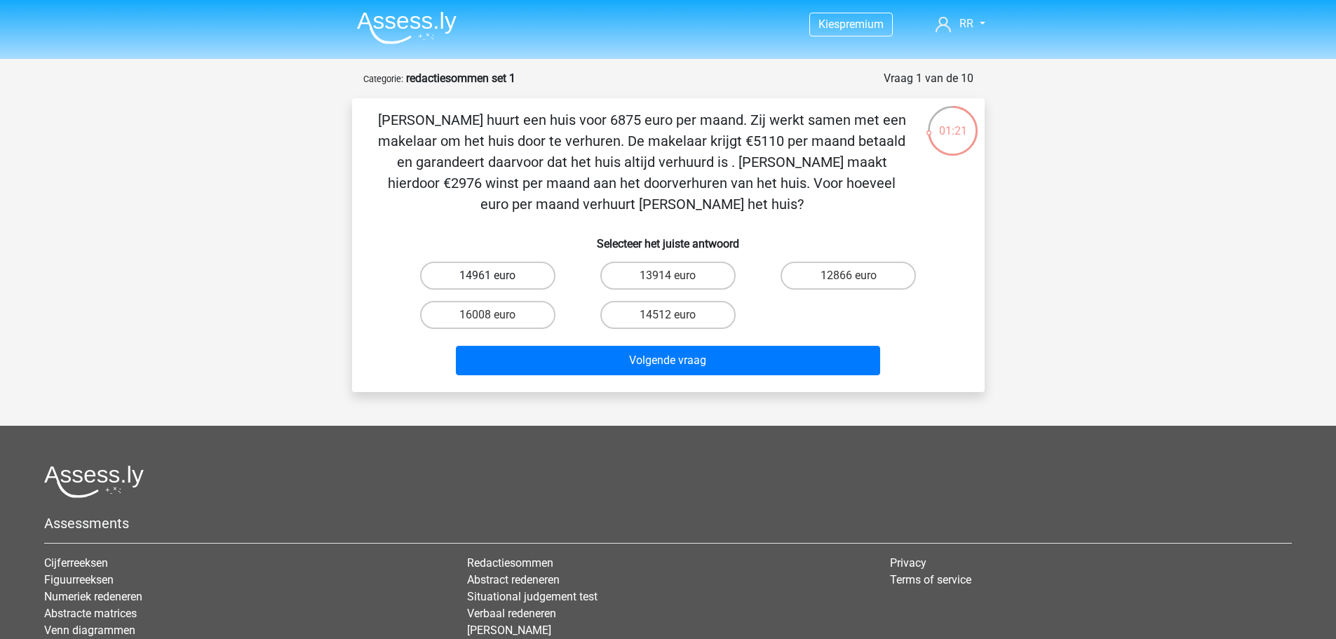
click at [503, 285] on label "14961 euro" at bounding box center [487, 276] width 135 height 28
click at [497, 285] on input "14961 euro" at bounding box center [491, 280] width 9 height 9
radio input "true"
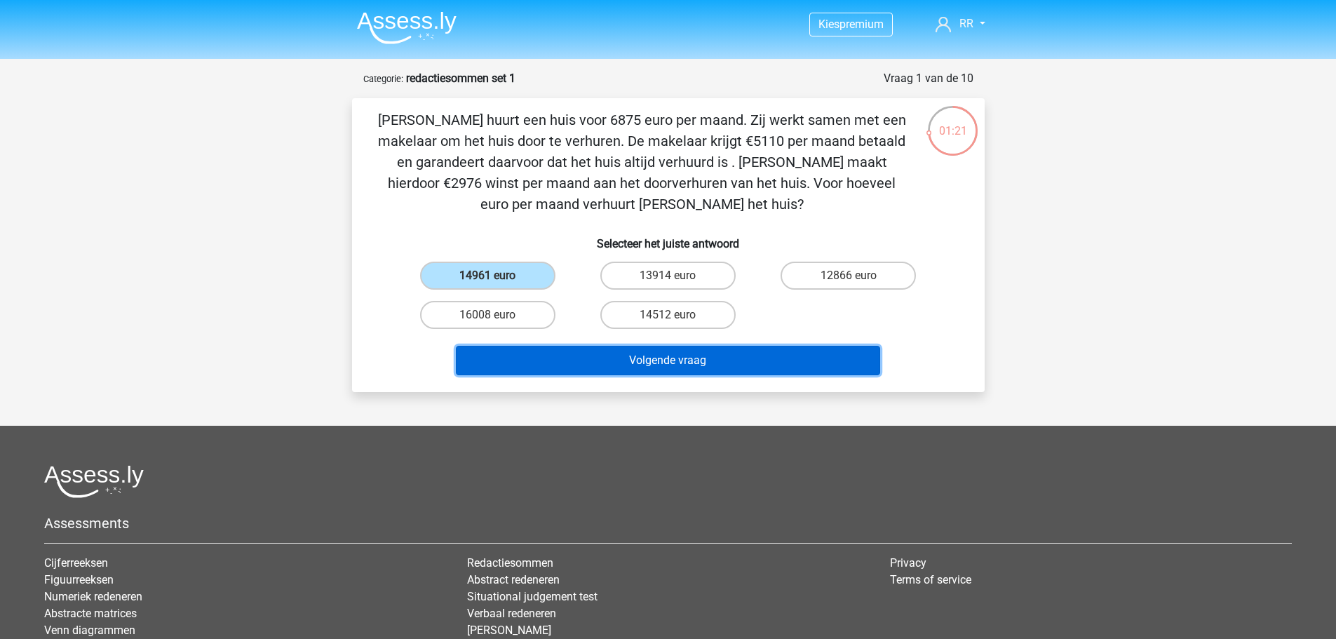
click at [541, 369] on button "Volgende vraag" at bounding box center [668, 360] width 424 height 29
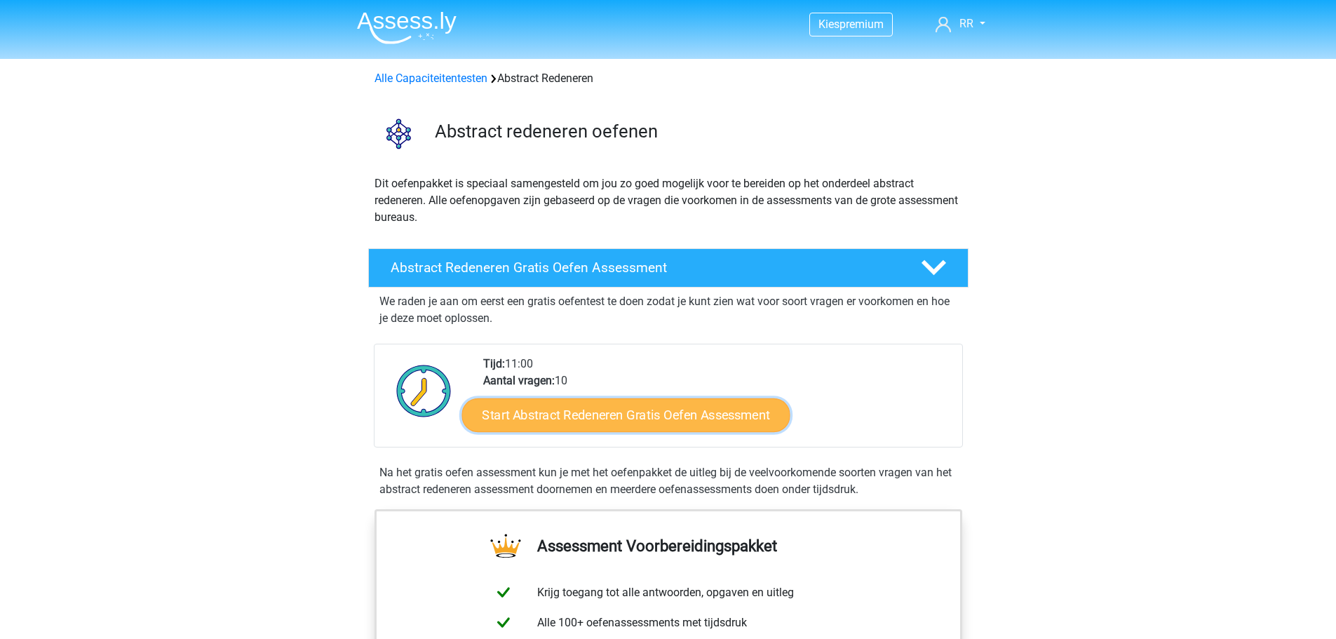
click at [573, 412] on link "Start Abstract Redeneren Gratis Oefen Assessment" at bounding box center [625, 415] width 328 height 34
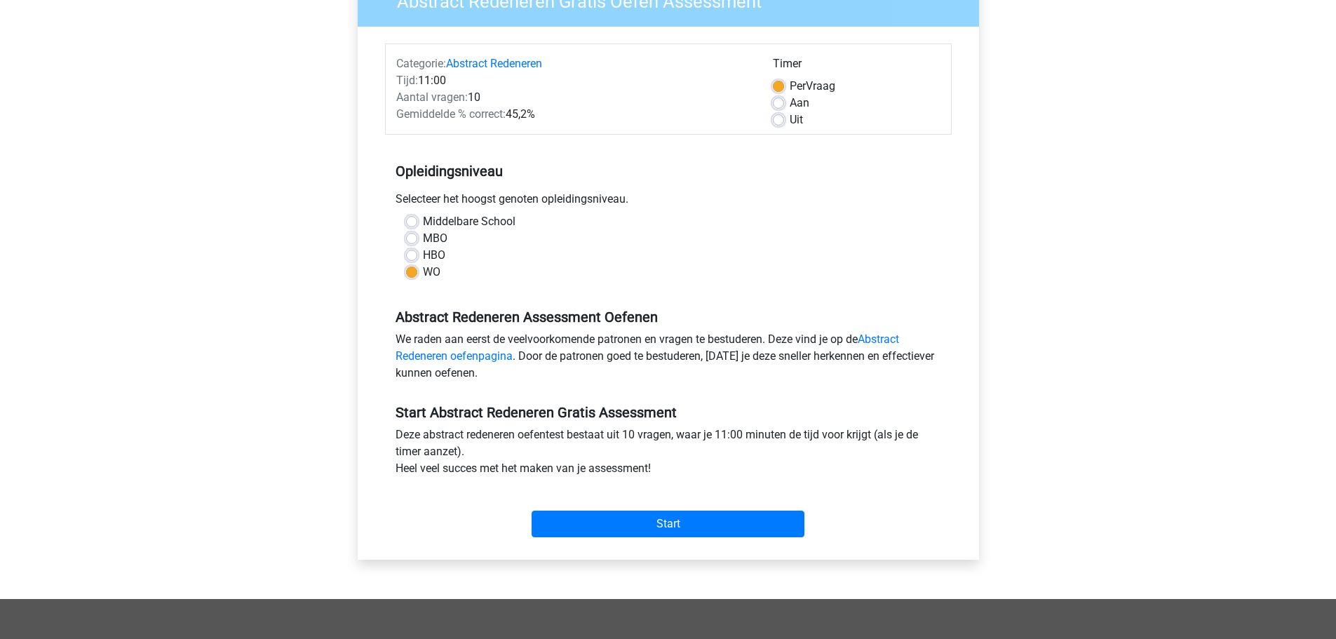
scroll to position [140, 0]
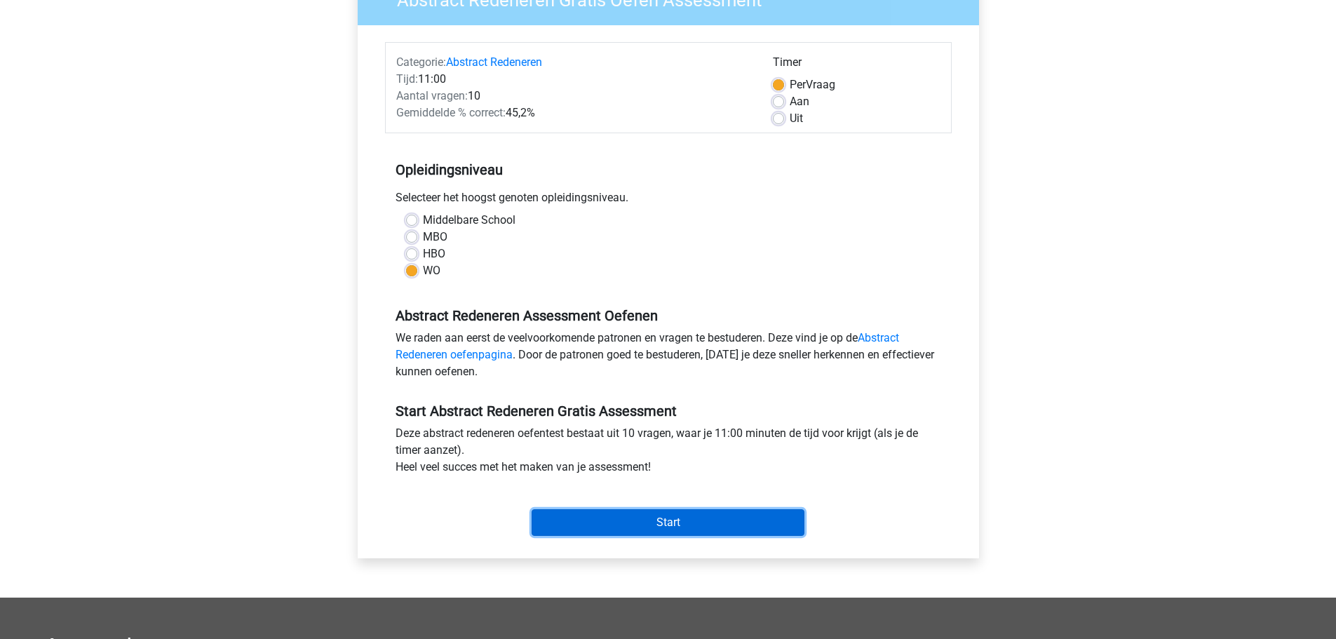
click at [582, 518] on input "Start" at bounding box center [668, 522] width 273 height 27
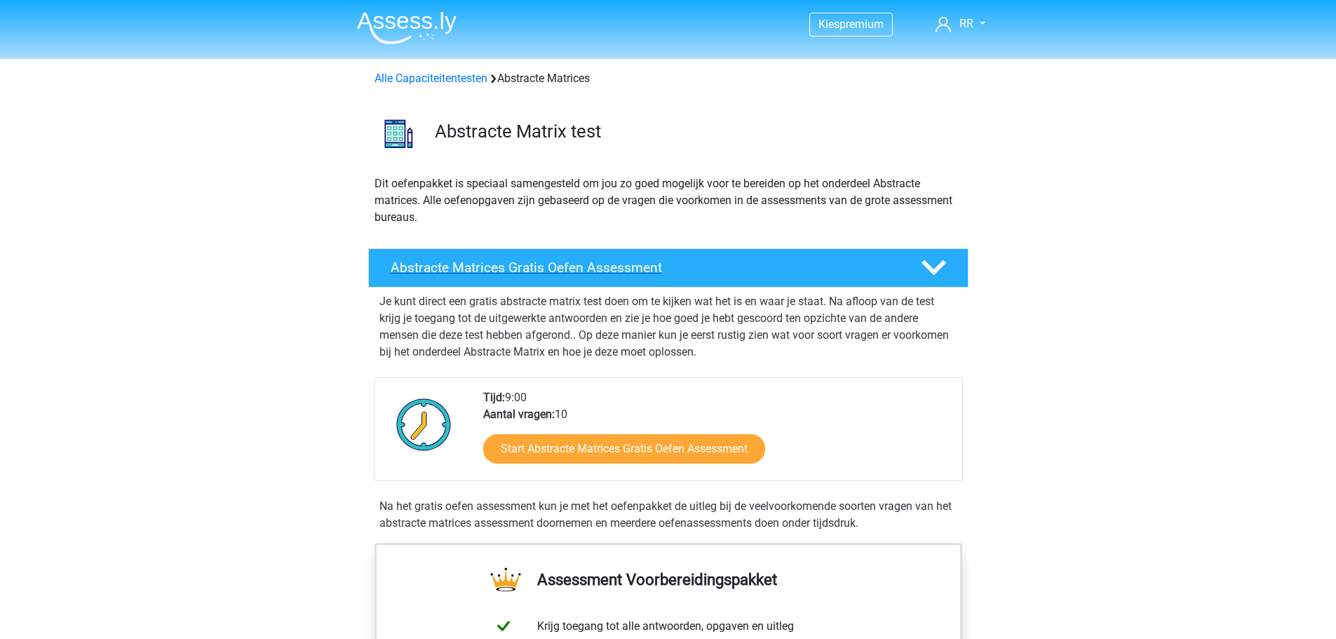
click at [602, 276] on h4 "Abstracte Matrices Gratis Oefen Assessment" at bounding box center [645, 267] width 508 height 16
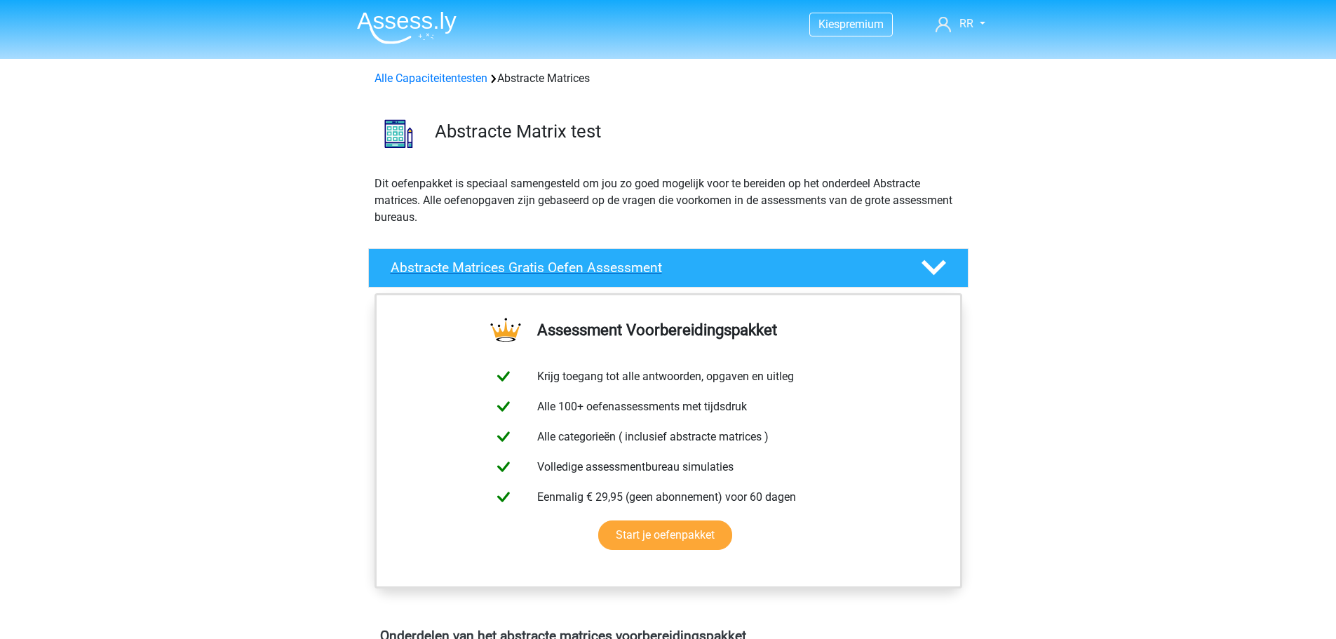
click at [602, 276] on h4 "Abstracte Matrices Gratis Oefen Assessment" at bounding box center [645, 267] width 508 height 16
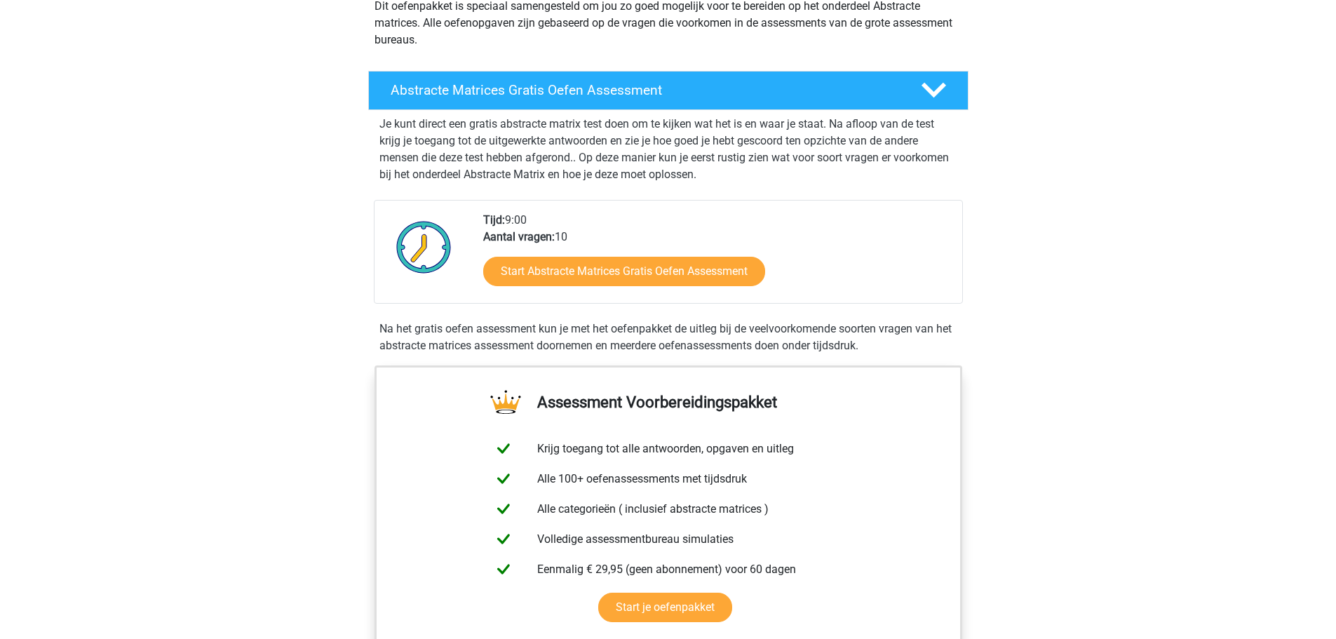
scroll to position [210, 0]
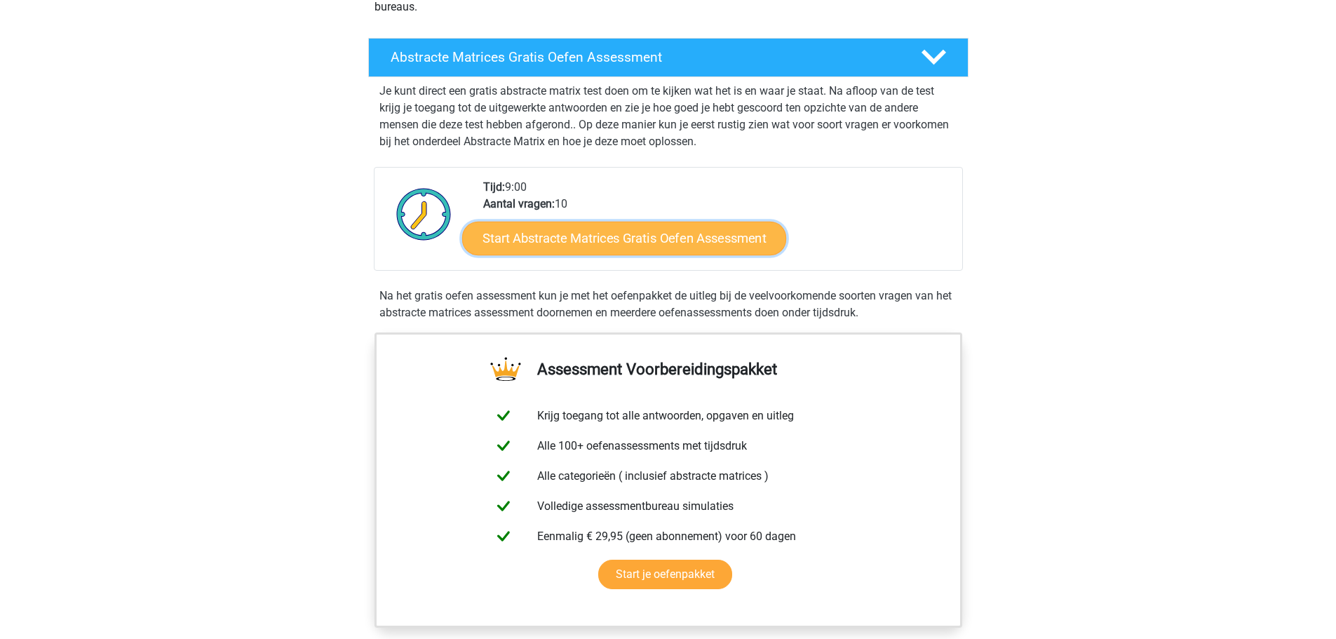
click at [612, 237] on link "Start Abstracte Matrices Gratis Oefen Assessment" at bounding box center [624, 238] width 324 height 34
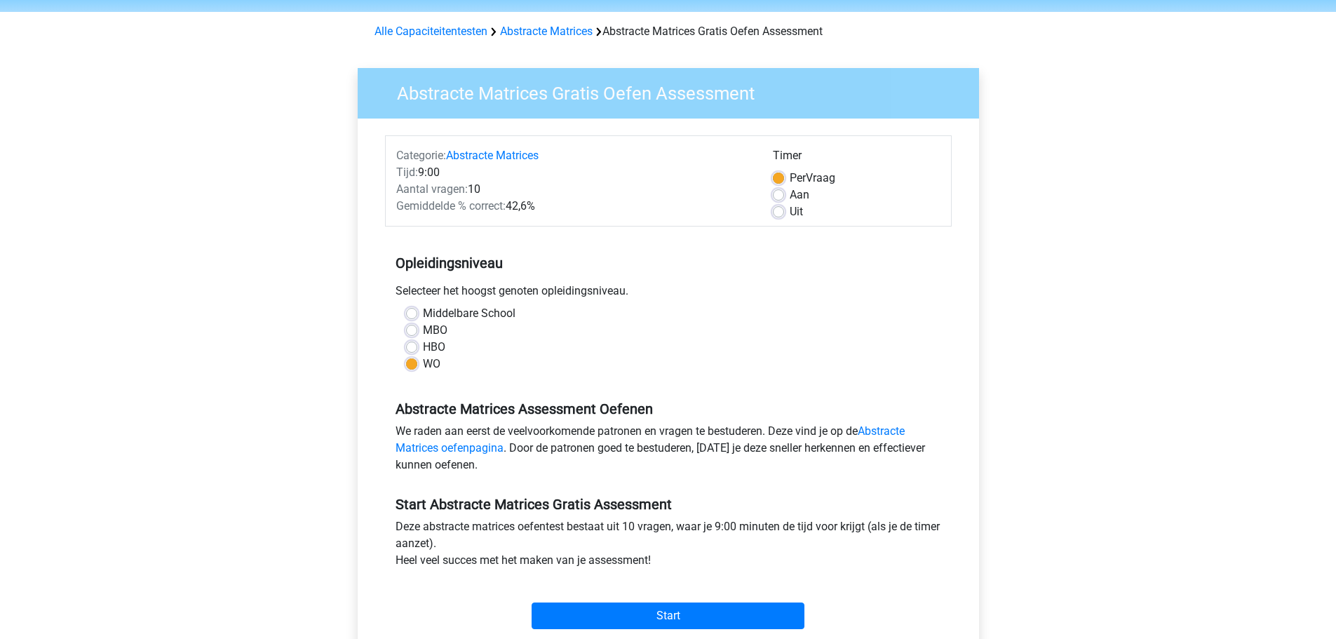
scroll to position [70, 0]
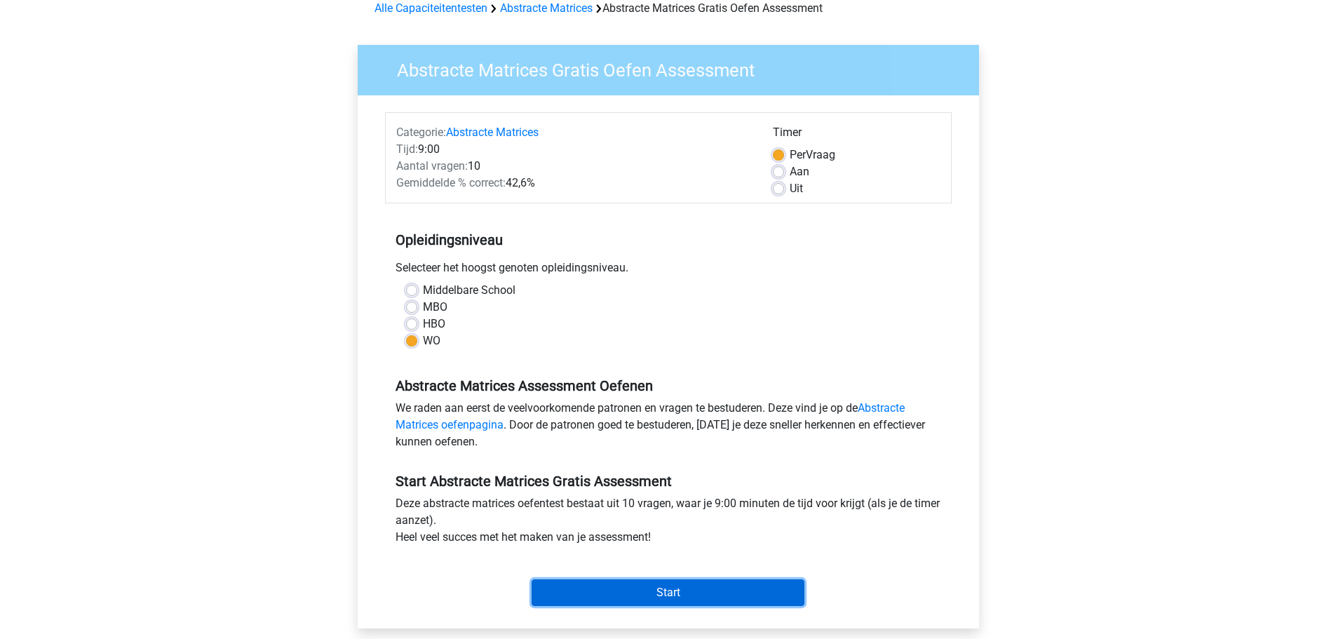
click at [674, 590] on input "Start" at bounding box center [668, 592] width 273 height 27
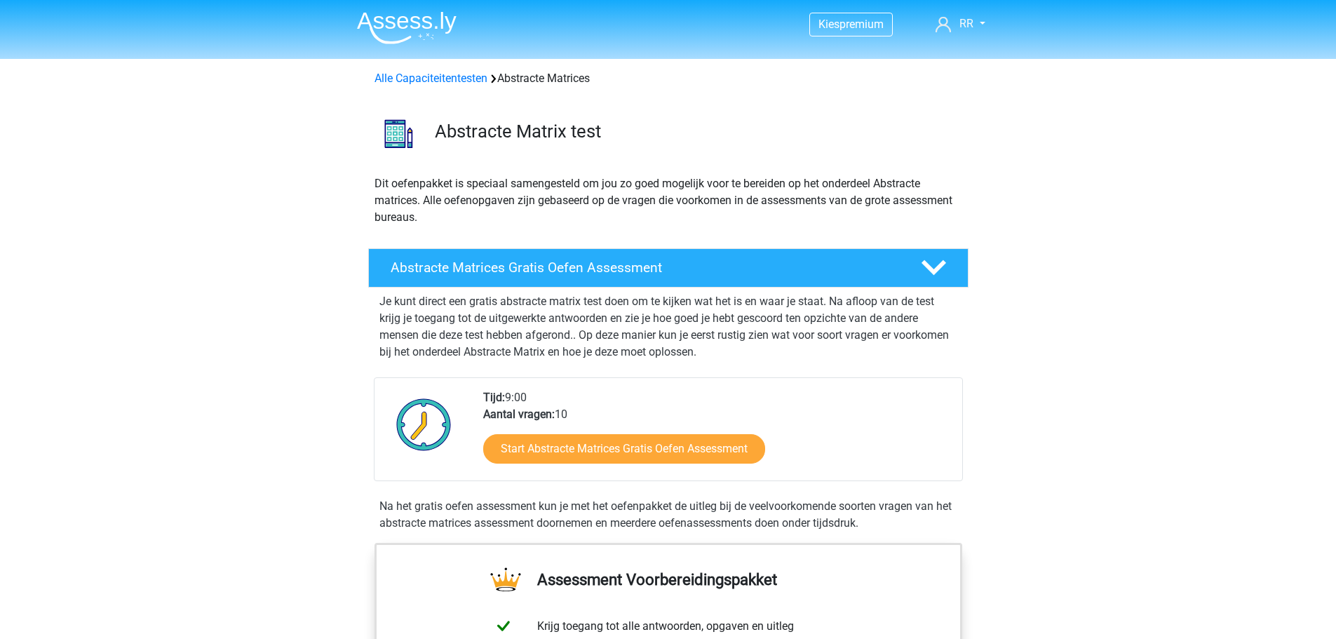
scroll to position [210, 0]
